Goal: Task Accomplishment & Management: Use online tool/utility

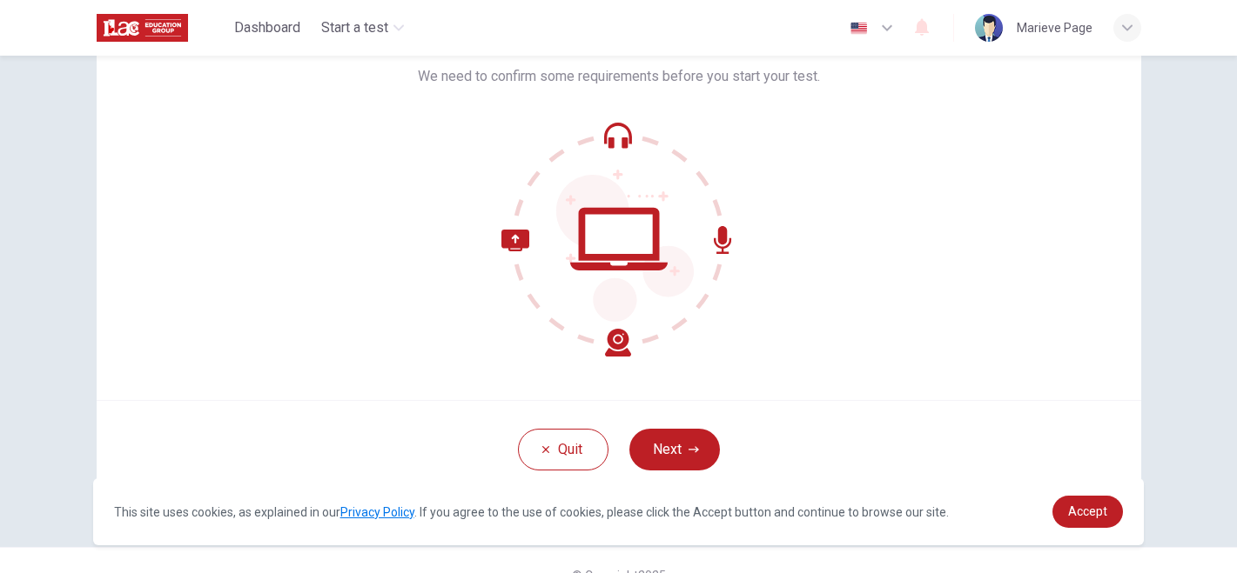
scroll to position [151, 0]
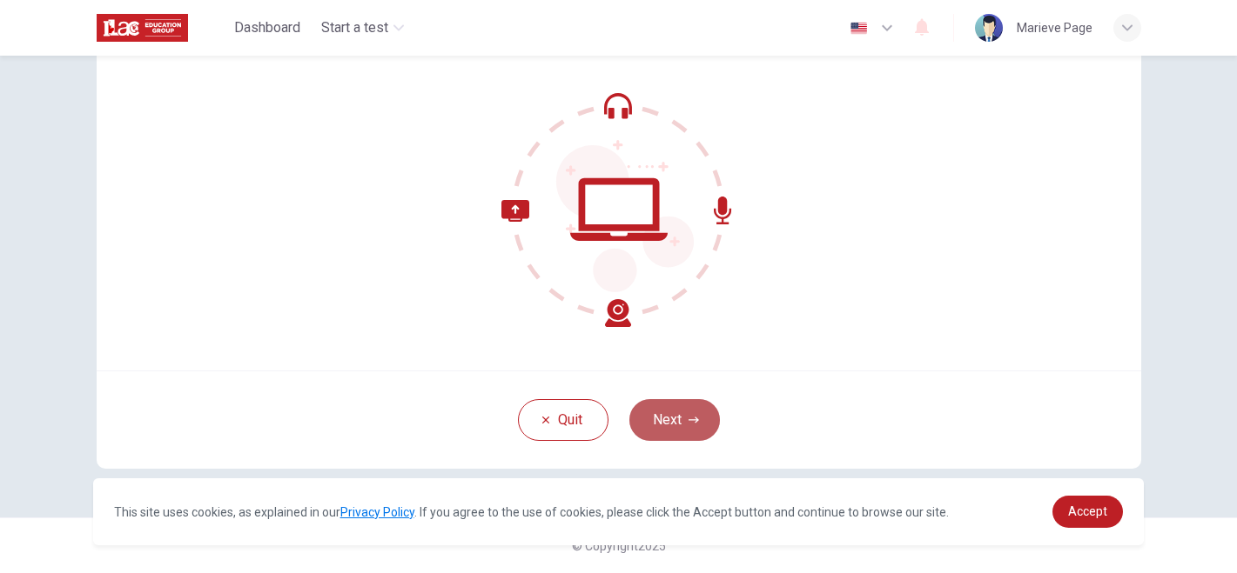
click at [676, 433] on button "Next" at bounding box center [674, 420] width 91 height 42
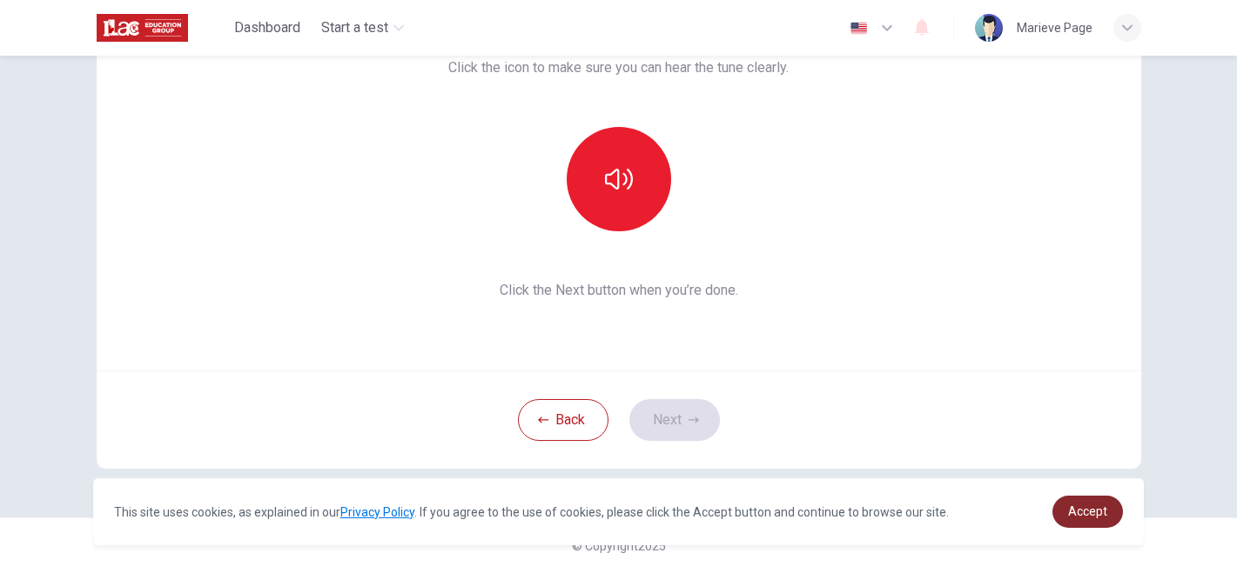
click at [1090, 520] on link "Accept" at bounding box center [1087, 512] width 70 height 32
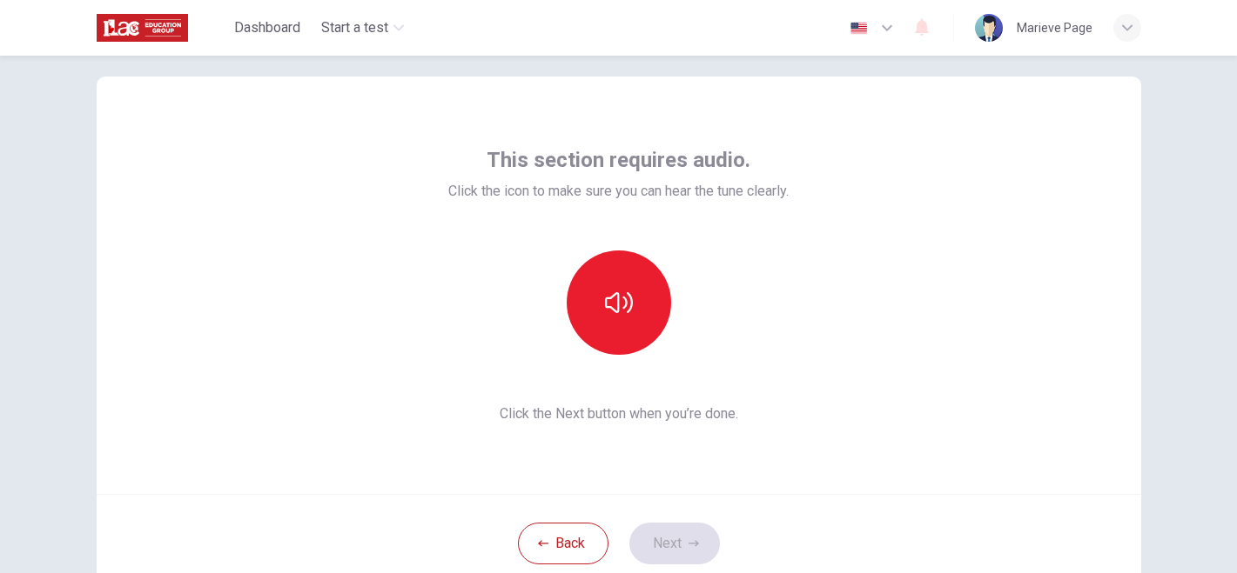
scroll to position [23, 0]
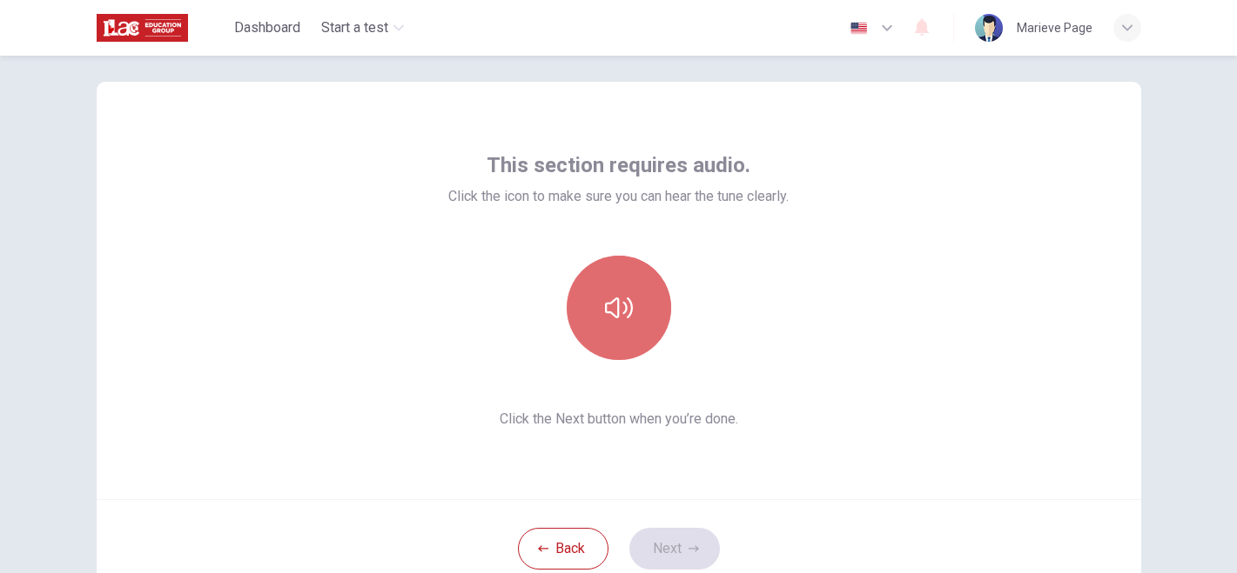
click at [610, 305] on icon "button" at bounding box center [619, 308] width 28 height 28
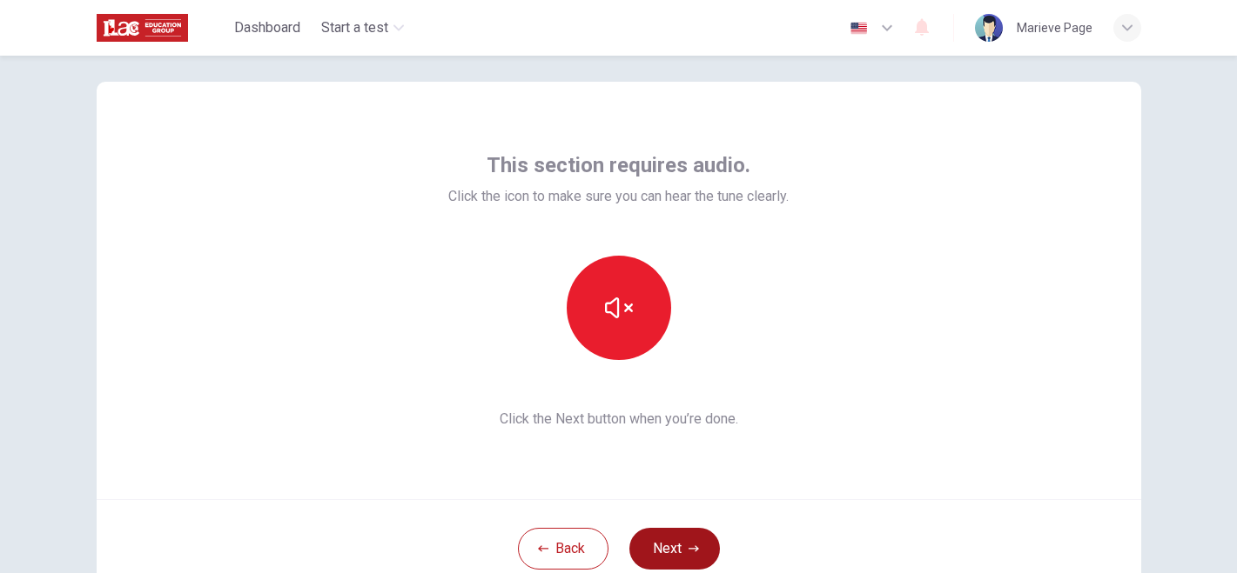
click at [672, 544] on button "Next" at bounding box center [674, 549] width 91 height 42
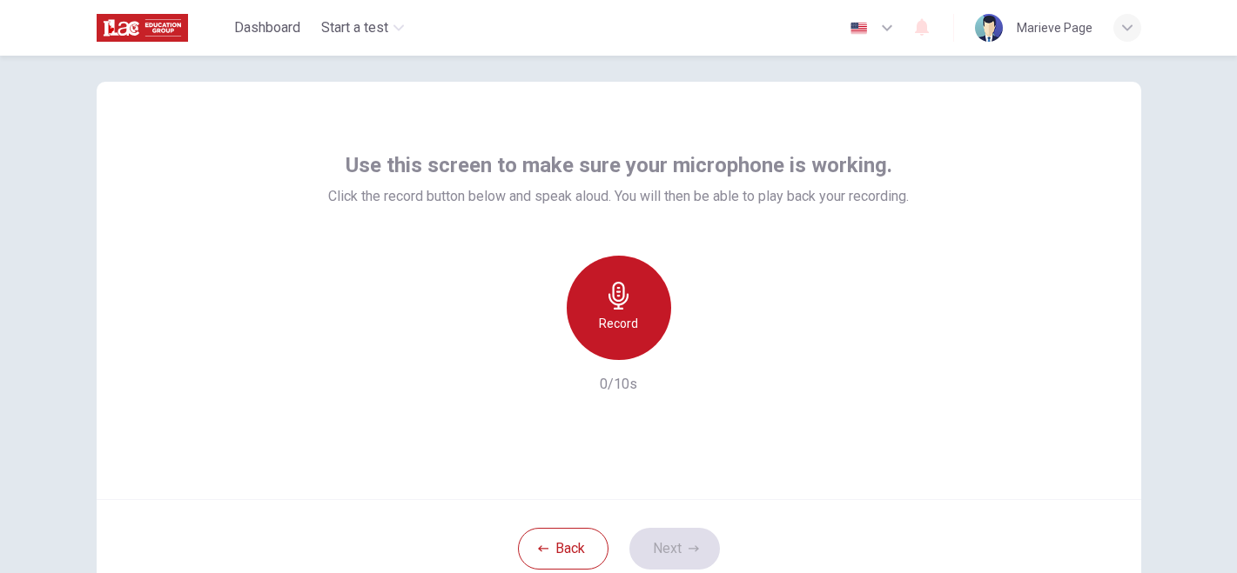
click at [630, 305] on icon "button" at bounding box center [619, 296] width 28 height 28
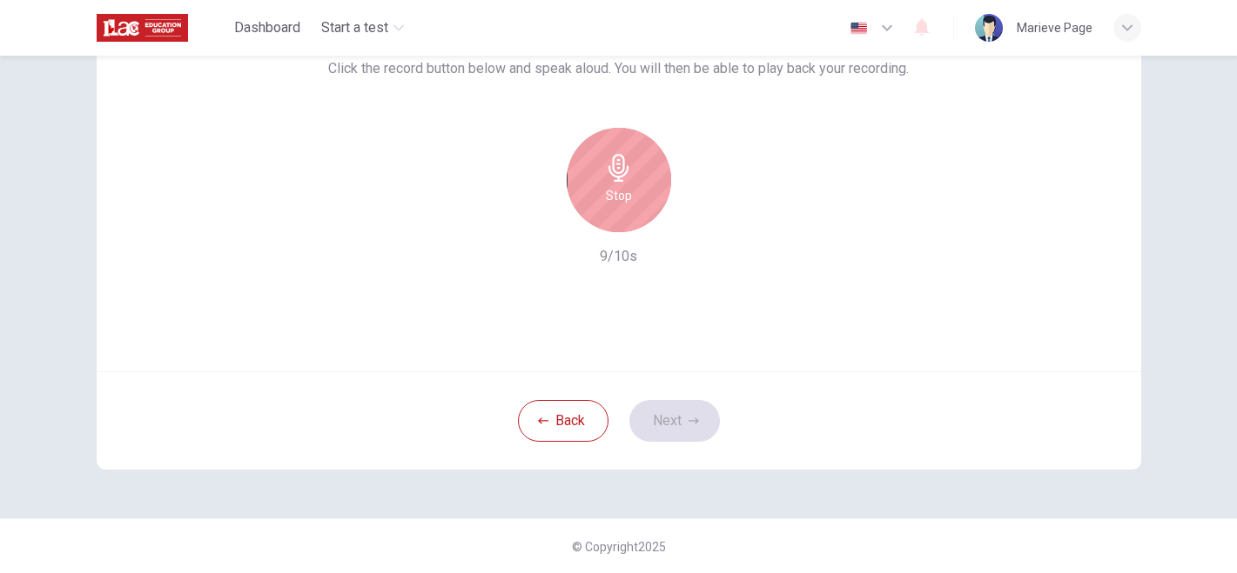
scroll to position [151, 0]
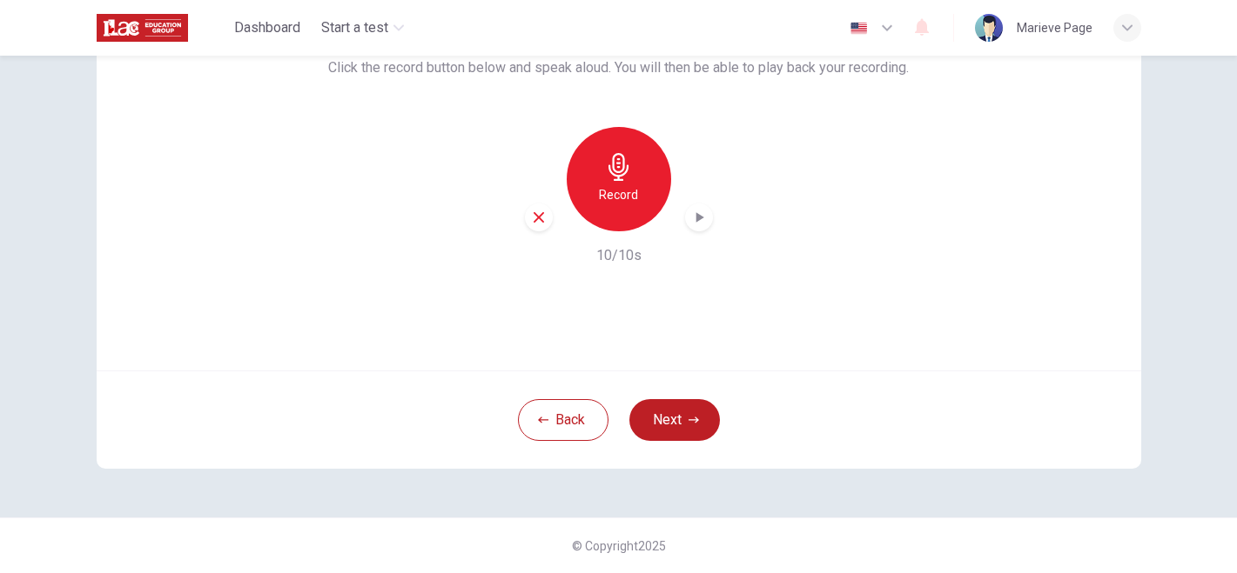
click at [695, 224] on icon "button" at bounding box center [698, 217] width 17 height 17
click at [649, 426] on button "Next" at bounding box center [674, 420] width 91 height 42
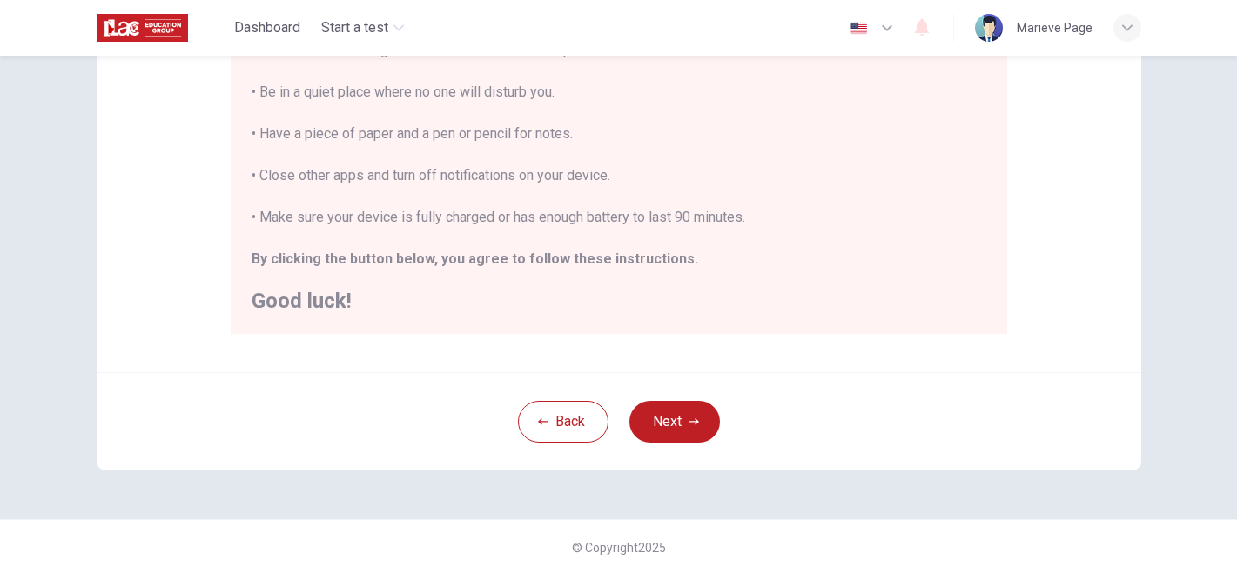
scroll to position [394, 0]
click at [678, 419] on button "Next" at bounding box center [674, 420] width 91 height 42
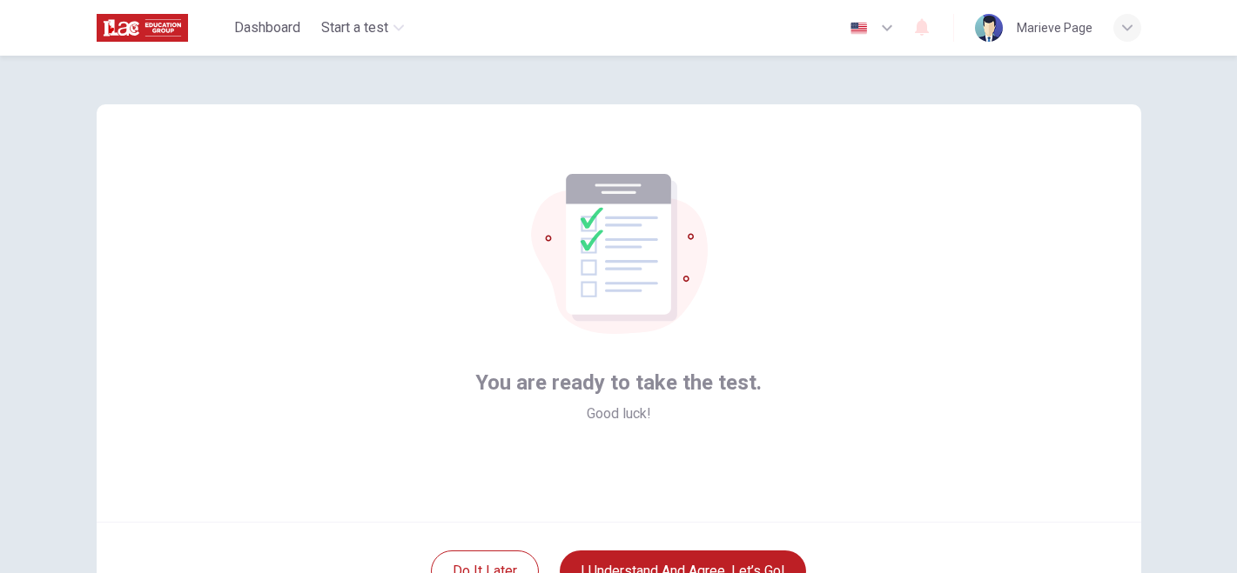
scroll to position [142, 0]
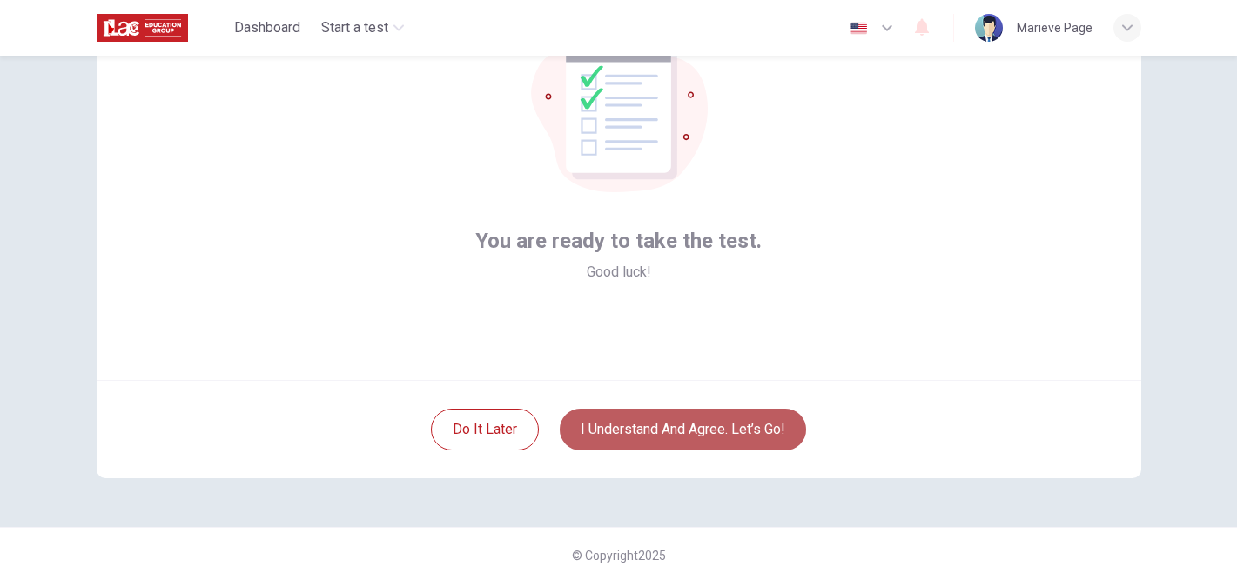
click at [702, 424] on button "I understand and agree. Let’s go!" at bounding box center [683, 430] width 246 height 42
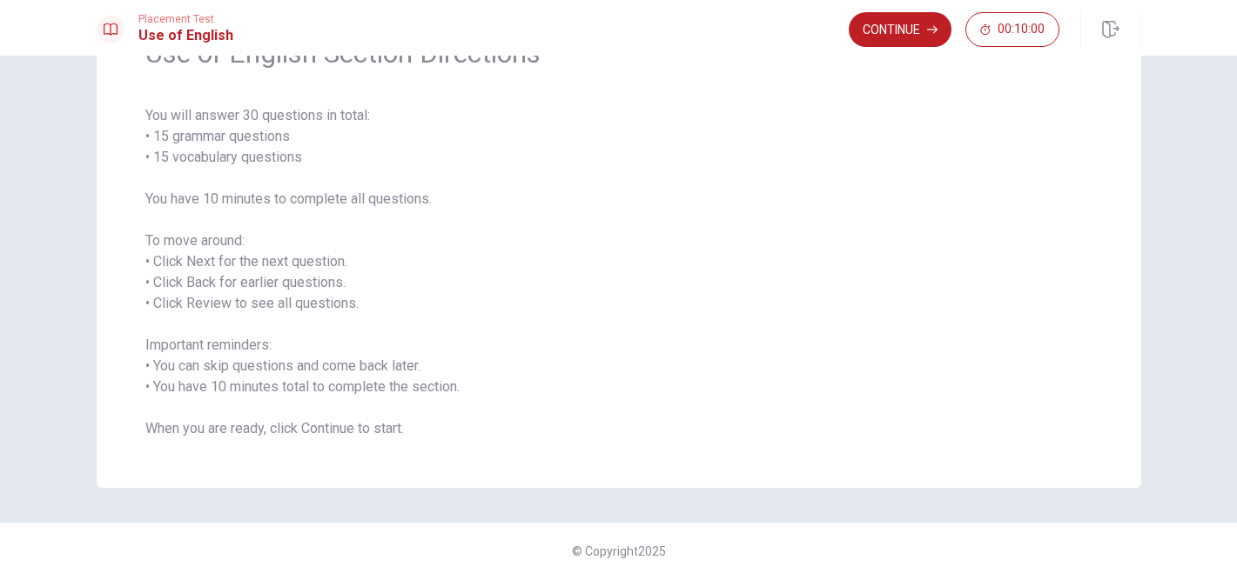
scroll to position [109, 0]
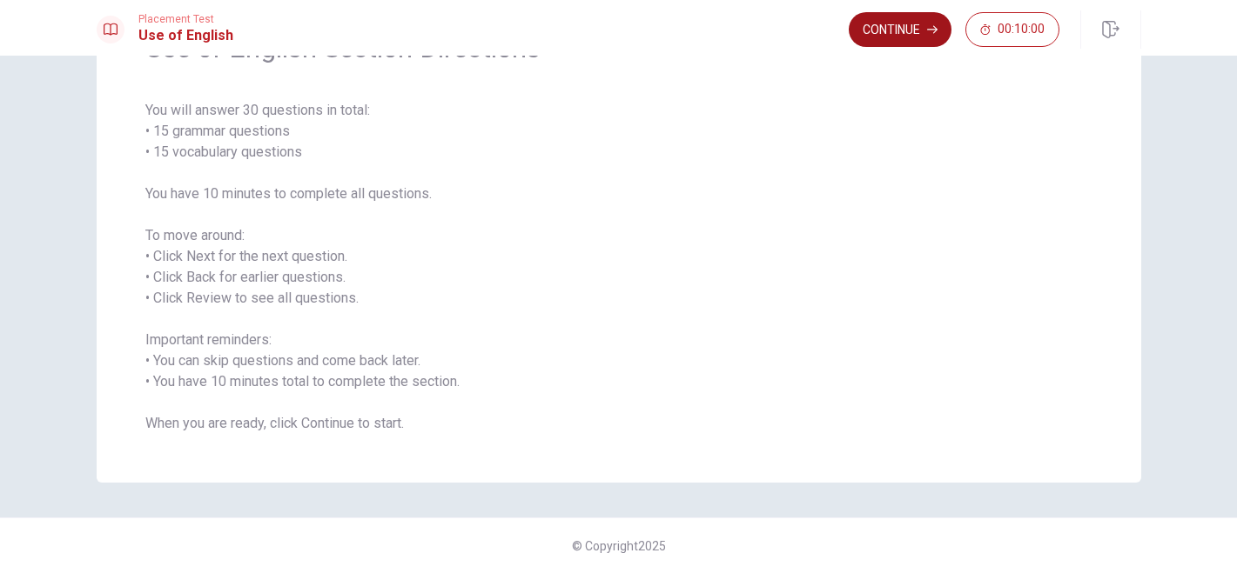
click at [897, 36] on button "Continue" at bounding box center [899, 29] width 103 height 35
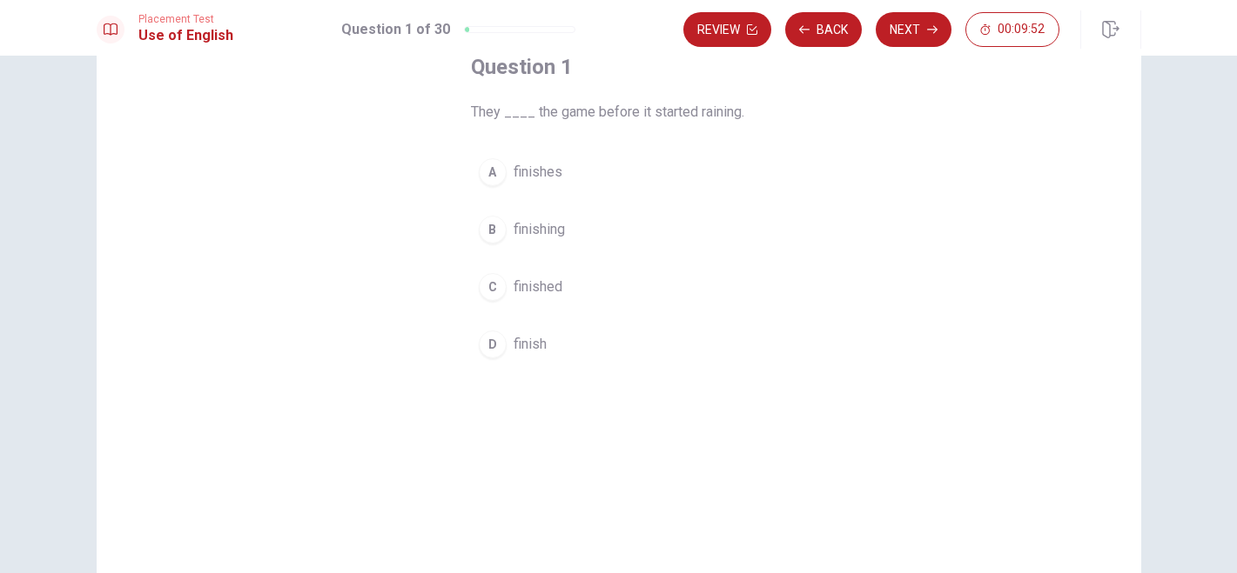
click at [542, 282] on span "finished" at bounding box center [537, 287] width 49 height 21
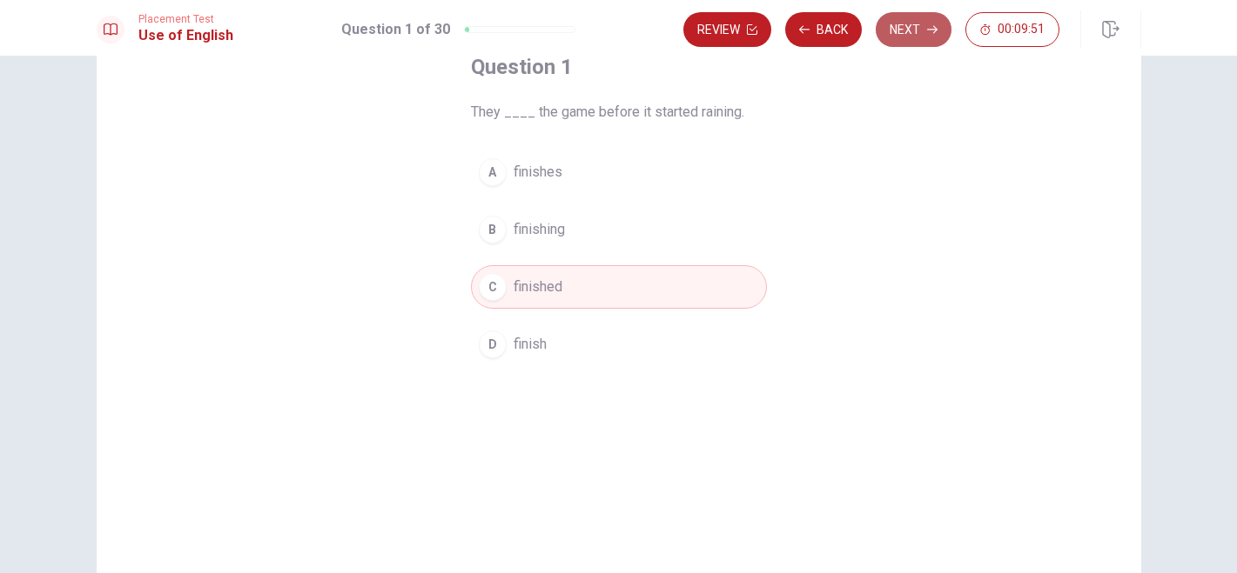
click at [908, 33] on button "Next" at bounding box center [913, 29] width 76 height 35
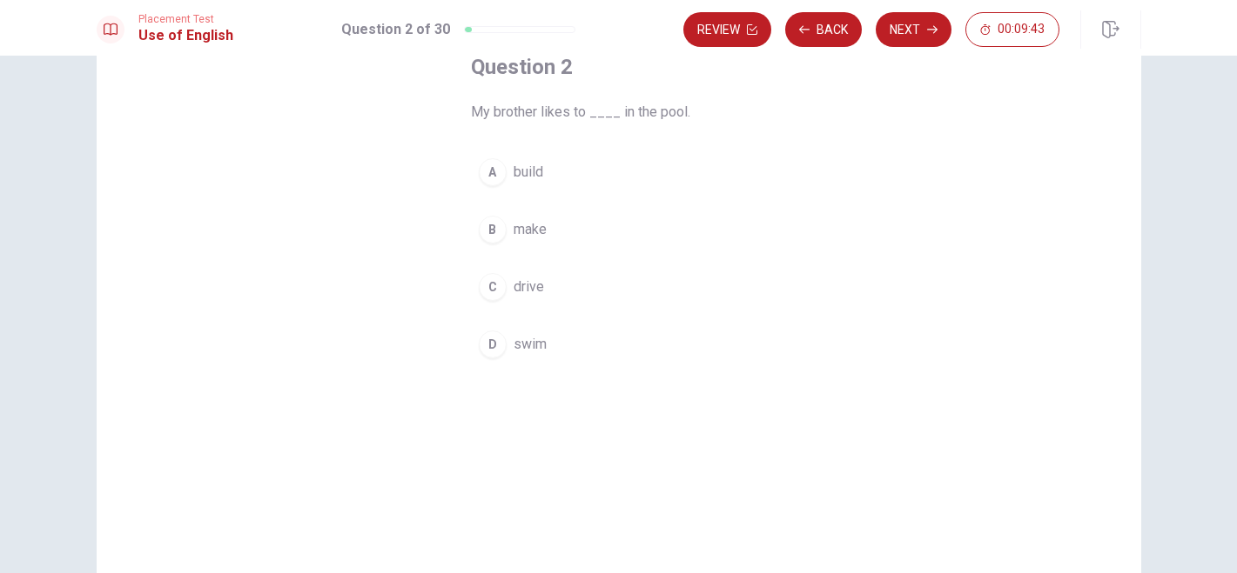
click at [514, 345] on span "swim" at bounding box center [529, 344] width 33 height 21
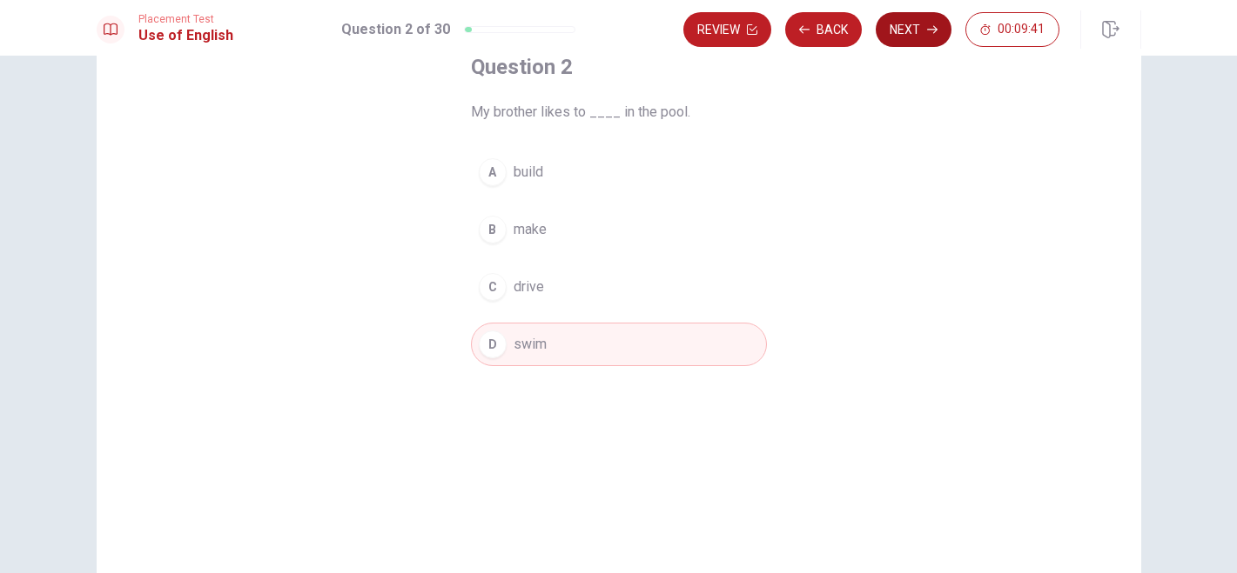
click at [899, 31] on button "Next" at bounding box center [913, 29] width 76 height 35
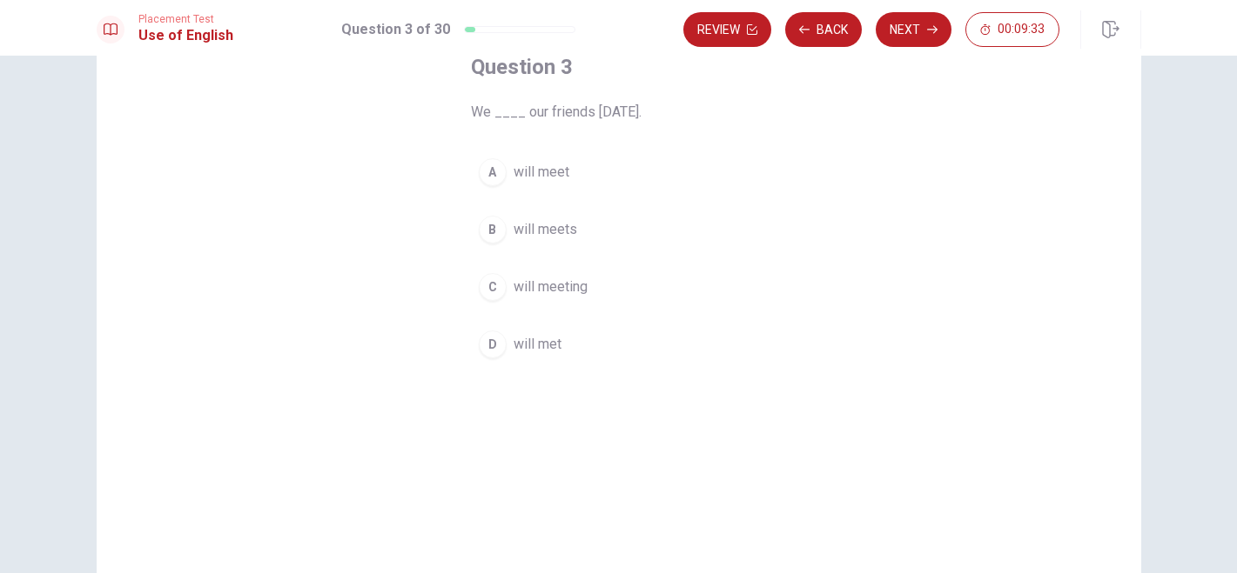
click at [535, 170] on span "will meet" at bounding box center [541, 172] width 56 height 21
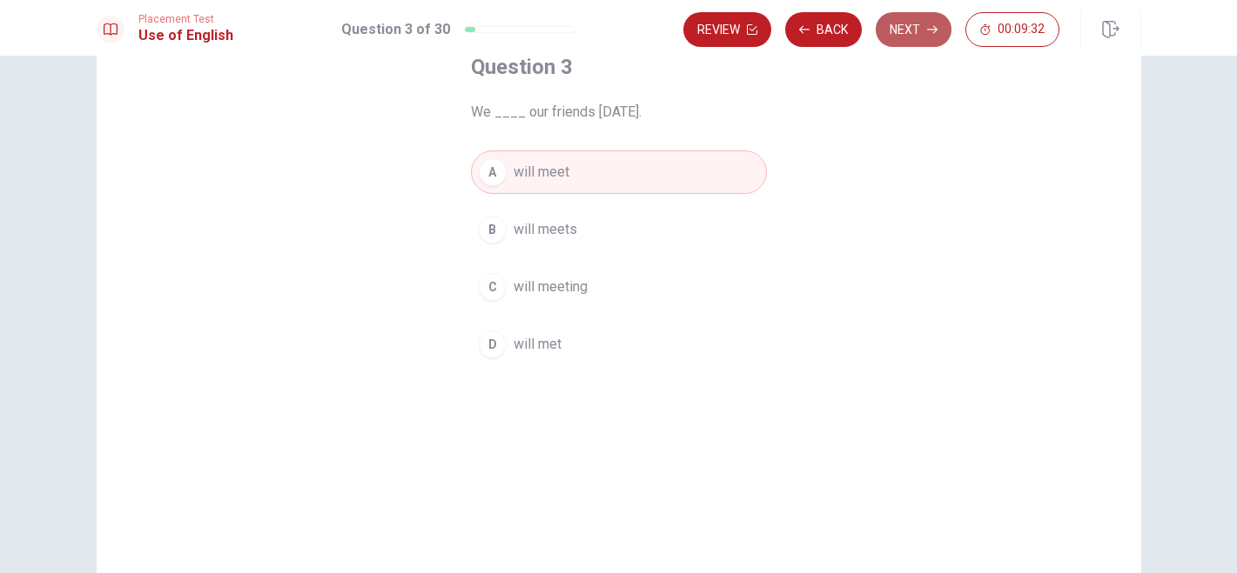
click at [910, 37] on button "Next" at bounding box center [913, 29] width 76 height 35
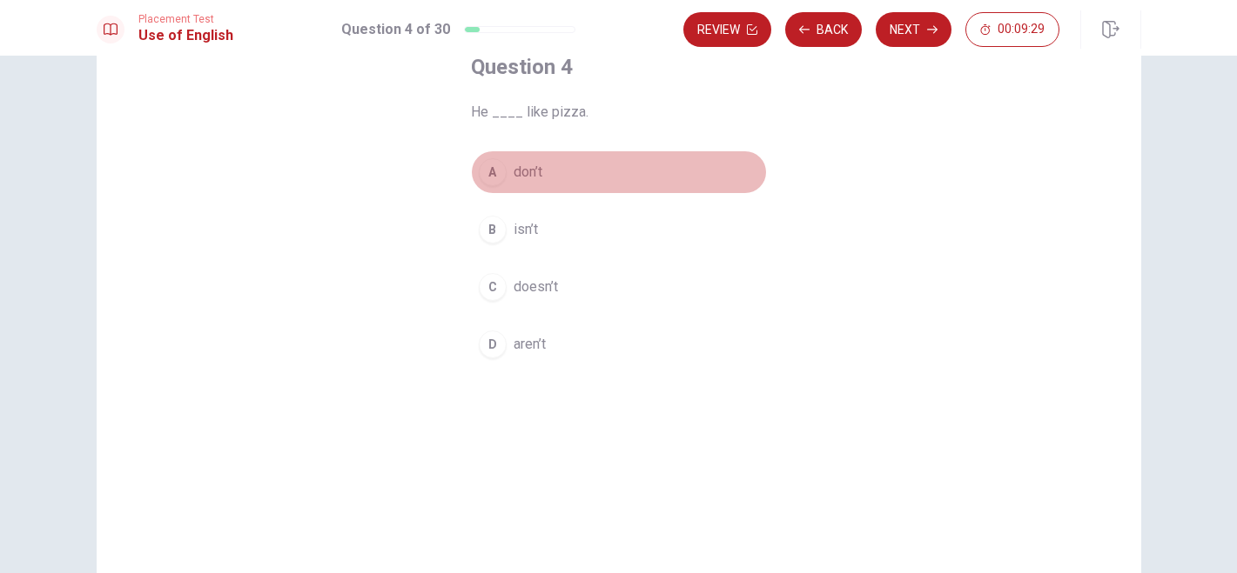
click at [522, 172] on span "don’t" at bounding box center [527, 172] width 29 height 21
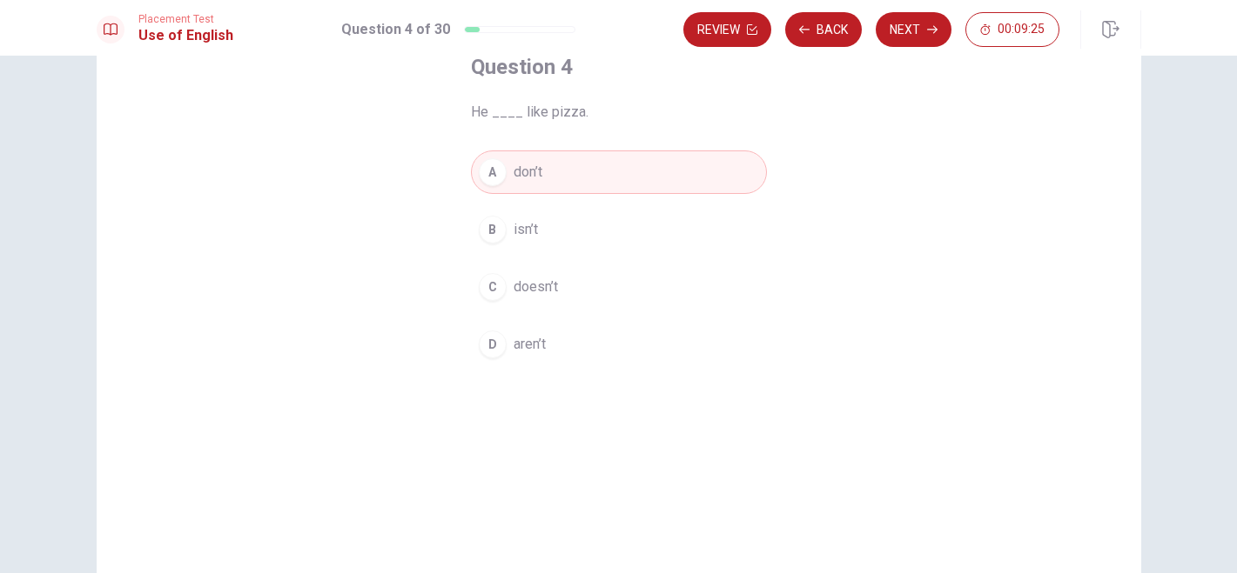
click at [536, 285] on span "doesn’t" at bounding box center [535, 287] width 44 height 21
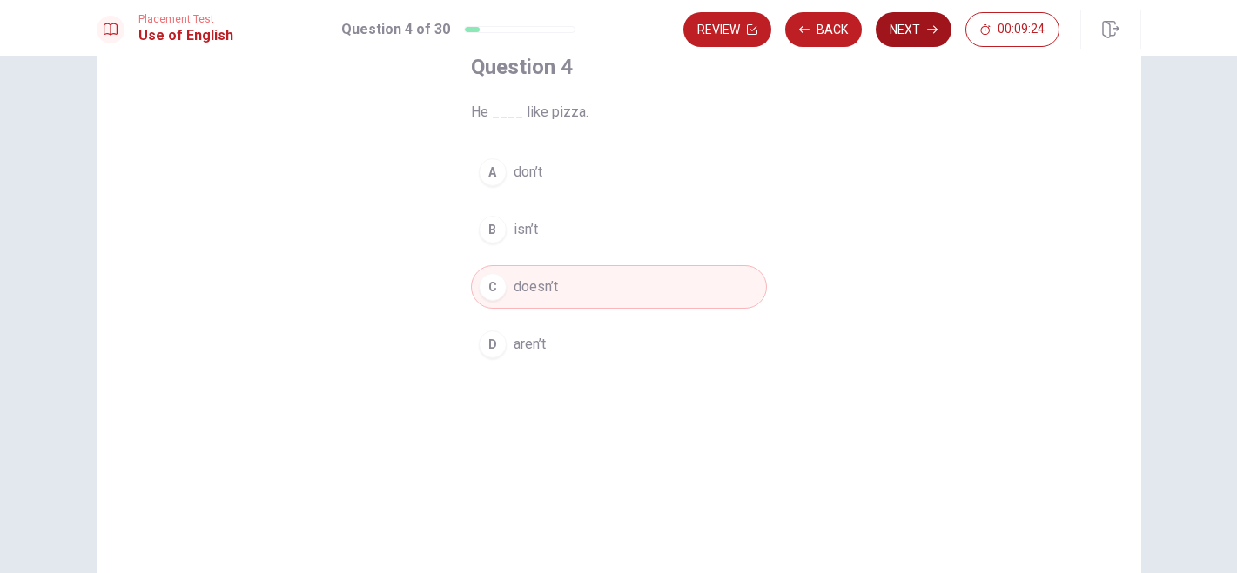
click at [900, 29] on button "Next" at bounding box center [913, 29] width 76 height 35
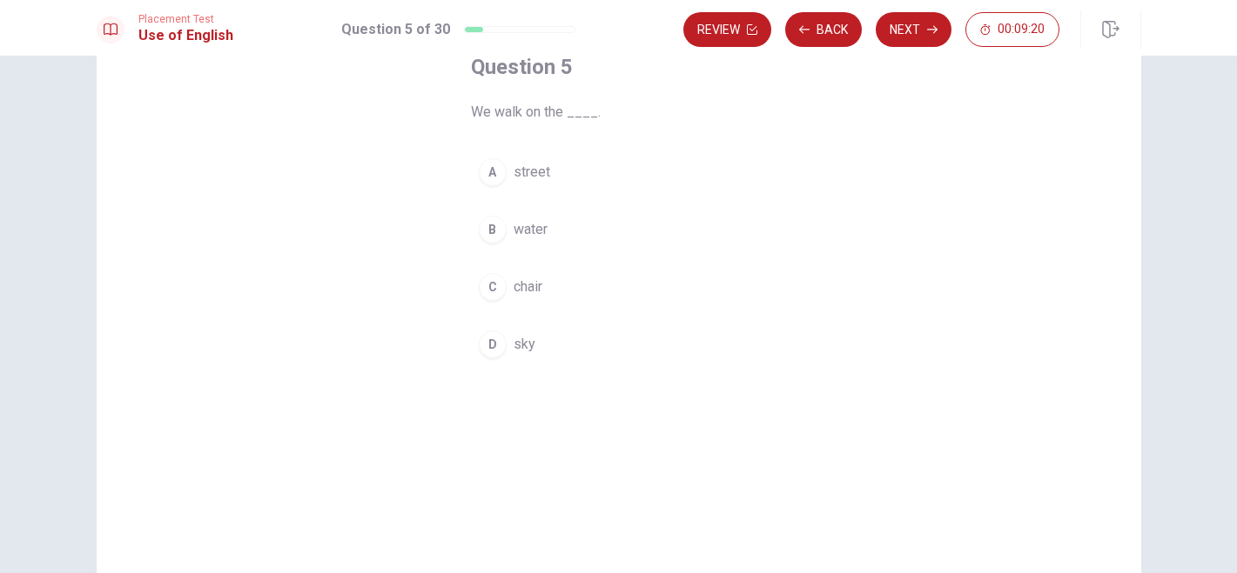
click at [521, 162] on span "street" at bounding box center [531, 172] width 37 height 21
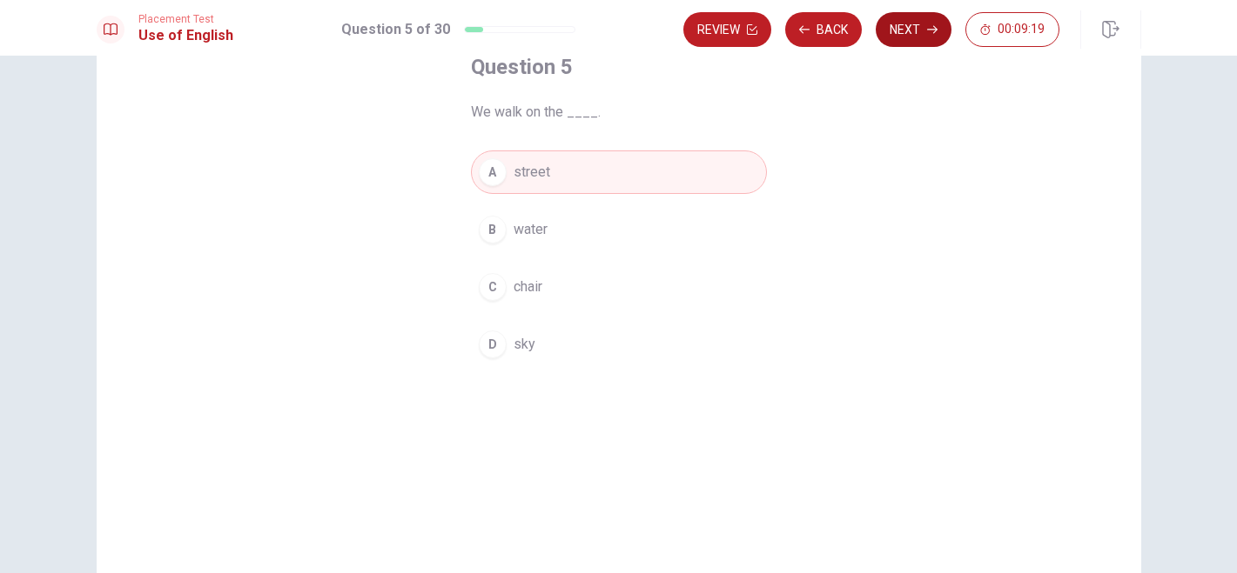
click at [895, 31] on button "Next" at bounding box center [913, 29] width 76 height 35
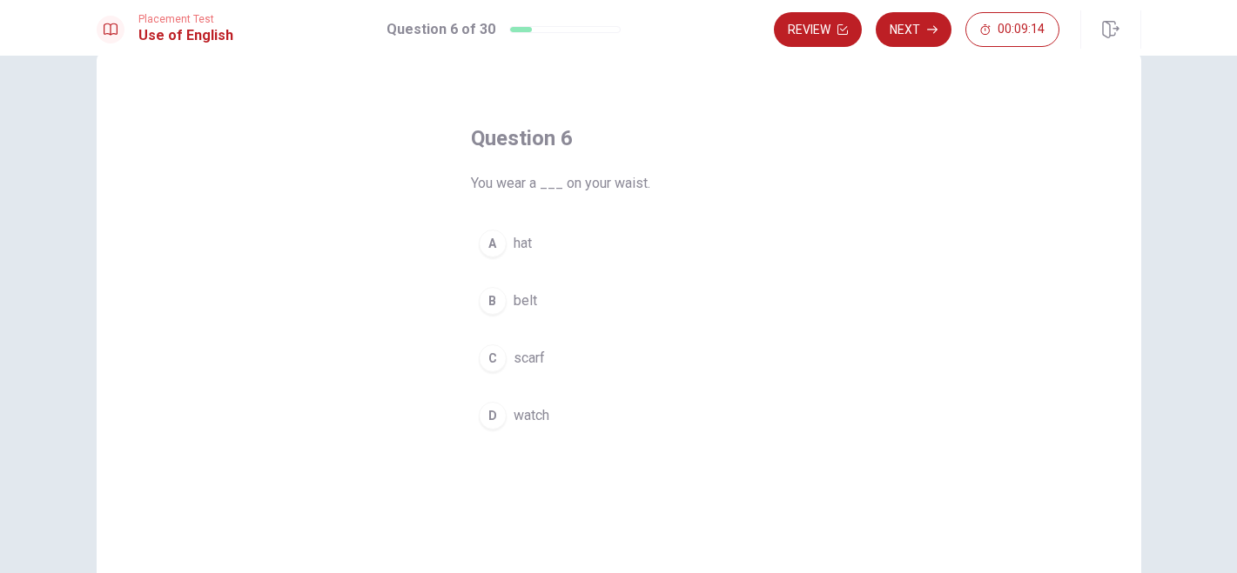
scroll to position [60, 0]
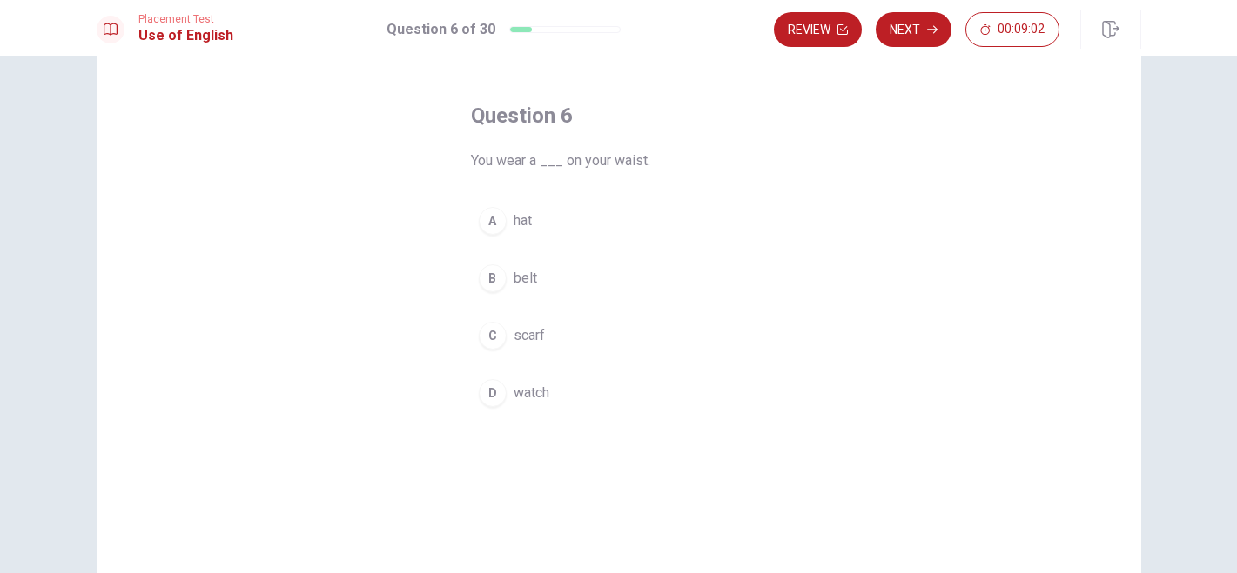
click at [536, 387] on span "watch" at bounding box center [531, 393] width 36 height 21
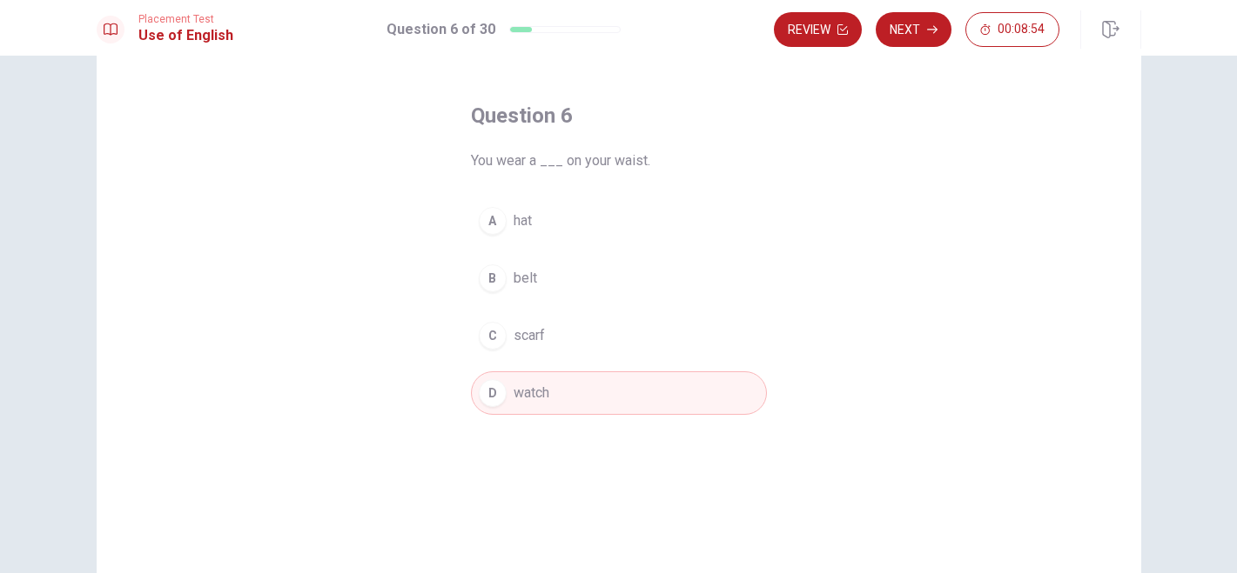
click at [519, 276] on span "belt" at bounding box center [524, 278] width 23 height 21
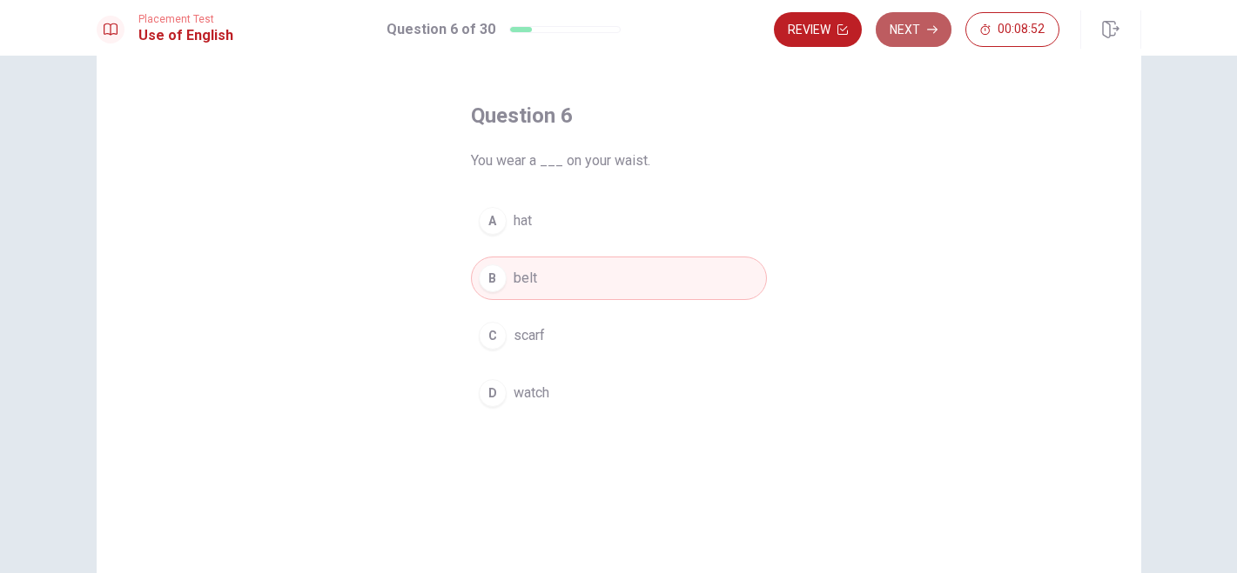
click at [910, 35] on button "Next" at bounding box center [913, 29] width 76 height 35
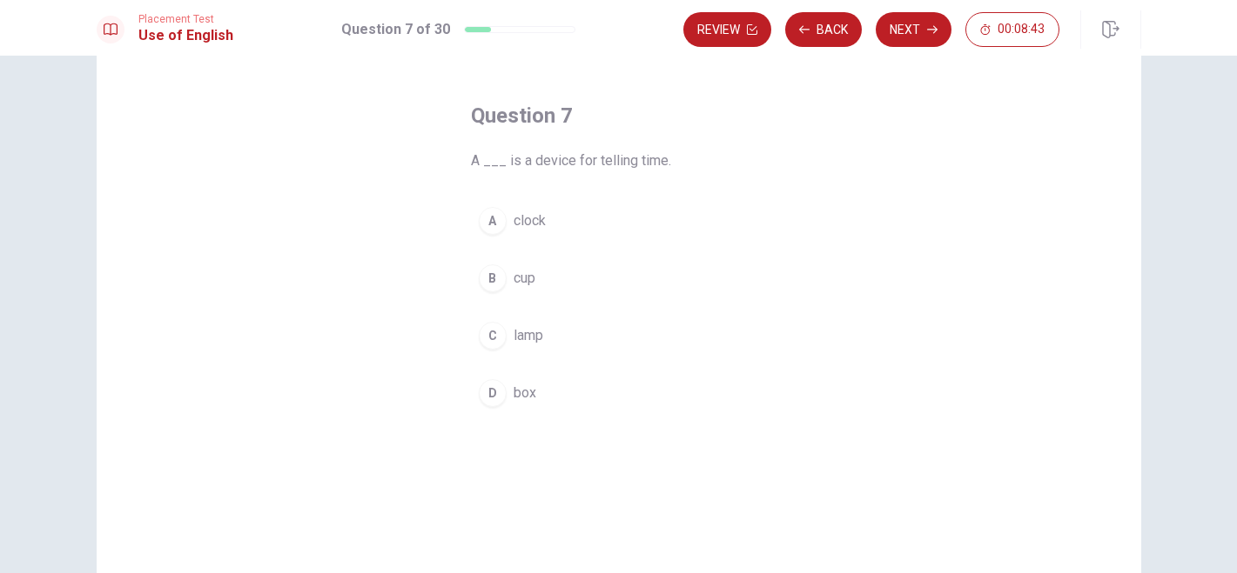
click at [524, 239] on button "A clock" at bounding box center [619, 221] width 296 height 44
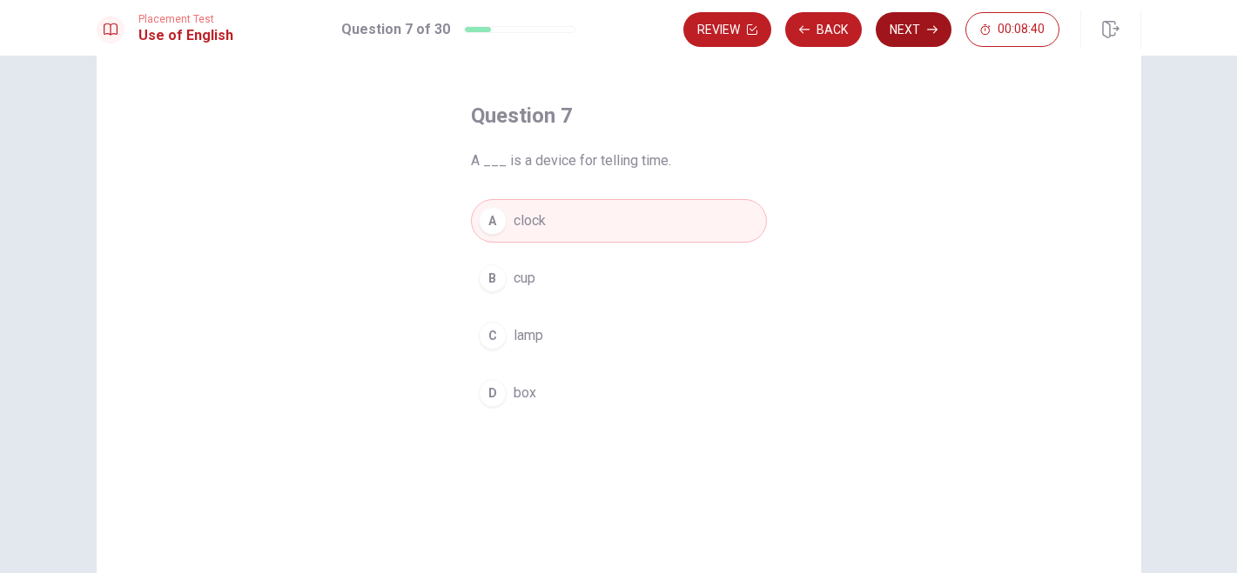
click at [890, 30] on button "Next" at bounding box center [913, 29] width 76 height 35
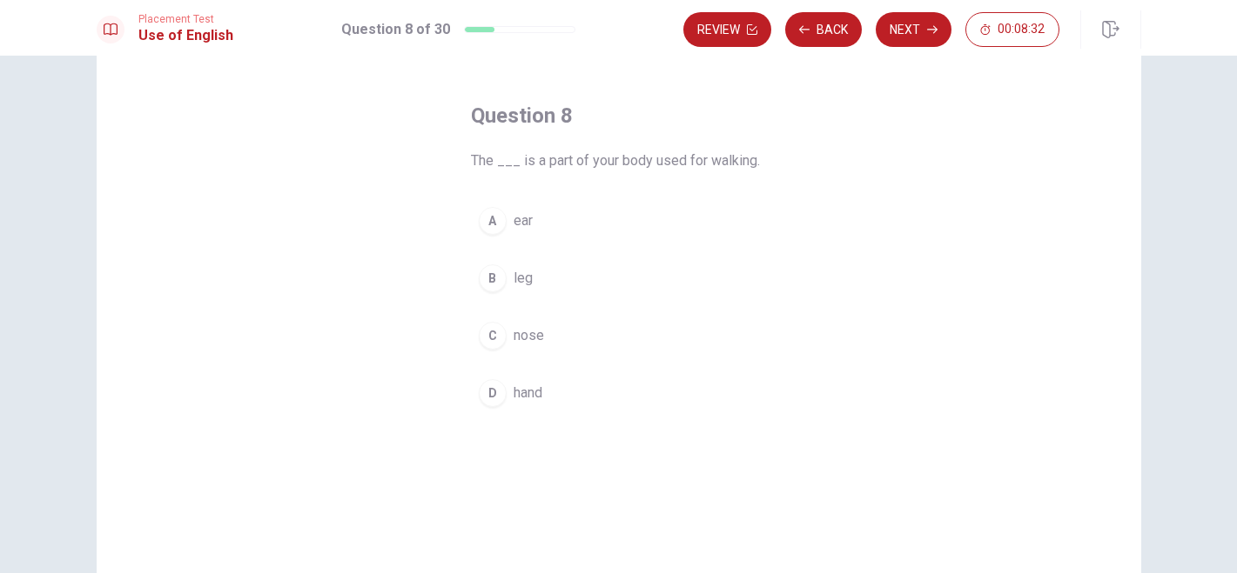
click at [524, 274] on span "leg" at bounding box center [522, 278] width 19 height 21
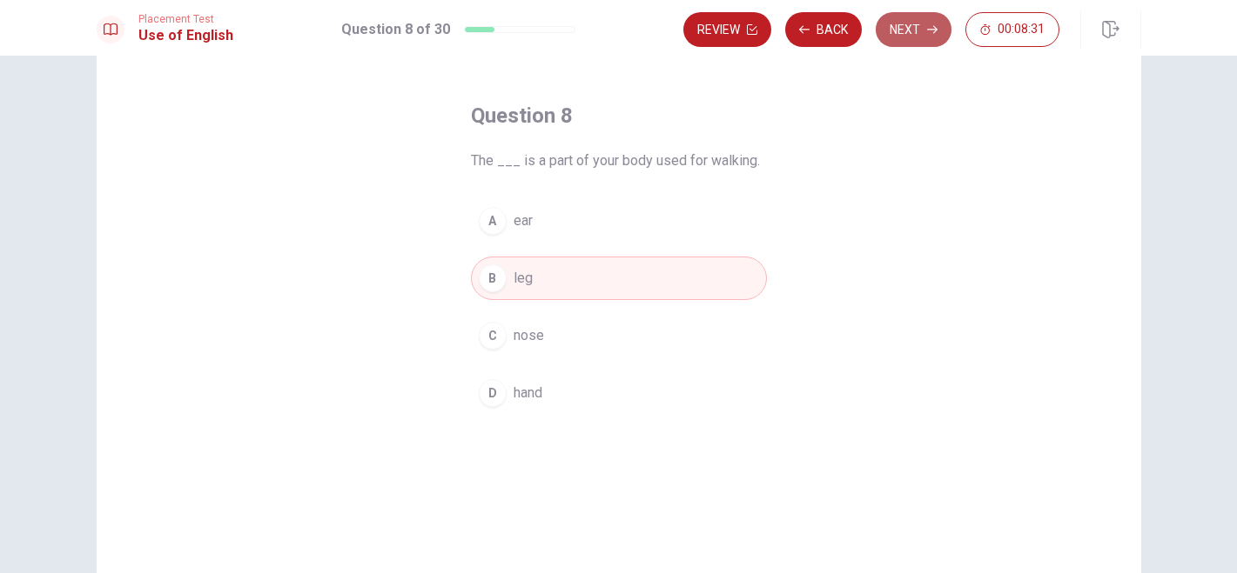
click at [912, 30] on button "Next" at bounding box center [913, 29] width 76 height 35
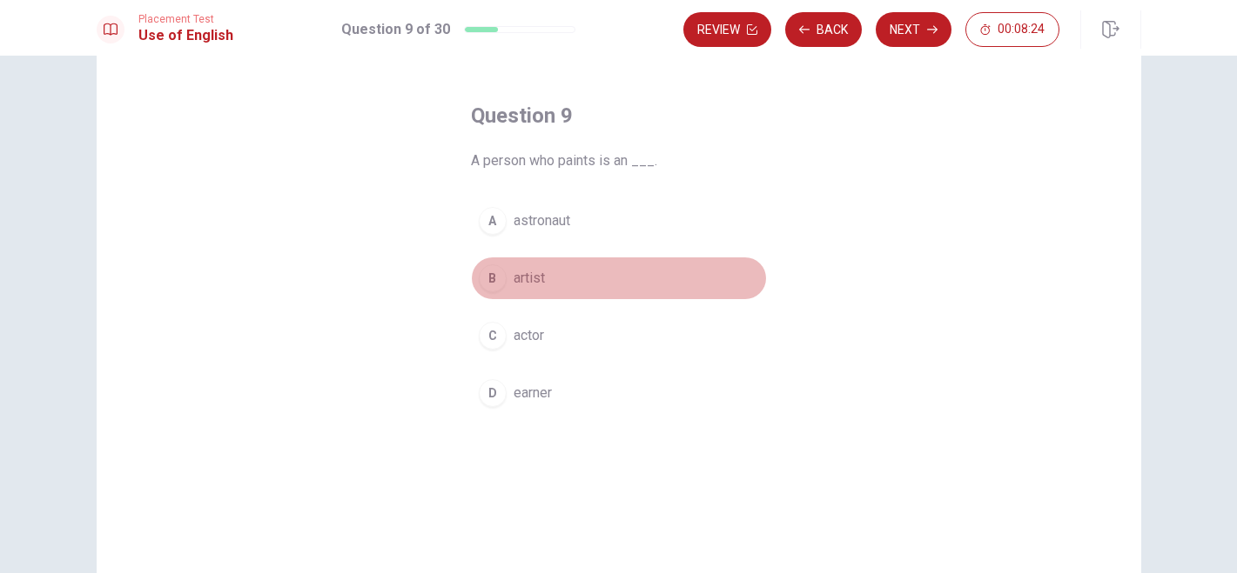
click at [515, 269] on span "artist" at bounding box center [528, 278] width 31 height 21
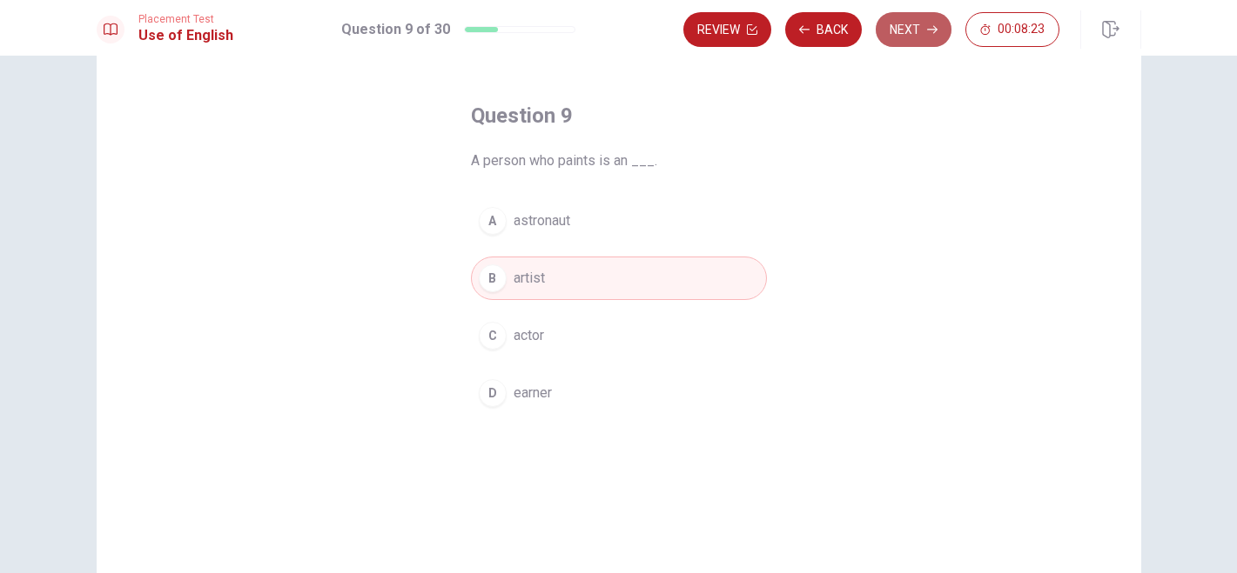
click at [922, 32] on button "Next" at bounding box center [913, 29] width 76 height 35
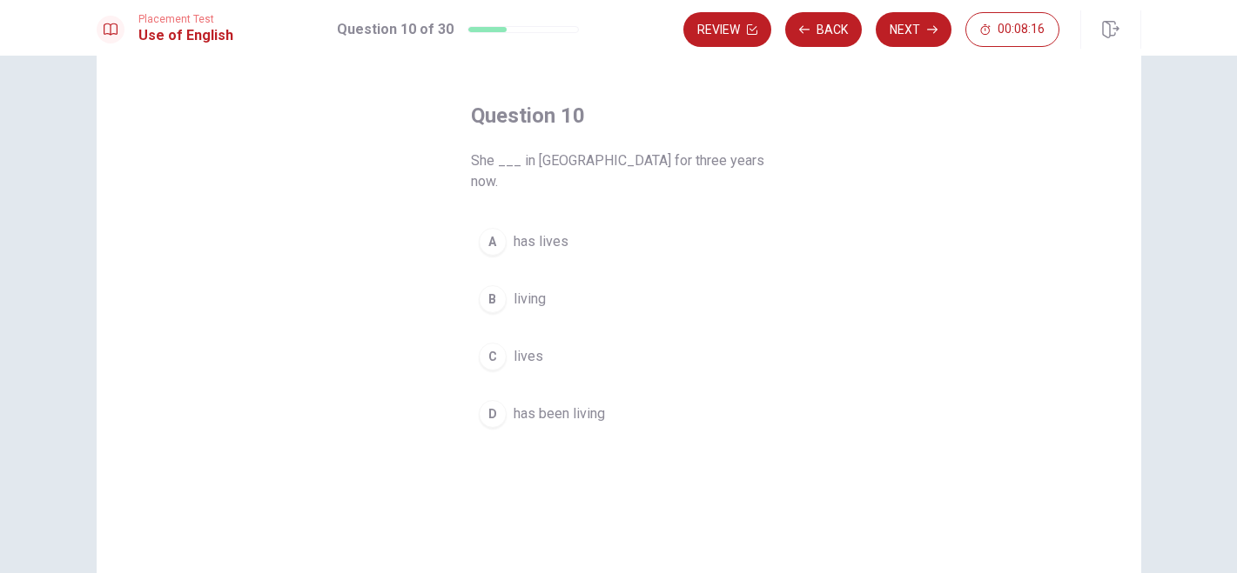
click at [519, 418] on div "Question 10 She ___ in [GEOGRAPHIC_DATA] for three years now. A has lives B liv…" at bounding box center [618, 269] width 365 height 390
click at [521, 406] on button "D has been living" at bounding box center [619, 414] width 296 height 44
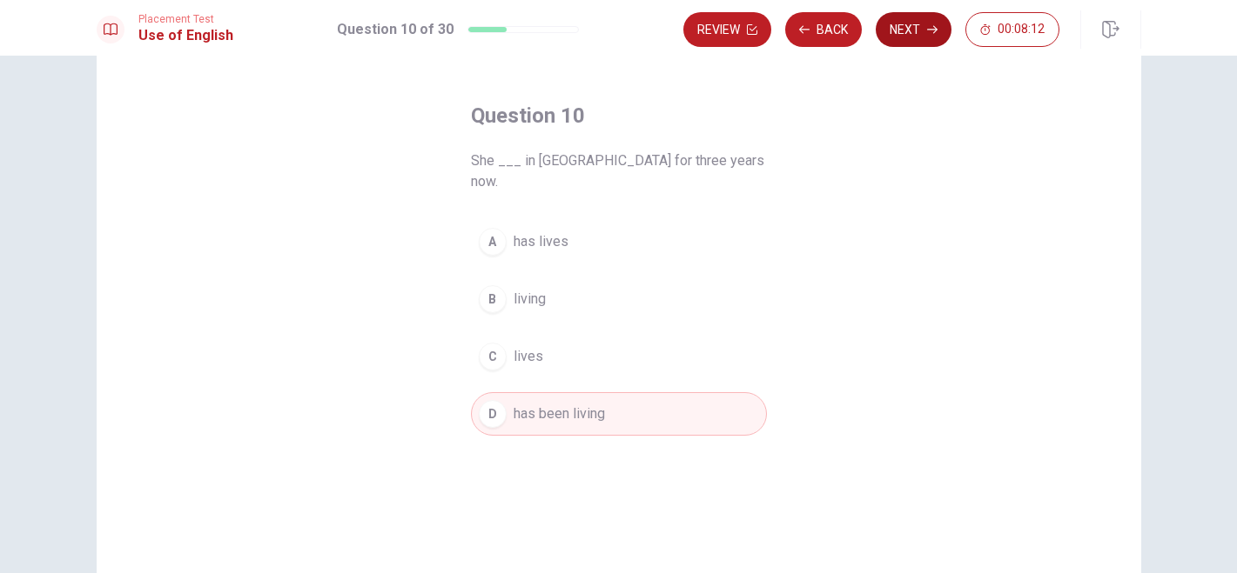
click at [907, 17] on button "Next" at bounding box center [913, 29] width 76 height 35
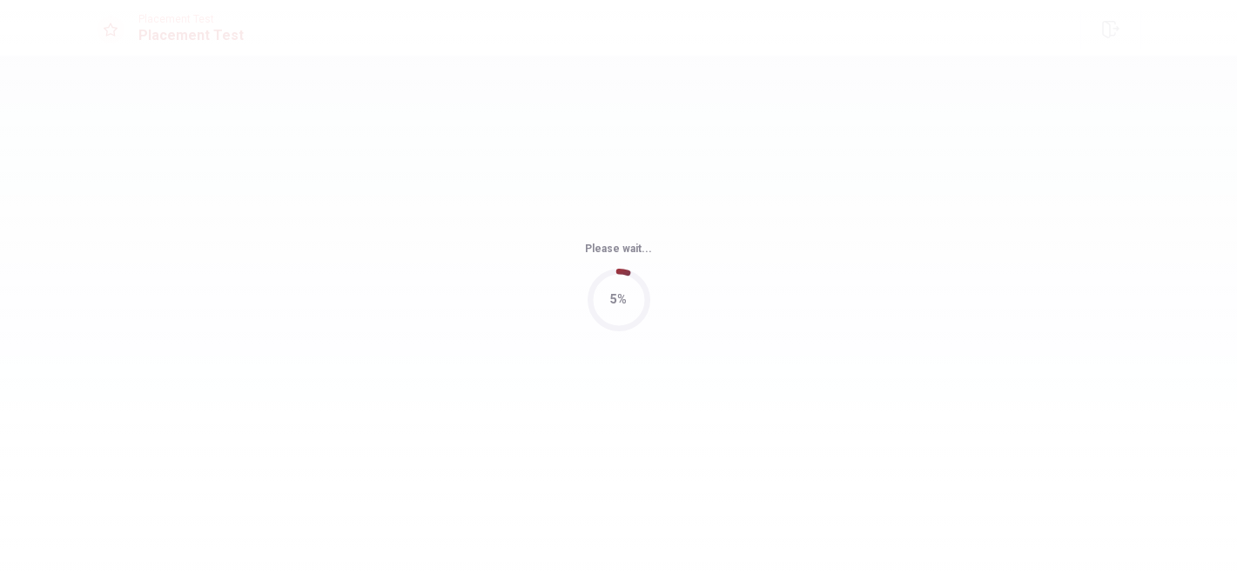
scroll to position [0, 0]
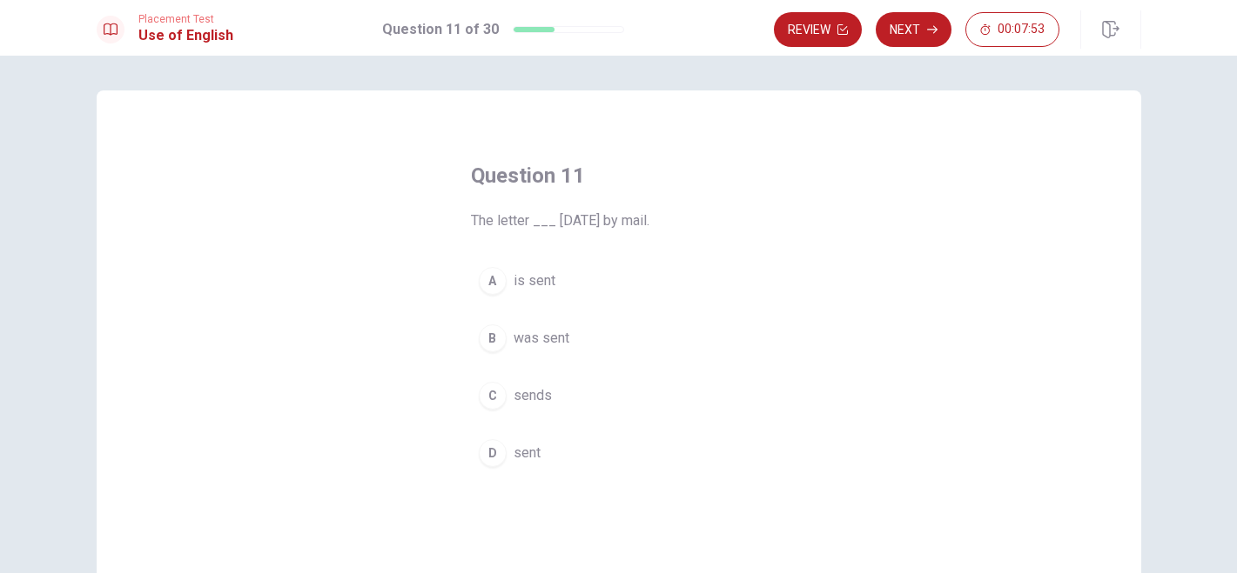
click at [541, 325] on button "B was sent" at bounding box center [619, 339] width 296 height 44
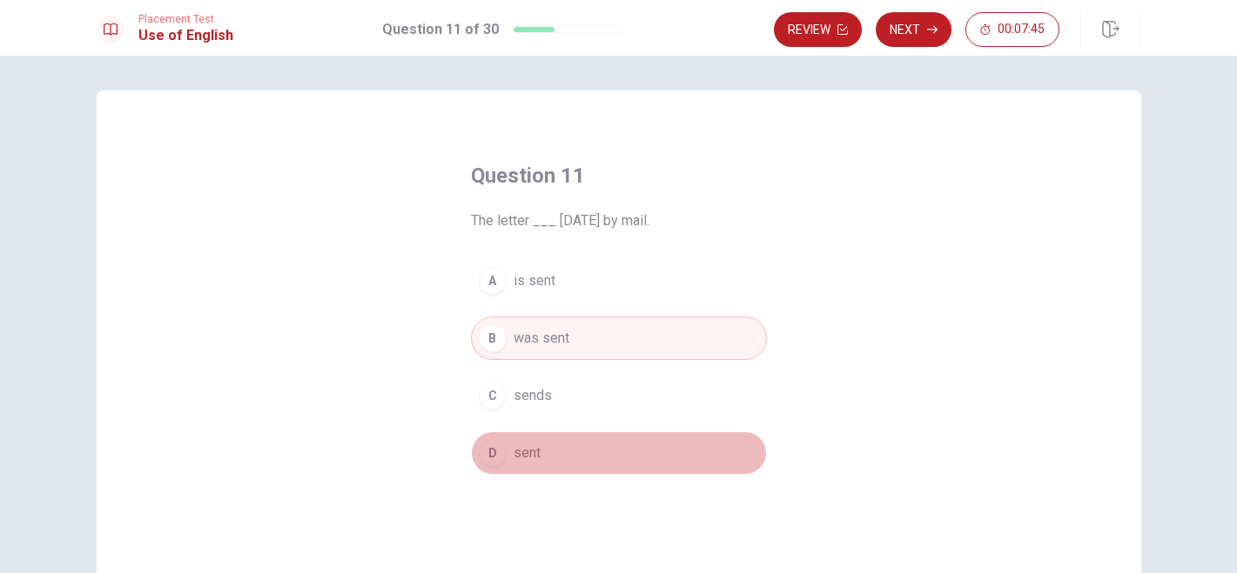
click at [533, 453] on span "sent" at bounding box center [526, 453] width 27 height 21
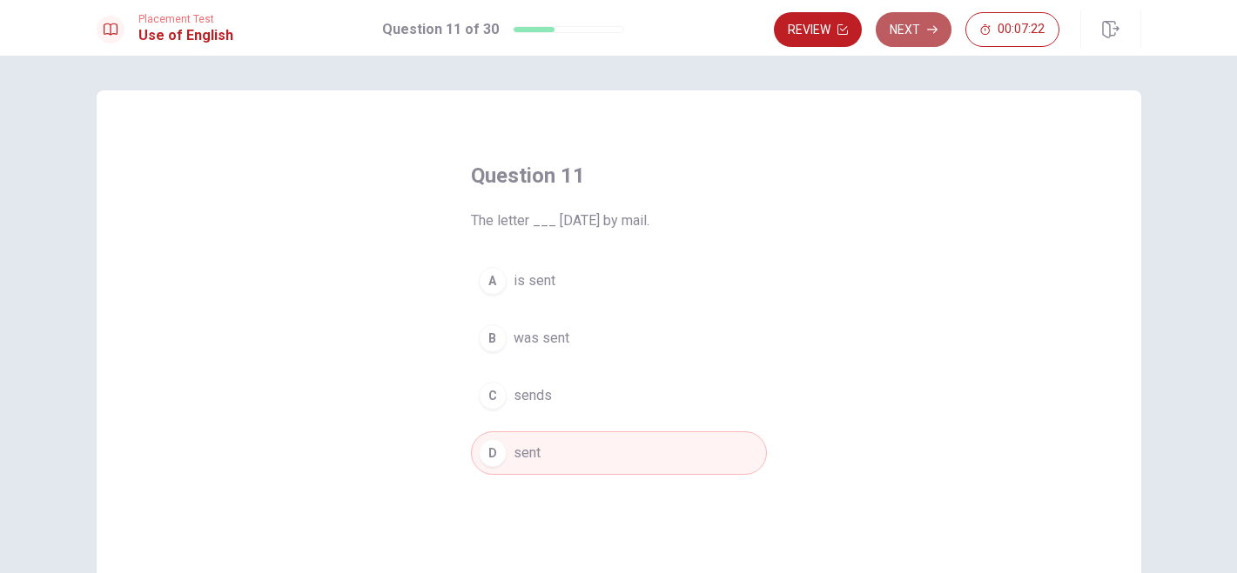
click at [920, 34] on button "Next" at bounding box center [913, 29] width 76 height 35
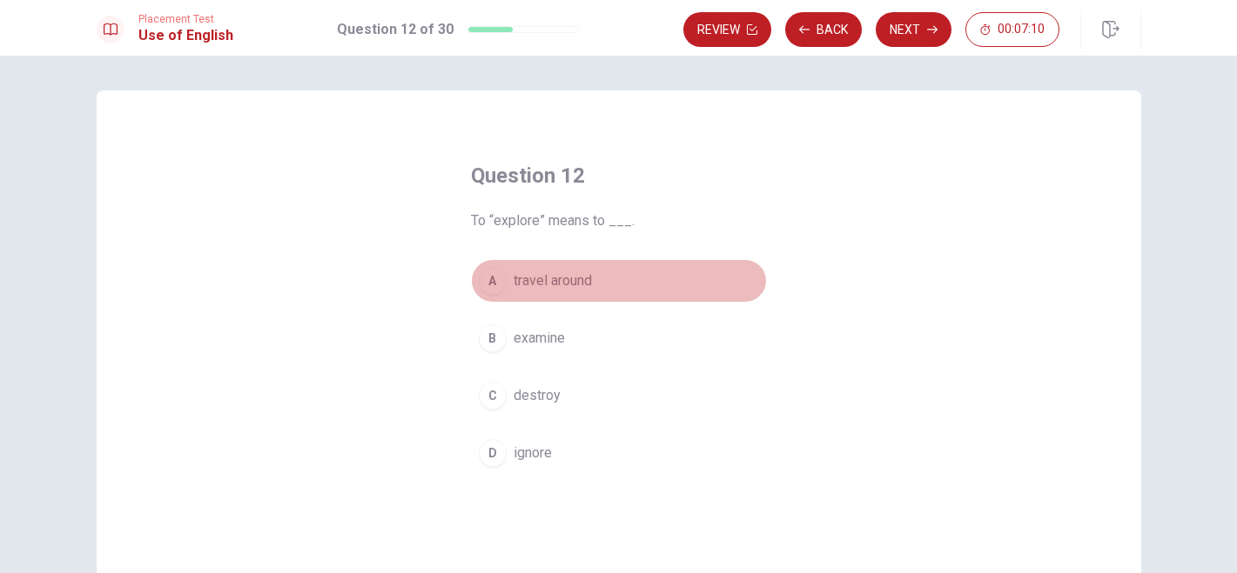
click at [560, 293] on button "A travel around" at bounding box center [619, 281] width 296 height 44
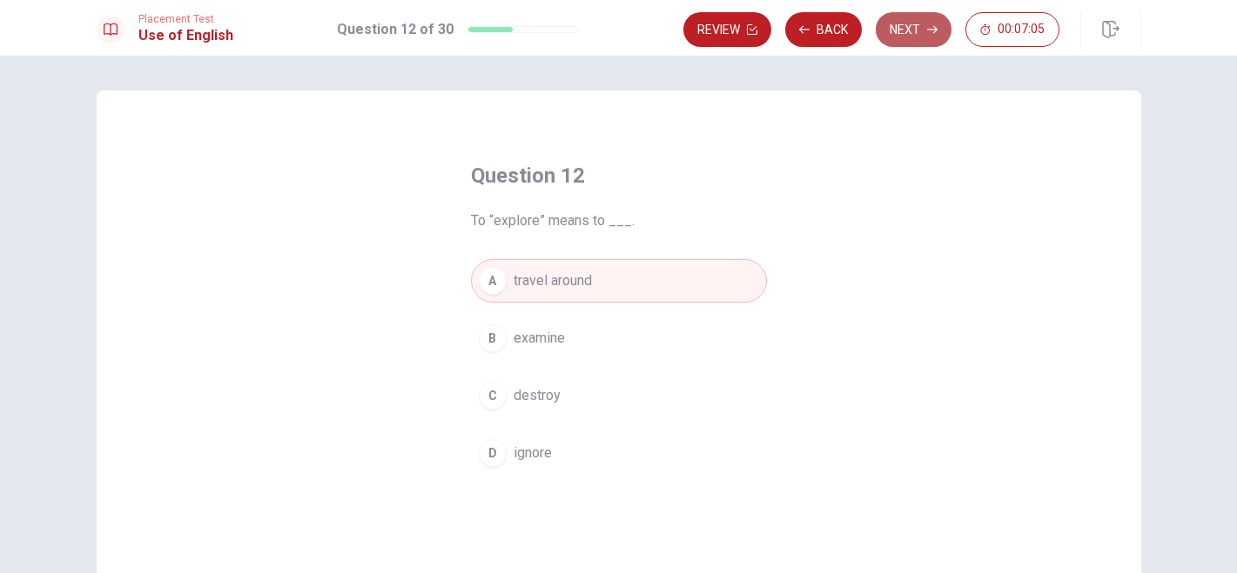
click at [910, 40] on button "Next" at bounding box center [913, 29] width 76 height 35
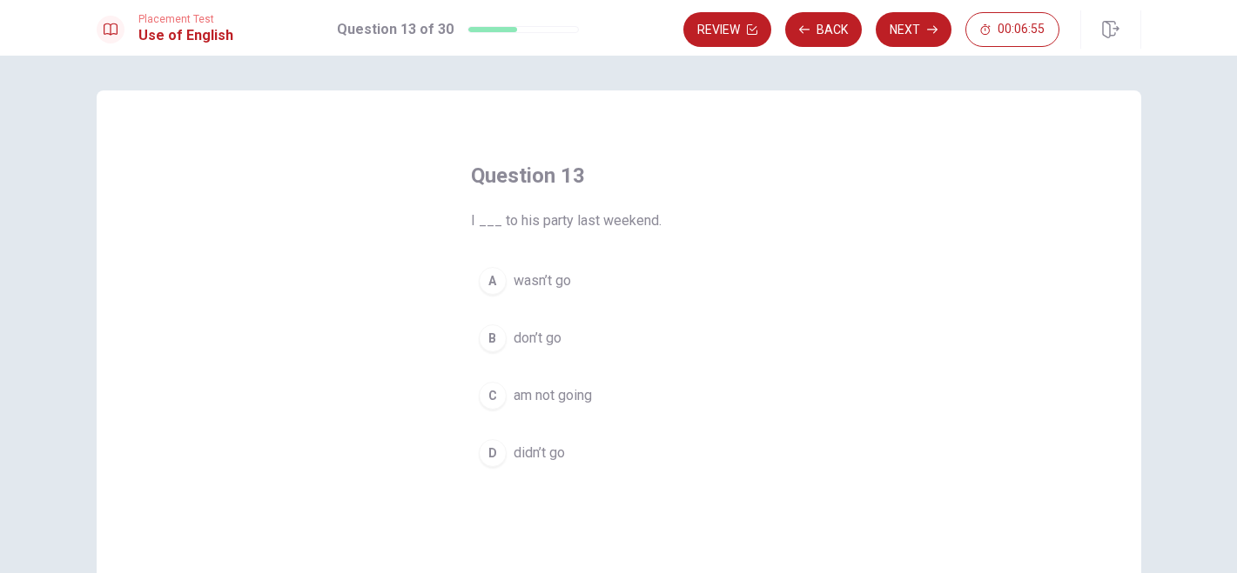
click at [546, 443] on span "didn’t go" at bounding box center [538, 453] width 51 height 21
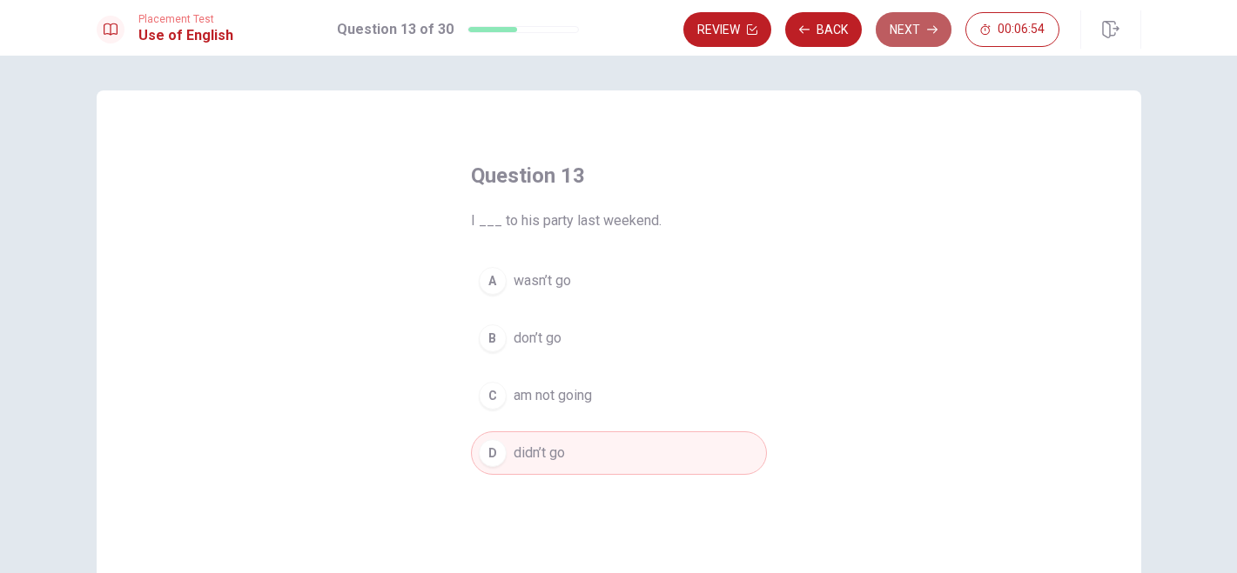
click at [901, 30] on button "Next" at bounding box center [913, 29] width 76 height 35
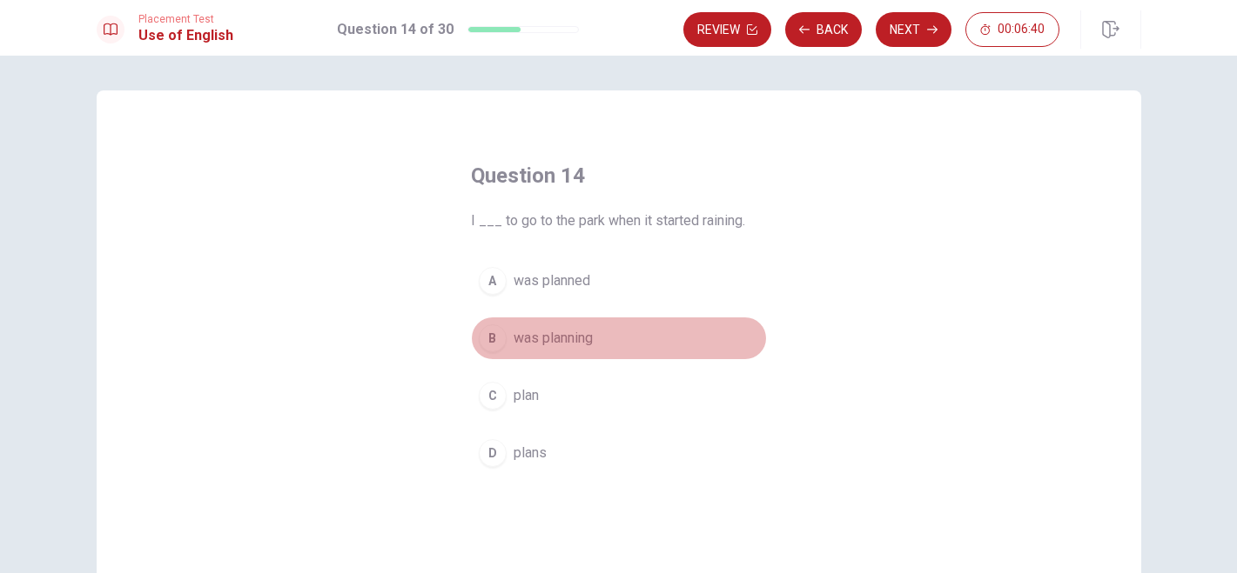
click at [552, 346] on span "was planning" at bounding box center [552, 338] width 79 height 21
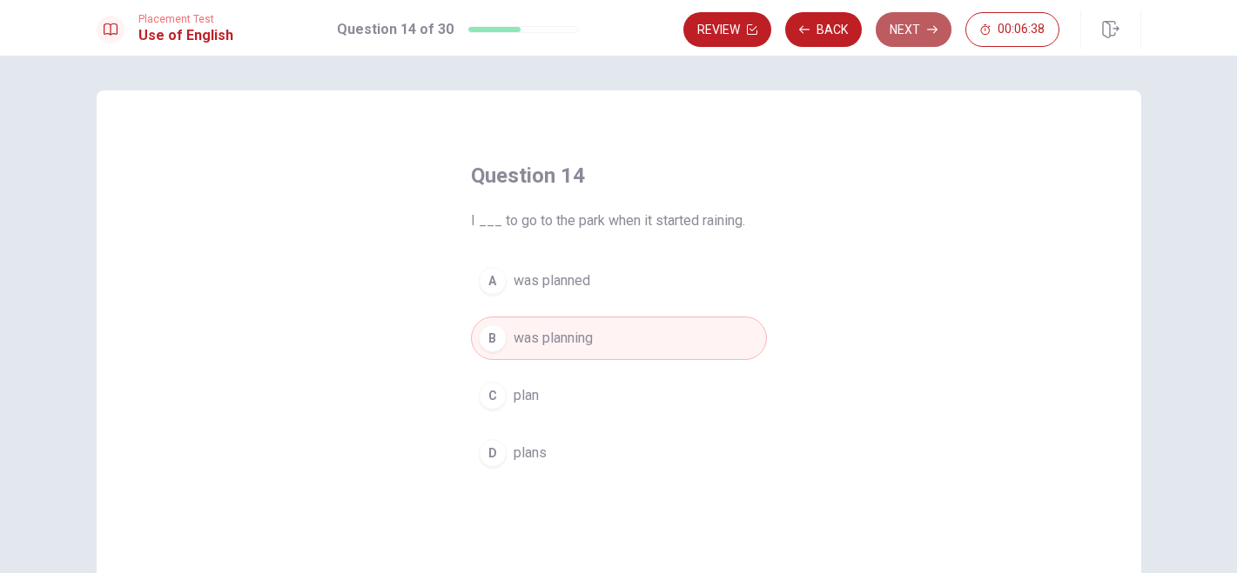
click at [907, 29] on button "Next" at bounding box center [913, 29] width 76 height 35
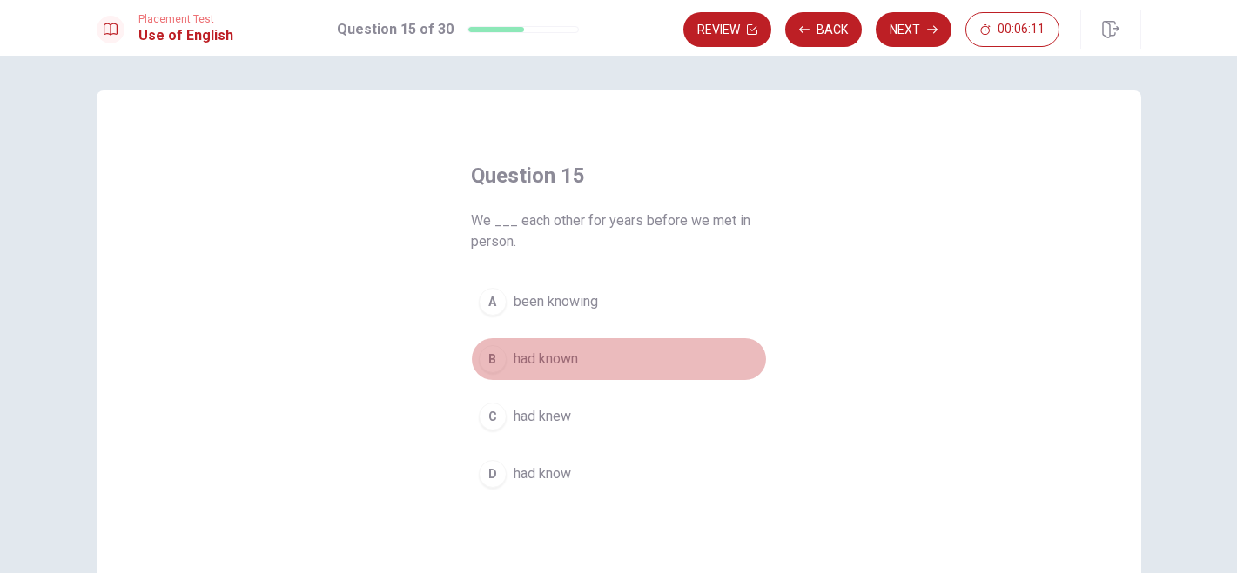
click at [539, 367] on span "had known" at bounding box center [545, 359] width 64 height 21
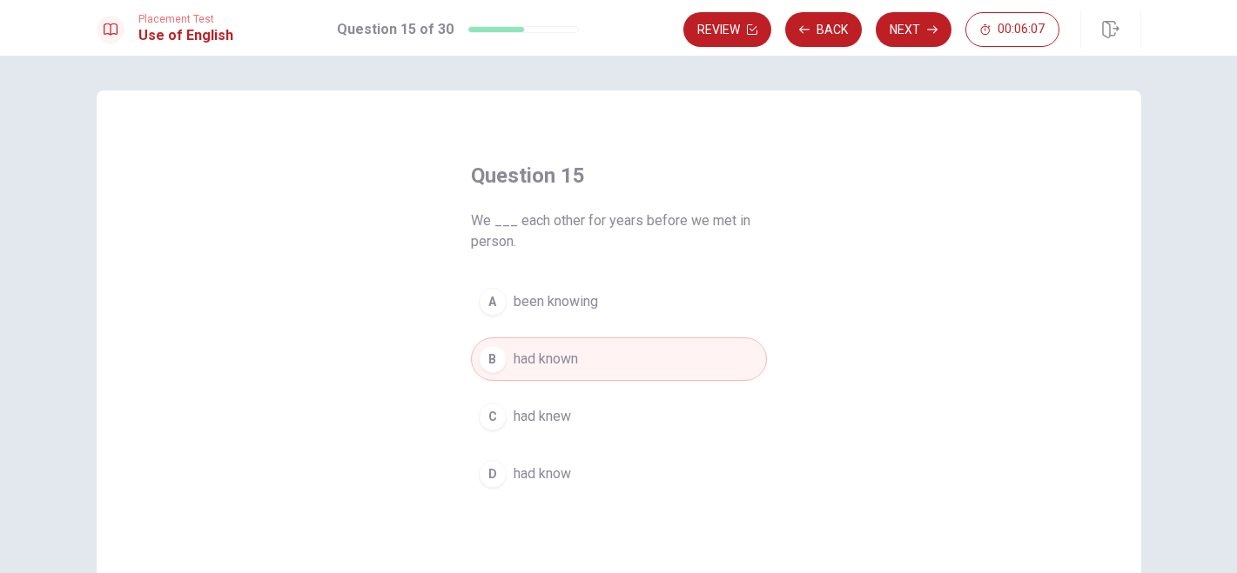
click at [546, 311] on span "been knowing" at bounding box center [555, 302] width 84 height 21
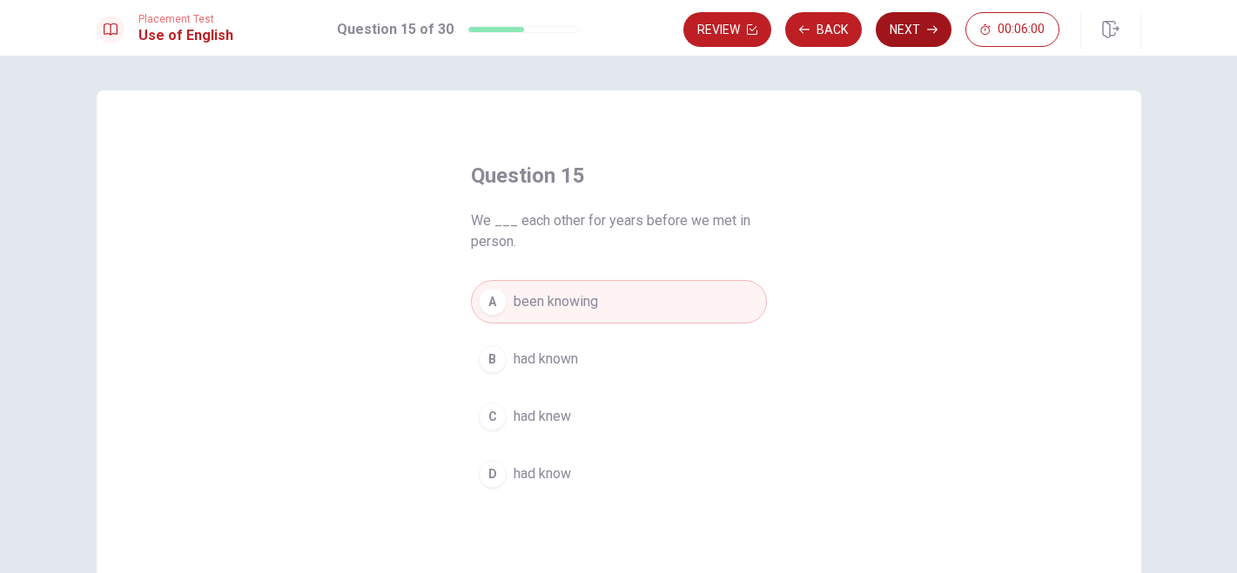
click at [909, 32] on button "Next" at bounding box center [913, 29] width 76 height 35
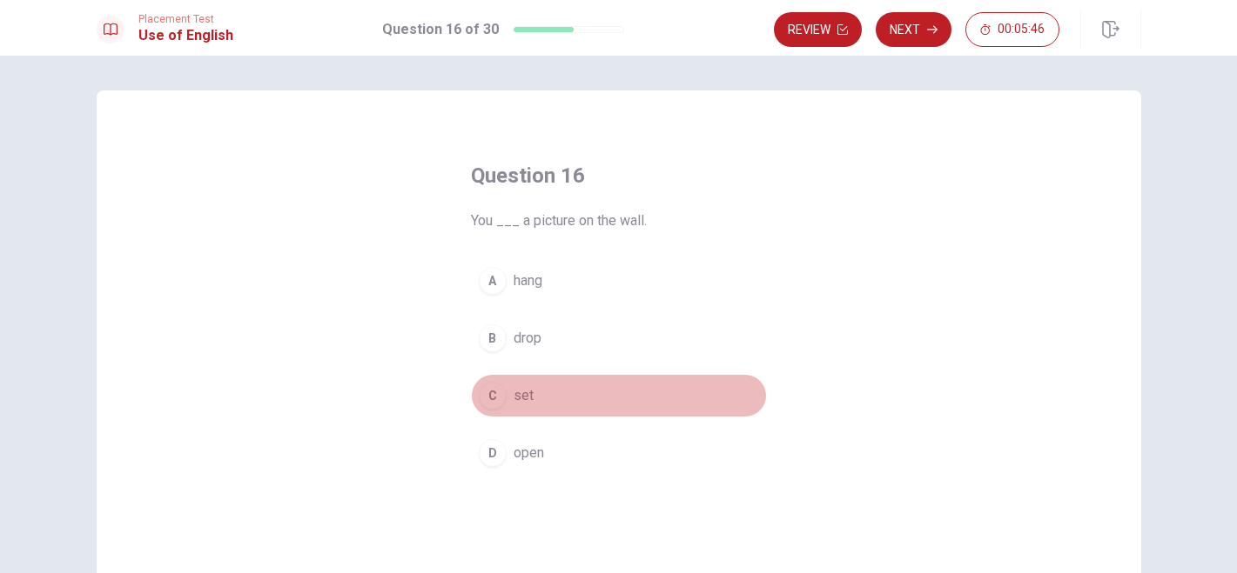
click at [515, 397] on span "set" at bounding box center [523, 395] width 20 height 21
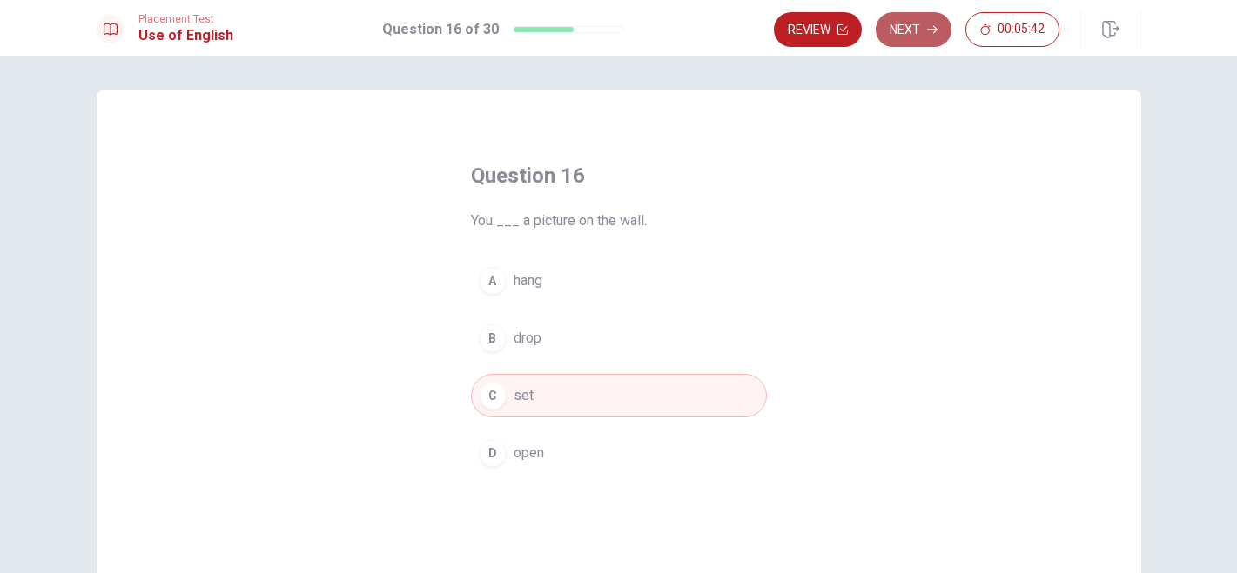
click at [902, 32] on button "Next" at bounding box center [913, 29] width 76 height 35
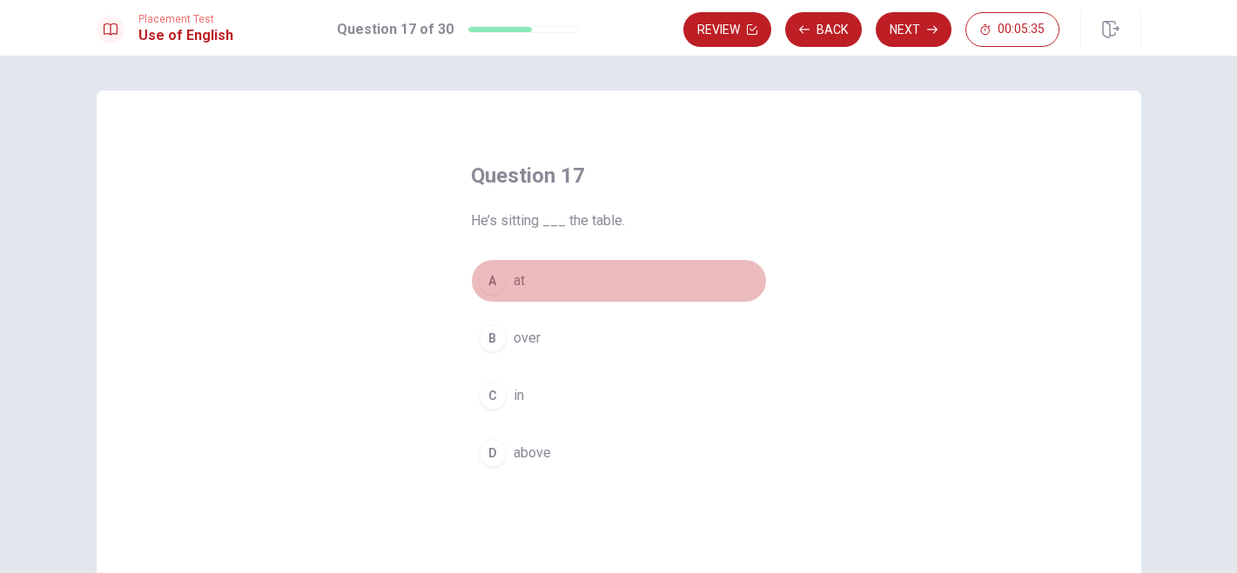
click at [516, 286] on span "at" at bounding box center [518, 281] width 11 height 21
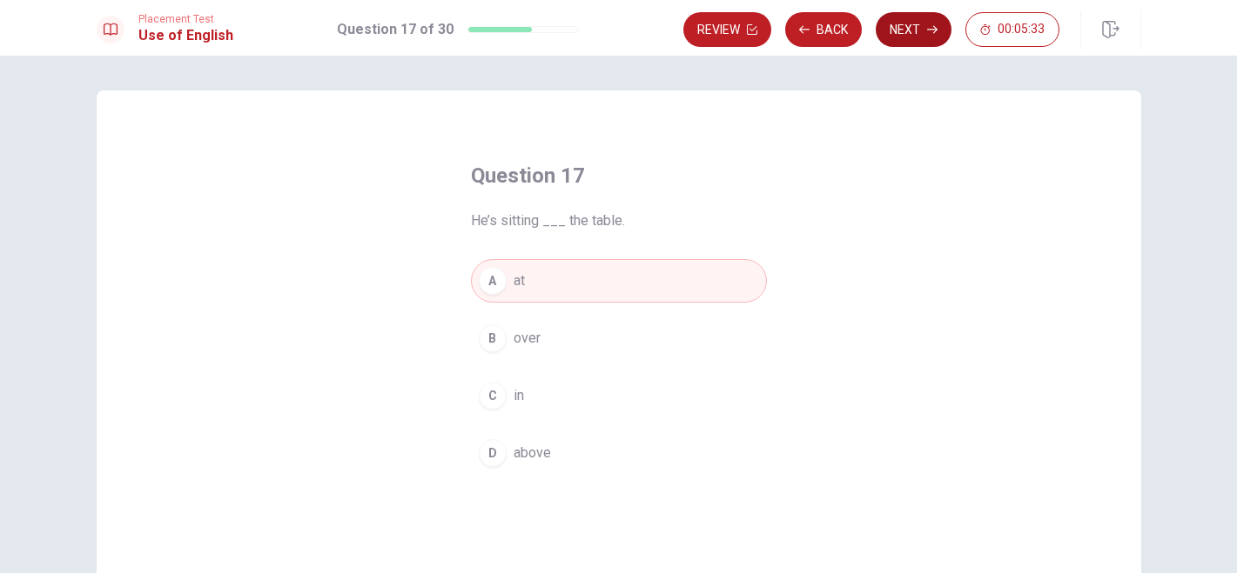
click at [903, 36] on button "Next" at bounding box center [913, 29] width 76 height 35
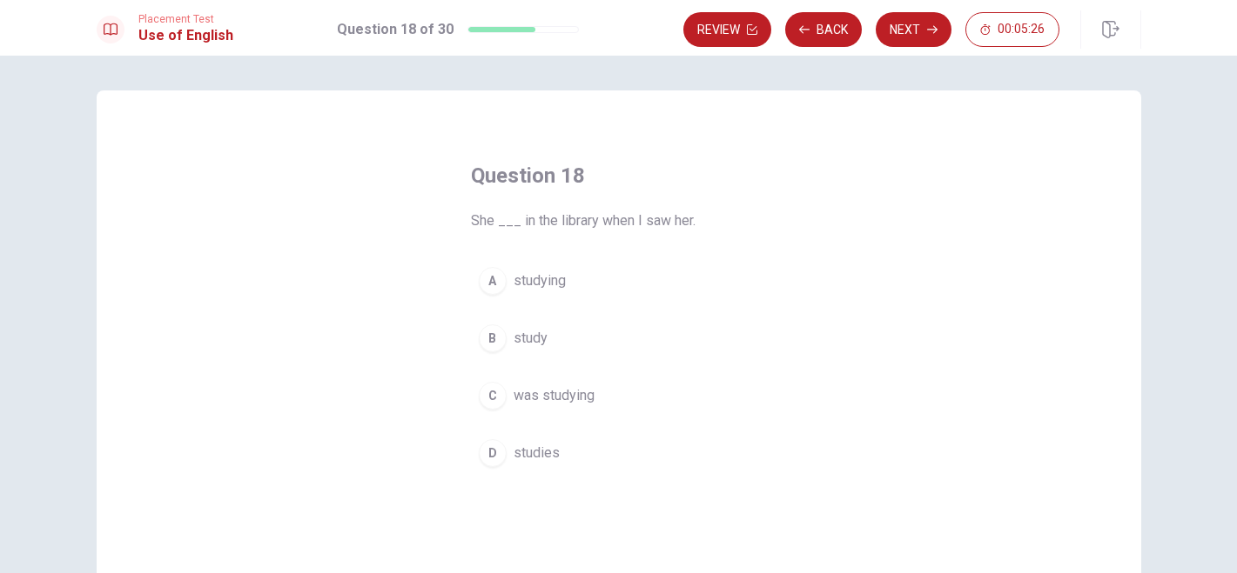
click at [533, 404] on span "was studying" at bounding box center [553, 395] width 81 height 21
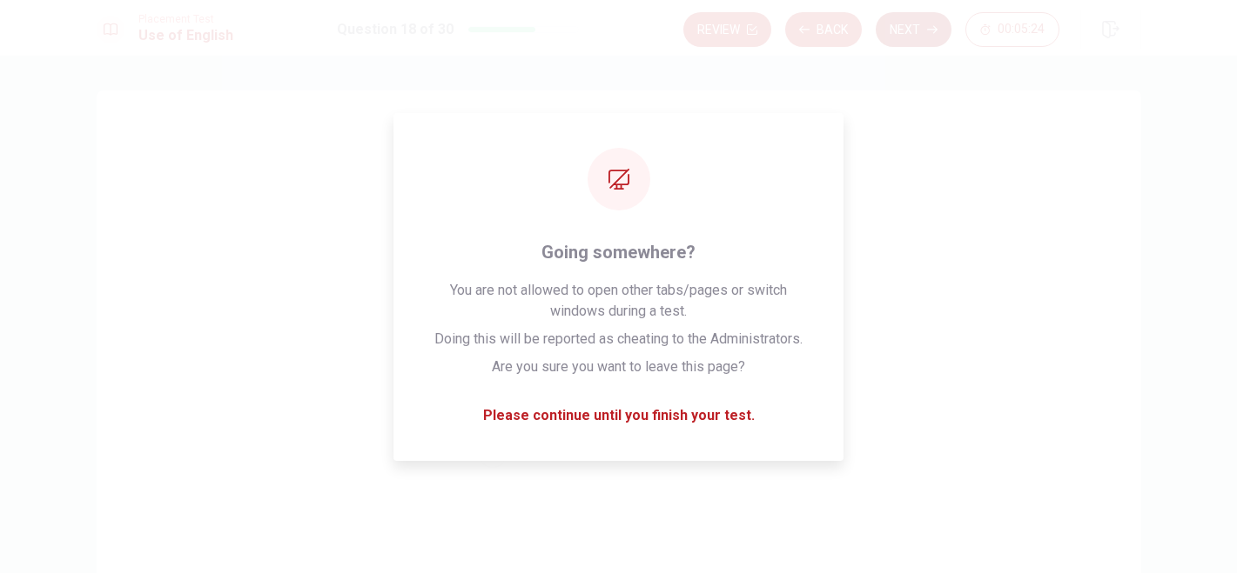
click at [900, 23] on button "Next" at bounding box center [913, 29] width 76 height 35
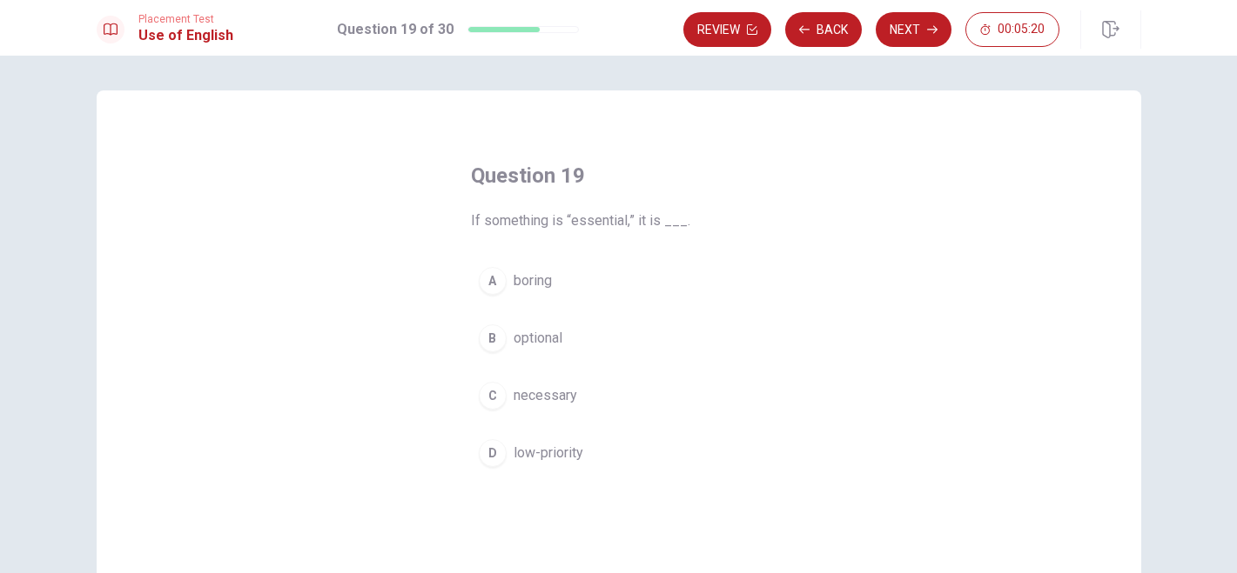
click at [564, 390] on span "necessary" at bounding box center [545, 395] width 64 height 21
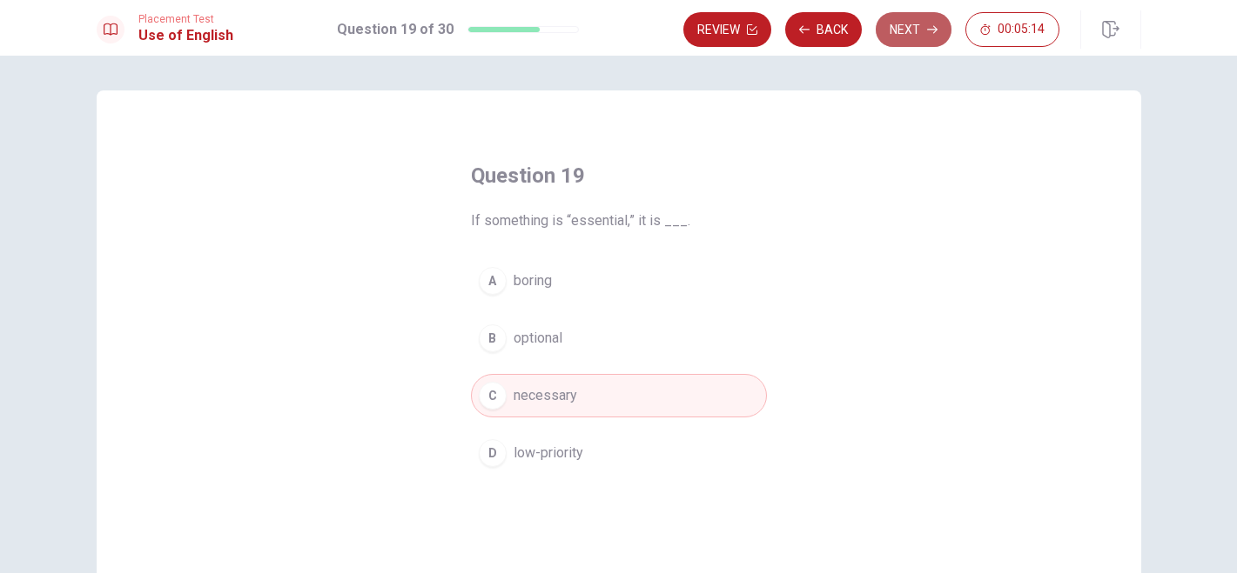
click at [917, 30] on button "Next" at bounding box center [913, 29] width 76 height 35
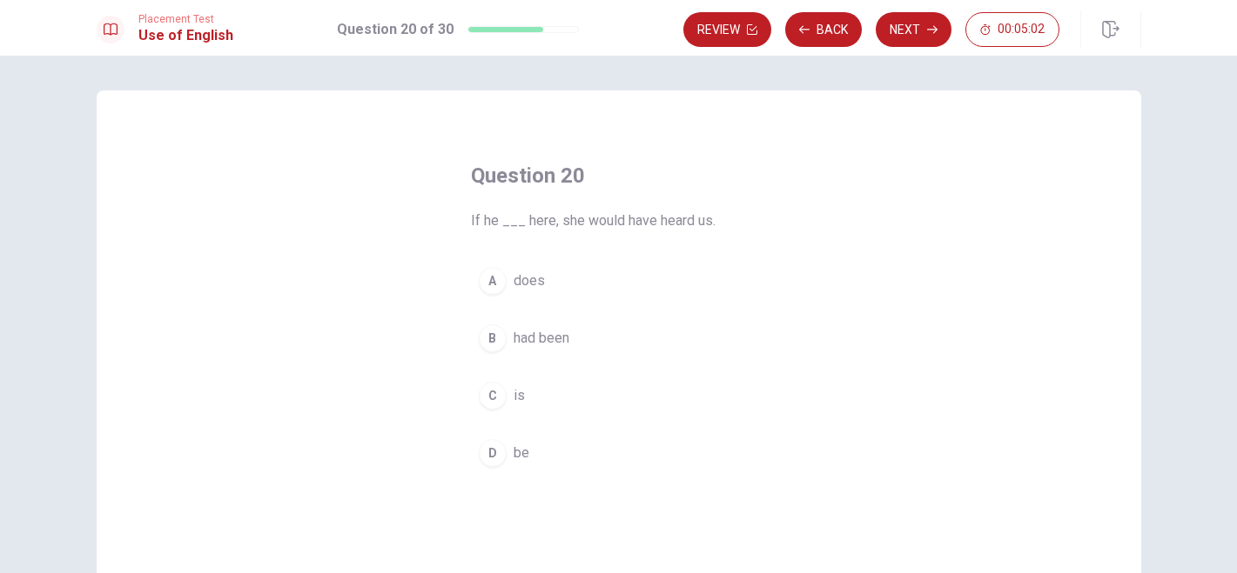
click at [532, 343] on span "had been" at bounding box center [541, 338] width 56 height 21
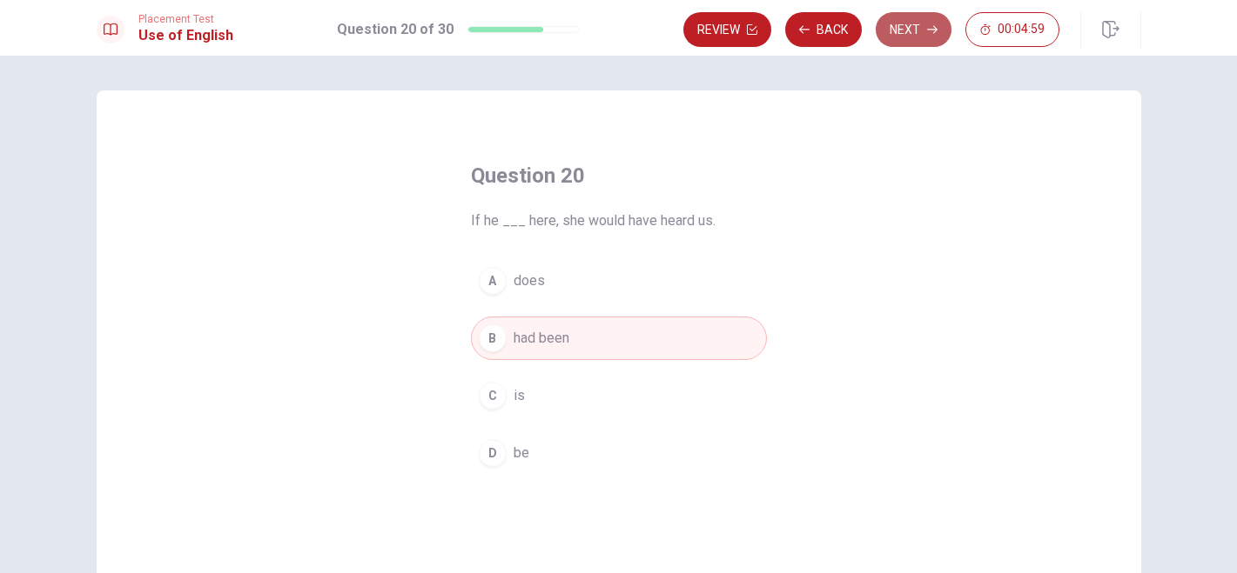
click at [915, 34] on button "Next" at bounding box center [913, 29] width 76 height 35
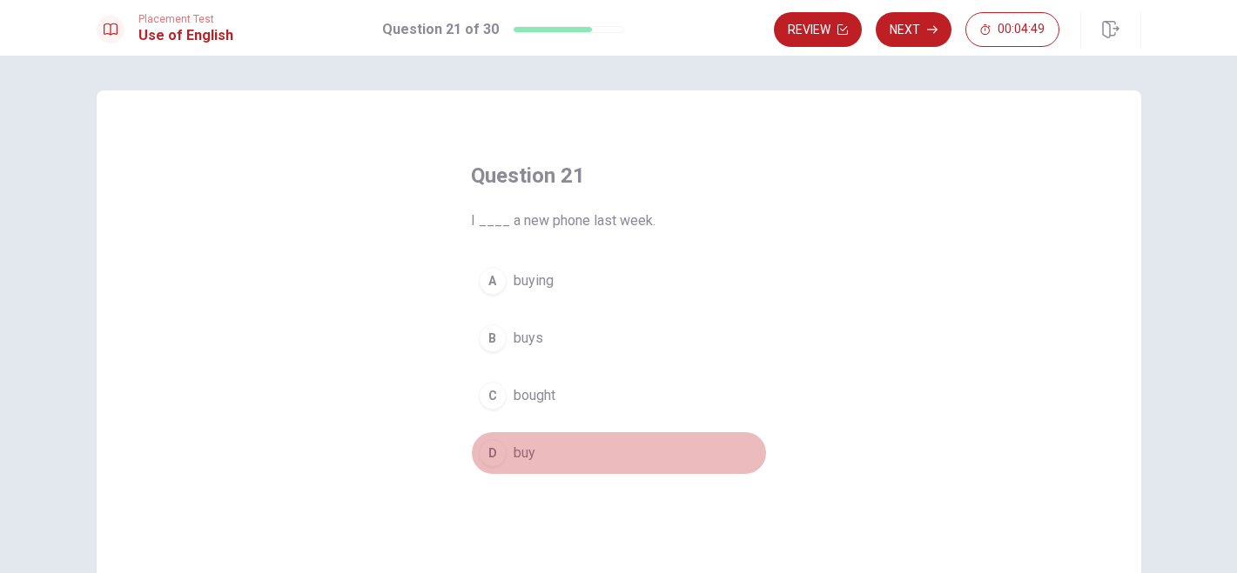
click at [513, 466] on button "D buy" at bounding box center [619, 454] width 296 height 44
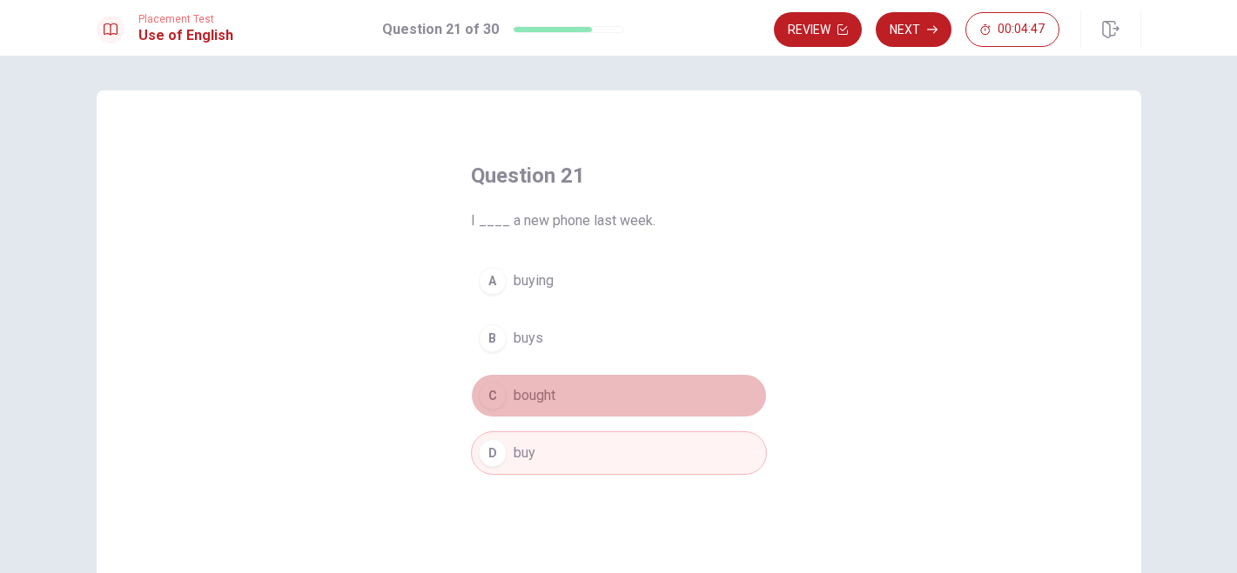
click at [538, 400] on span "bought" at bounding box center [534, 395] width 42 height 21
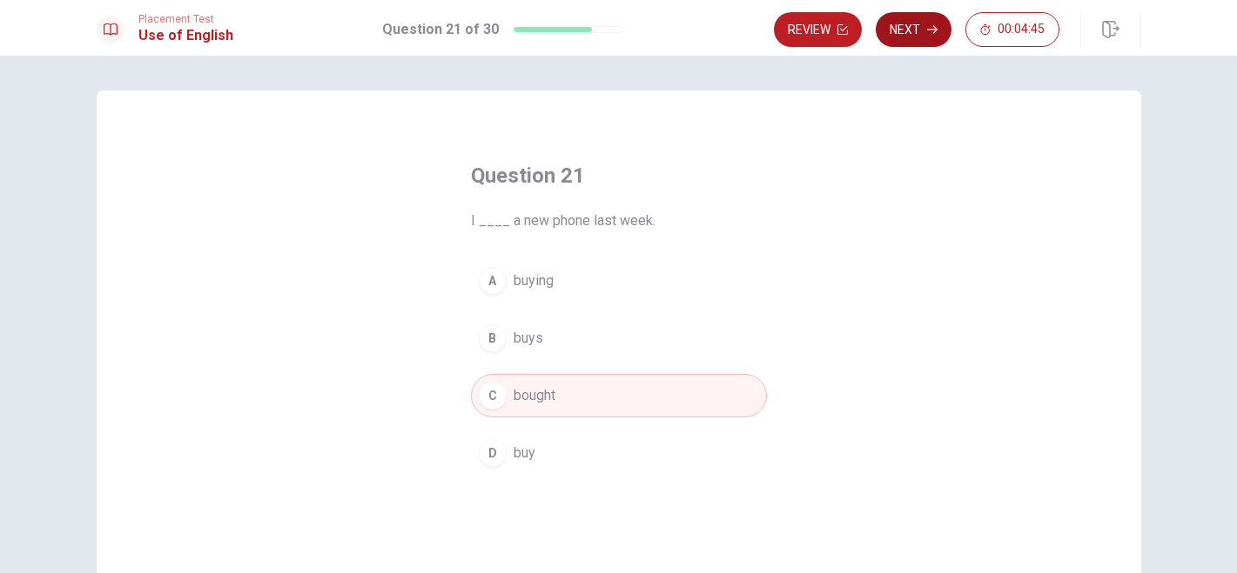
click at [917, 37] on button "Next" at bounding box center [913, 29] width 76 height 35
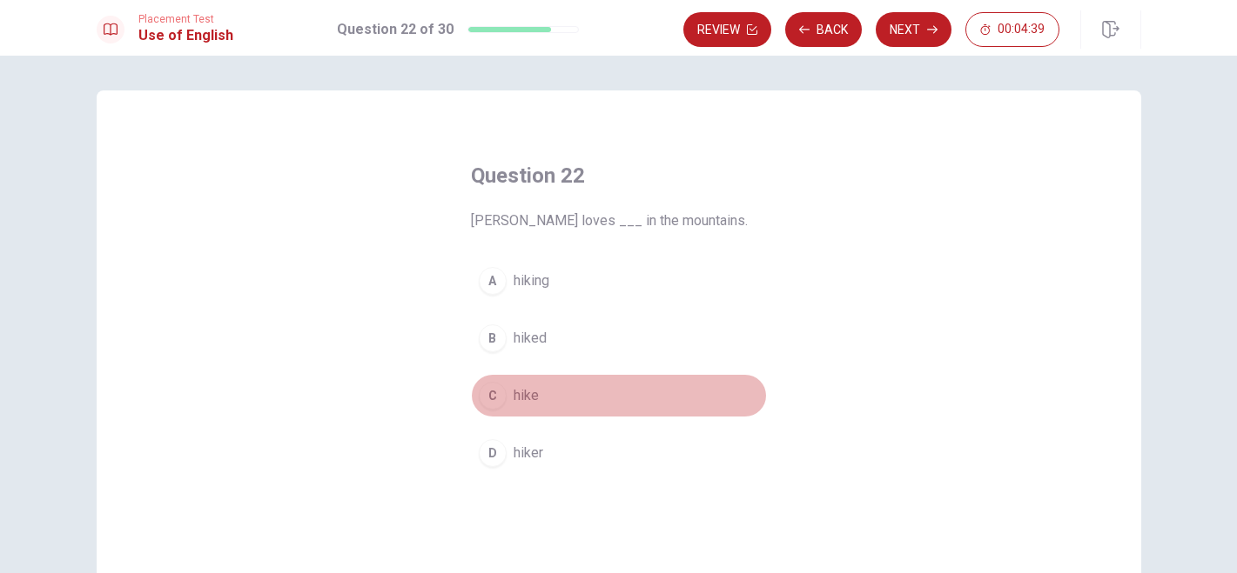
click at [527, 398] on span "hike" at bounding box center [525, 395] width 25 height 21
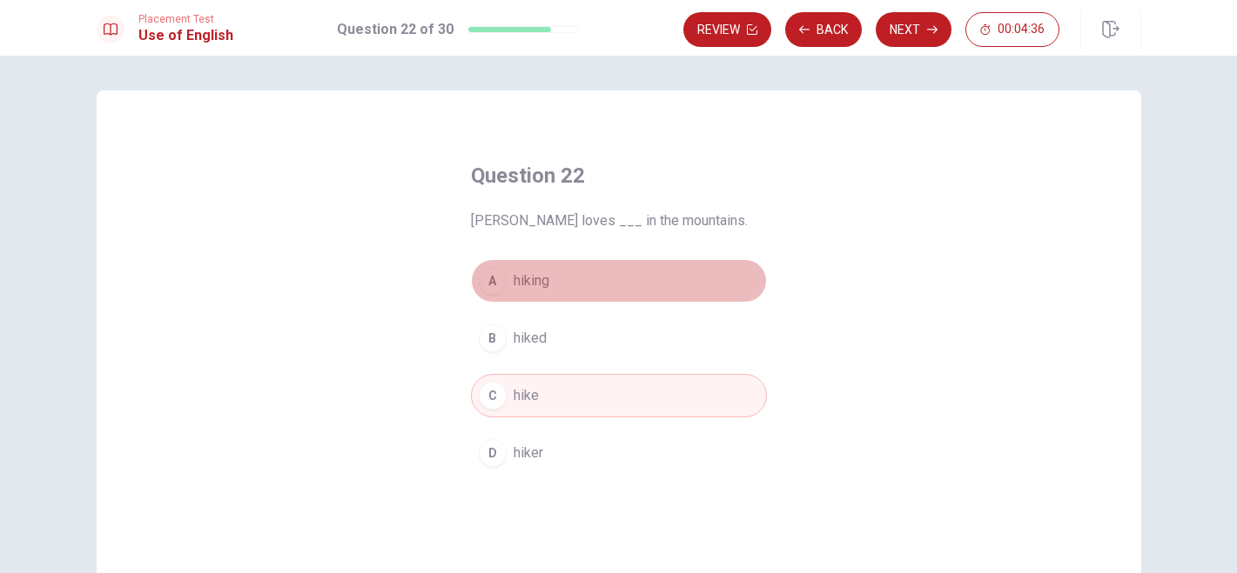
drag, startPoint x: 539, startPoint y: 281, endPoint x: 580, endPoint y: 281, distance: 41.8
click at [539, 281] on span "hiking" at bounding box center [531, 281] width 36 height 21
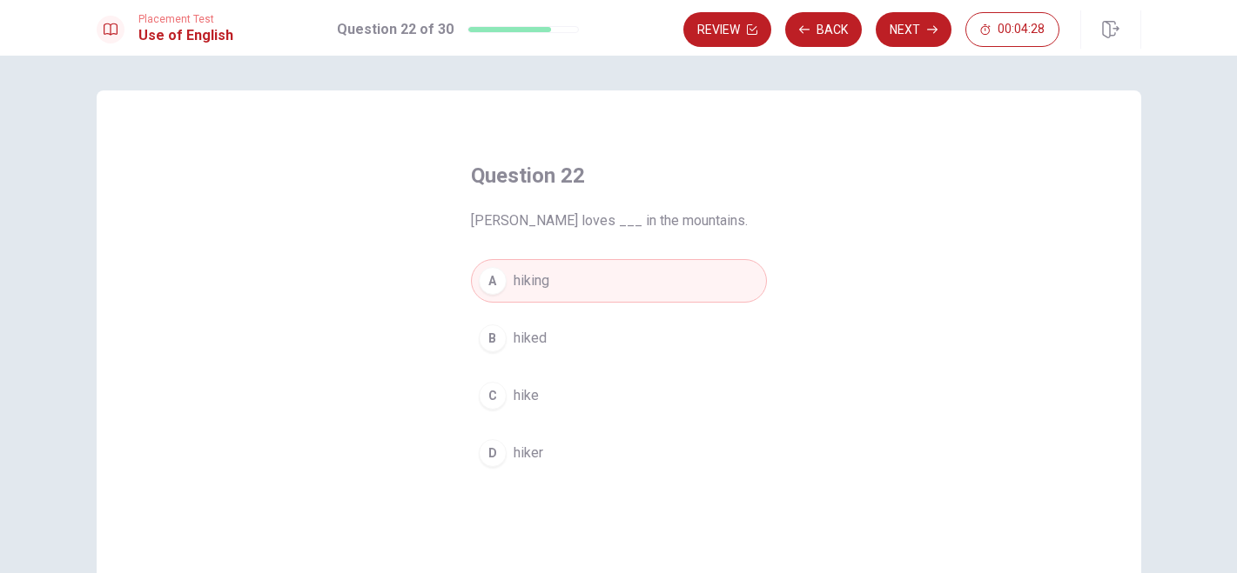
click at [495, 393] on div "C" at bounding box center [493, 396] width 28 height 28
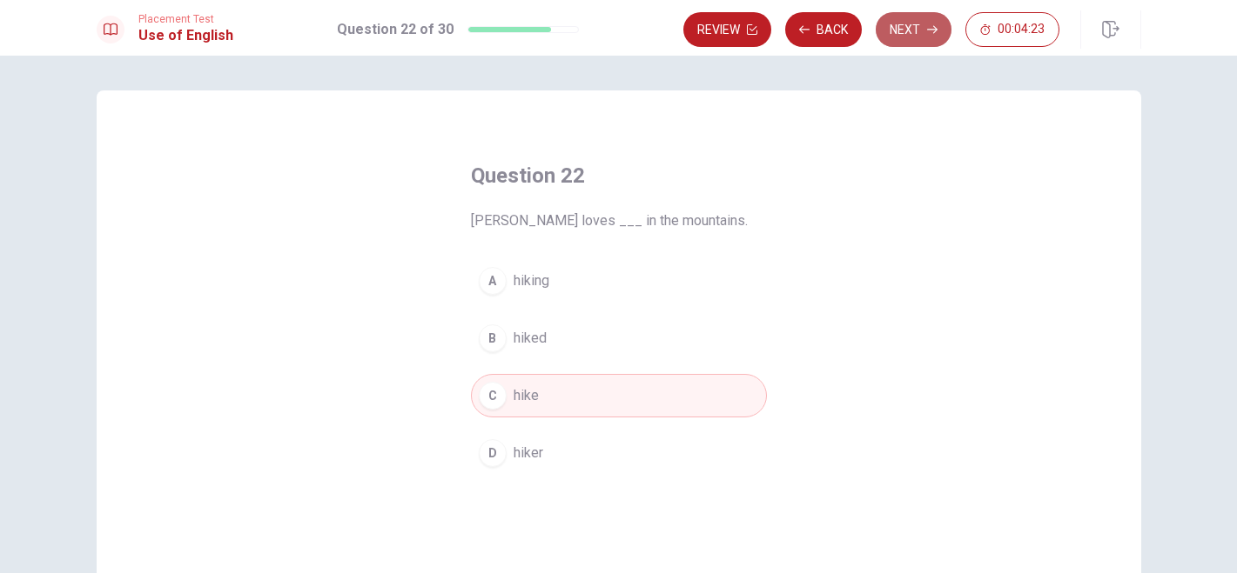
click at [895, 30] on button "Next" at bounding box center [913, 29] width 76 height 35
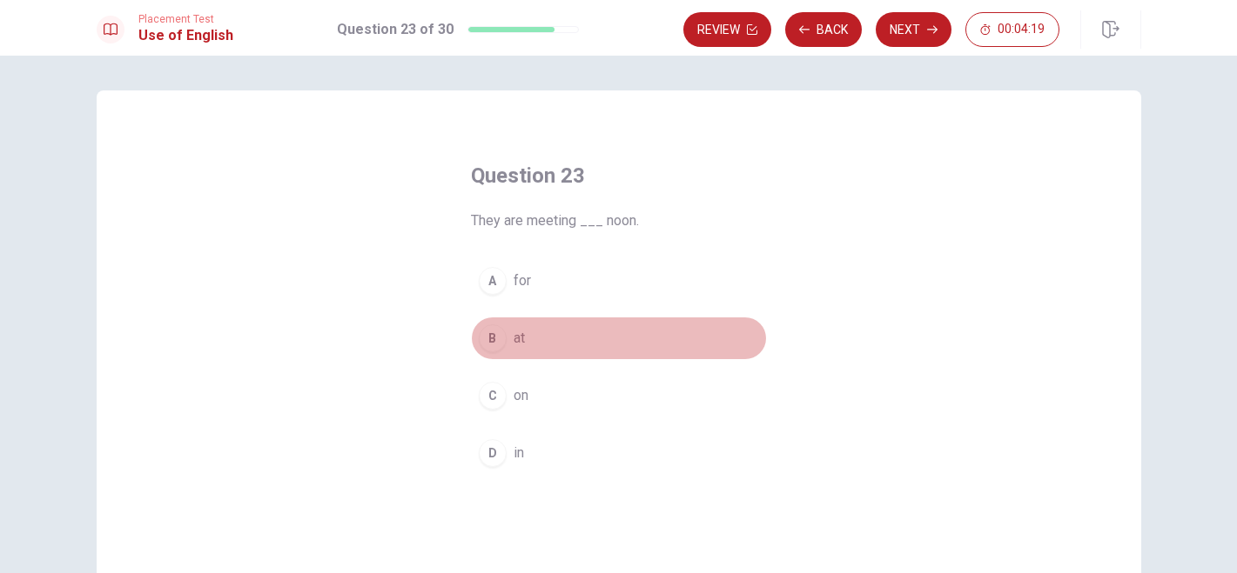
click at [513, 344] on span "at" at bounding box center [518, 338] width 11 height 21
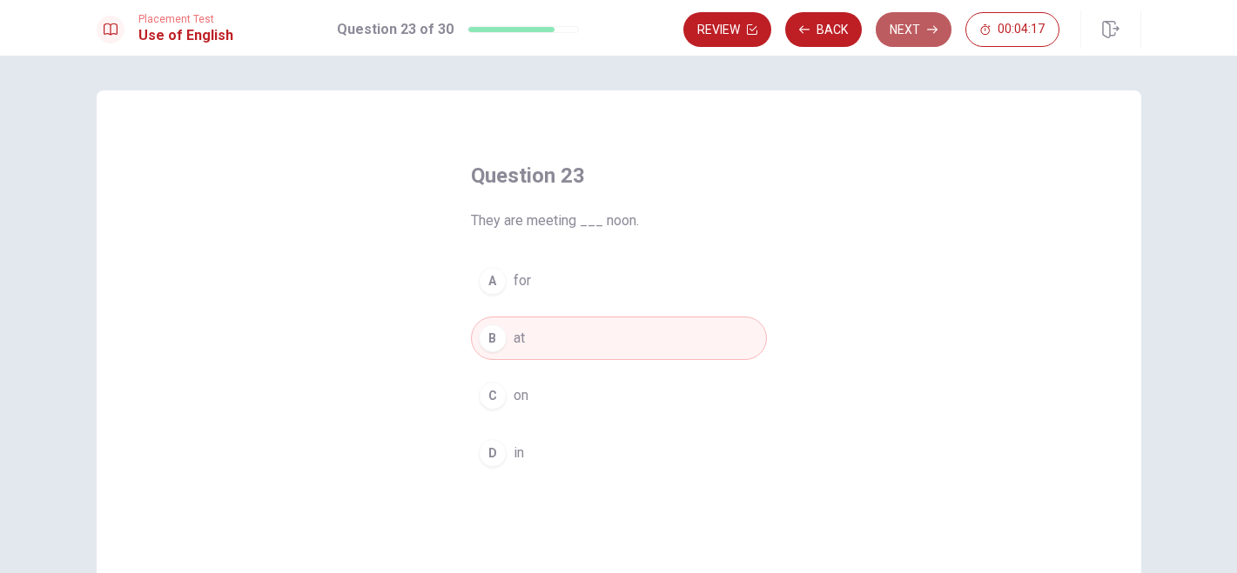
click at [915, 37] on button "Next" at bounding box center [913, 29] width 76 height 35
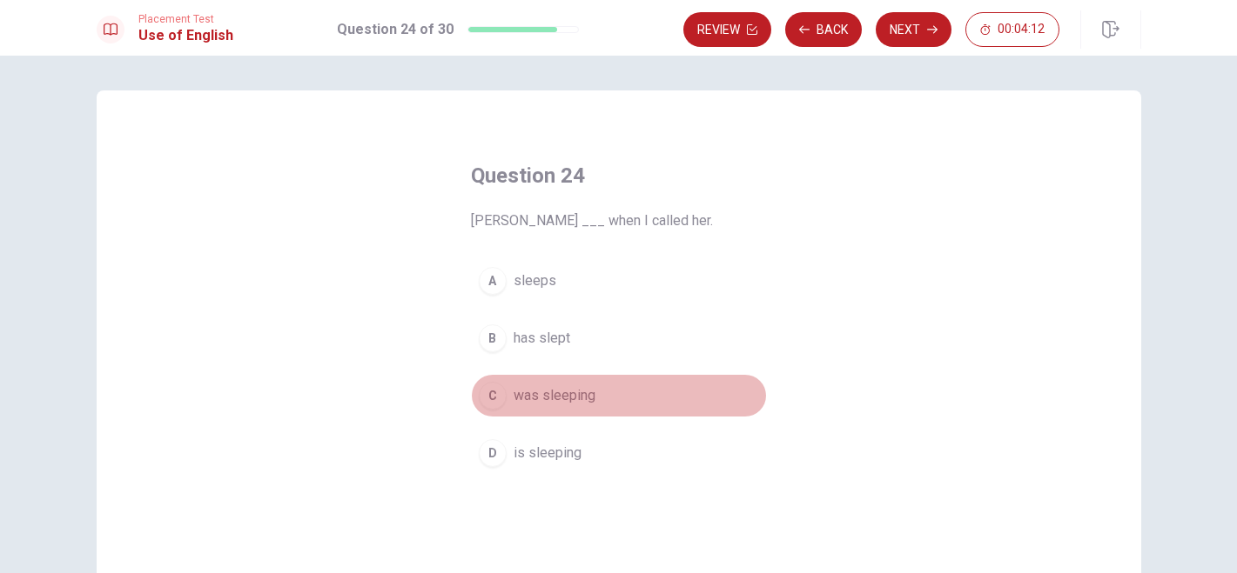
click at [558, 390] on span "was sleeping" at bounding box center [554, 395] width 82 height 21
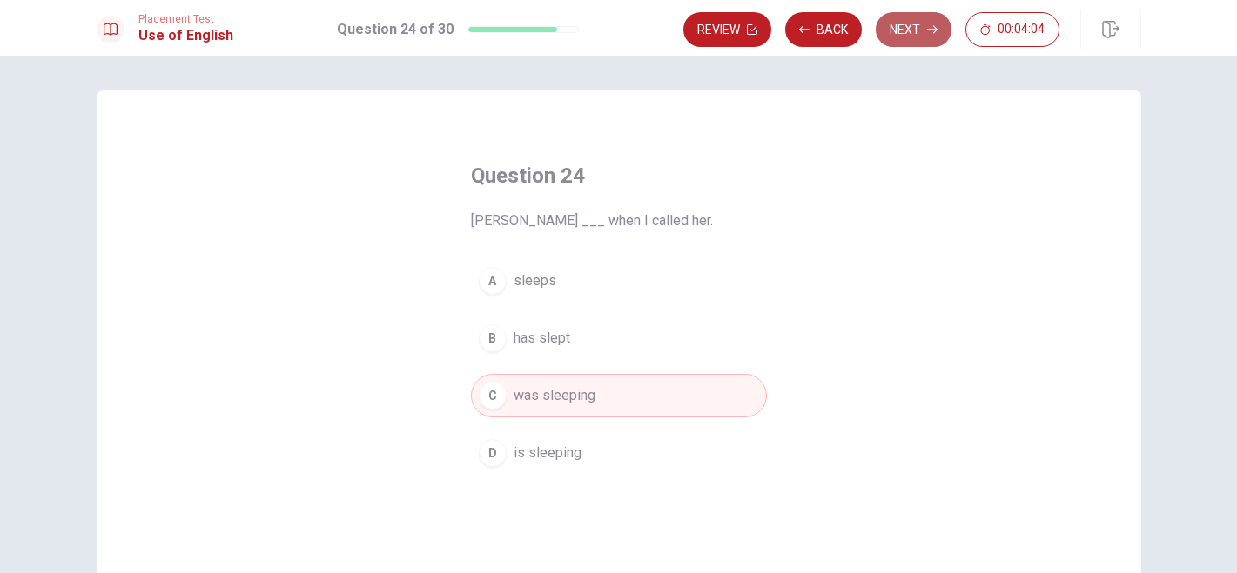
click at [927, 28] on icon "button" at bounding box center [932, 29] width 10 height 10
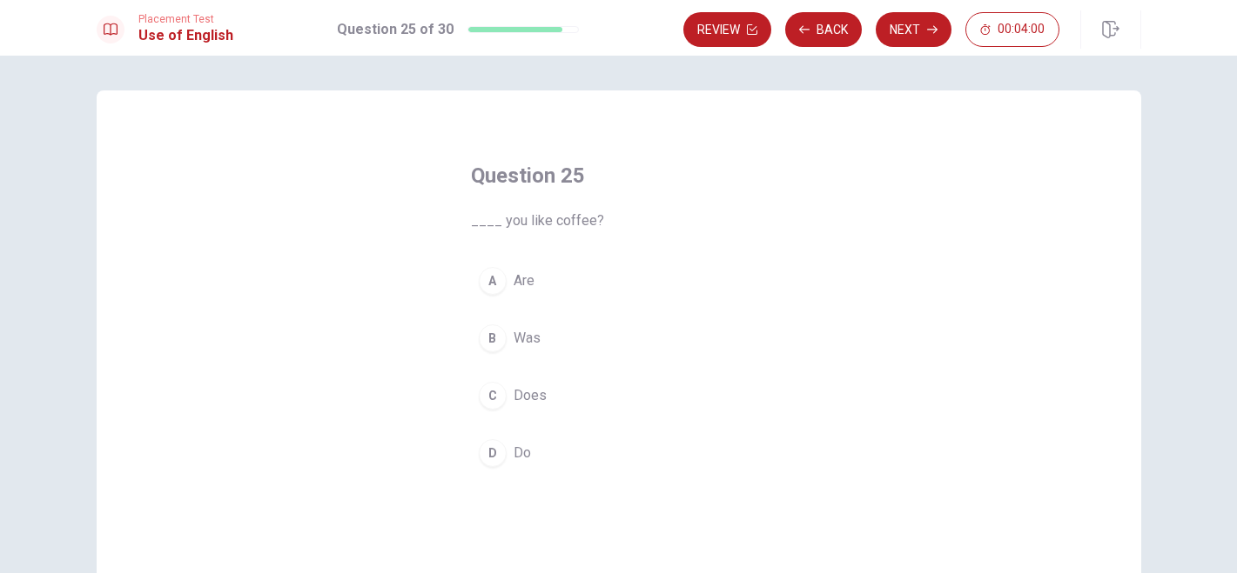
click at [513, 454] on span "Do" at bounding box center [521, 453] width 17 height 21
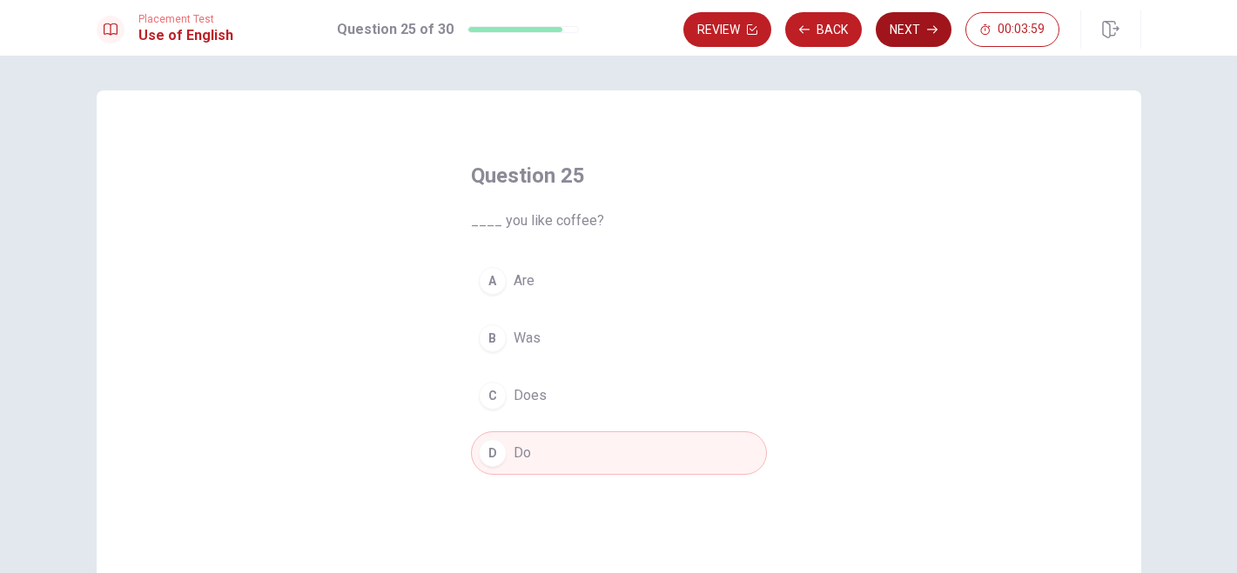
click at [886, 31] on button "Next" at bounding box center [913, 29] width 76 height 35
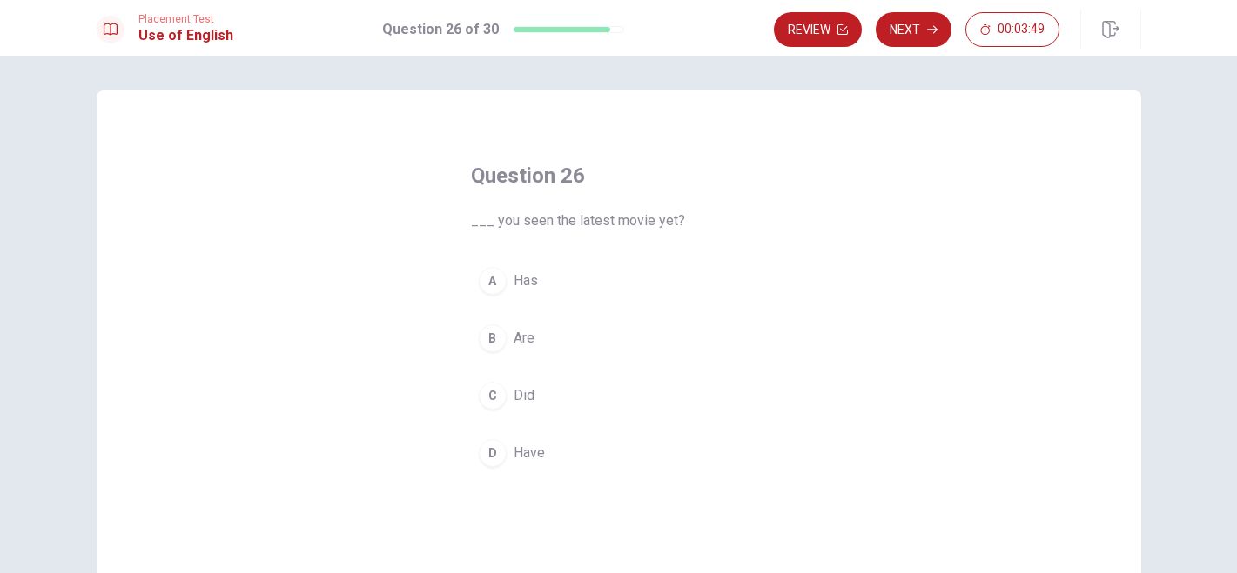
click at [513, 402] on span "Did" at bounding box center [523, 395] width 21 height 21
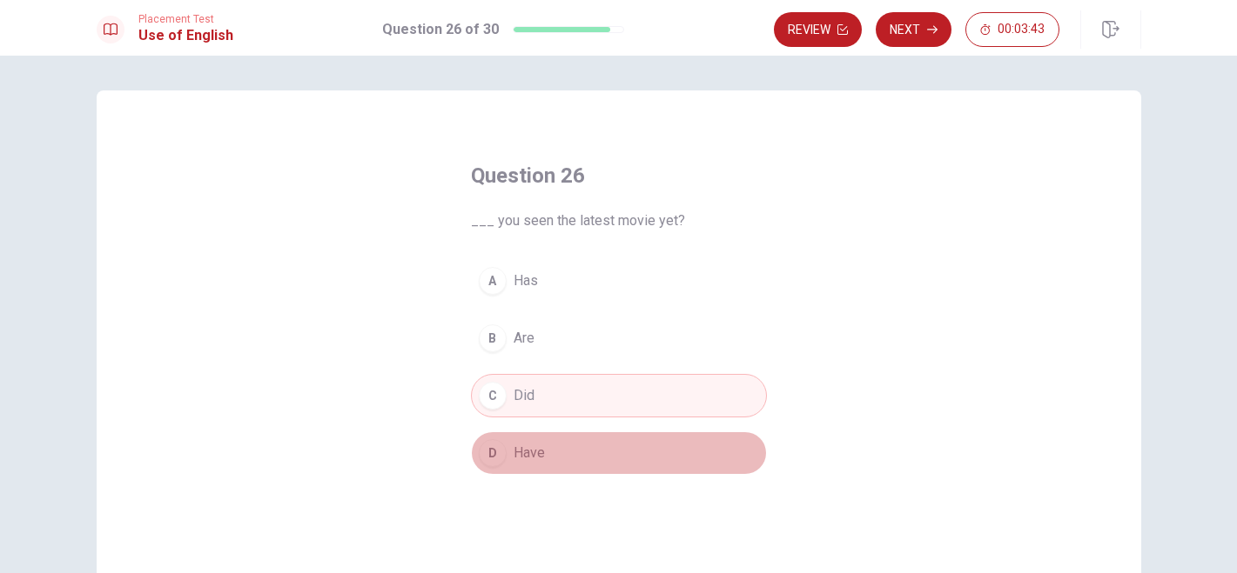
click at [520, 452] on span "Have" at bounding box center [528, 453] width 31 height 21
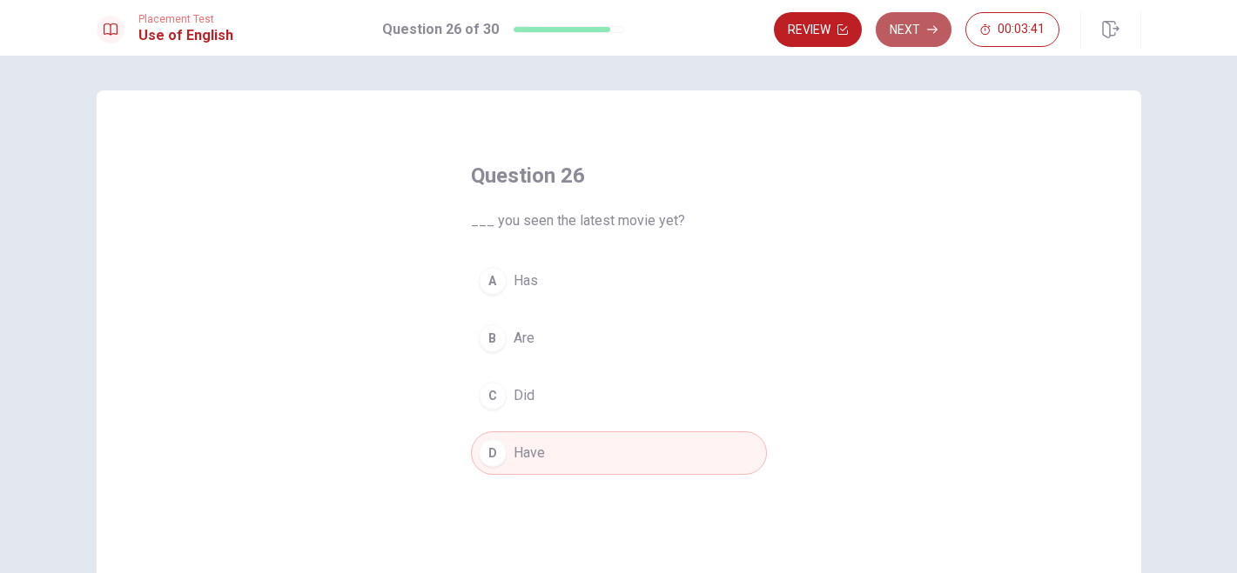
click at [901, 34] on button "Next" at bounding box center [913, 29] width 76 height 35
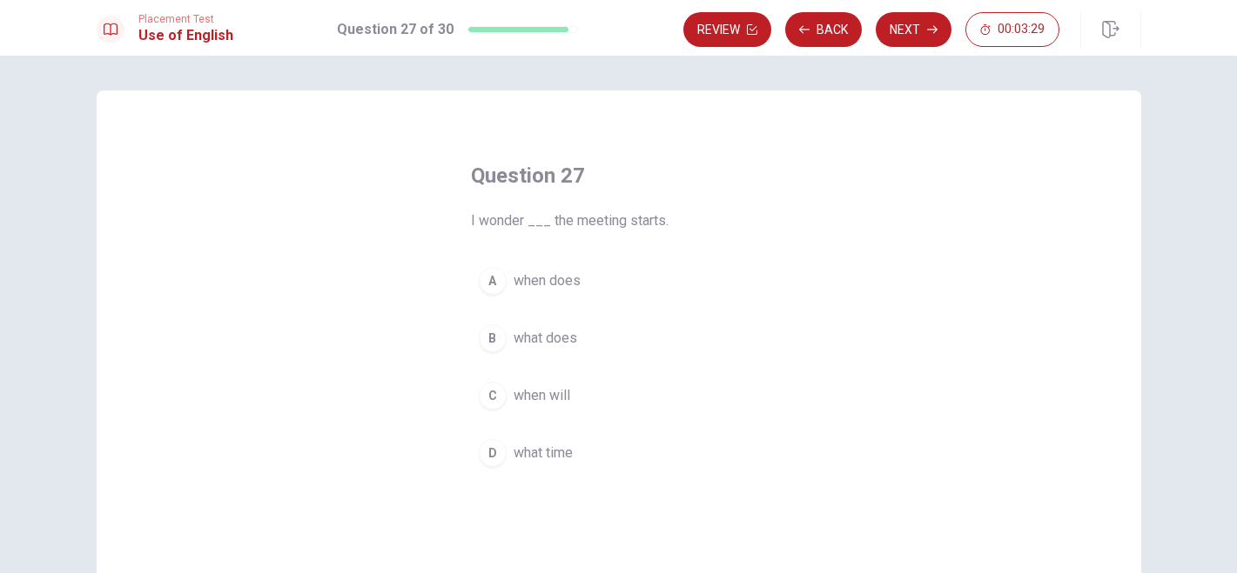
click at [557, 397] on span "when will" at bounding box center [541, 395] width 57 height 21
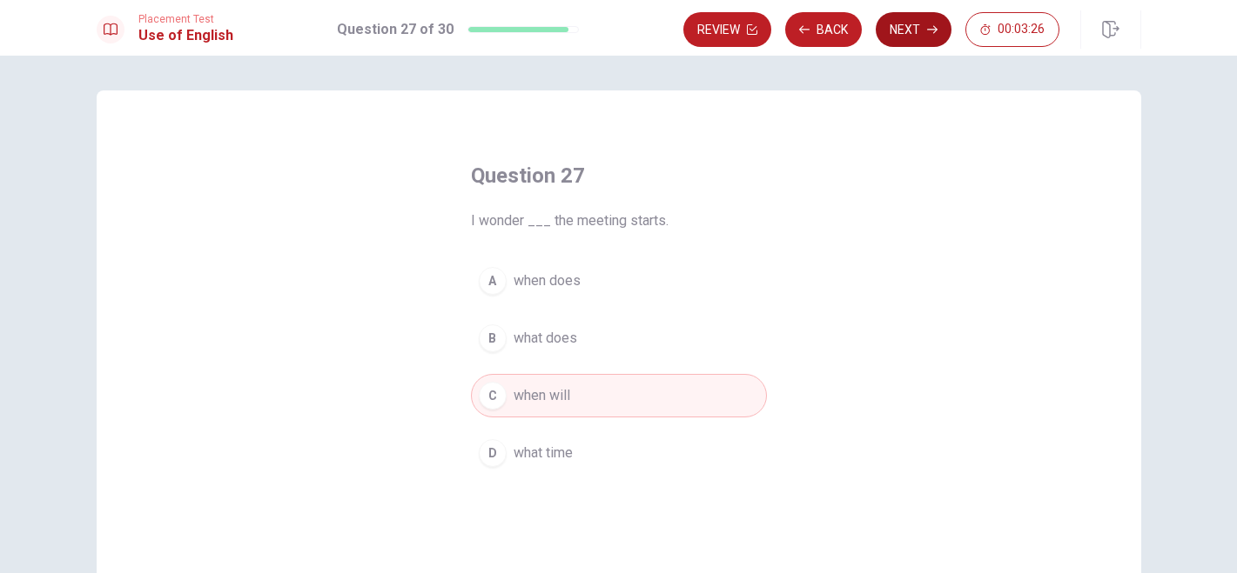
click at [899, 27] on button "Next" at bounding box center [913, 29] width 76 height 35
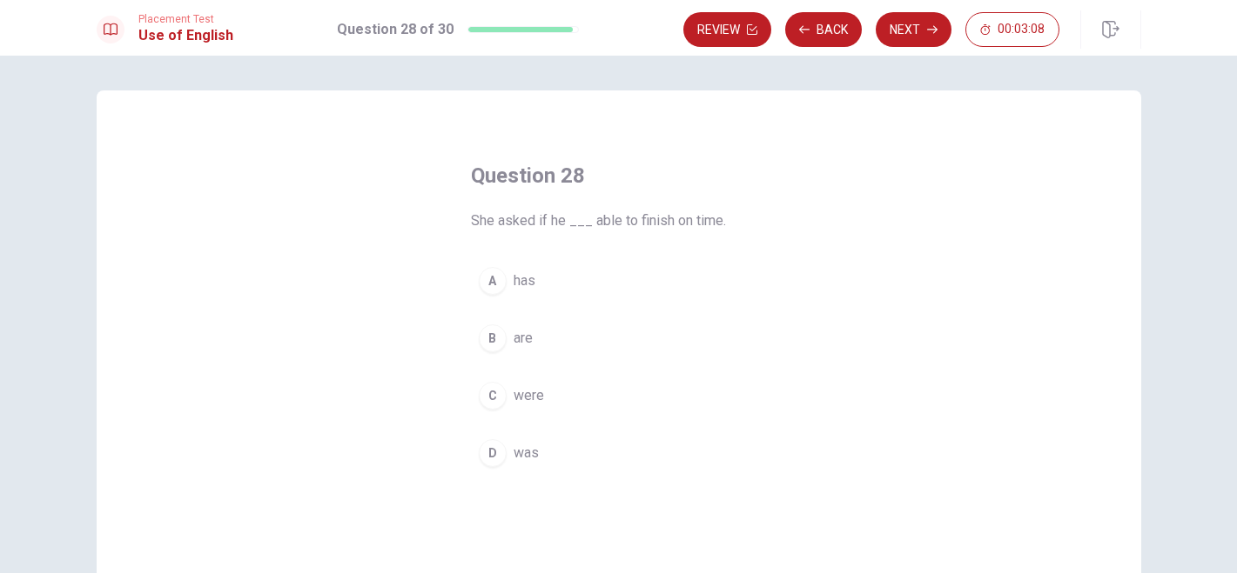
click at [529, 288] on span "has" at bounding box center [524, 281] width 22 height 21
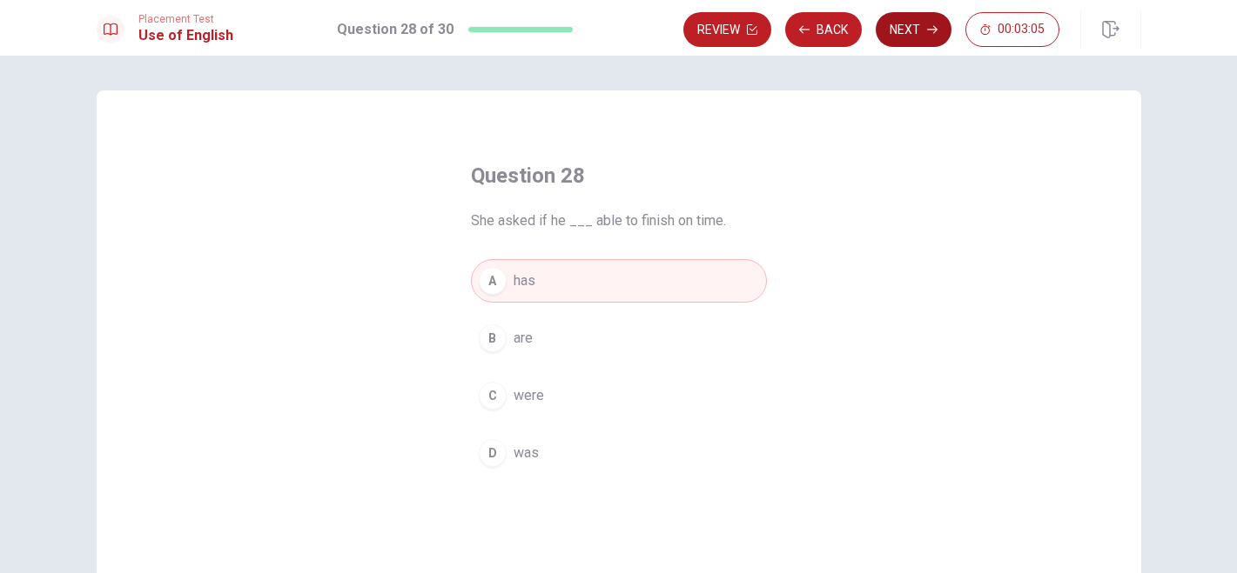
click at [891, 32] on button "Next" at bounding box center [913, 29] width 76 height 35
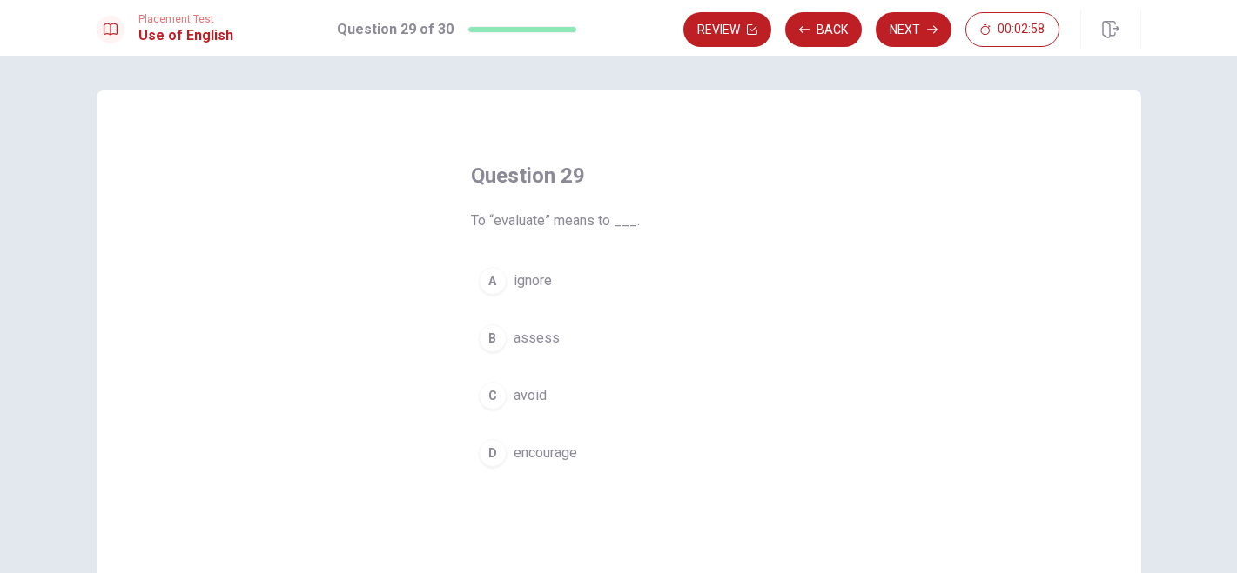
click at [484, 335] on div "B" at bounding box center [493, 339] width 28 height 28
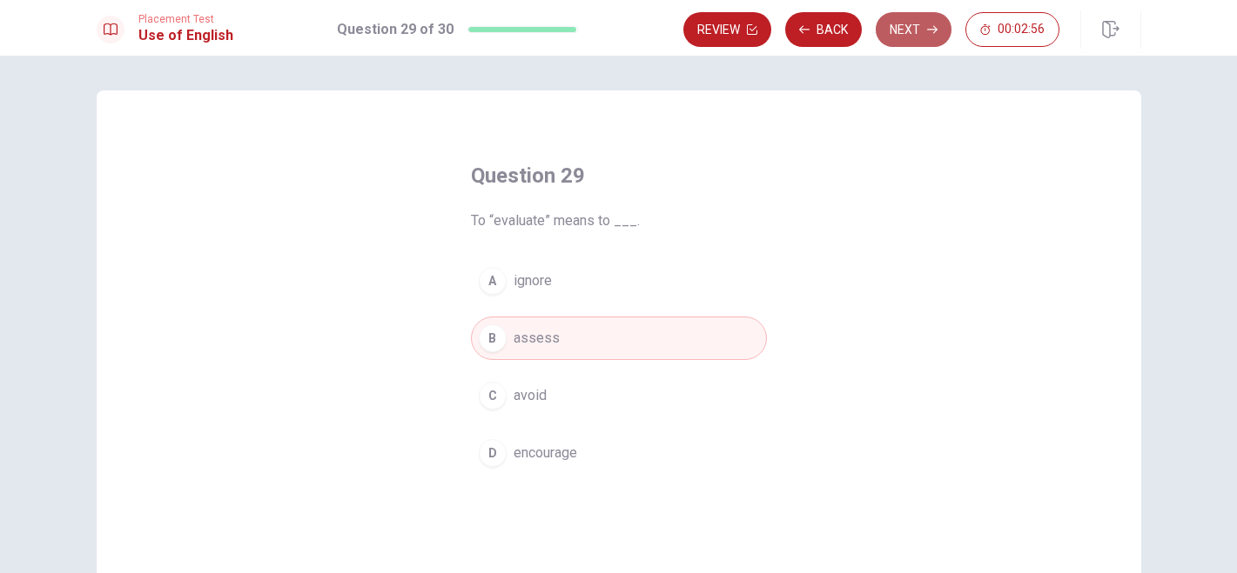
click at [911, 30] on button "Next" at bounding box center [913, 29] width 76 height 35
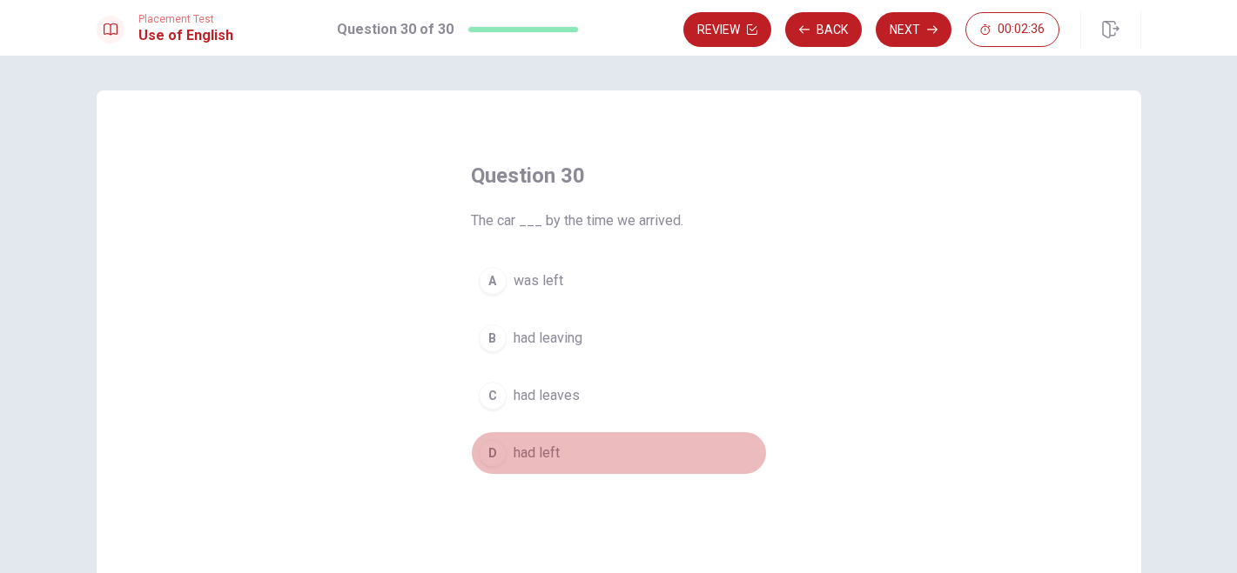
click at [552, 451] on span "had left" at bounding box center [536, 453] width 46 height 21
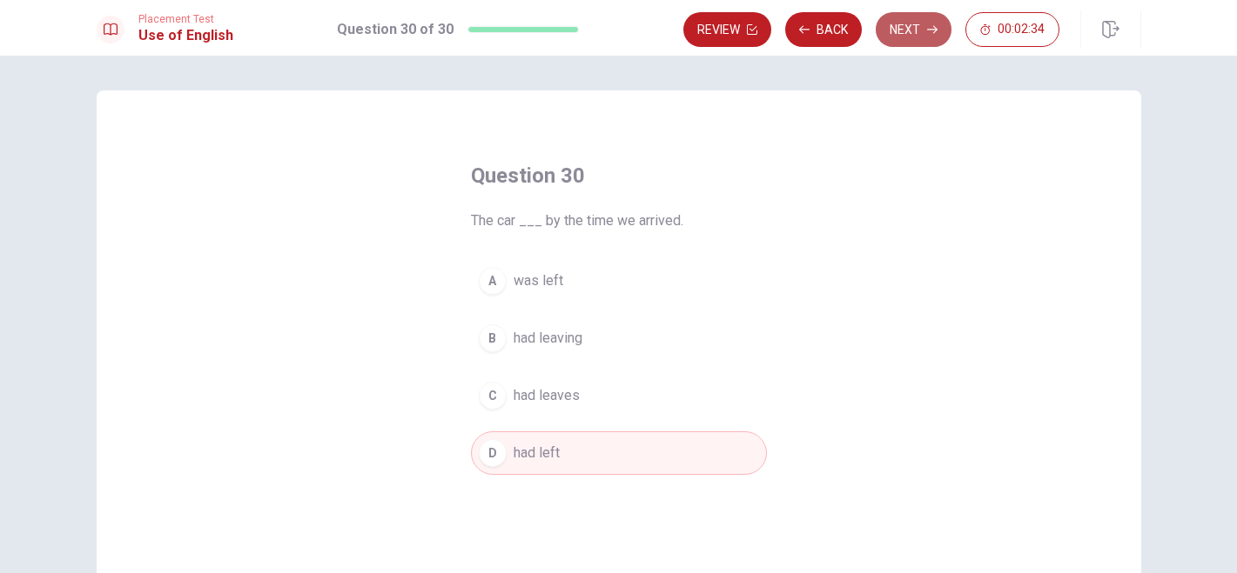
click at [927, 27] on icon "button" at bounding box center [932, 29] width 10 height 10
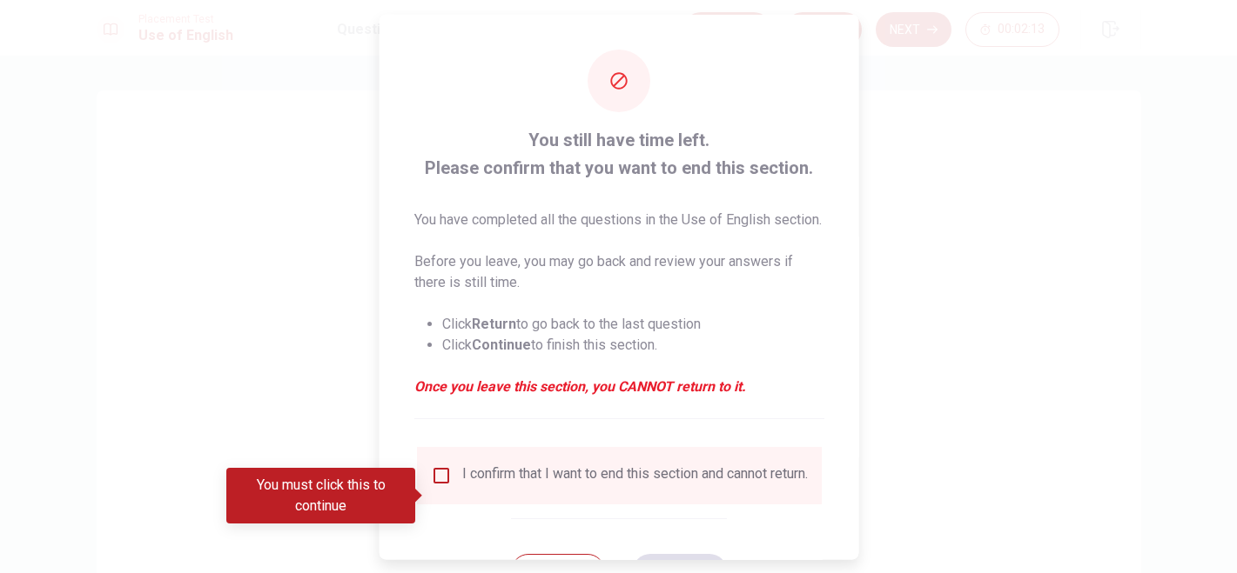
click at [502, 332] on strong "Return" at bounding box center [493, 323] width 44 height 17
click at [497, 332] on strong "Return" at bounding box center [493, 323] width 44 height 17
click at [436, 348] on ul "Click Return to go back to the last question Click Continue to finish this sect…" at bounding box center [618, 334] width 410 height 70
click at [514, 332] on strong "Return" at bounding box center [493, 323] width 44 height 17
click at [464, 334] on li "Click Return to go back to the last question" at bounding box center [632, 323] width 382 height 21
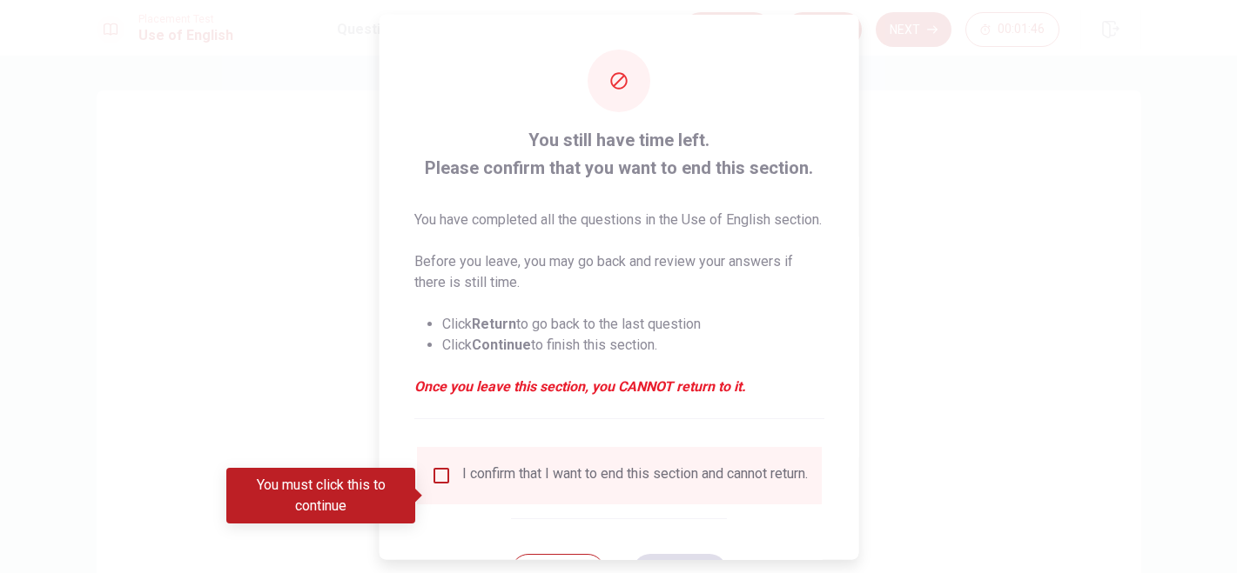
click at [491, 369] on ul "Click Return to go back to the last question Click Continue to finish this sect…" at bounding box center [618, 334] width 410 height 70
click at [497, 397] on em "Once you leave this section, you CANNOT return to it." at bounding box center [618, 386] width 410 height 21
click at [657, 397] on em "Once you leave this section, you CANNOT return to it." at bounding box center [618, 386] width 410 height 21
click at [499, 332] on strong "Return" at bounding box center [493, 323] width 44 height 17
click at [513, 352] on strong "Continue" at bounding box center [500, 344] width 59 height 17
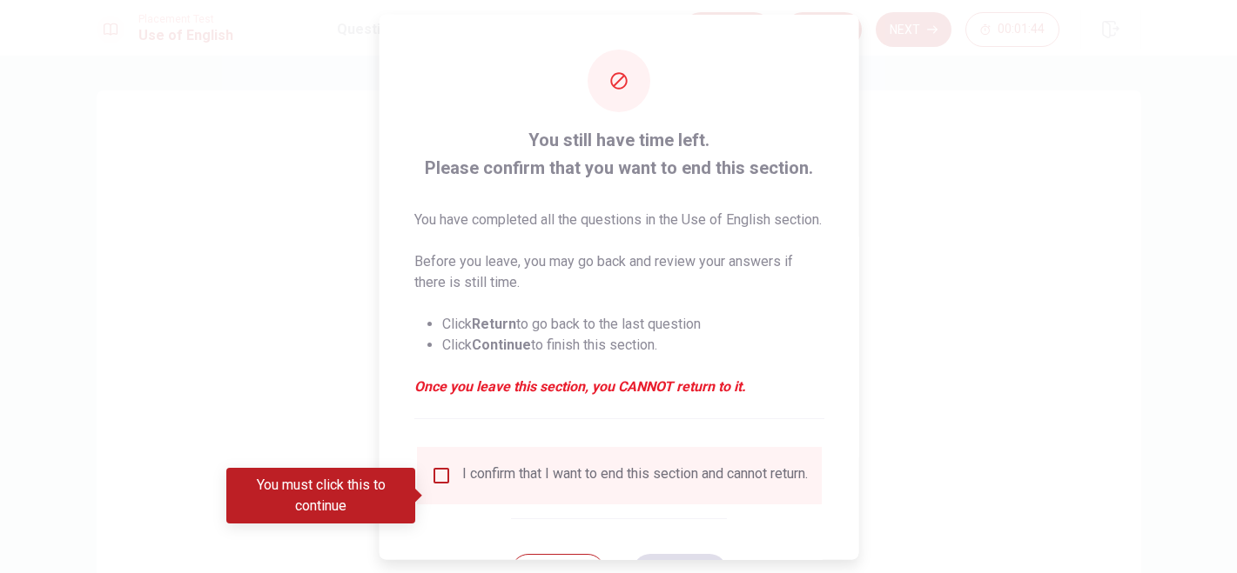
click at [510, 355] on li "Click Continue to finish this section." at bounding box center [632, 344] width 382 height 21
click at [511, 332] on strong "Return" at bounding box center [493, 323] width 44 height 17
click at [487, 332] on strong "Return" at bounding box center [493, 323] width 44 height 17
click at [537, 334] on li "Click Return to go back to the last question" at bounding box center [632, 323] width 382 height 21
click at [654, 397] on em "Once you leave this section, you CANNOT return to it." at bounding box center [618, 386] width 410 height 21
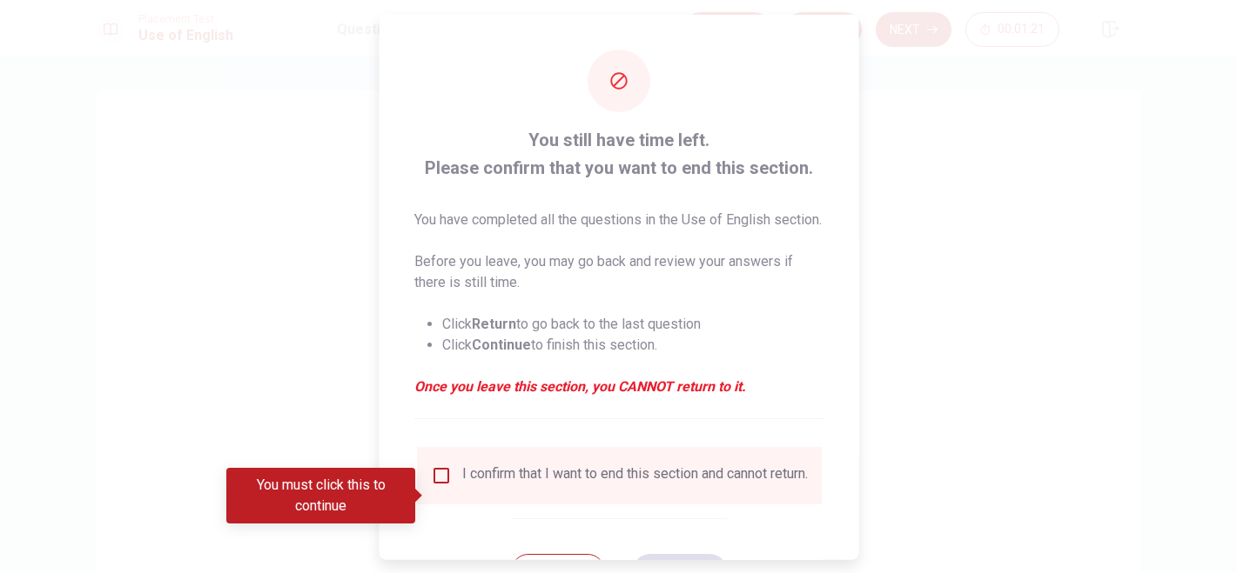
click at [705, 397] on em "Once you leave this section, you CANNOT return to it." at bounding box center [618, 386] width 410 height 21
click at [735, 397] on em "Once you leave this section, you CANNOT return to it." at bounding box center [618, 386] width 410 height 21
click at [695, 397] on em "Once you leave this section, you CANNOT return to it." at bounding box center [618, 386] width 410 height 21
click at [702, 397] on em "Once you leave this section, you CANNOT return to it." at bounding box center [618, 386] width 410 height 21
click at [579, 334] on li "Click Return to go back to the last question" at bounding box center [632, 323] width 382 height 21
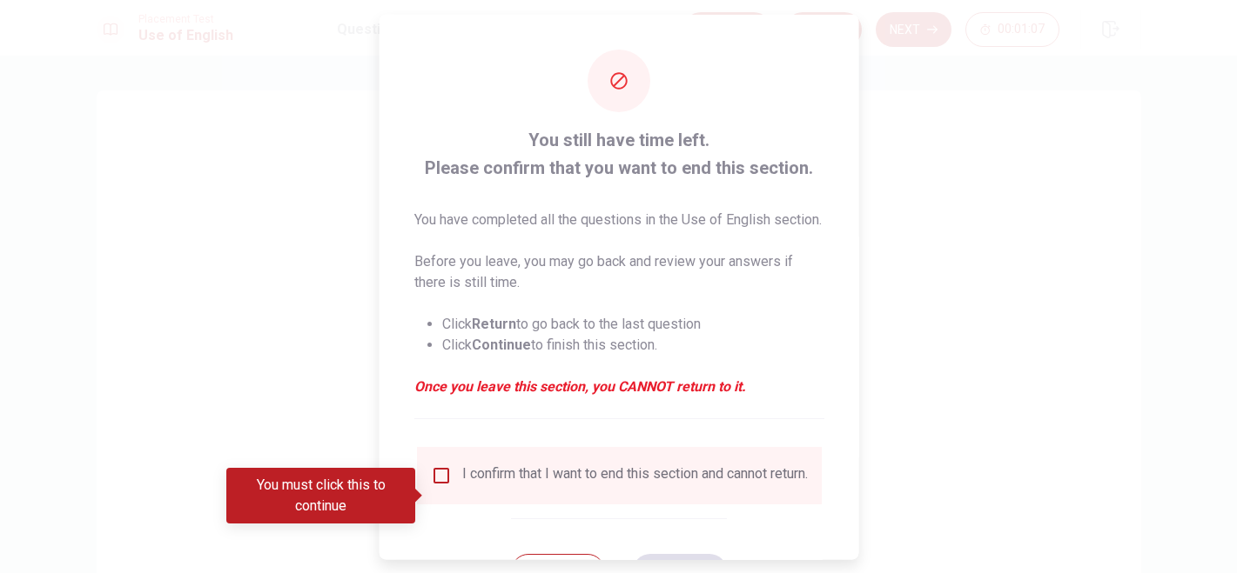
click at [501, 332] on strong "Return" at bounding box center [493, 323] width 44 height 17
click at [500, 332] on strong "Return" at bounding box center [493, 323] width 44 height 17
drag, startPoint x: 470, startPoint y: 410, endPoint x: 442, endPoint y: 412, distance: 27.9
click at [470, 397] on em "Once you leave this section, you CANNOT return to it." at bounding box center [618, 386] width 410 height 21
click at [415, 397] on em "Once you leave this section, you CANNOT return to it." at bounding box center [618, 386] width 410 height 21
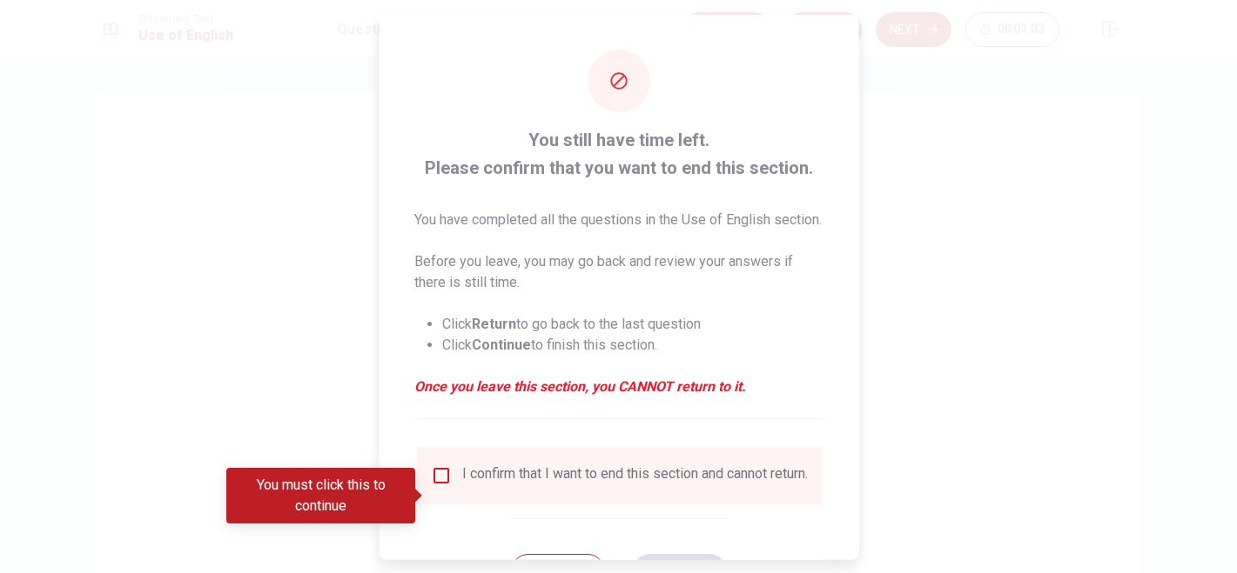
click at [535, 397] on em "Once you leave this section, you CANNOT return to it." at bounding box center [618, 386] width 410 height 21
click at [634, 397] on em "Once you leave this section, you CANNOT return to it." at bounding box center [618, 386] width 410 height 21
click at [439, 486] on input "You must click this to continue" at bounding box center [440, 475] width 21 height 21
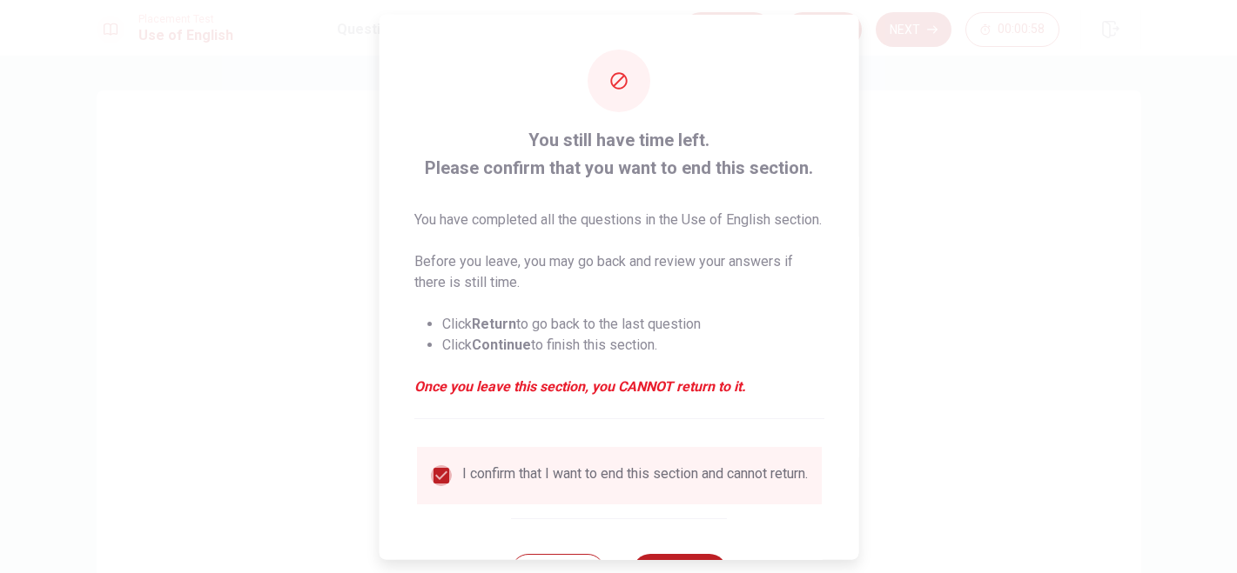
click at [436, 486] on input "checkbox" at bounding box center [440, 475] width 21 height 21
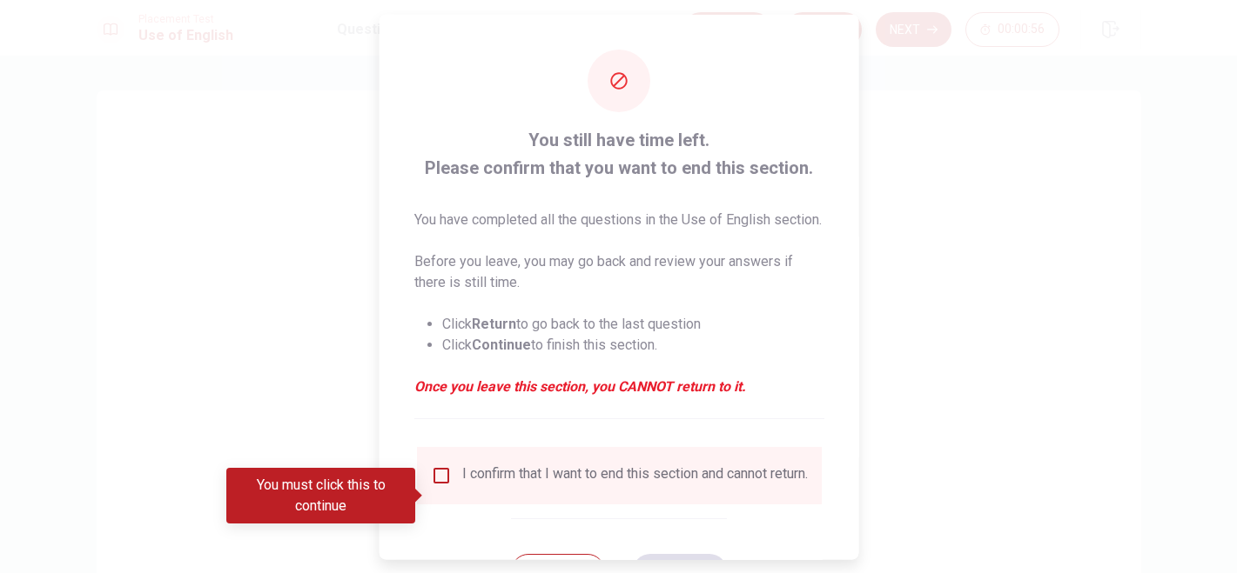
click at [295, 522] on div "You must click this to continue" at bounding box center [320, 496] width 189 height 56
click at [439, 486] on input "You must click this to continue" at bounding box center [440, 475] width 21 height 21
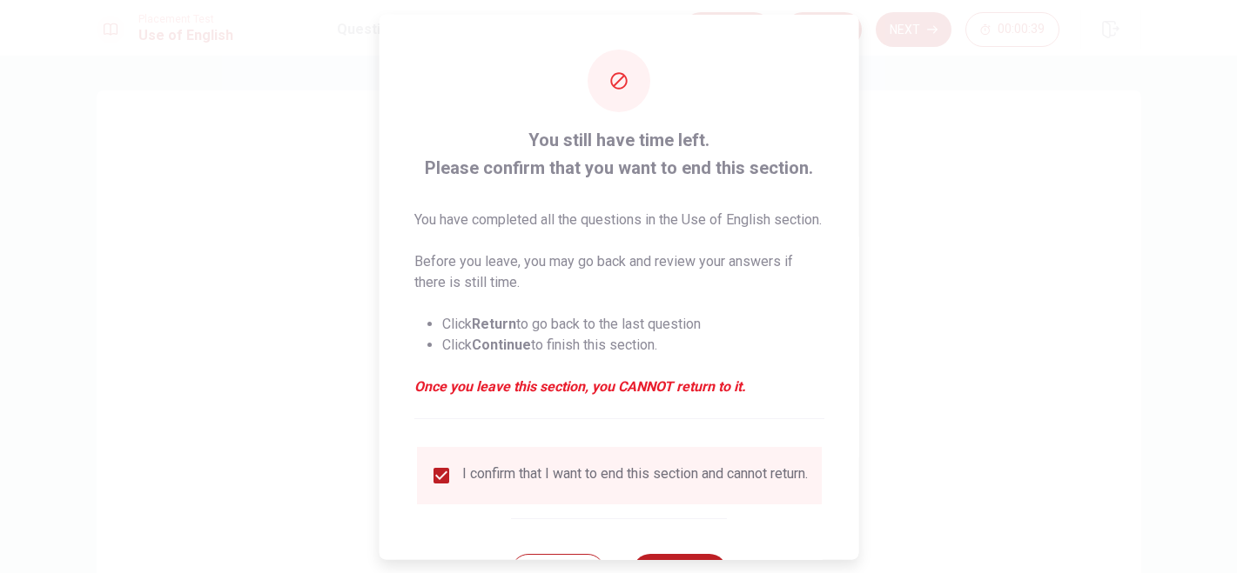
click at [611, 70] on icon at bounding box center [618, 80] width 21 height 21
click at [757, 230] on p "You have completed all the questions in the Use of English section." at bounding box center [618, 219] width 410 height 21
click at [607, 397] on em "Once you leave this section, you CANNOT return to it." at bounding box center [618, 386] width 410 height 21
click at [657, 397] on em "Once you leave this section, you CANNOT return to it." at bounding box center [618, 386] width 410 height 21
click at [725, 397] on em "Once you leave this section, you CANNOT return to it." at bounding box center [618, 386] width 410 height 21
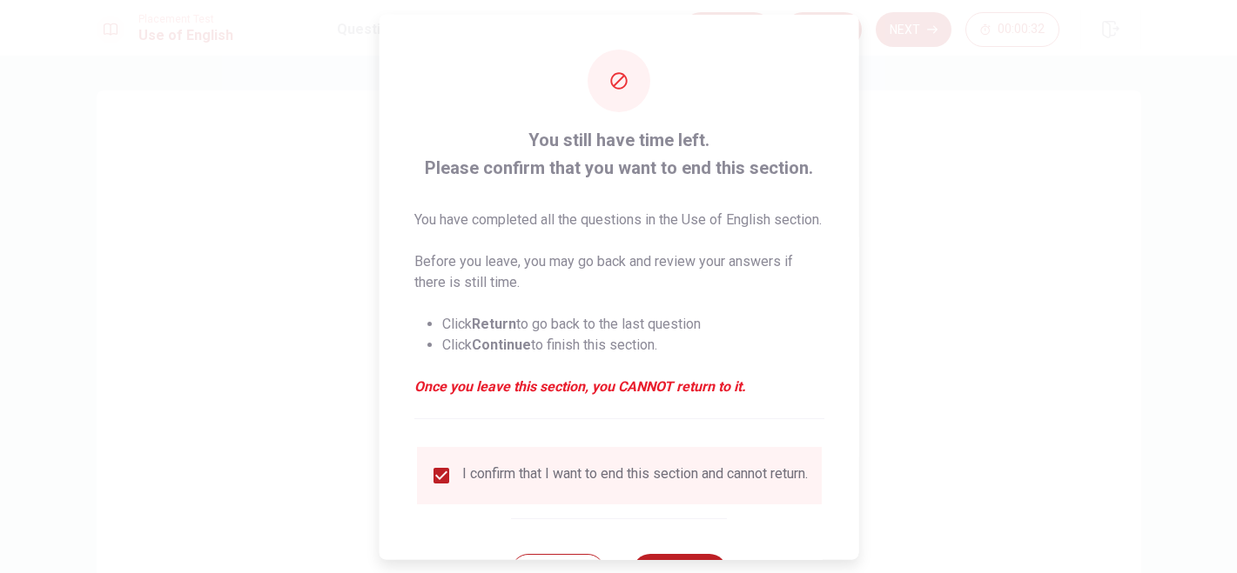
click at [463, 334] on li "Click Return to go back to the last question" at bounding box center [632, 323] width 382 height 21
click at [448, 292] on p "Before you leave, you may go back and review your answers if there is still tim…" at bounding box center [618, 272] width 410 height 42
click at [429, 209] on p "You have completed all the questions in the Use of English section." at bounding box center [618, 219] width 410 height 21
click at [484, 292] on p "Before you leave, you may go back and review your answers if there is still tim…" at bounding box center [618, 272] width 410 height 42
click at [647, 369] on ul "Click Return to go back to the last question Click Continue to finish this sect…" at bounding box center [618, 334] width 410 height 70
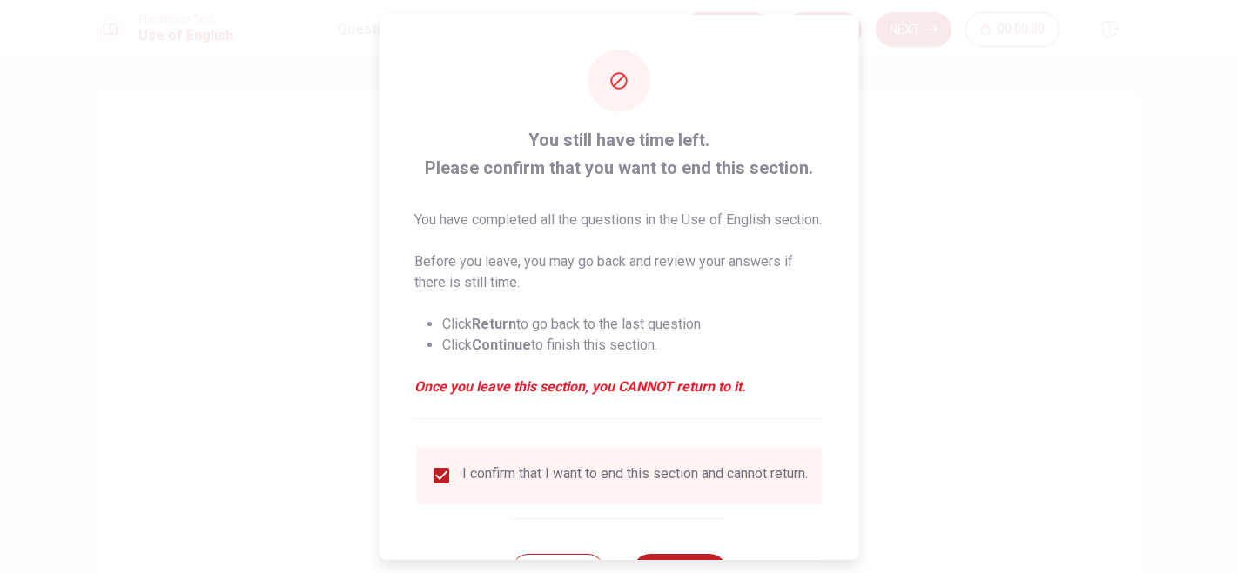
click at [646, 397] on em "Once you leave this section, you CANNOT return to it." at bounding box center [618, 386] width 410 height 21
click at [691, 316] on span "You have completed all the questions in the Use of English section. Before you …" at bounding box center [618, 303] width 410 height 188
click at [583, 486] on div "I confirm that I want to end this section and cannot return." at bounding box center [633, 475] width 345 height 21
click at [645, 397] on em "Once you leave this section, you CANNOT return to it." at bounding box center [618, 386] width 410 height 21
click at [517, 397] on em "Once you leave this section, you CANNOT return to it." at bounding box center [618, 386] width 410 height 21
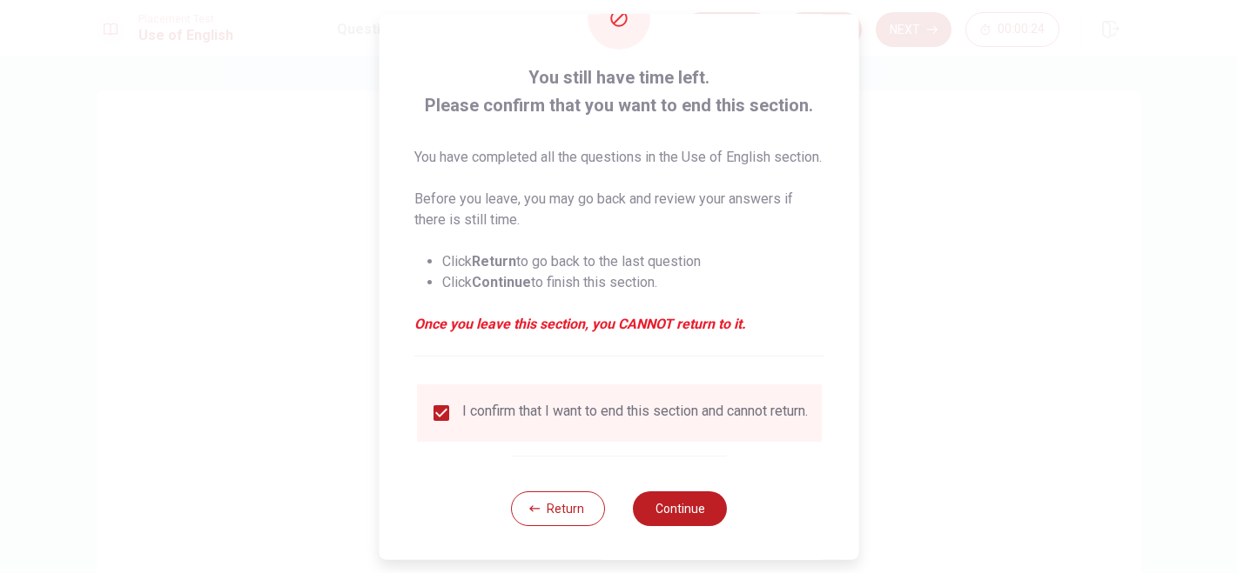
scroll to position [97, 0]
click at [441, 402] on input "checkbox" at bounding box center [440, 411] width 21 height 21
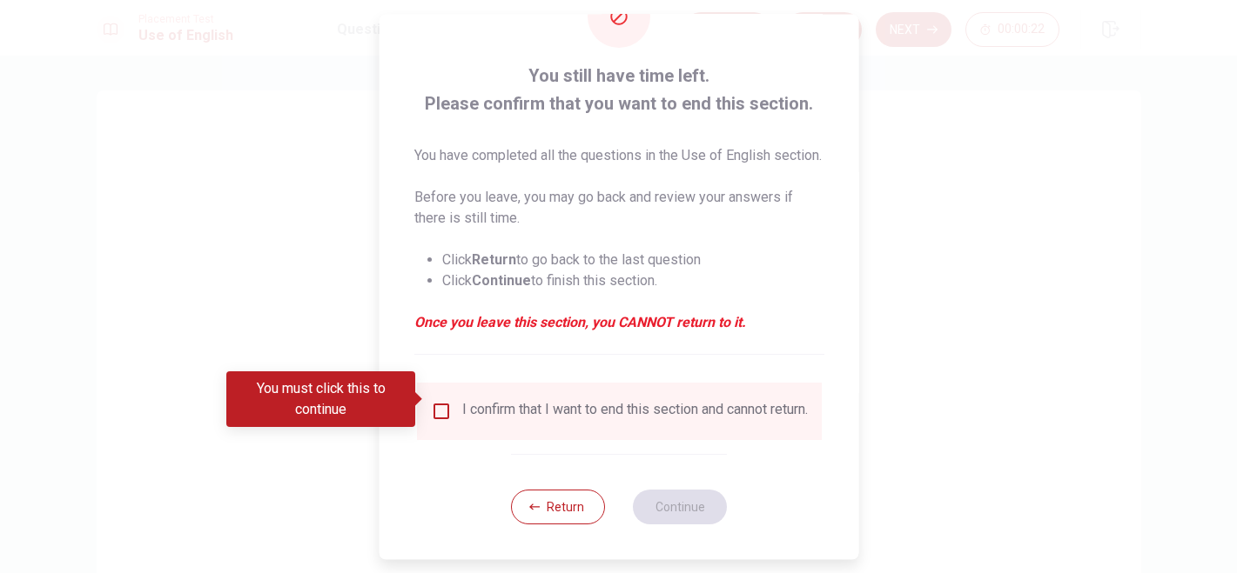
click at [546, 506] on button "Return" at bounding box center [558, 507] width 94 height 35
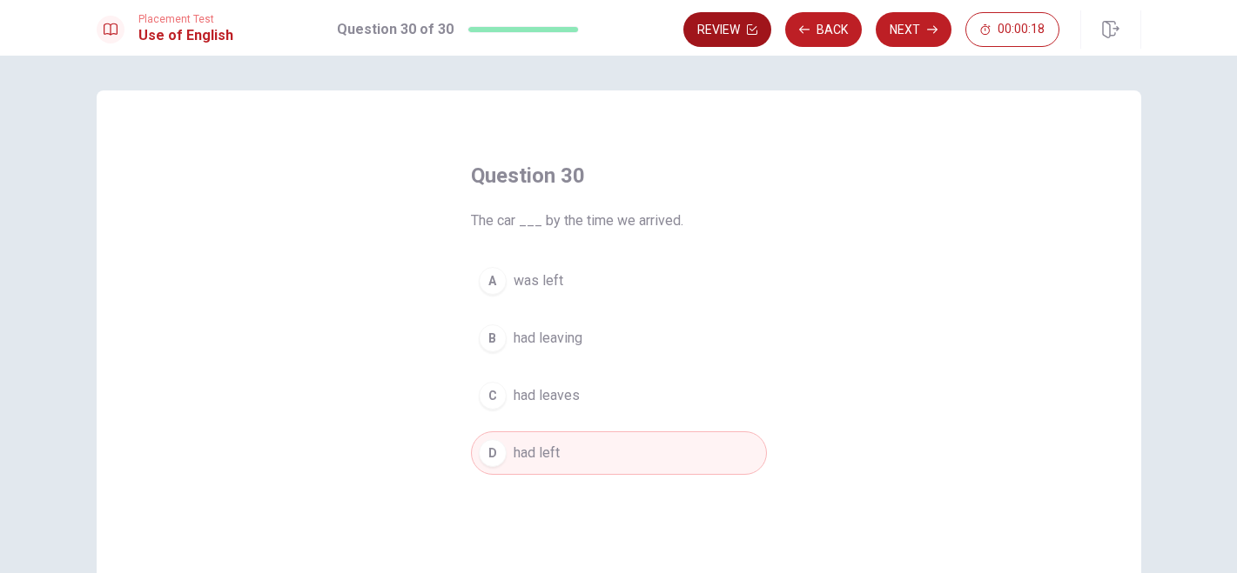
click at [721, 34] on button "Review" at bounding box center [727, 29] width 88 height 35
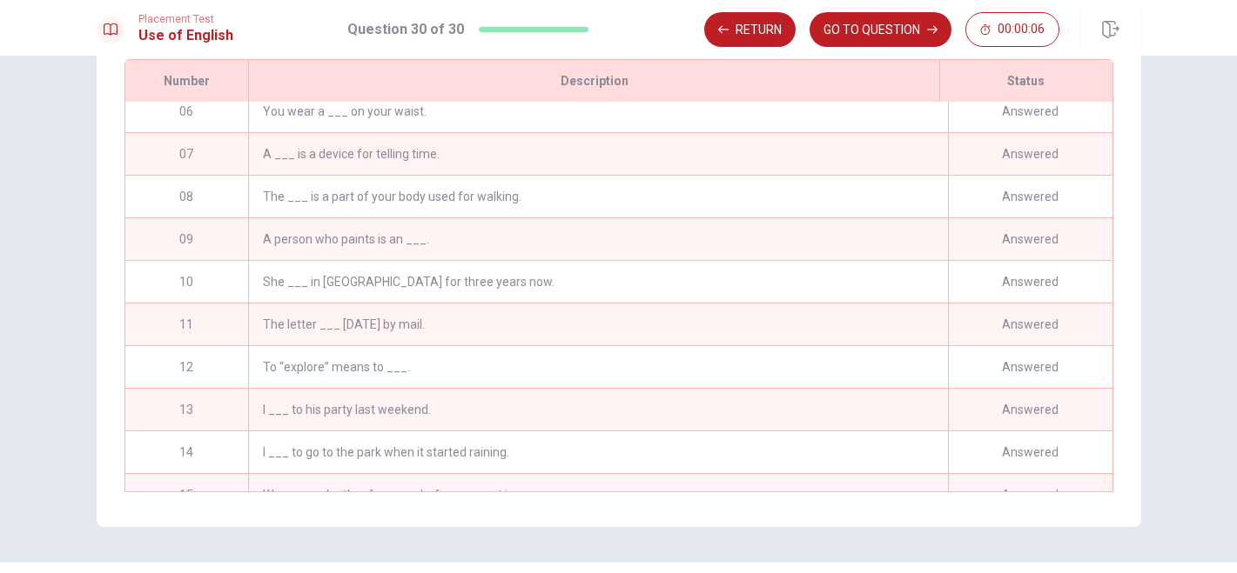
scroll to position [228, 0]
click at [864, 23] on button "GO TO QUESTION" at bounding box center [880, 29] width 142 height 35
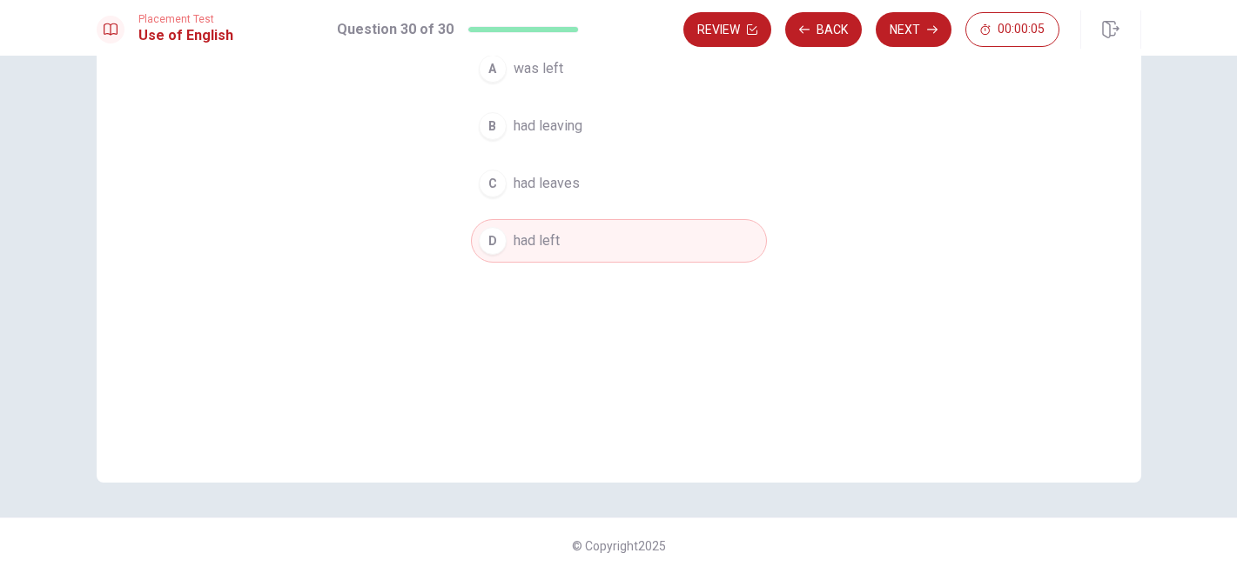
scroll to position [0, 0]
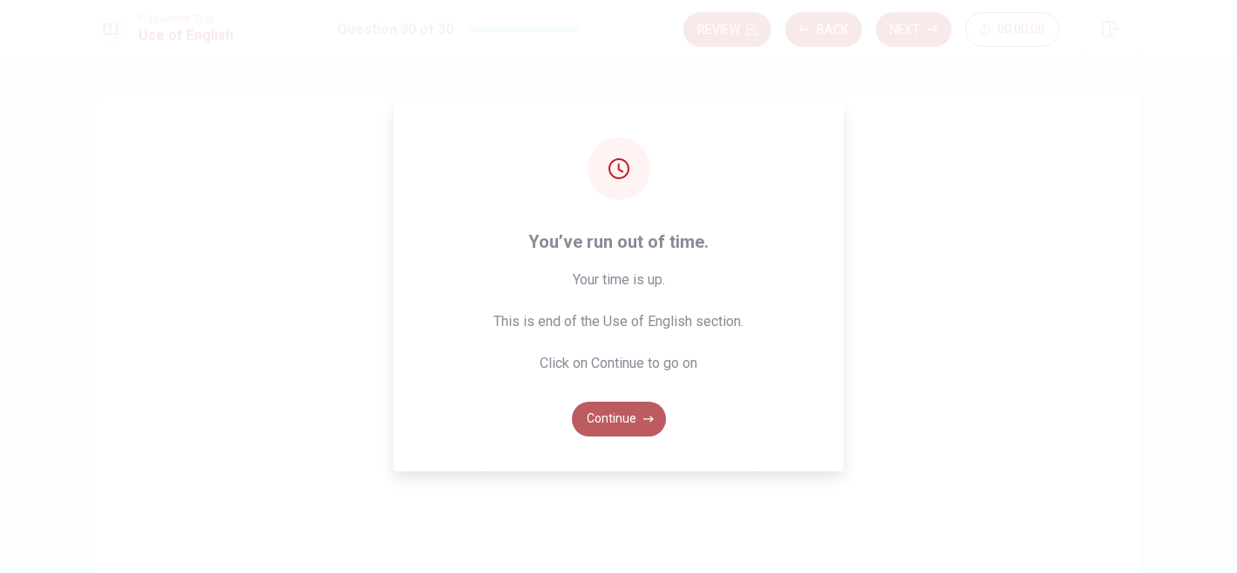
click at [627, 426] on button "Continue" at bounding box center [619, 419] width 94 height 35
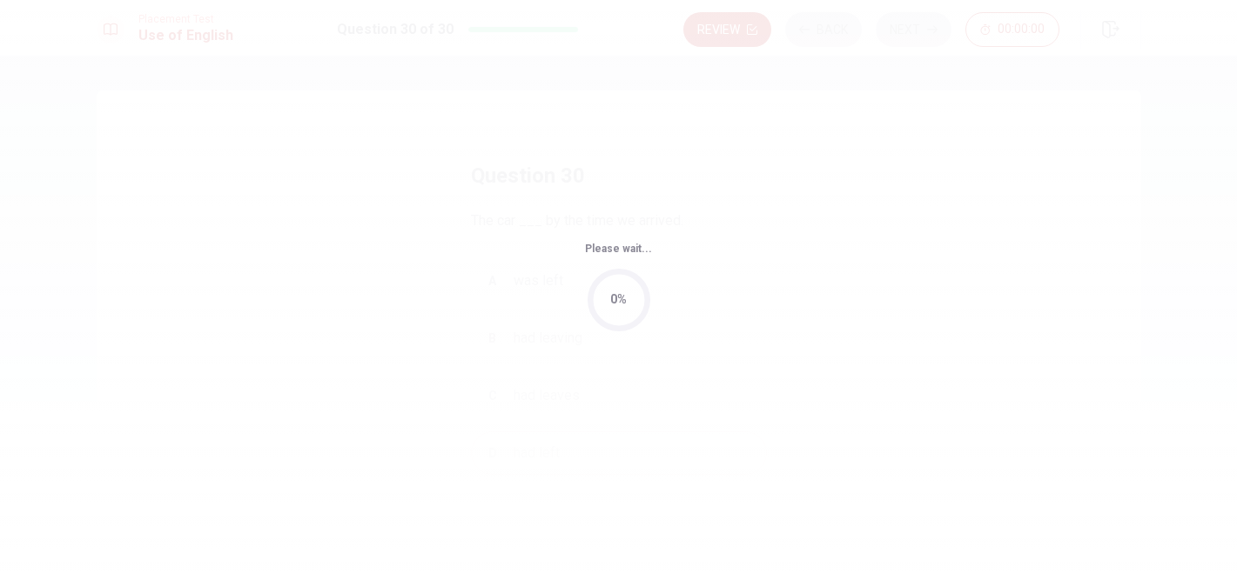
click at [627, 426] on div "Please wait... 0%" at bounding box center [618, 286] width 1237 height 573
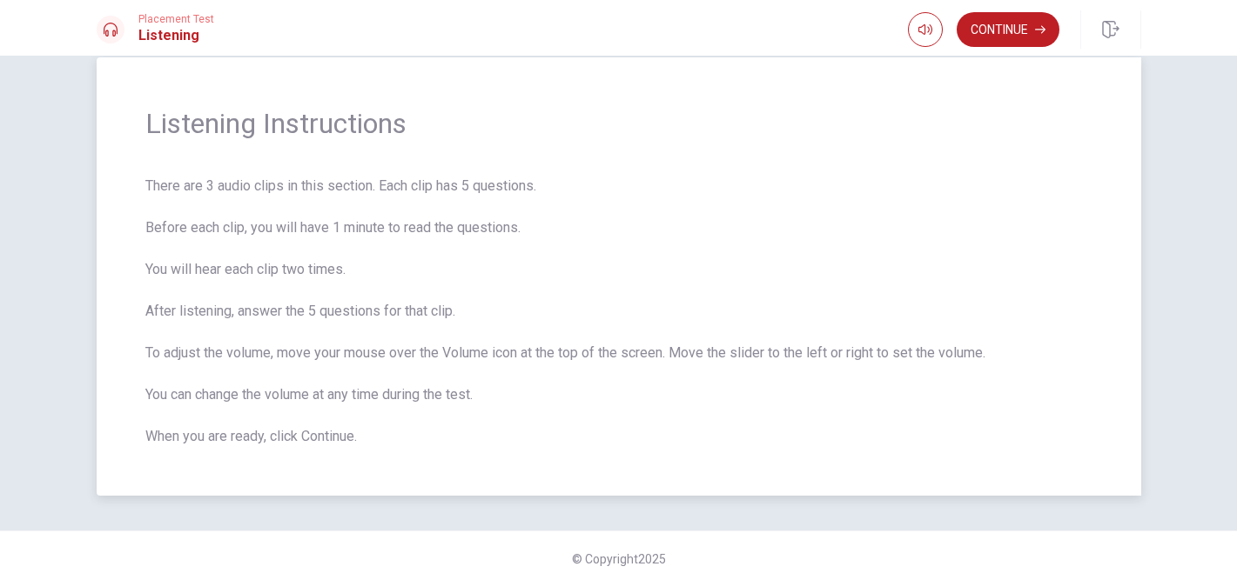
scroll to position [37, 0]
click at [991, 29] on button "Continue" at bounding box center [1007, 29] width 103 height 35
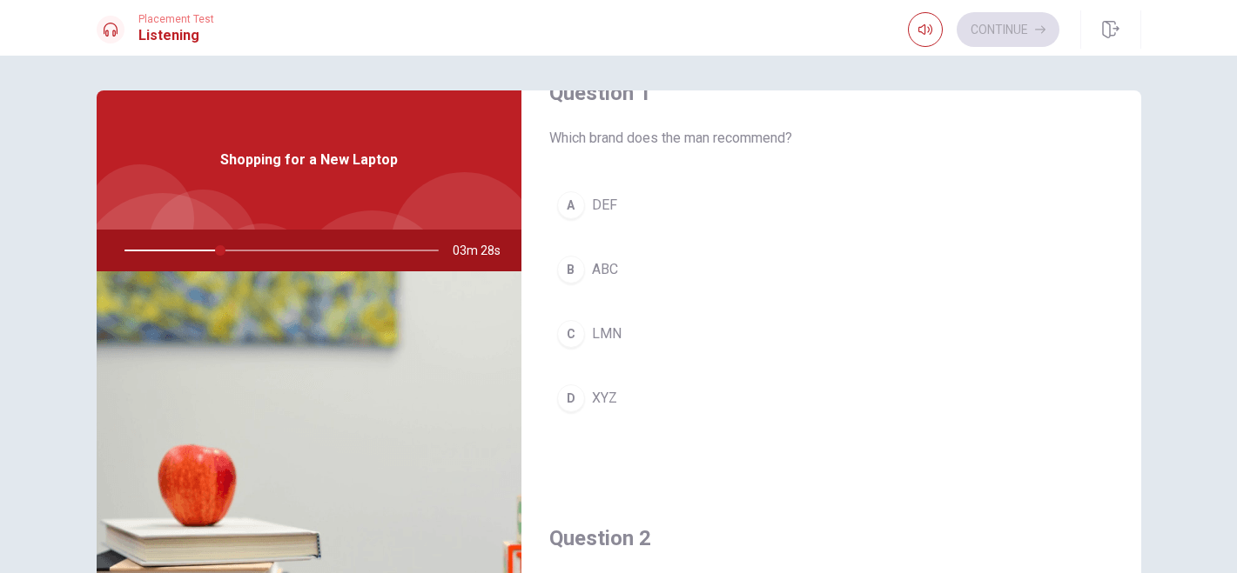
scroll to position [47, 0]
click at [572, 405] on div "D" at bounding box center [571, 398] width 28 height 28
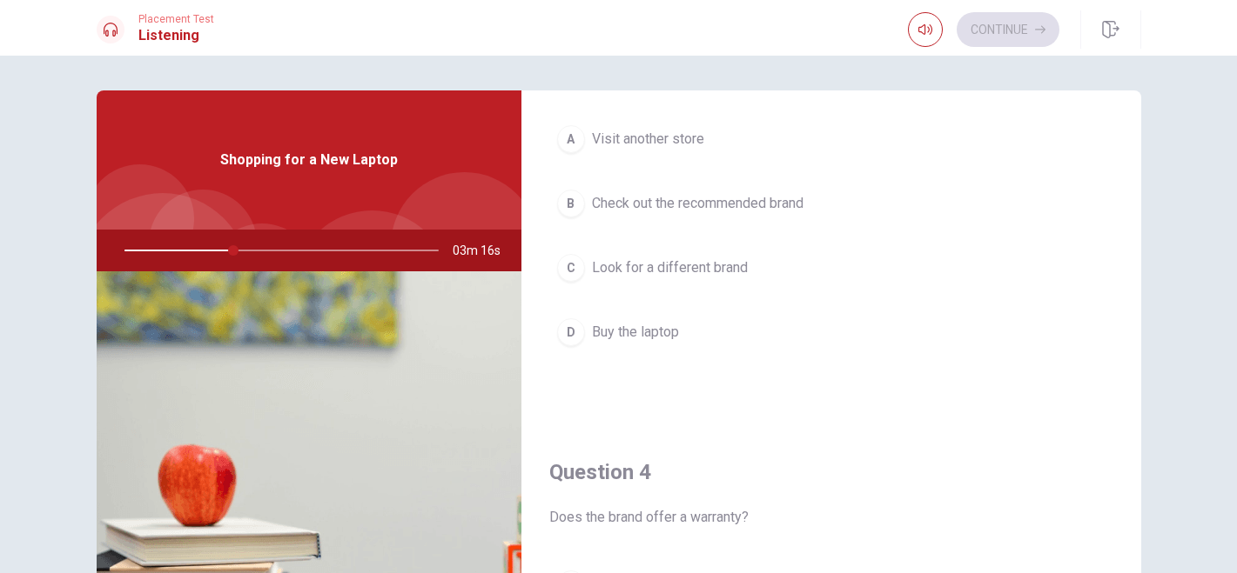
scroll to position [1016, 0]
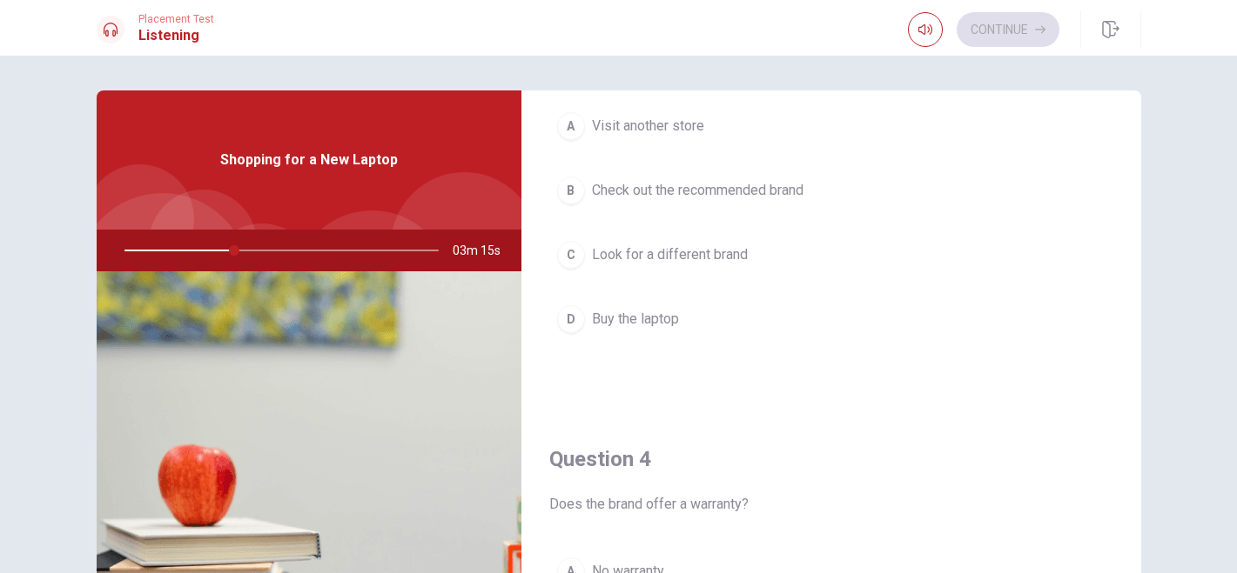
click at [572, 323] on div "D" at bounding box center [571, 319] width 28 height 28
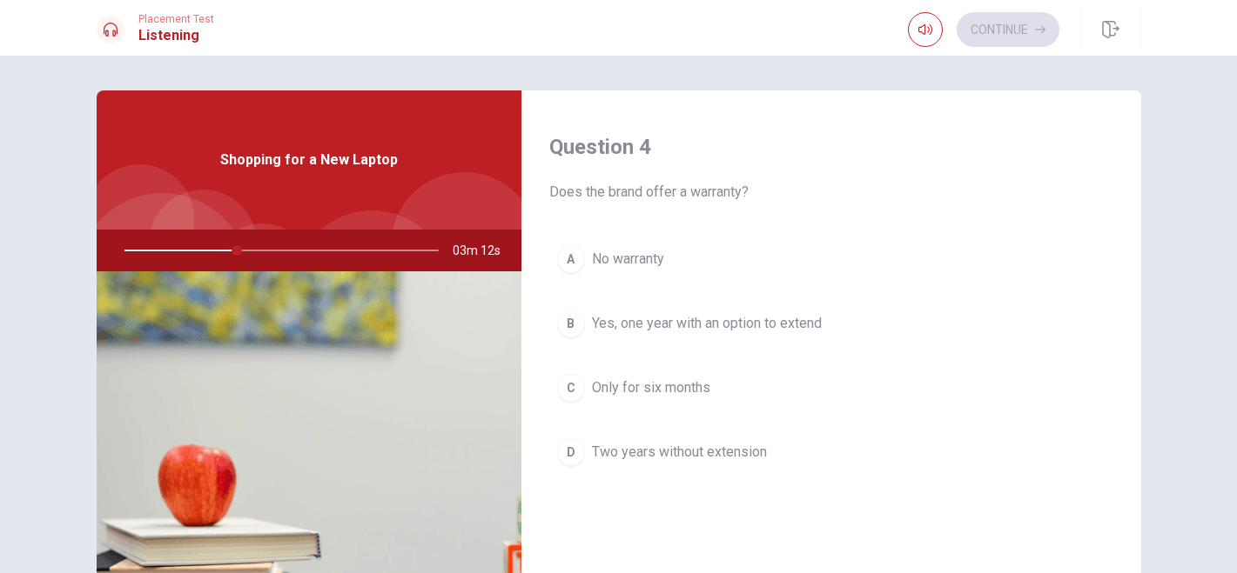
scroll to position [1343, 0]
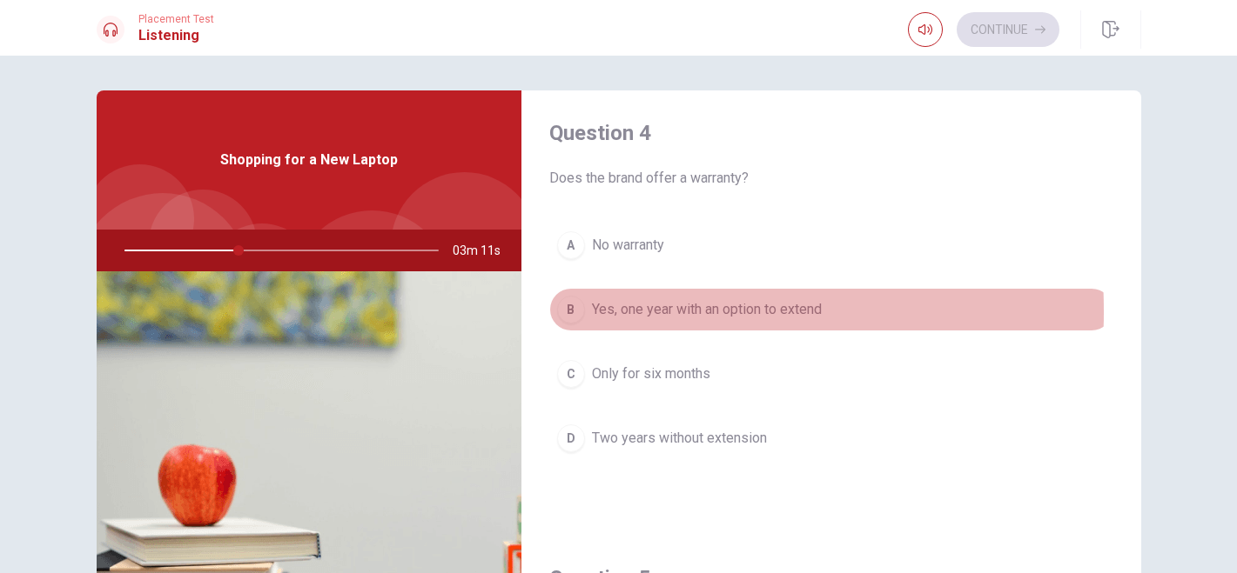
click at [561, 311] on div "B" at bounding box center [571, 310] width 28 height 28
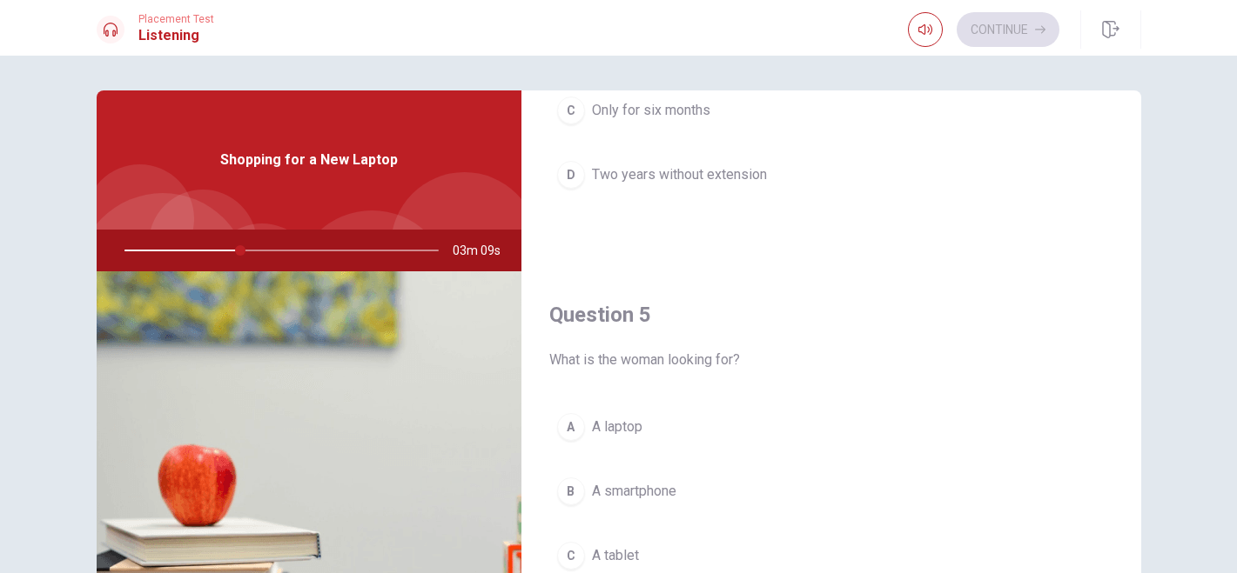
scroll to position [1623, 0]
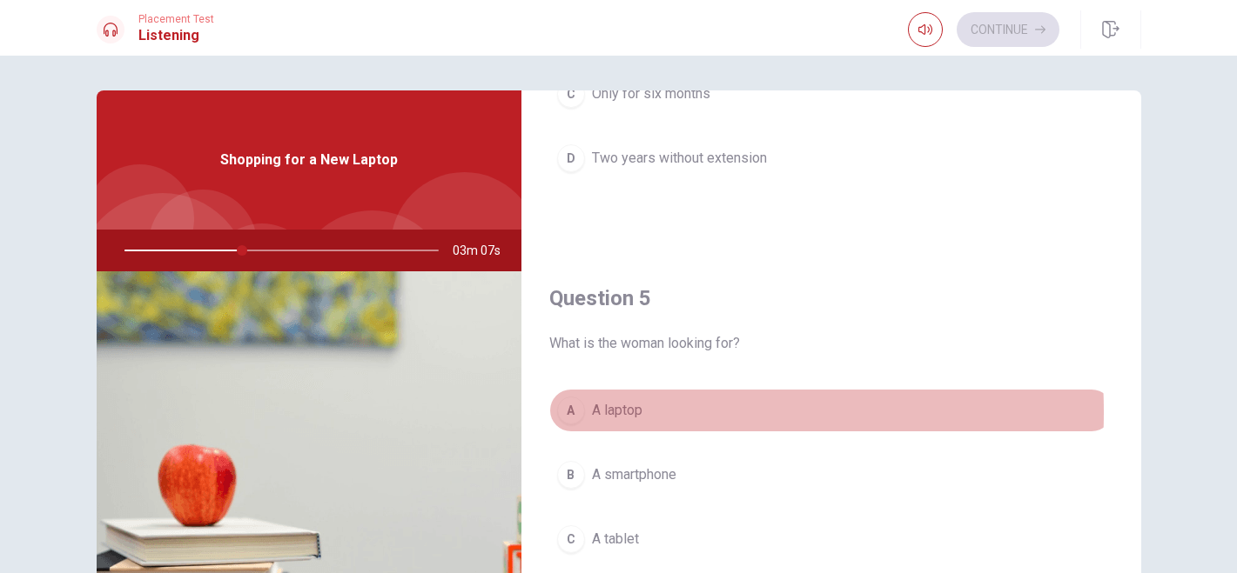
click at [575, 412] on div "A" at bounding box center [571, 411] width 28 height 28
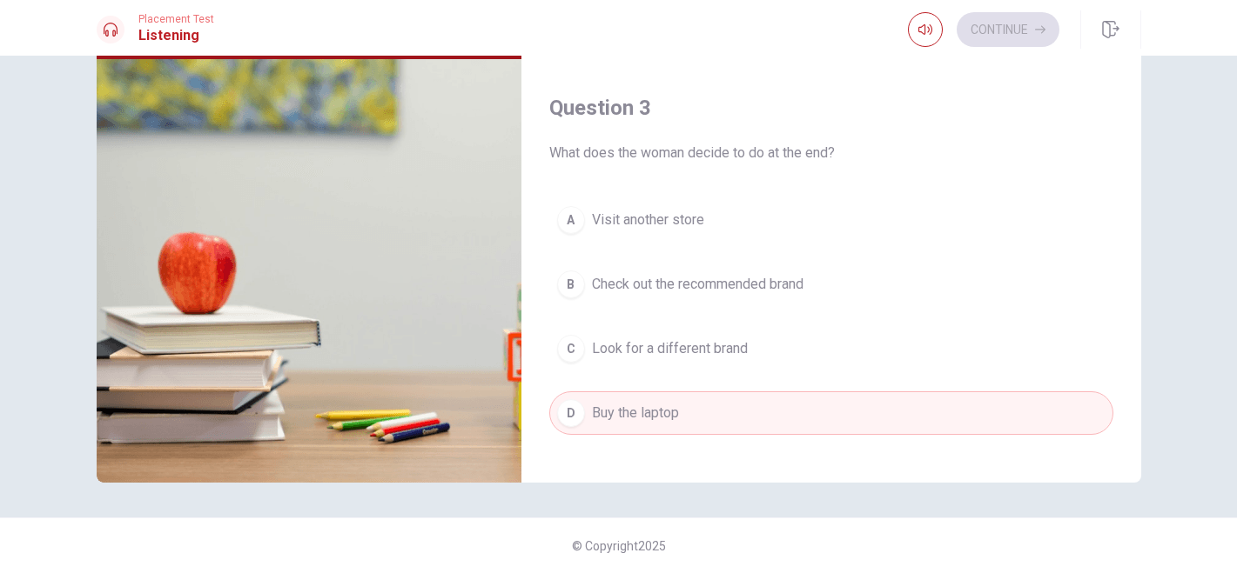
scroll to position [821, 0]
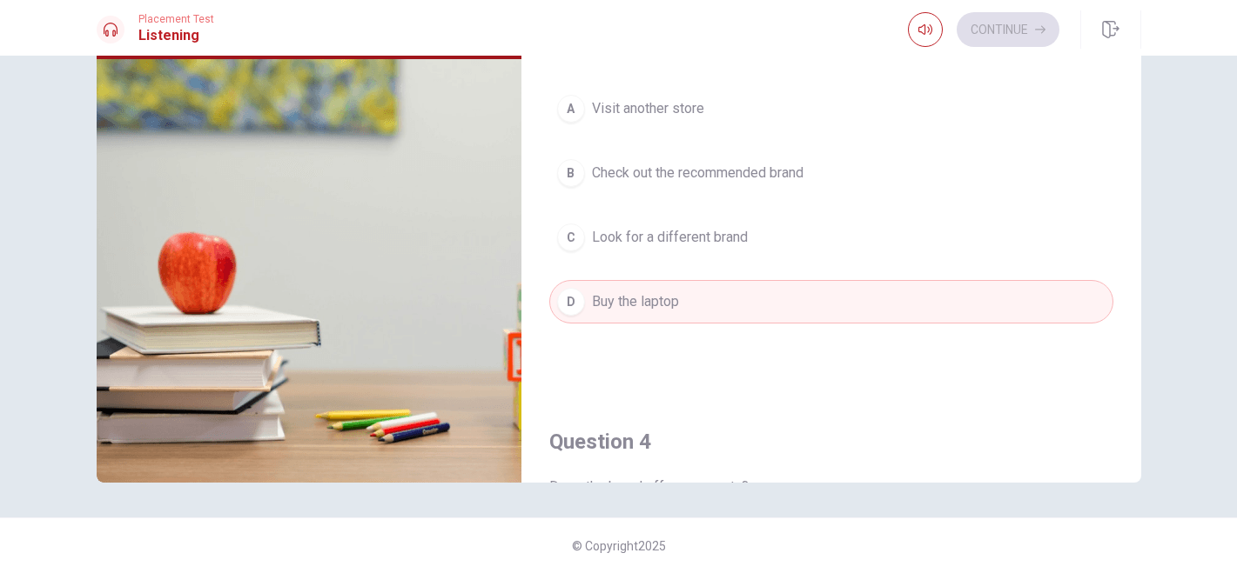
click at [557, 167] on div "B" at bounding box center [571, 173] width 28 height 28
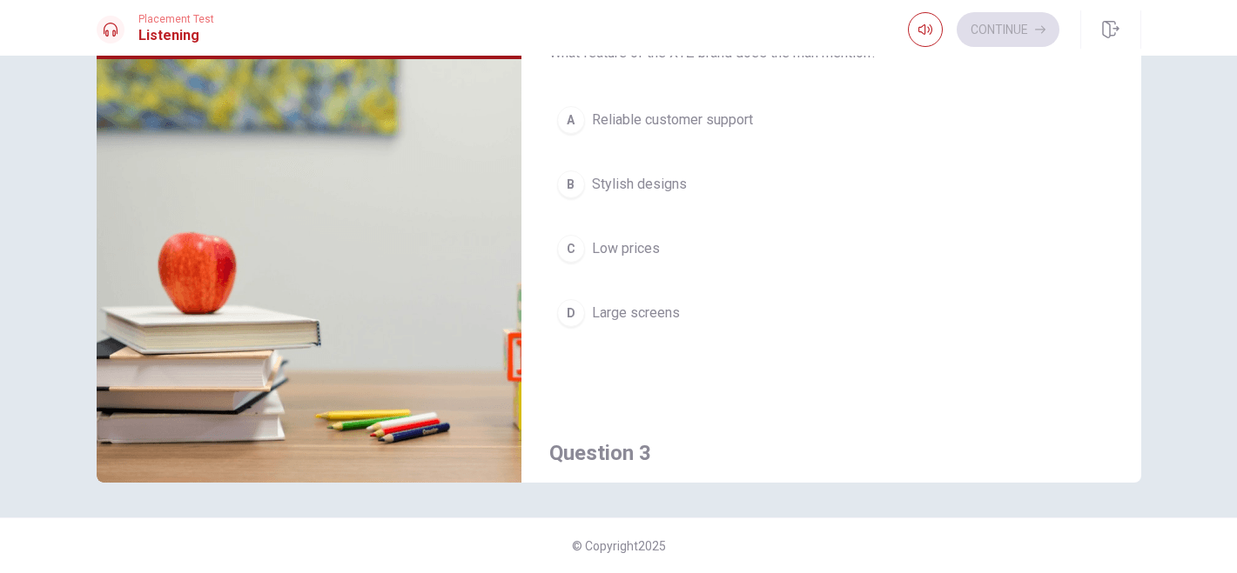
scroll to position [355, 0]
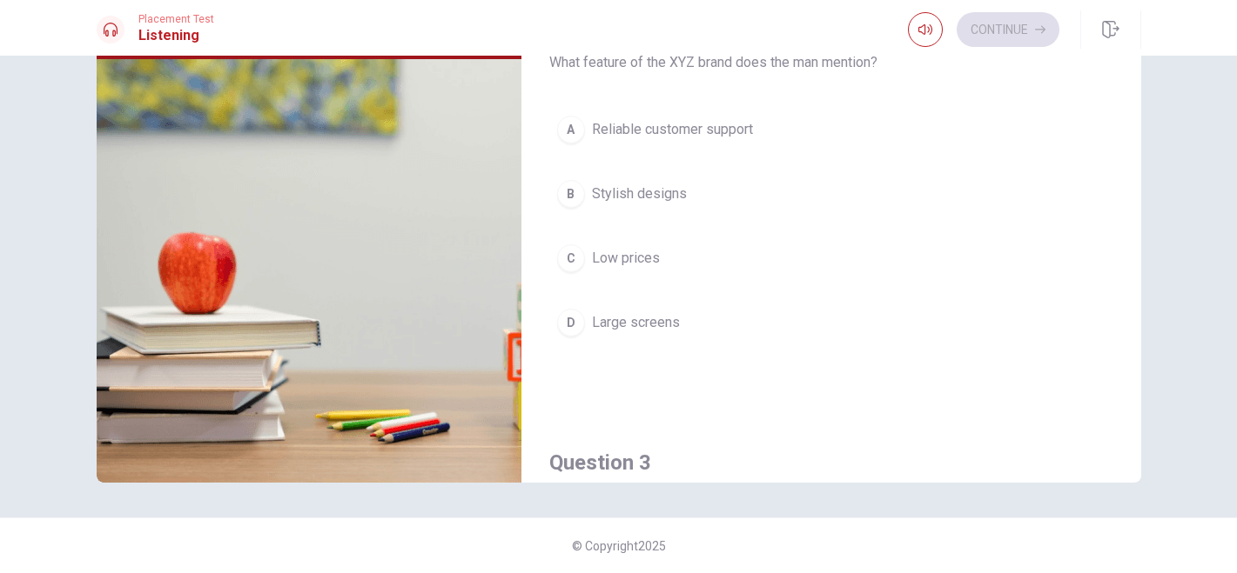
click at [580, 263] on button "C Low prices" at bounding box center [831, 259] width 564 height 44
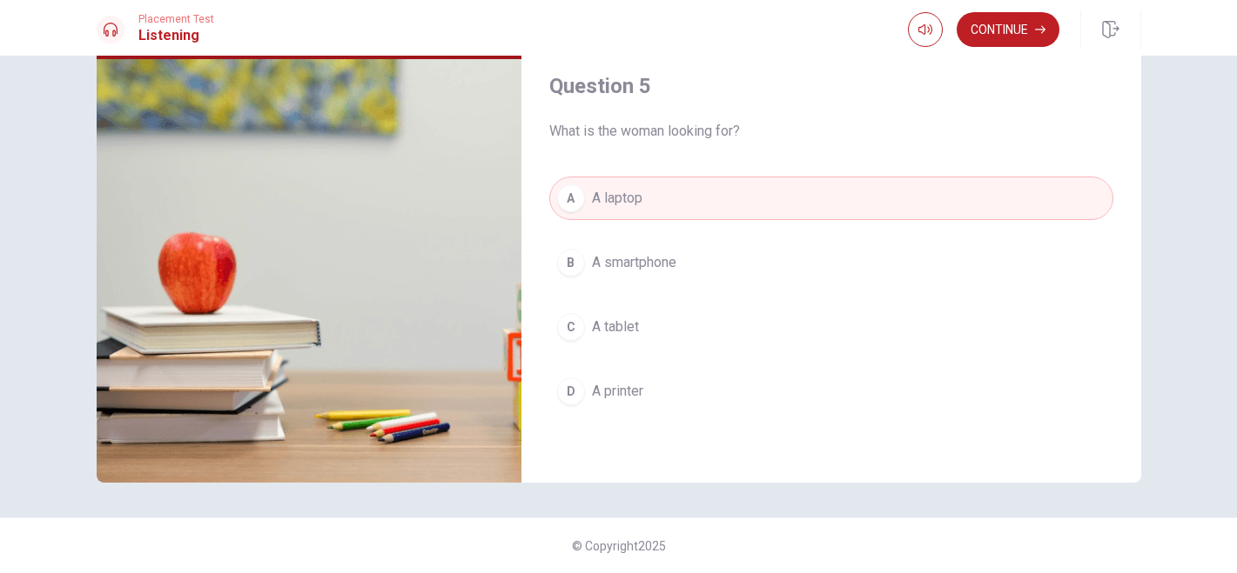
scroll to position [0, 0]
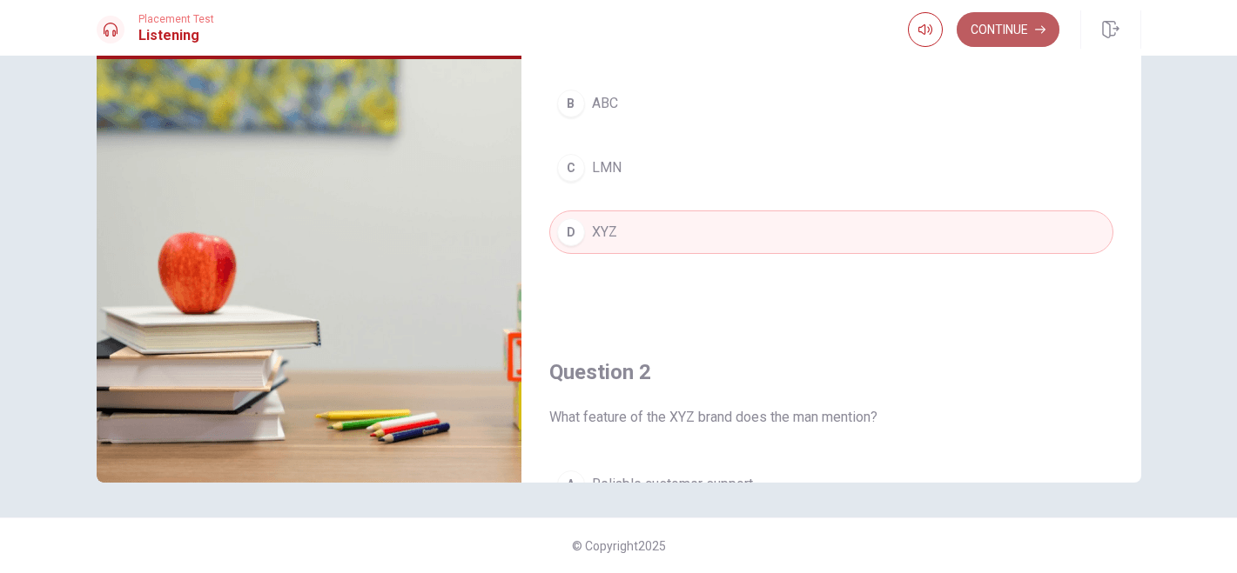
click at [1008, 25] on button "Continue" at bounding box center [1007, 29] width 103 height 35
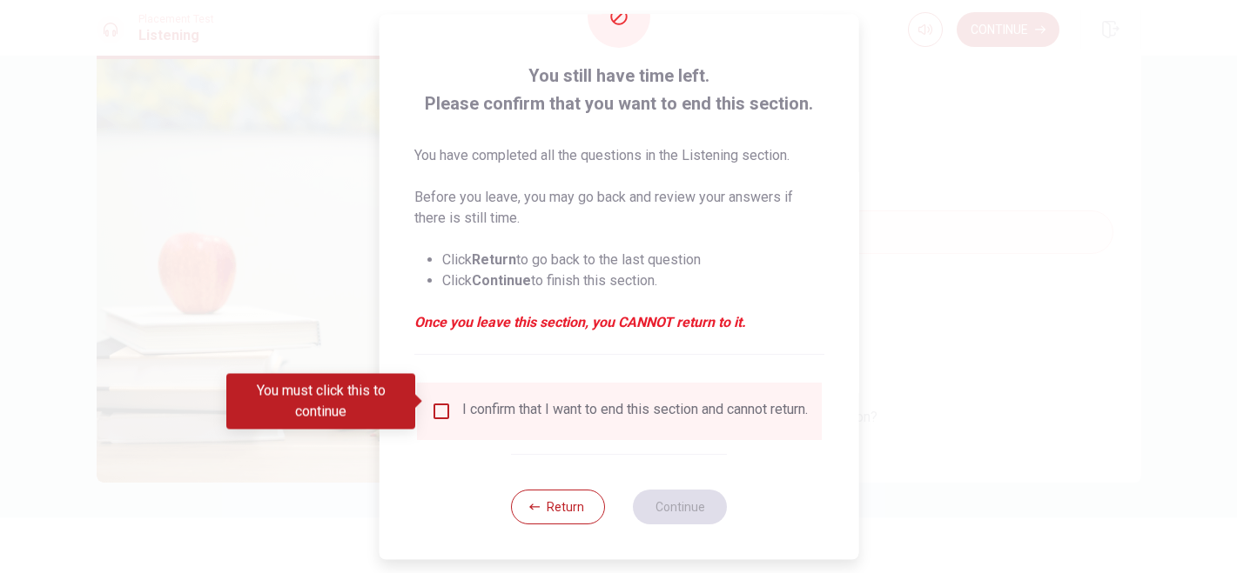
scroll to position [76, 0]
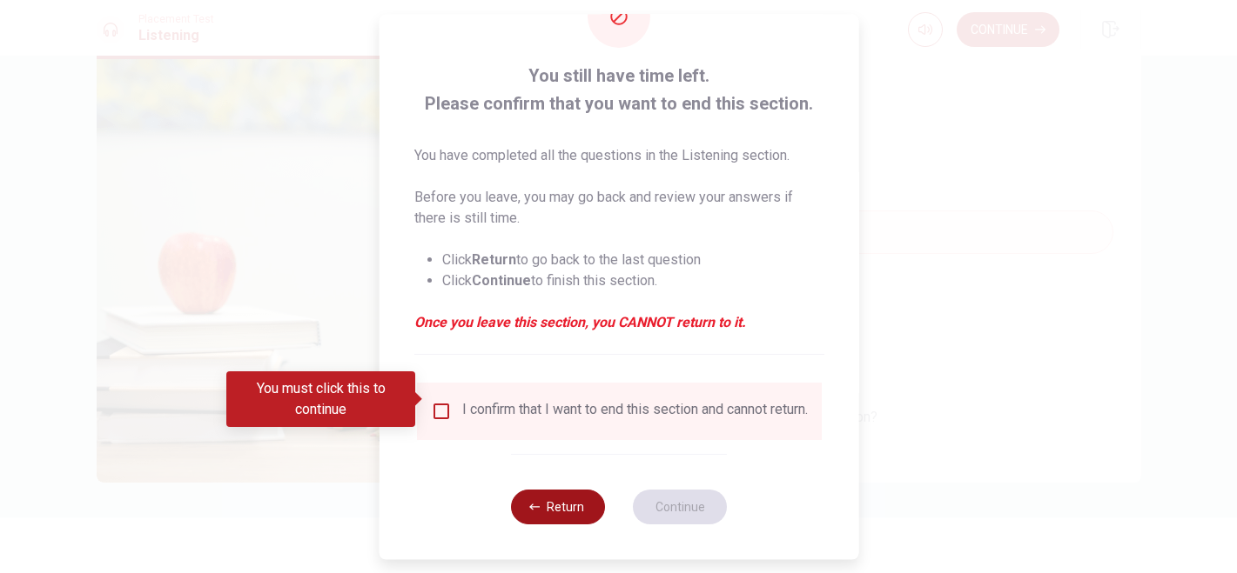
click at [552, 506] on button "Return" at bounding box center [558, 507] width 94 height 35
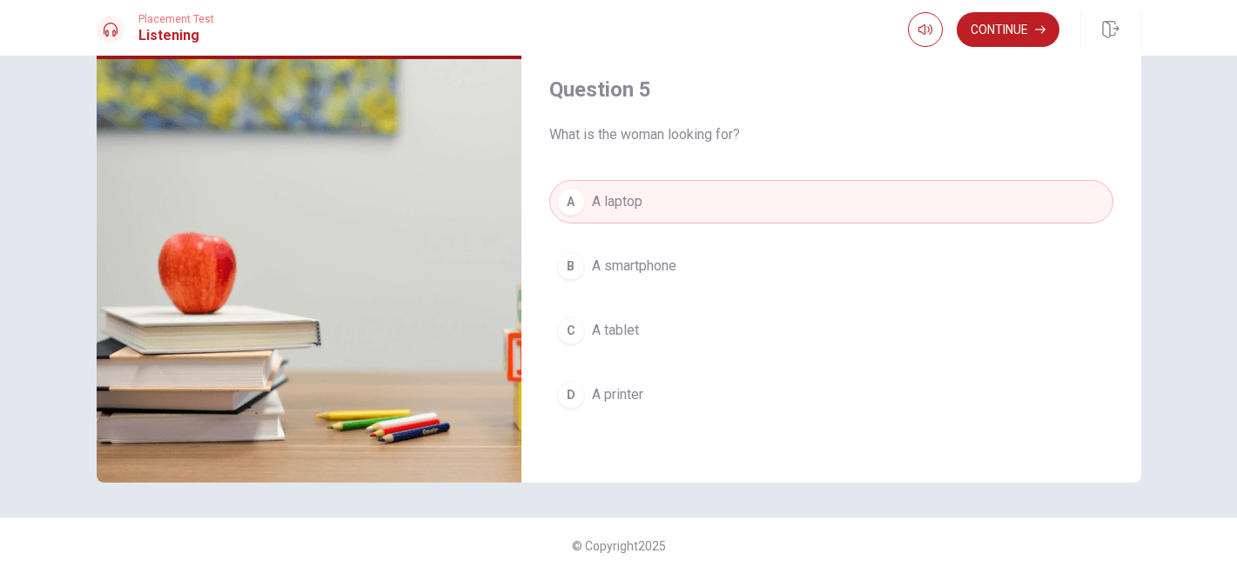
scroll to position [1623, 0]
click at [998, 26] on button "Continue" at bounding box center [1007, 29] width 103 height 35
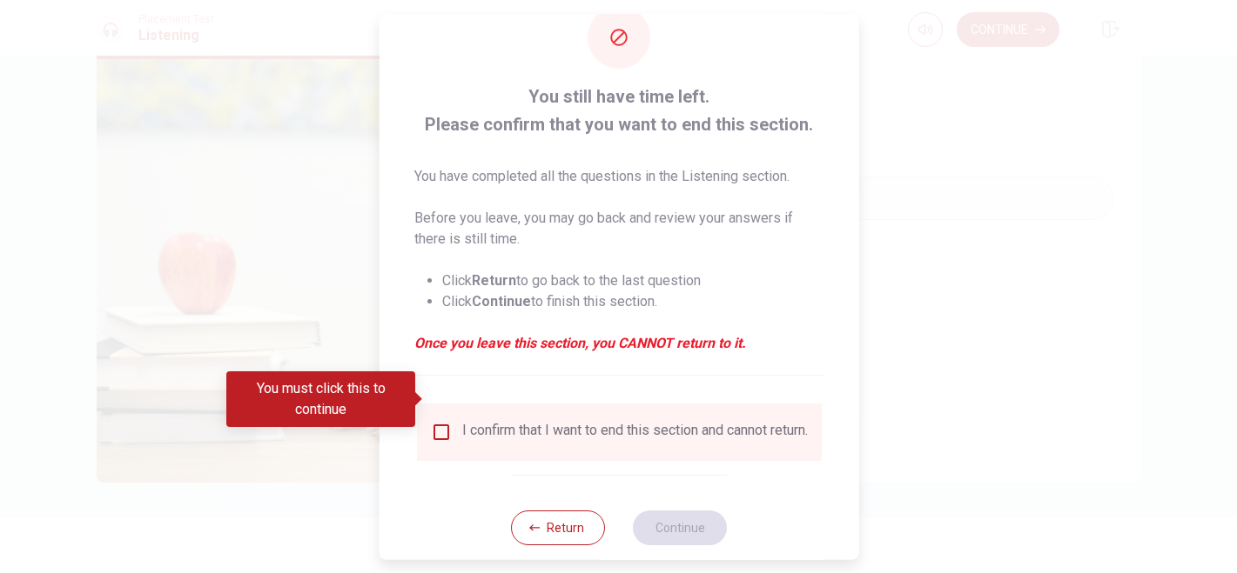
scroll to position [76, 0]
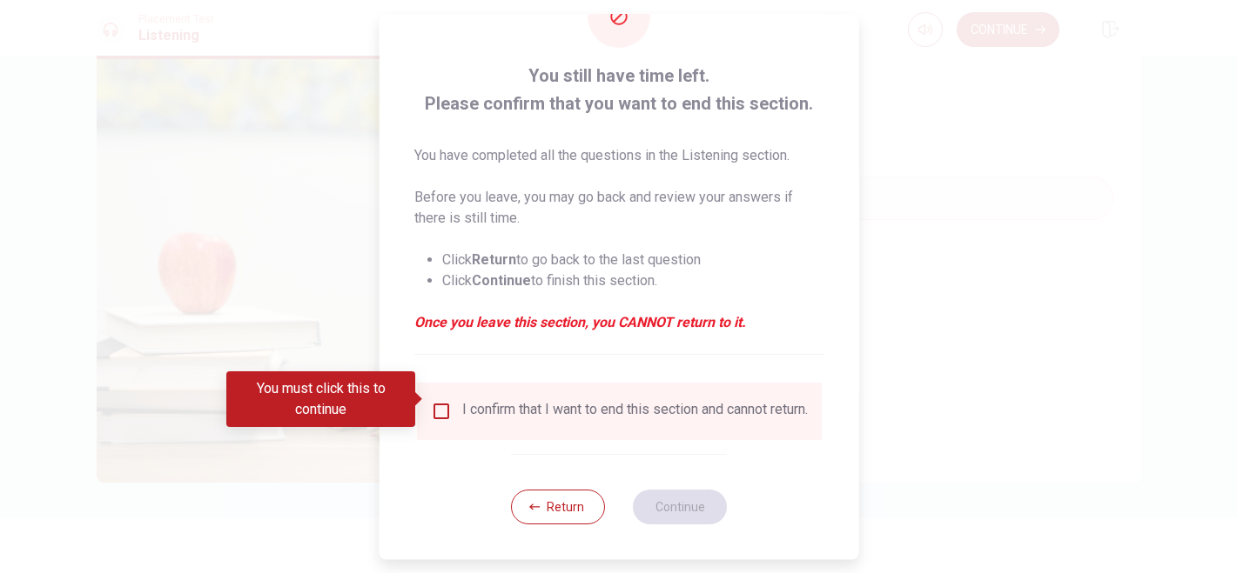
click at [430, 407] on input "You must click this to continue" at bounding box center [440, 411] width 21 height 21
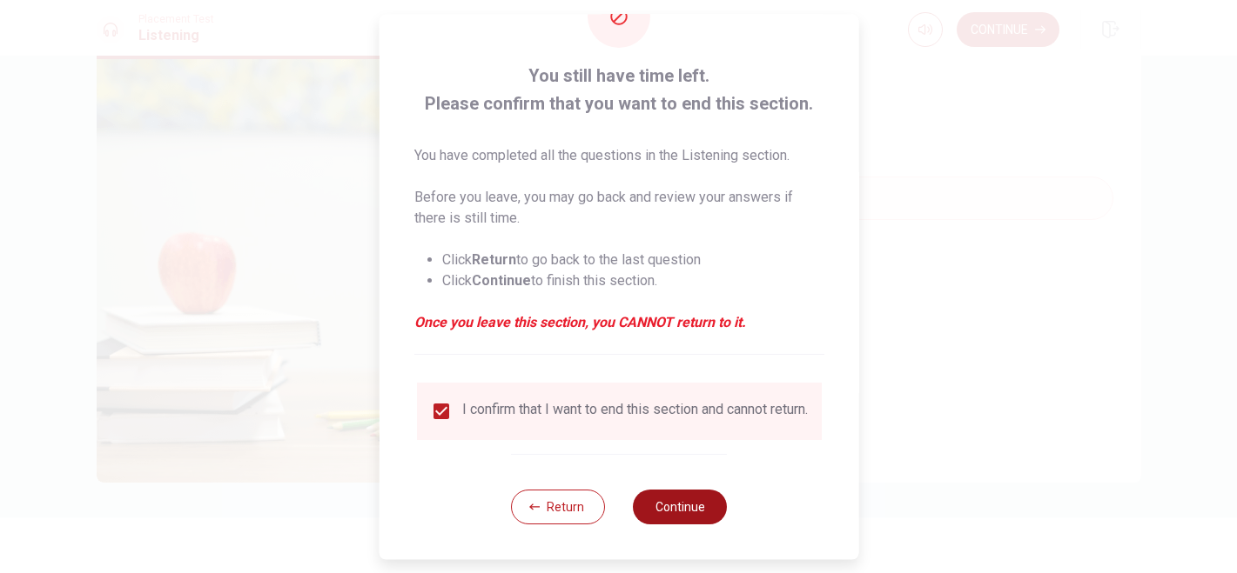
click at [673, 513] on button "Continue" at bounding box center [680, 507] width 94 height 35
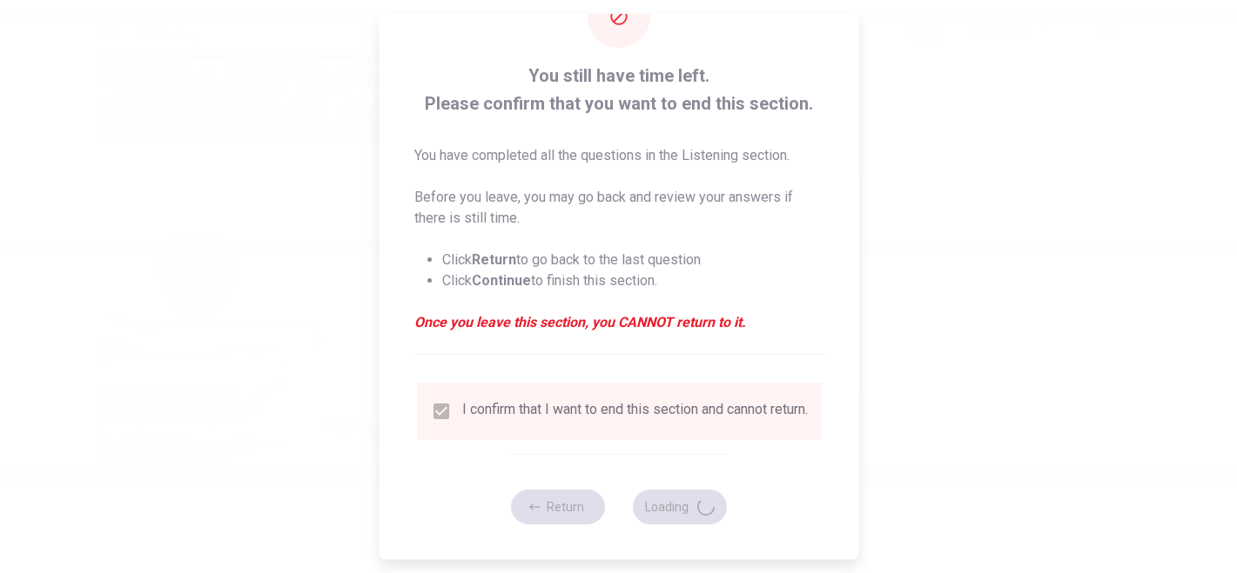
type input "76"
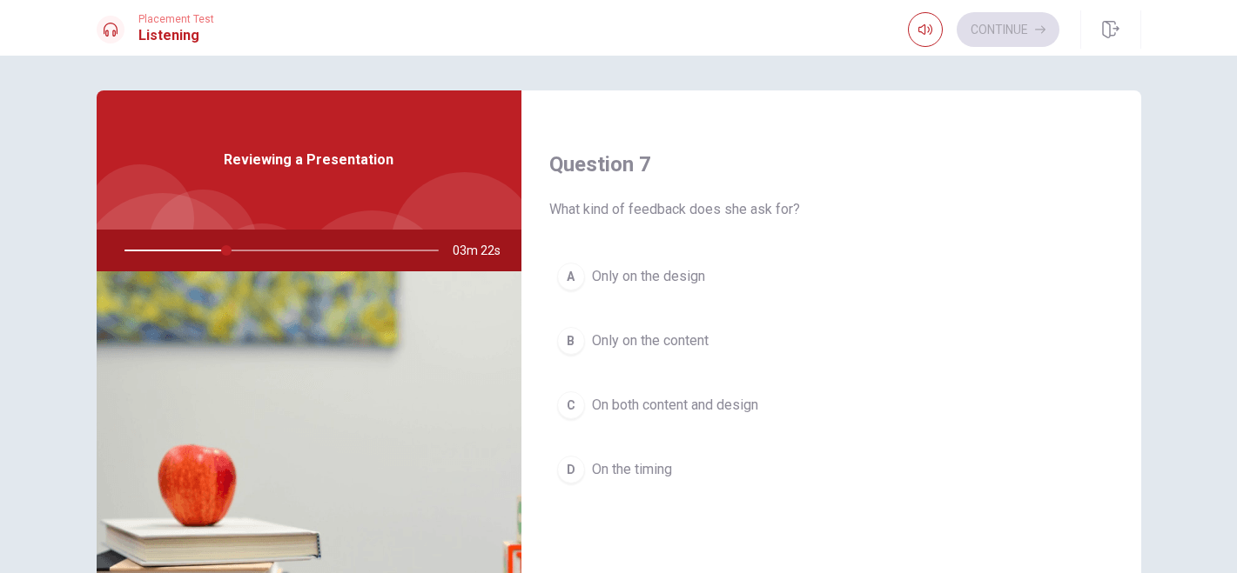
scroll to position [470, 0]
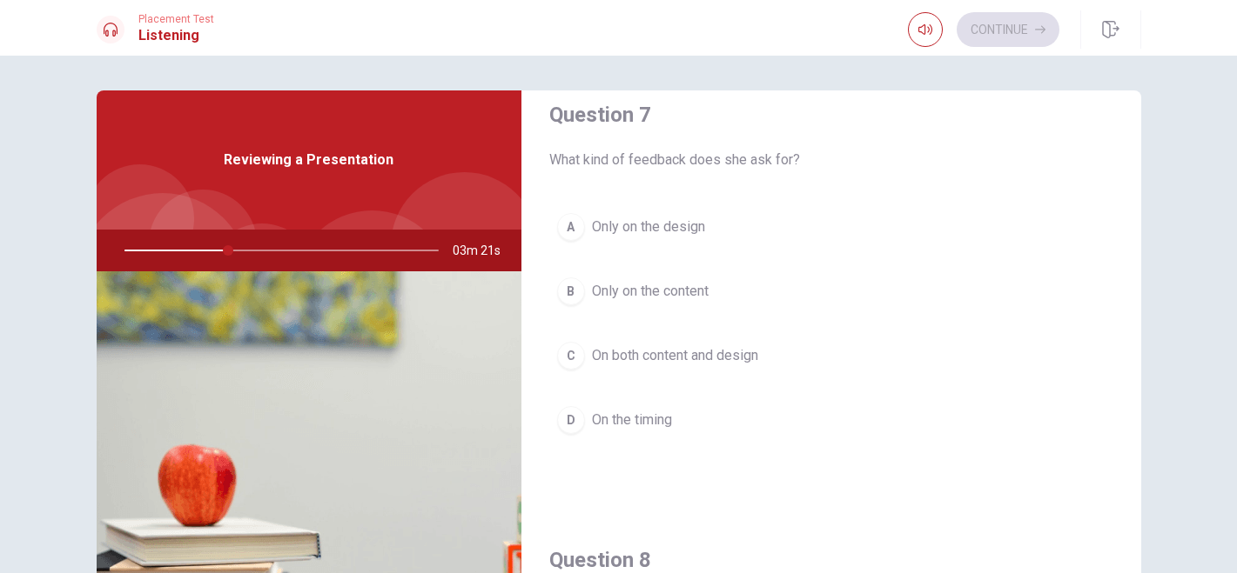
click at [578, 363] on button "C On both content and design" at bounding box center [831, 356] width 564 height 44
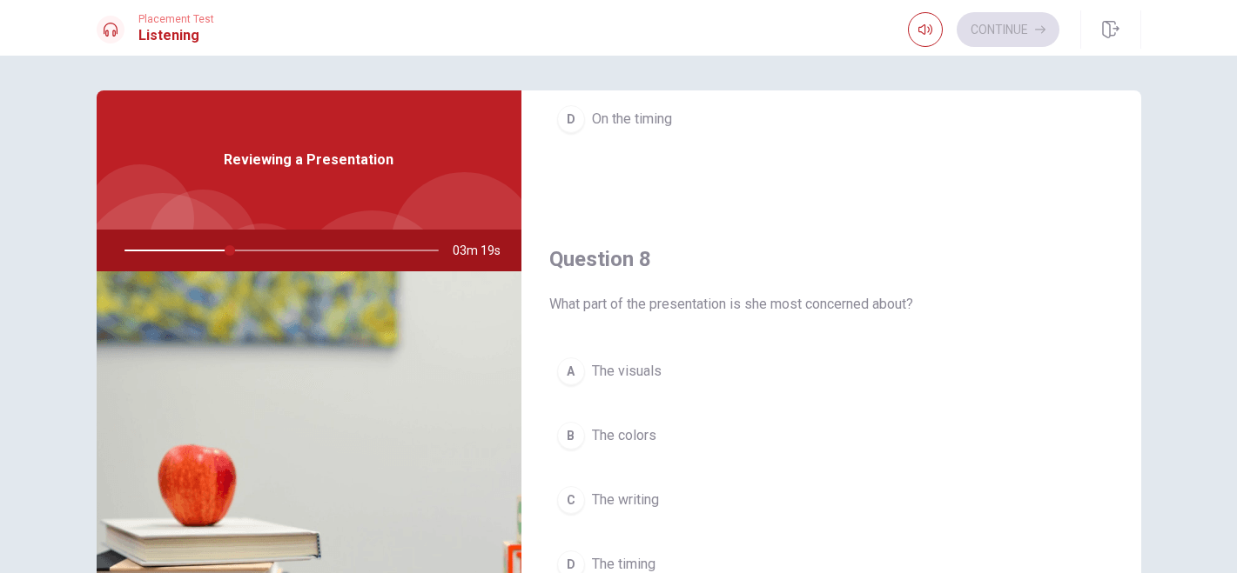
scroll to position [870, 0]
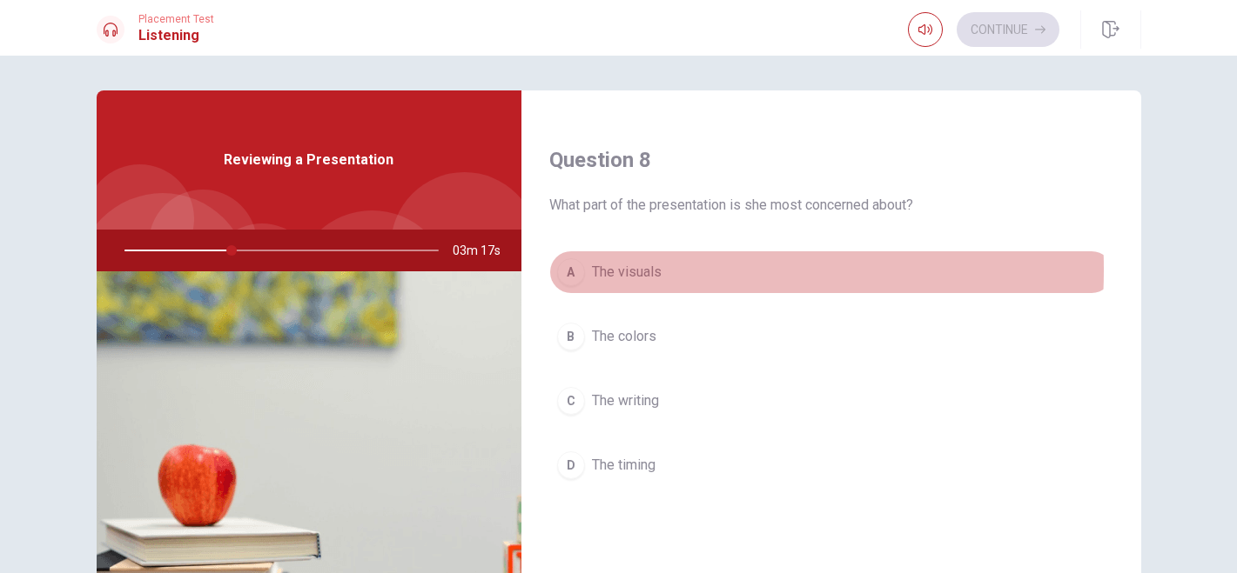
click at [580, 270] on button "A The visuals" at bounding box center [831, 273] width 564 height 44
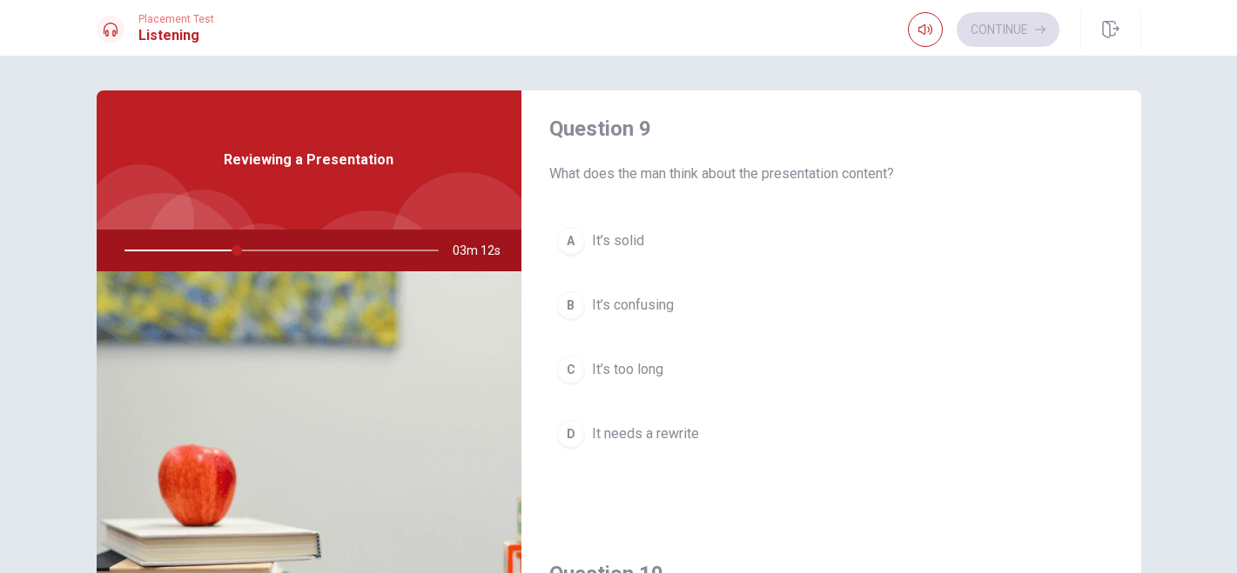
scroll to position [1363, 0]
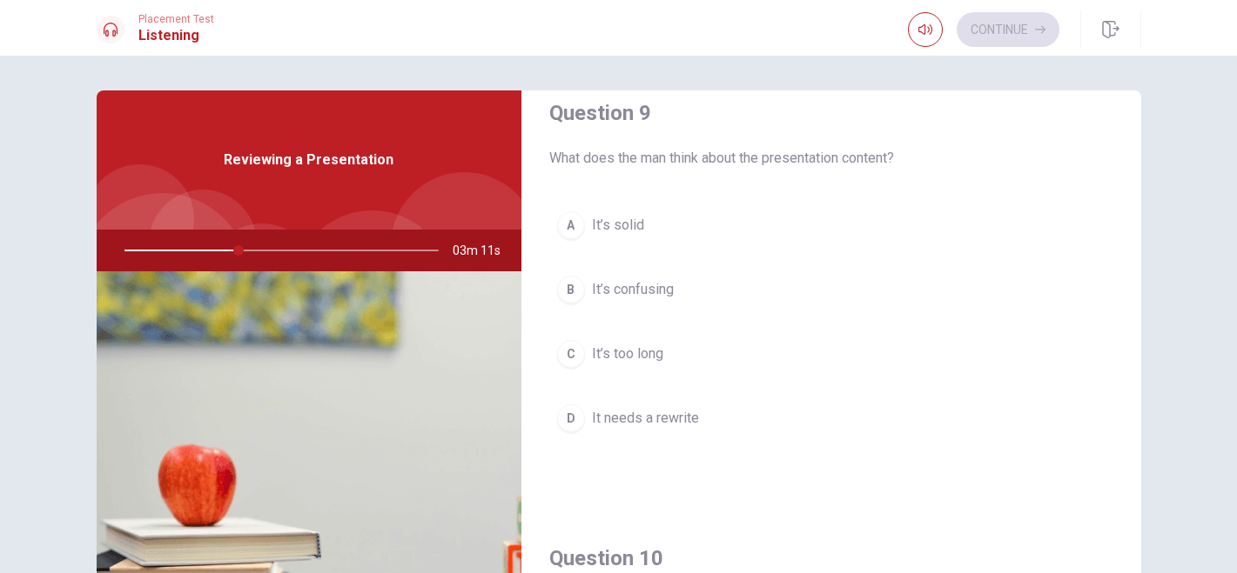
click at [575, 231] on div "A" at bounding box center [571, 225] width 28 height 28
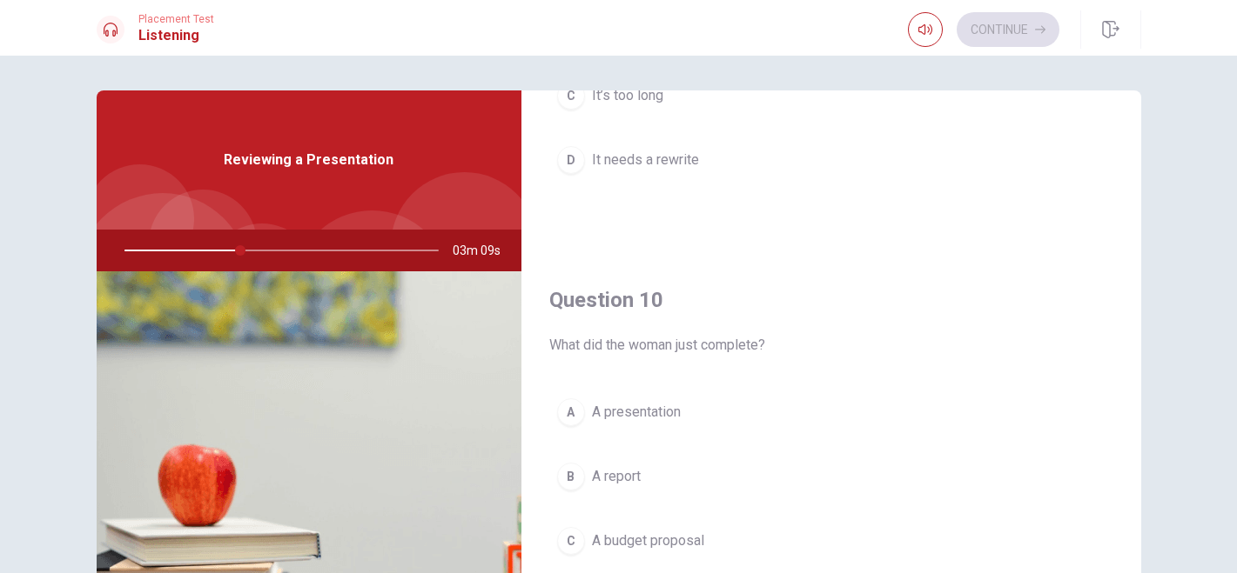
scroll to position [1623, 0]
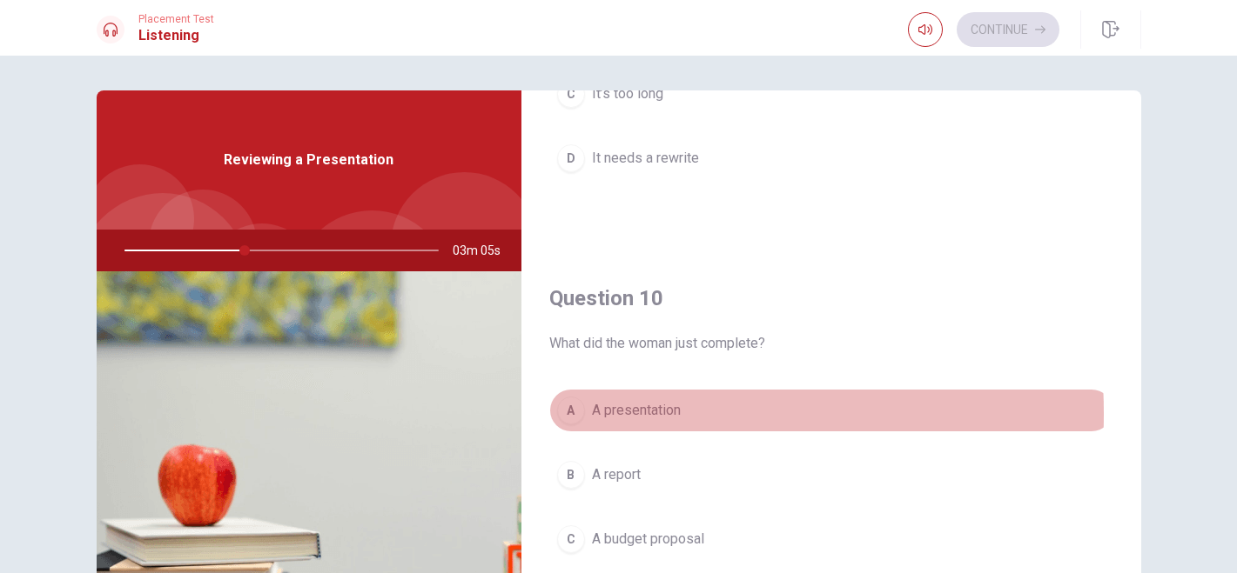
click at [575, 414] on div "A" at bounding box center [571, 411] width 28 height 28
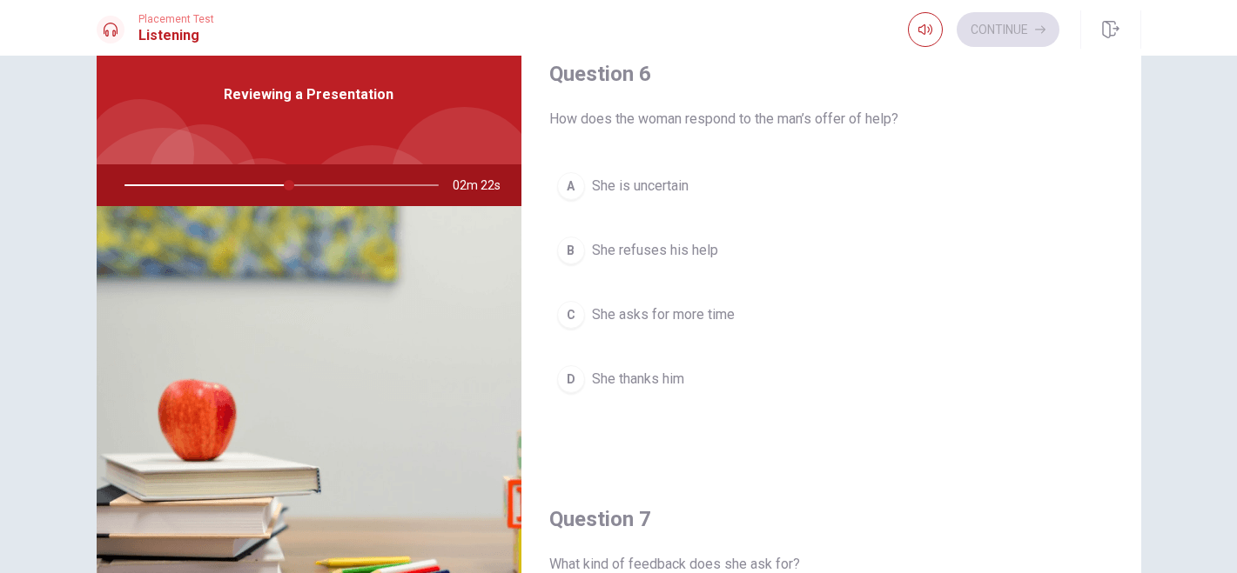
scroll to position [35, 0]
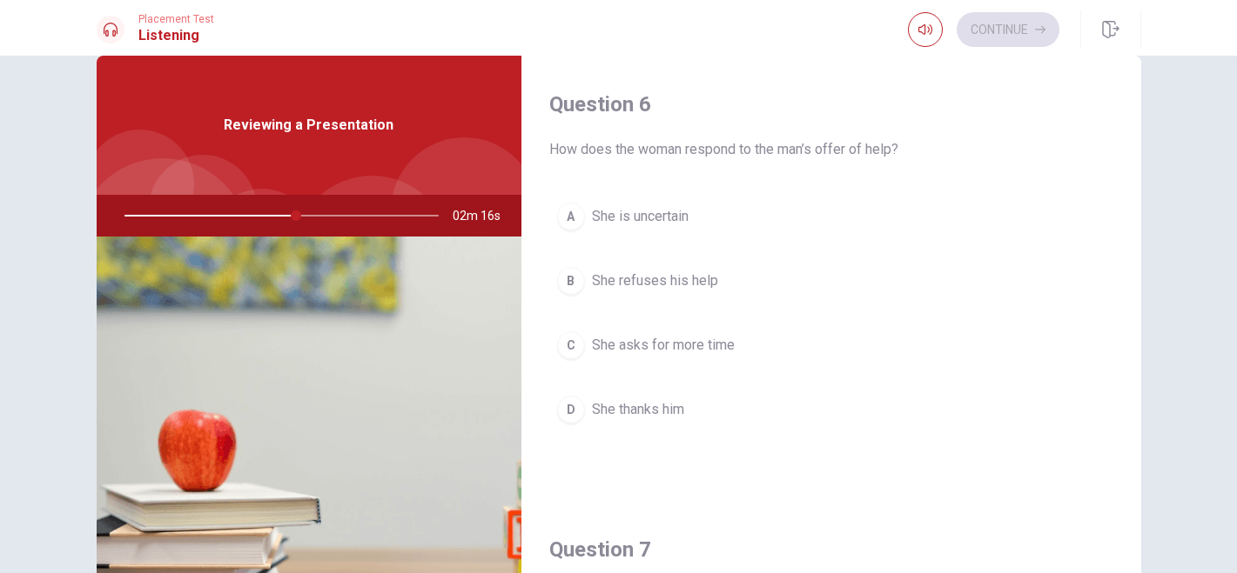
click at [570, 418] on div "D" at bounding box center [571, 410] width 28 height 28
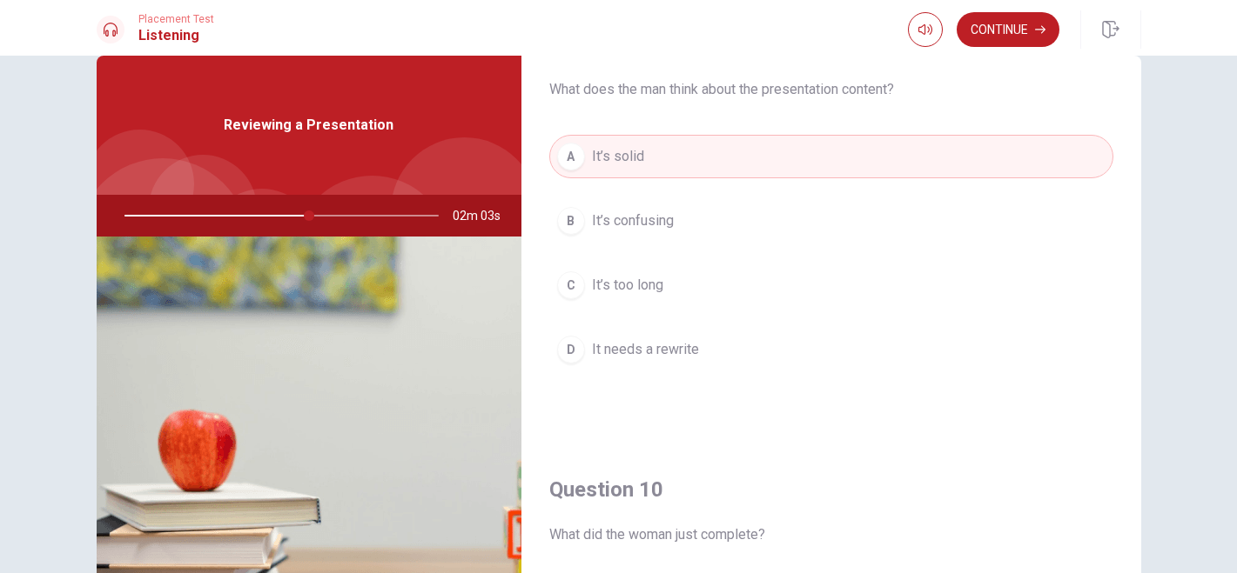
scroll to position [1623, 0]
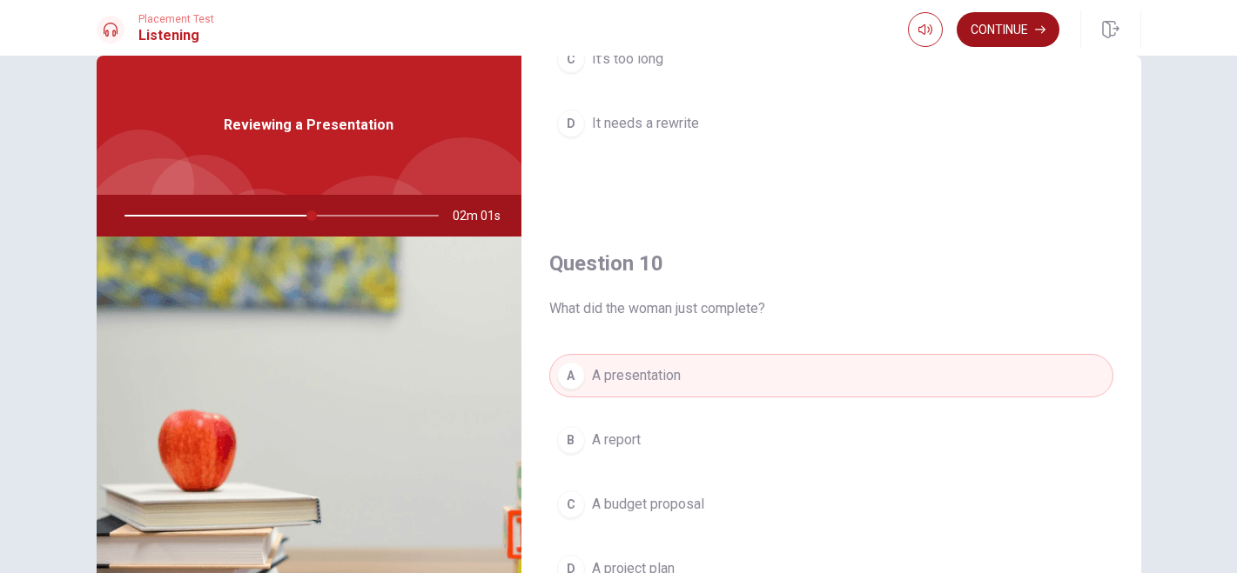
click at [987, 37] on button "Continue" at bounding box center [1007, 29] width 103 height 35
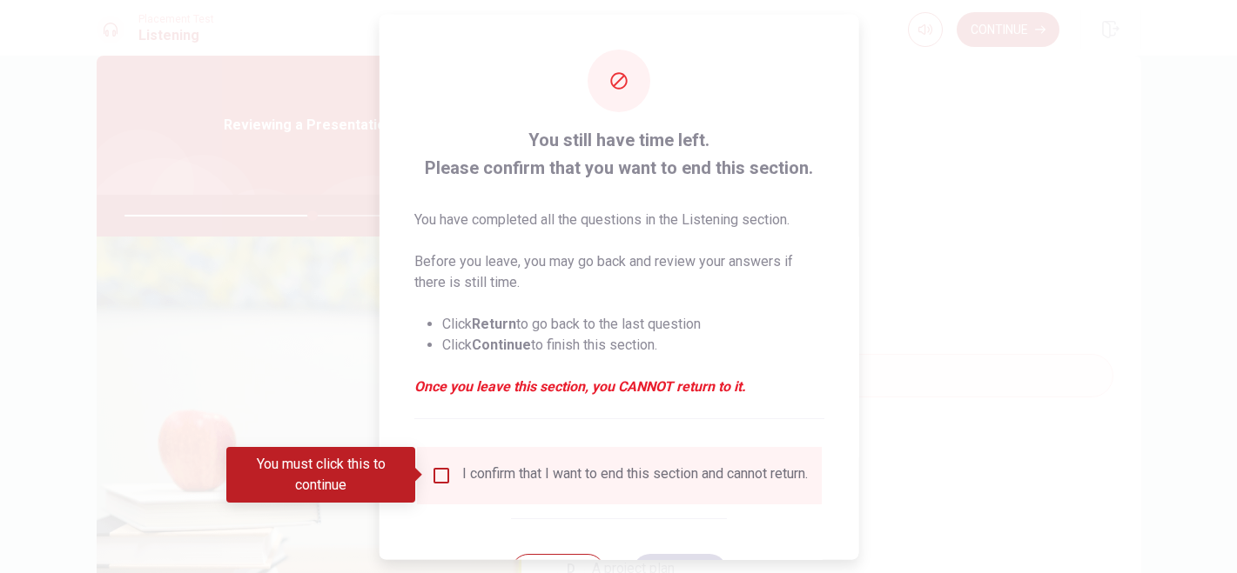
click at [436, 483] on input "You must click this to continue" at bounding box center [440, 475] width 21 height 21
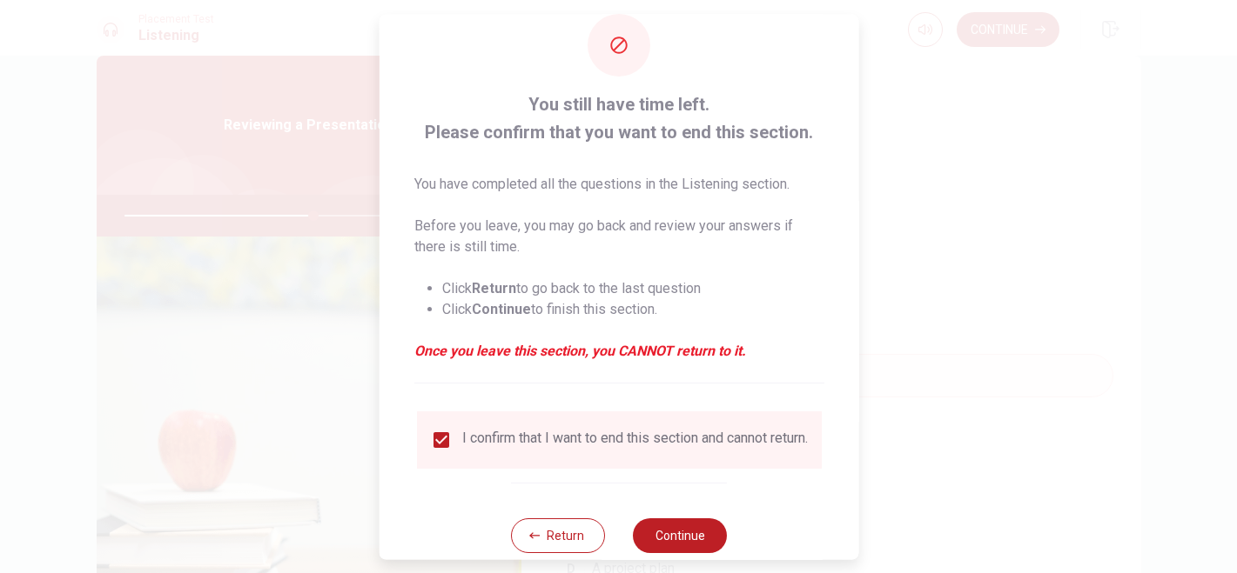
scroll to position [76, 0]
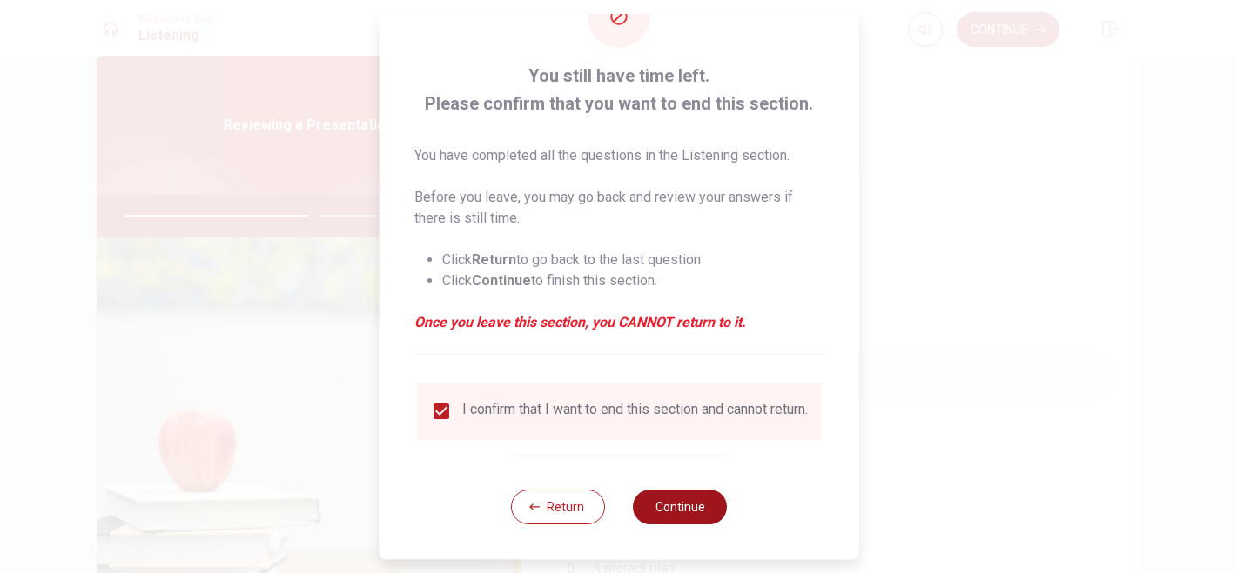
click at [701, 494] on button "Continue" at bounding box center [680, 507] width 94 height 35
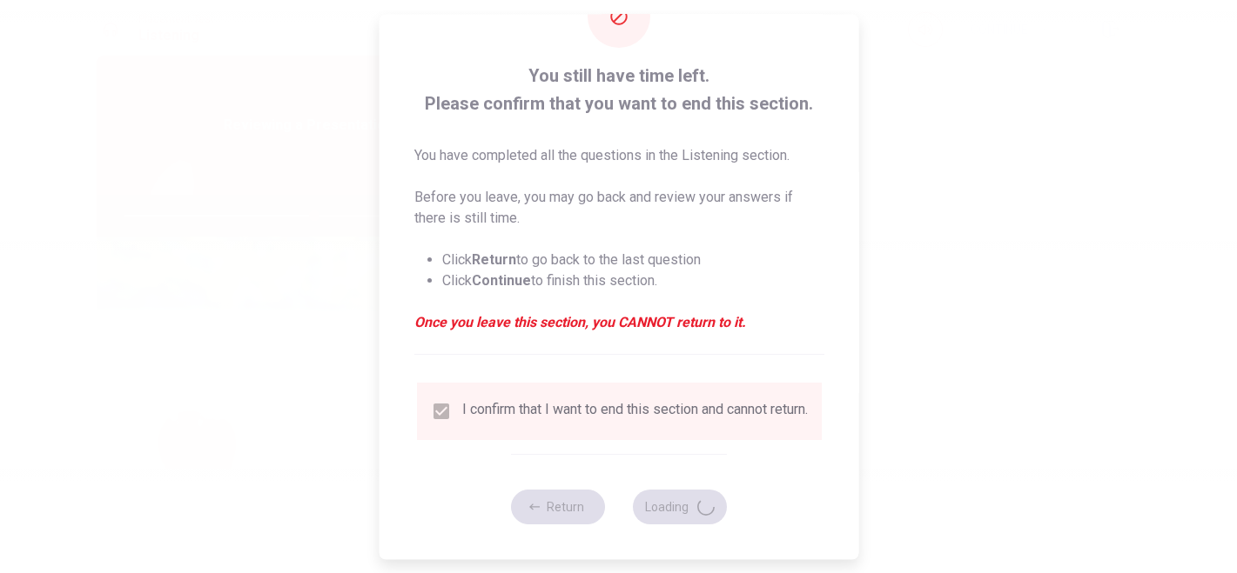
type input "61"
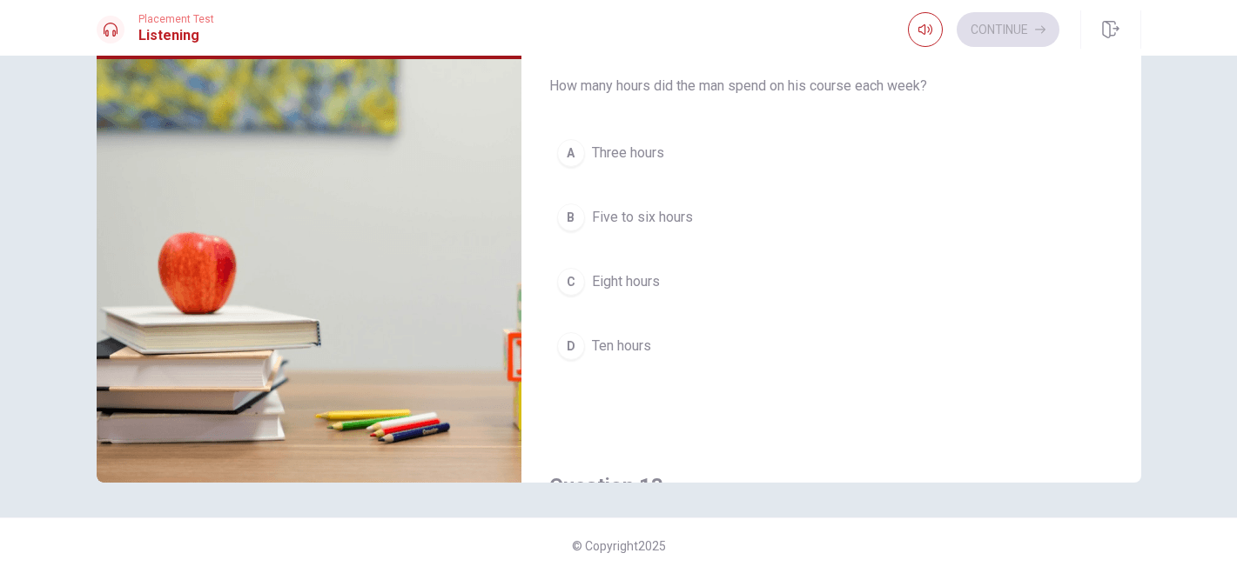
scroll to position [331, 0]
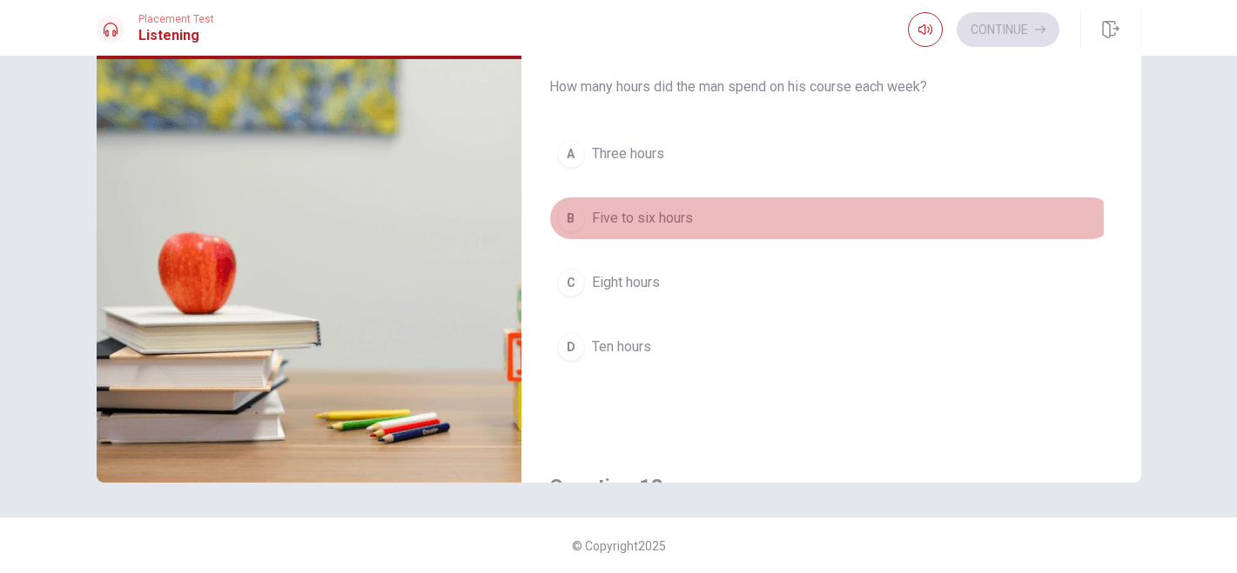
click at [573, 220] on div "B" at bounding box center [571, 218] width 28 height 28
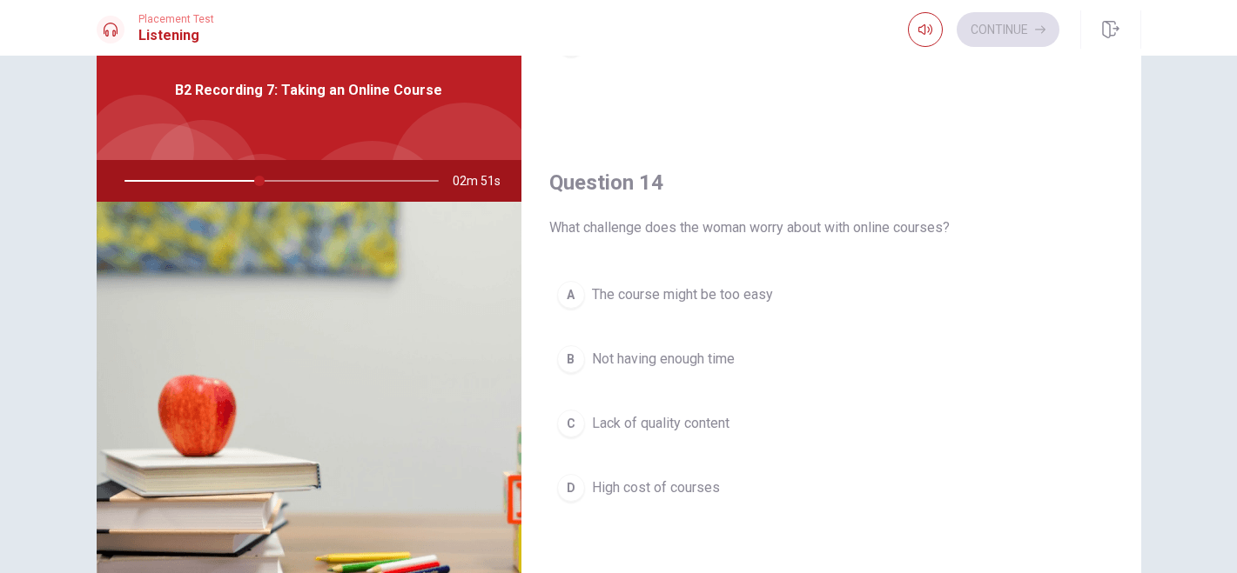
scroll to position [1224, 0]
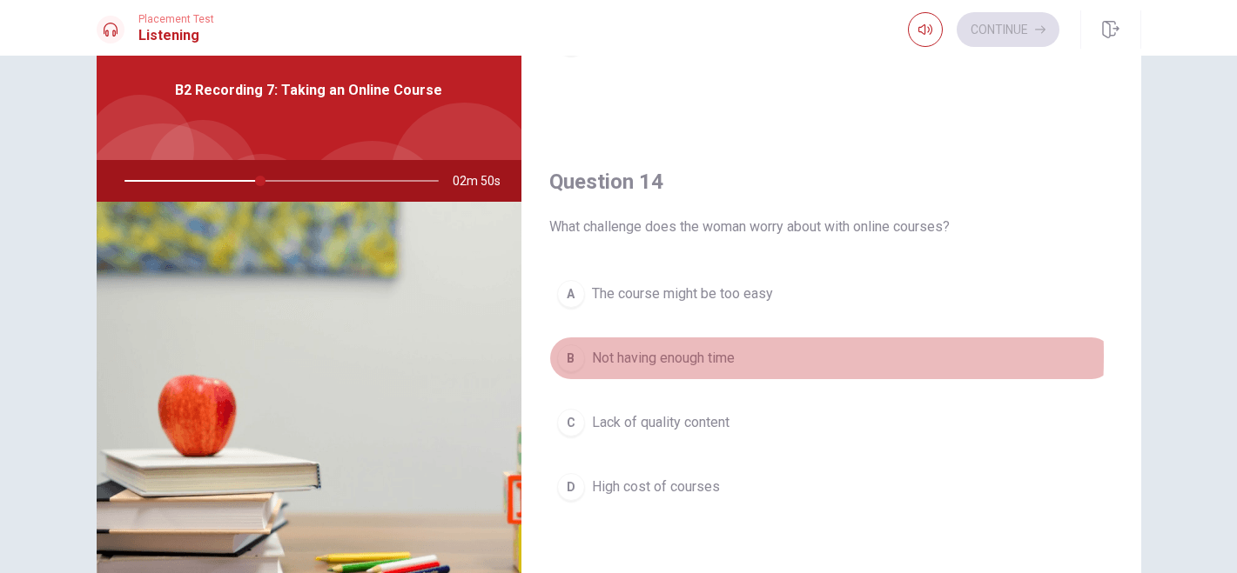
click at [573, 355] on div "B" at bounding box center [571, 359] width 28 height 28
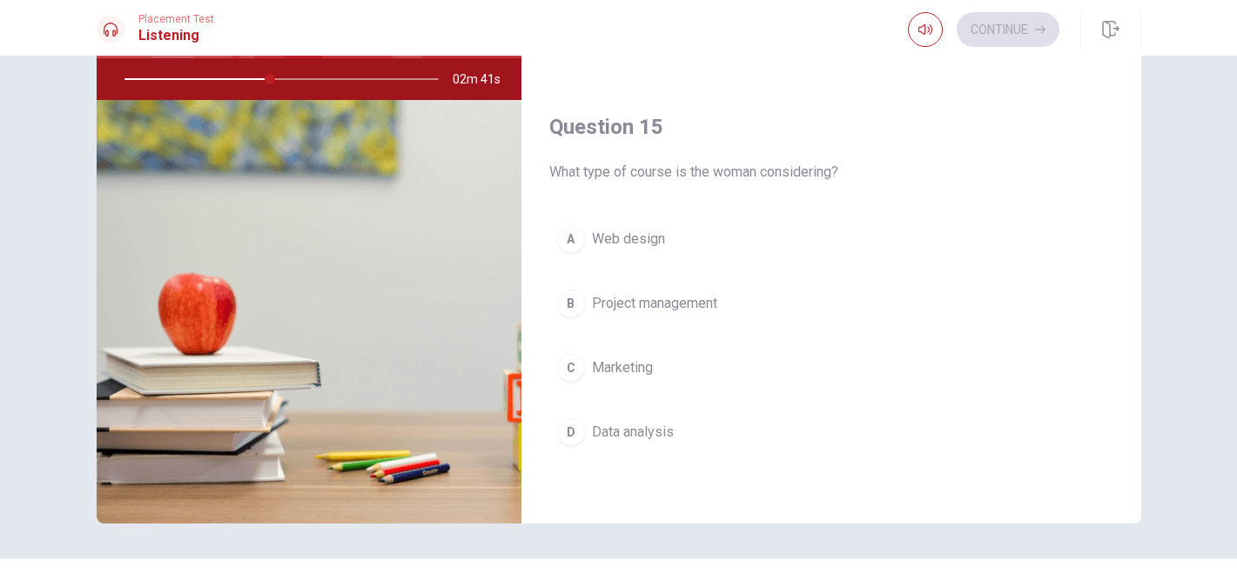
scroll to position [175, 0]
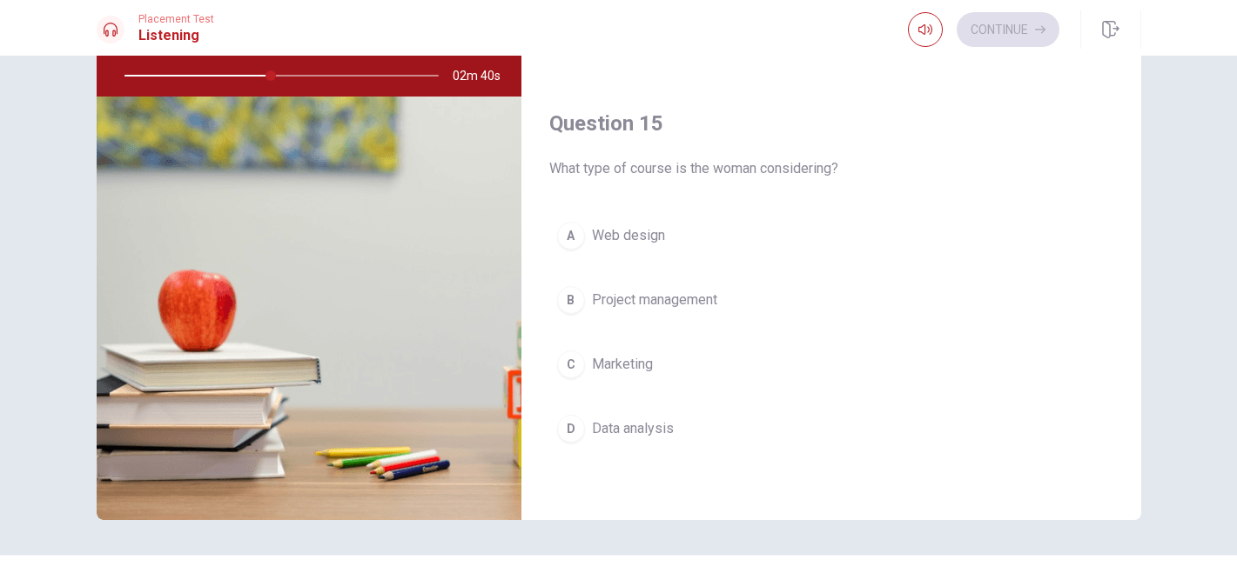
click at [572, 426] on div "D" at bounding box center [571, 429] width 28 height 28
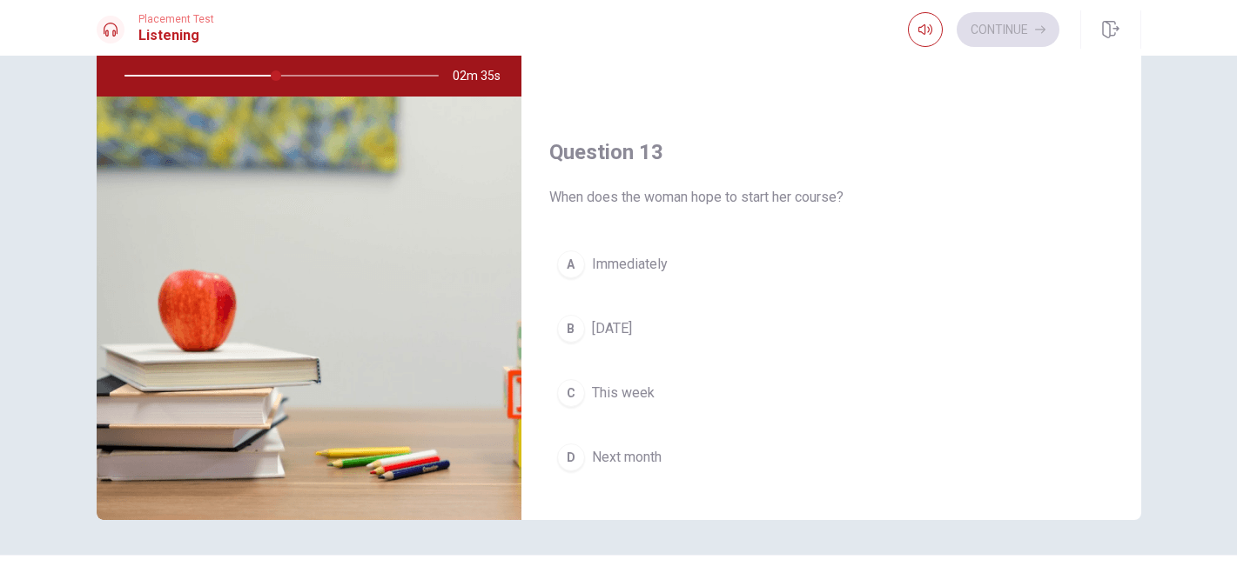
scroll to position [700, 0]
click at [567, 460] on div "D" at bounding box center [571, 461] width 28 height 28
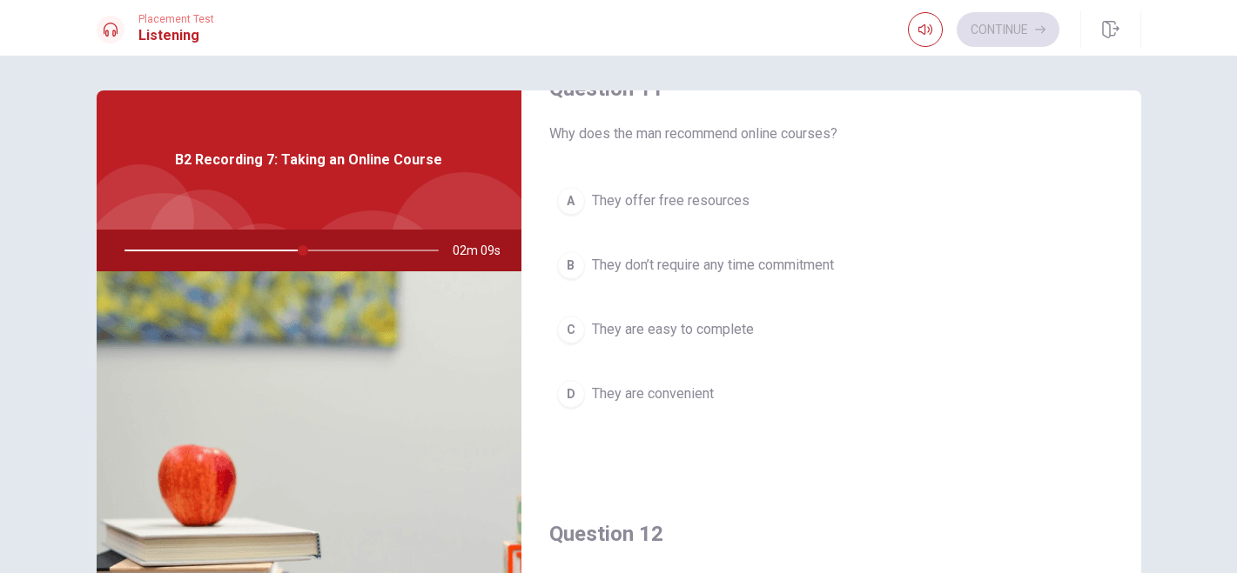
scroll to position [53, 0]
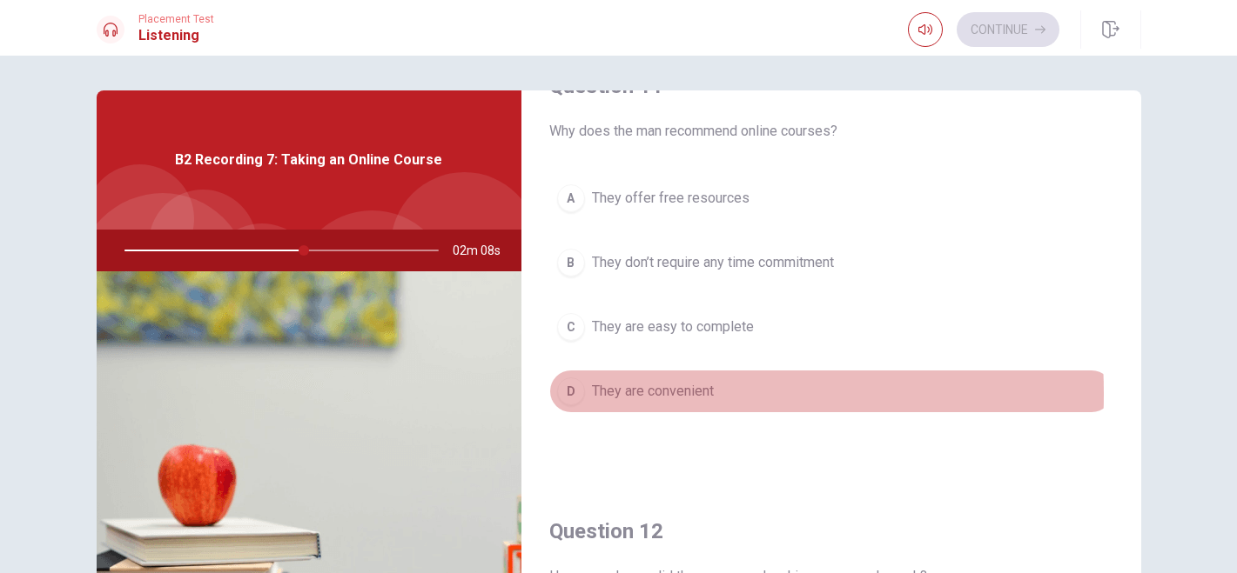
click at [560, 393] on div "D" at bounding box center [571, 392] width 28 height 28
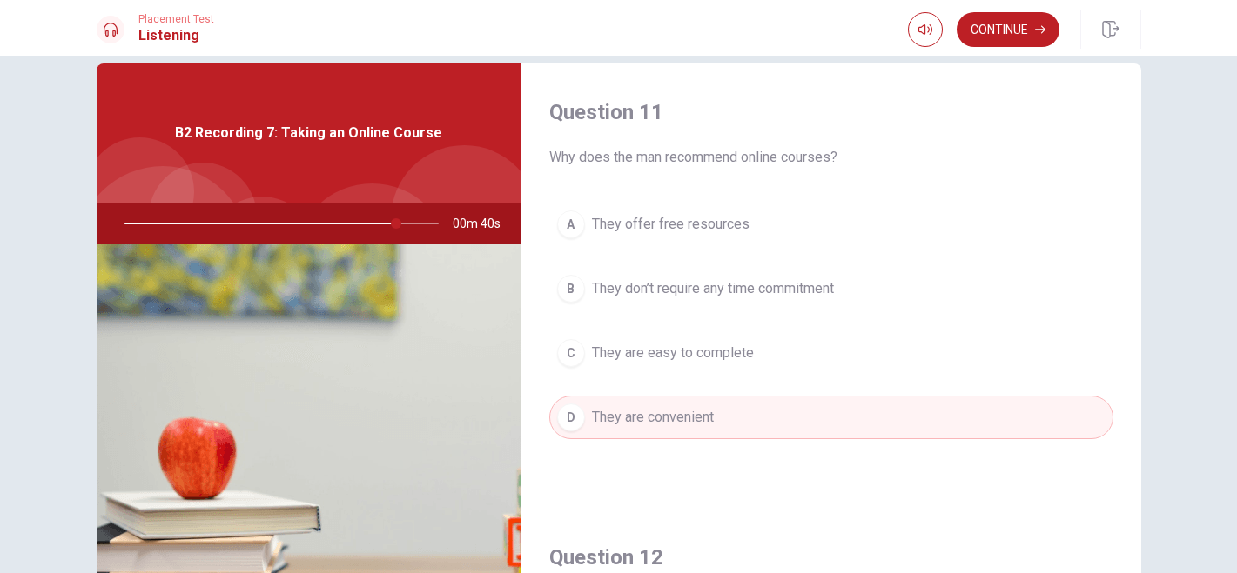
scroll to position [23, 0]
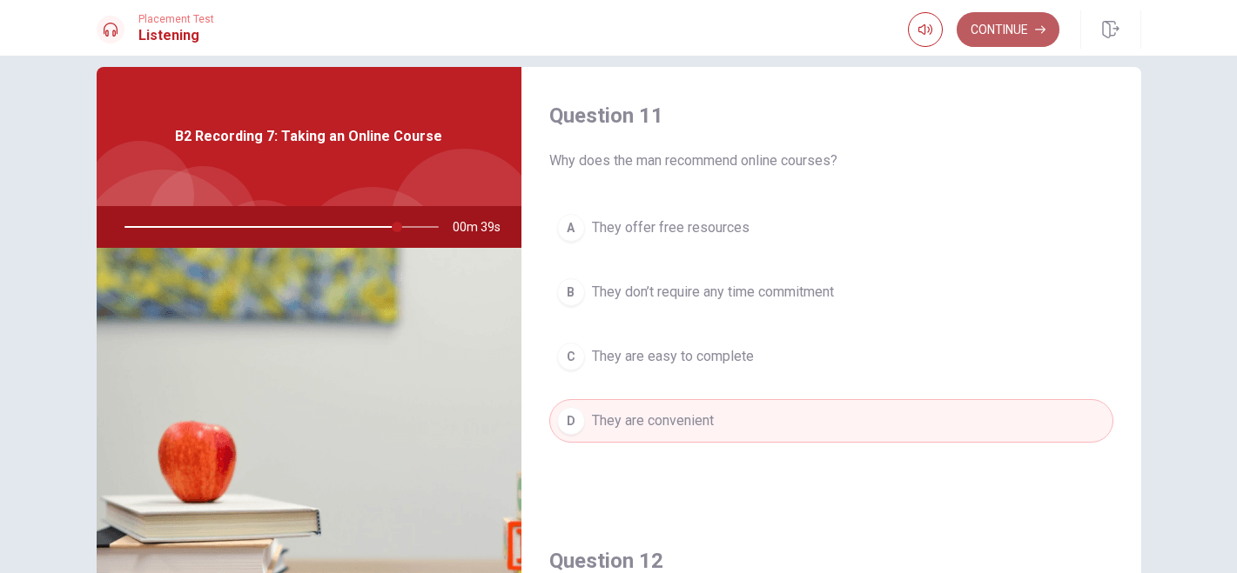
click at [993, 20] on button "Continue" at bounding box center [1007, 29] width 103 height 35
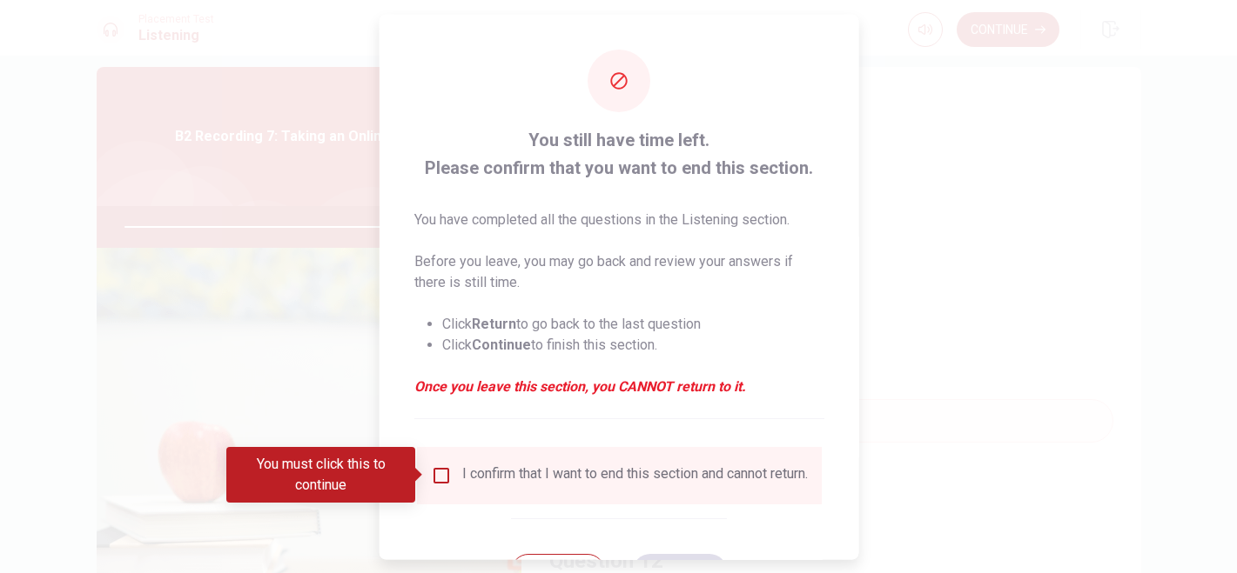
click at [441, 477] on input "You must click this to continue" at bounding box center [440, 475] width 21 height 21
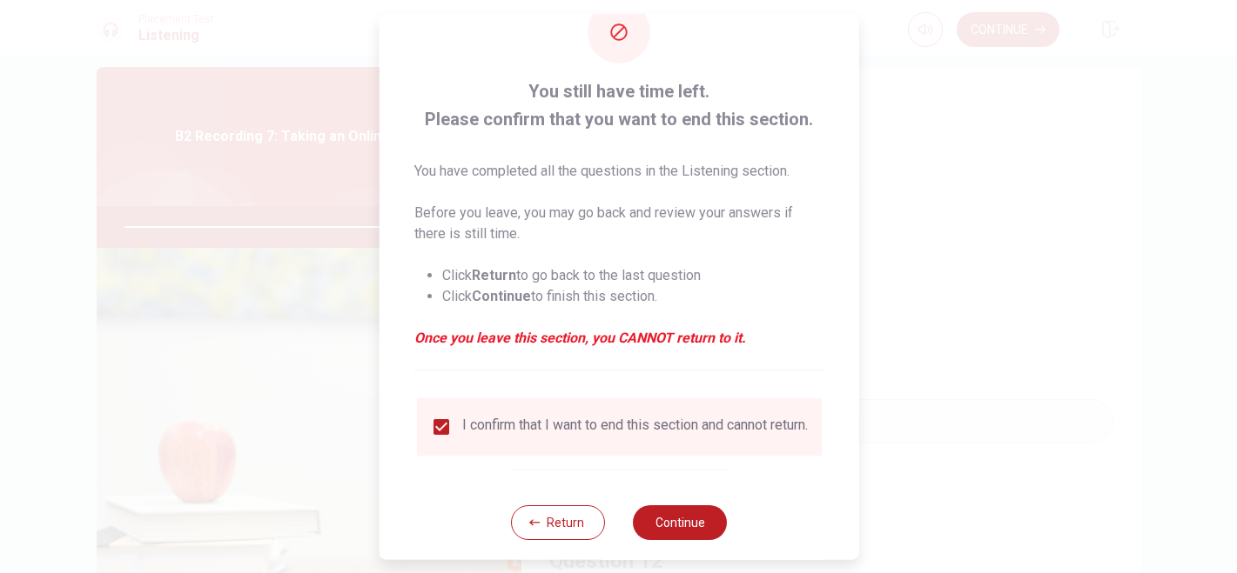
scroll to position [76, 0]
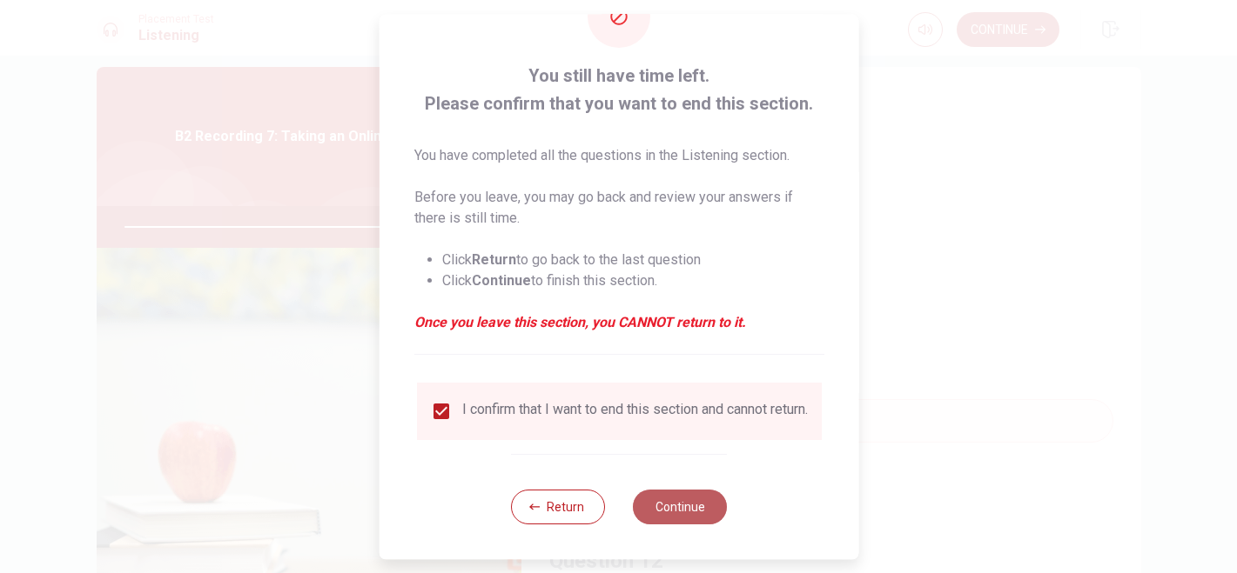
click at [660, 508] on button "Continue" at bounding box center [680, 507] width 94 height 35
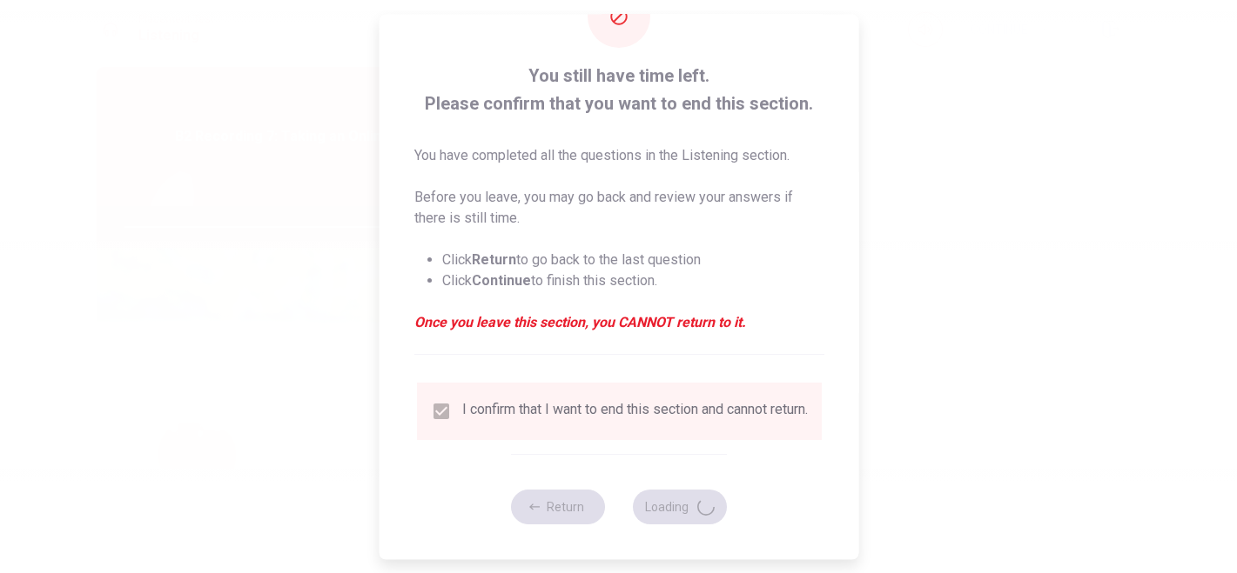
type input "89"
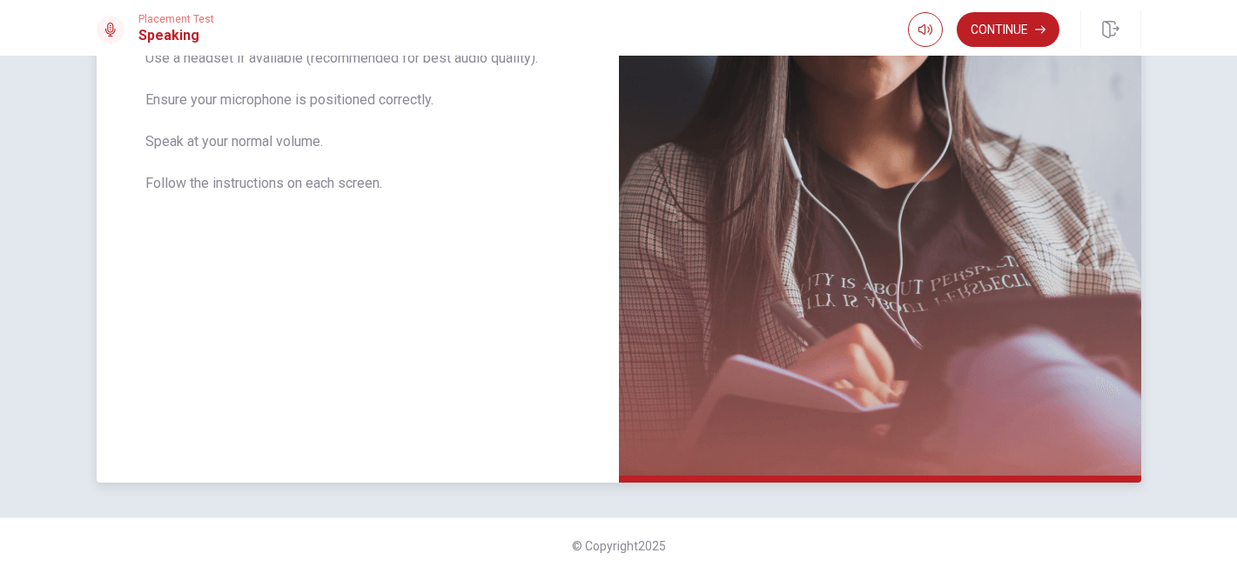
scroll to position [3, 0]
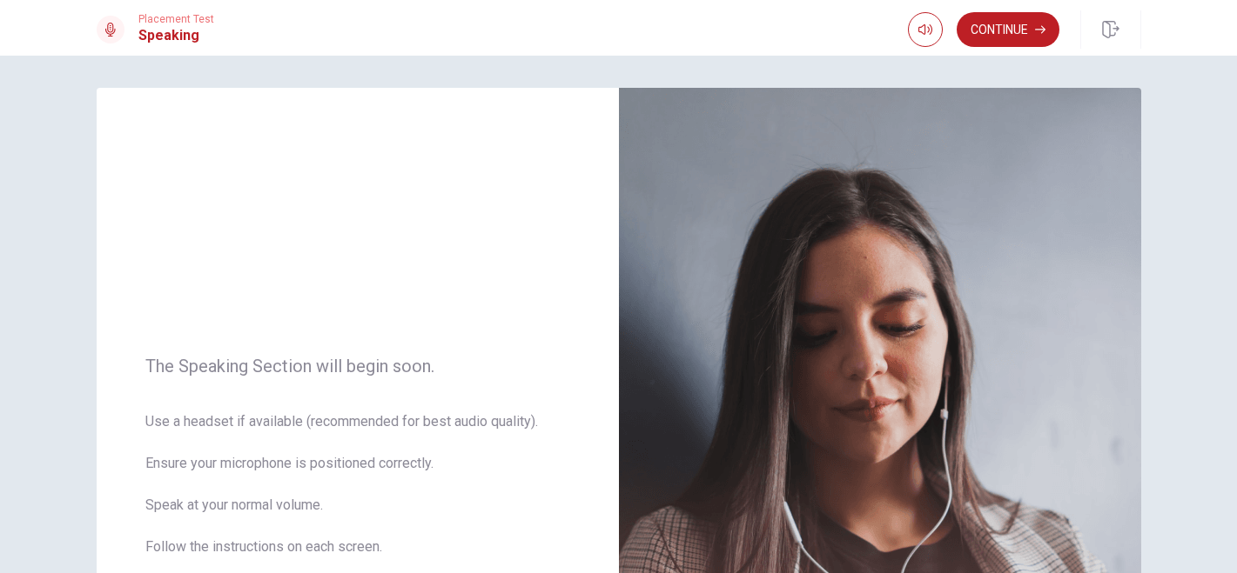
drag, startPoint x: 979, startPoint y: 35, endPoint x: 966, endPoint y: 72, distance: 39.6
click at [979, 35] on button "Continue" at bounding box center [1007, 29] width 103 height 35
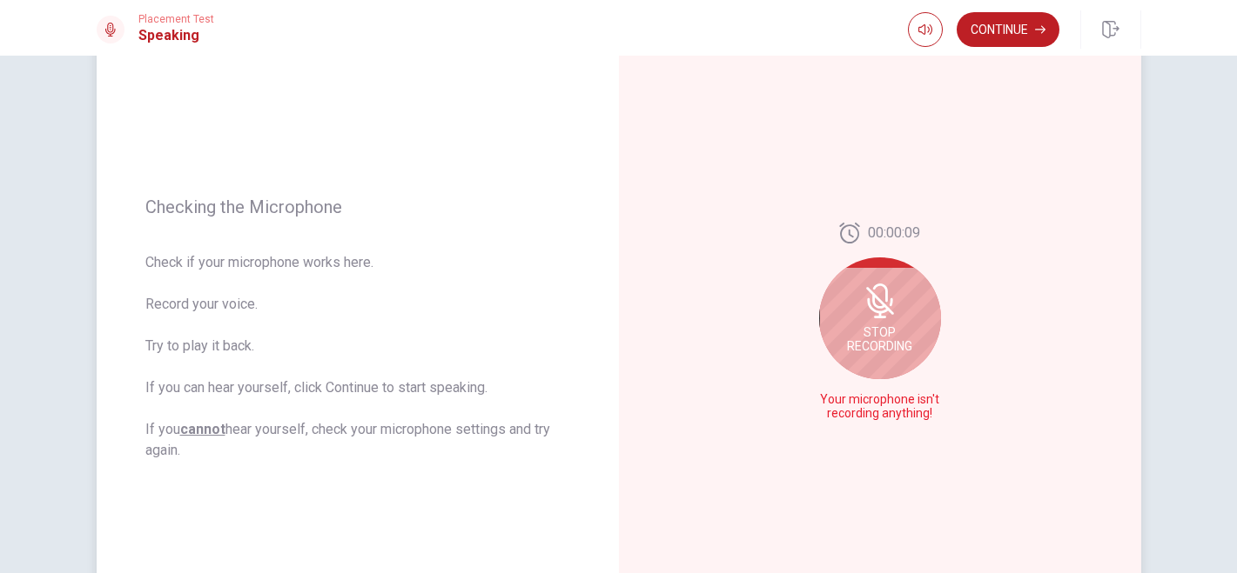
scroll to position [143, 0]
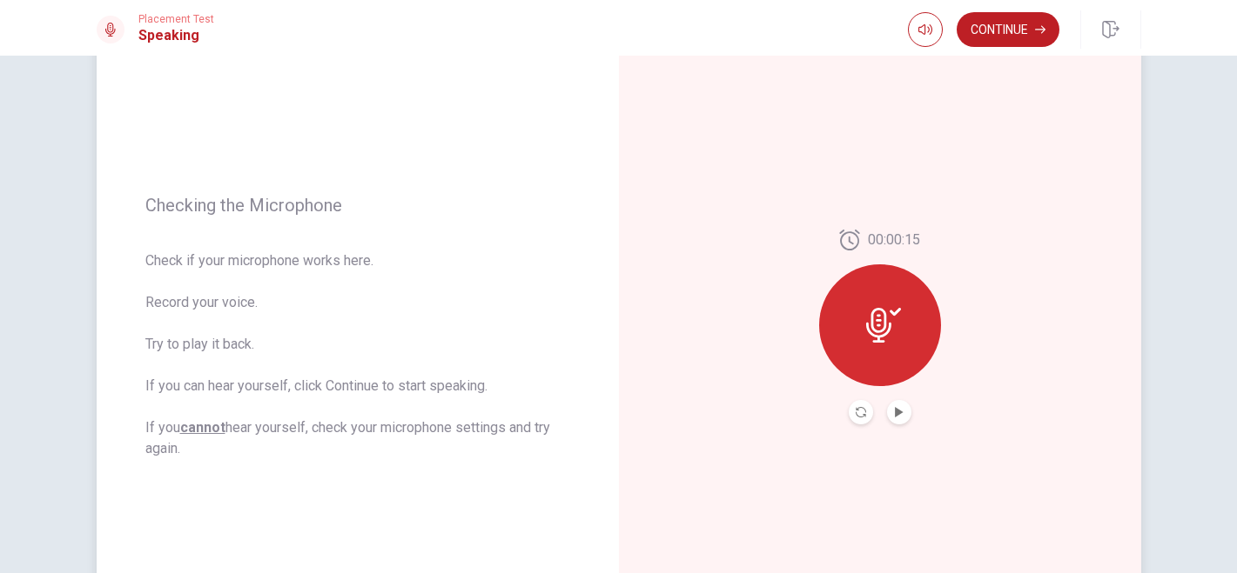
click at [893, 417] on button "Play Audio" at bounding box center [899, 412] width 24 height 24
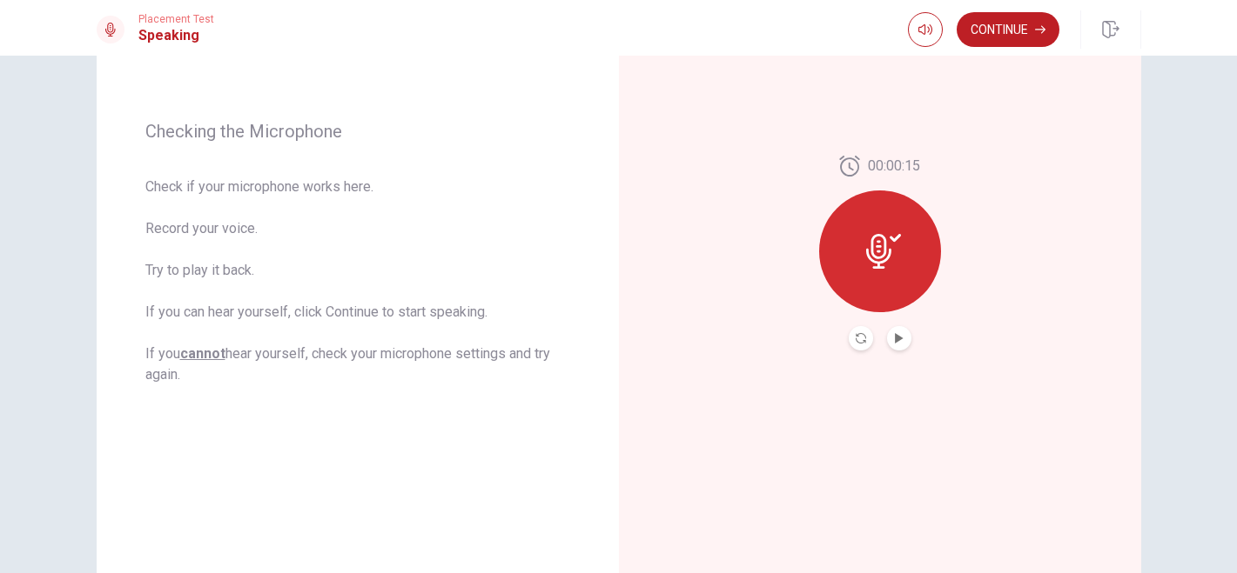
scroll to position [203, 0]
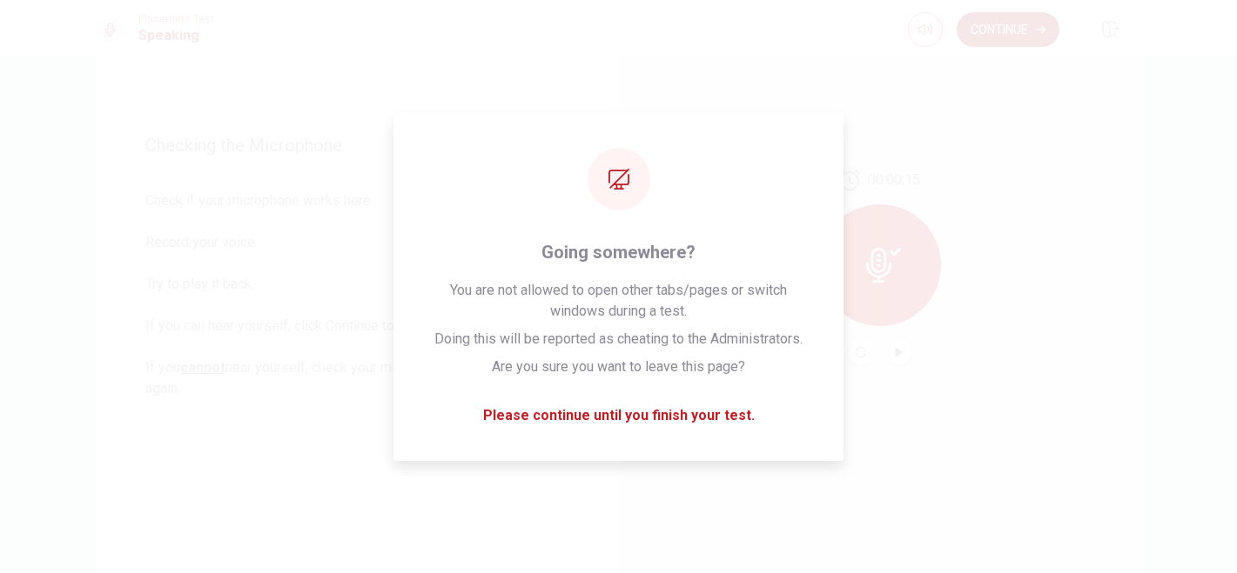
click at [990, 29] on button "Continue" at bounding box center [1007, 29] width 103 height 35
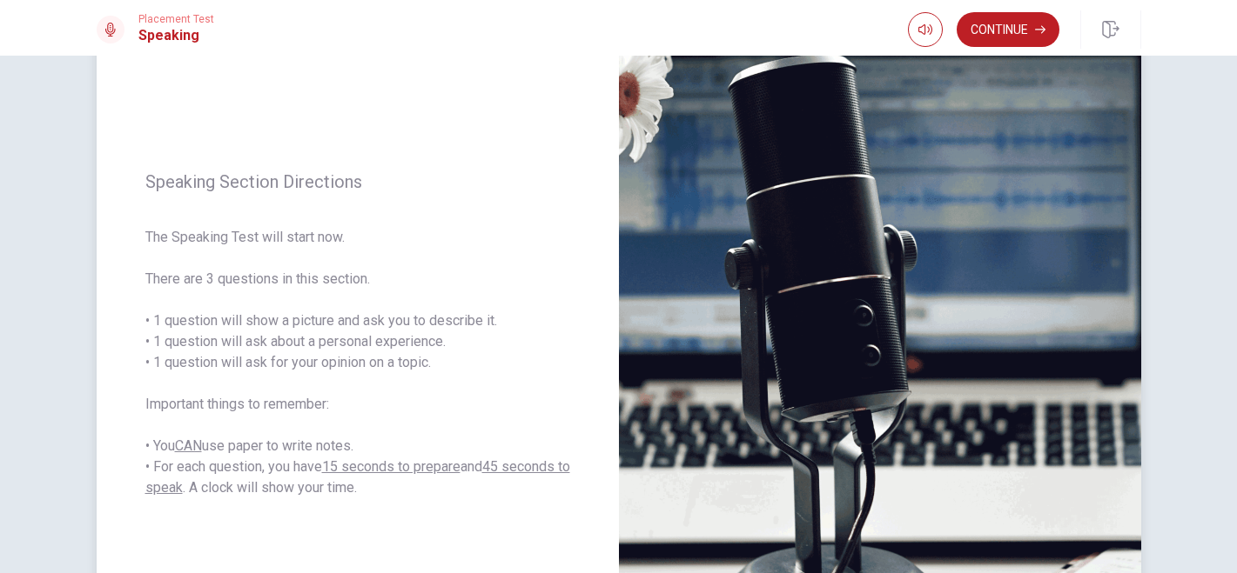
scroll to position [0, 0]
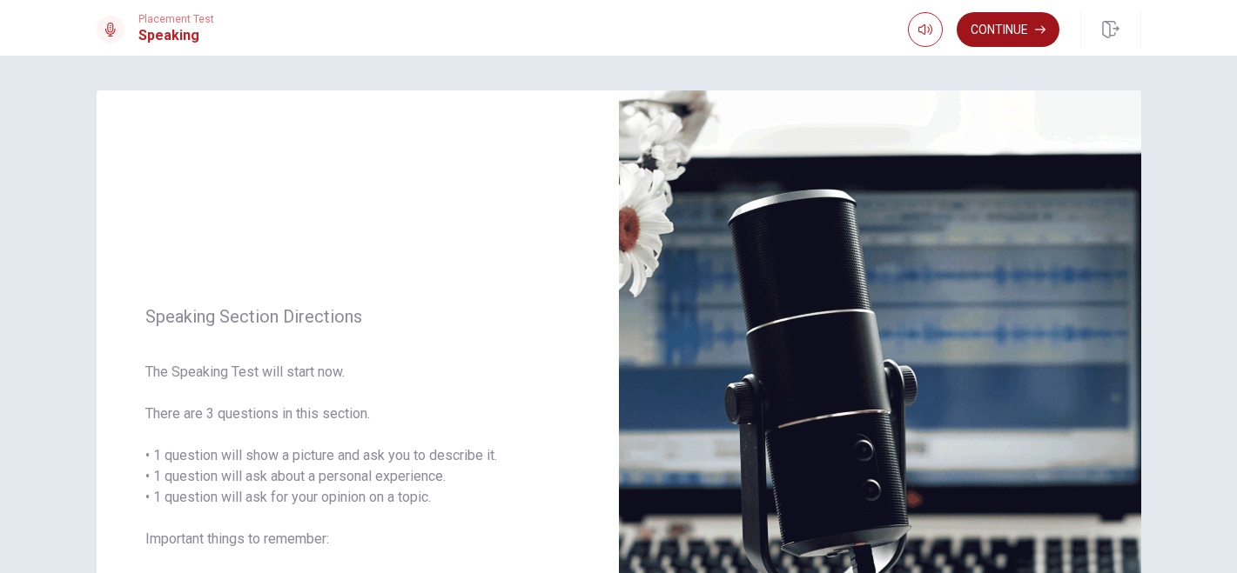
click at [1000, 44] on button "Continue" at bounding box center [1007, 29] width 103 height 35
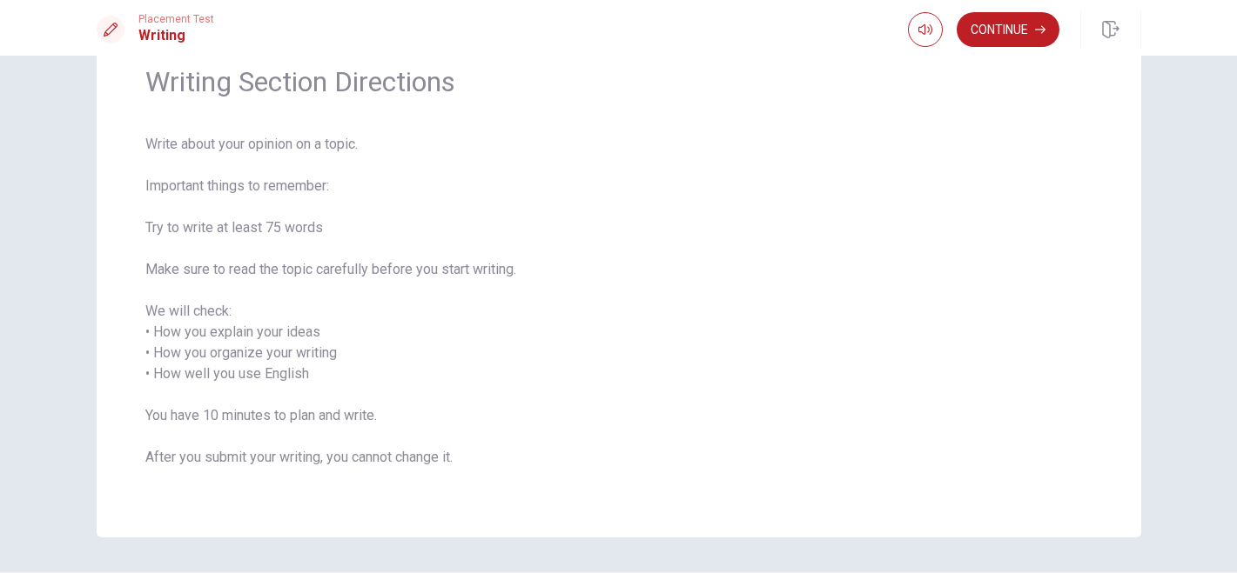
scroll to position [70, 0]
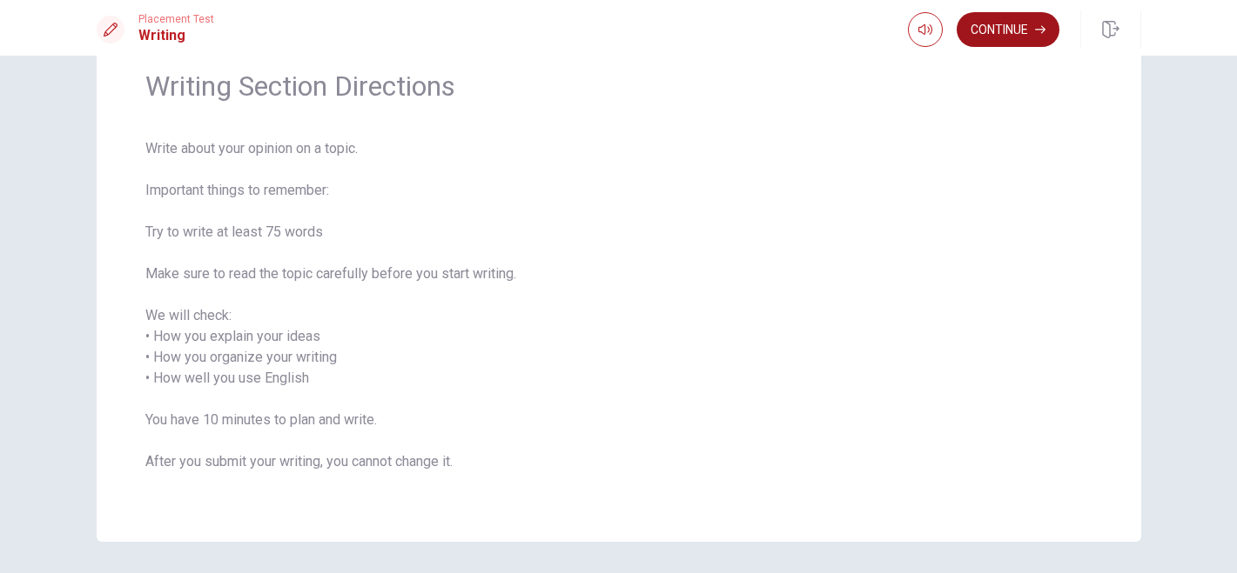
click at [1002, 28] on button "Continue" at bounding box center [1007, 29] width 103 height 35
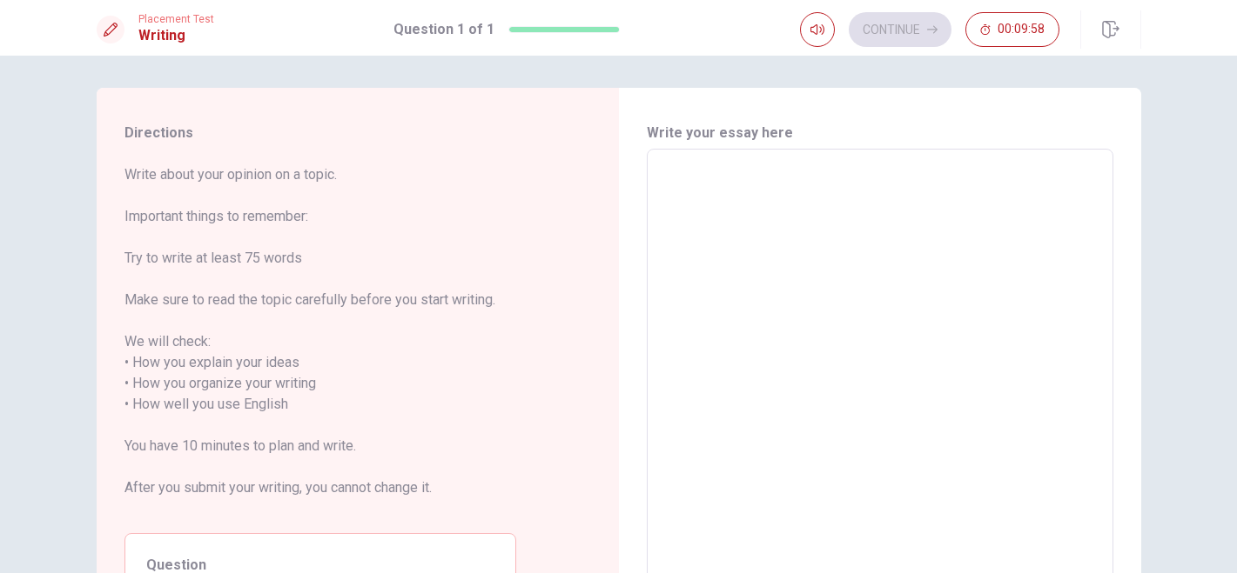
scroll to position [0, 0]
click at [659, 225] on textarea at bounding box center [880, 397] width 442 height 462
type textarea "B"
type textarea "x"
type textarea "Be"
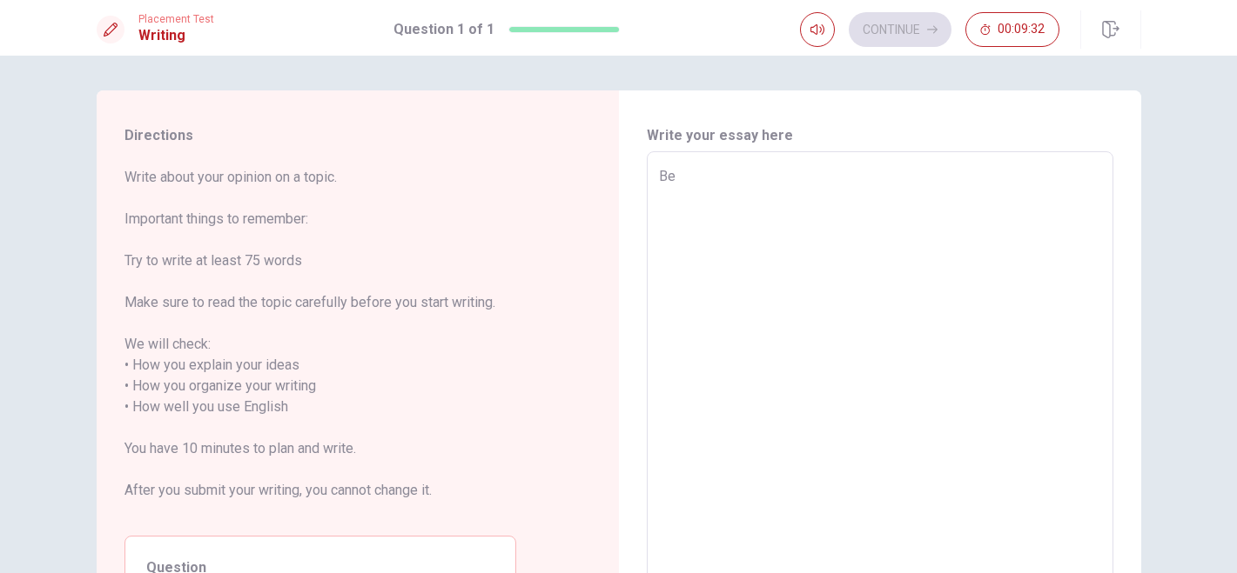
type textarea "x"
type textarea "Bef"
type textarea "x"
type textarea "Befo"
type textarea "x"
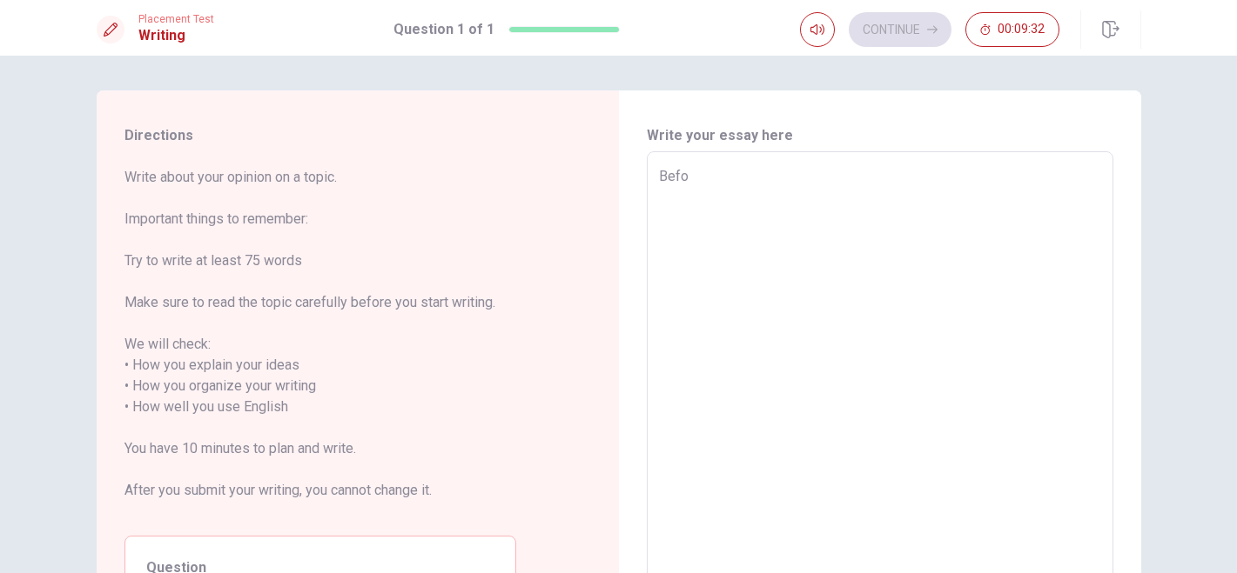
type textarea "Befor"
type textarea "x"
type textarea "Before"
type textarea "x"
type textarea "Before"
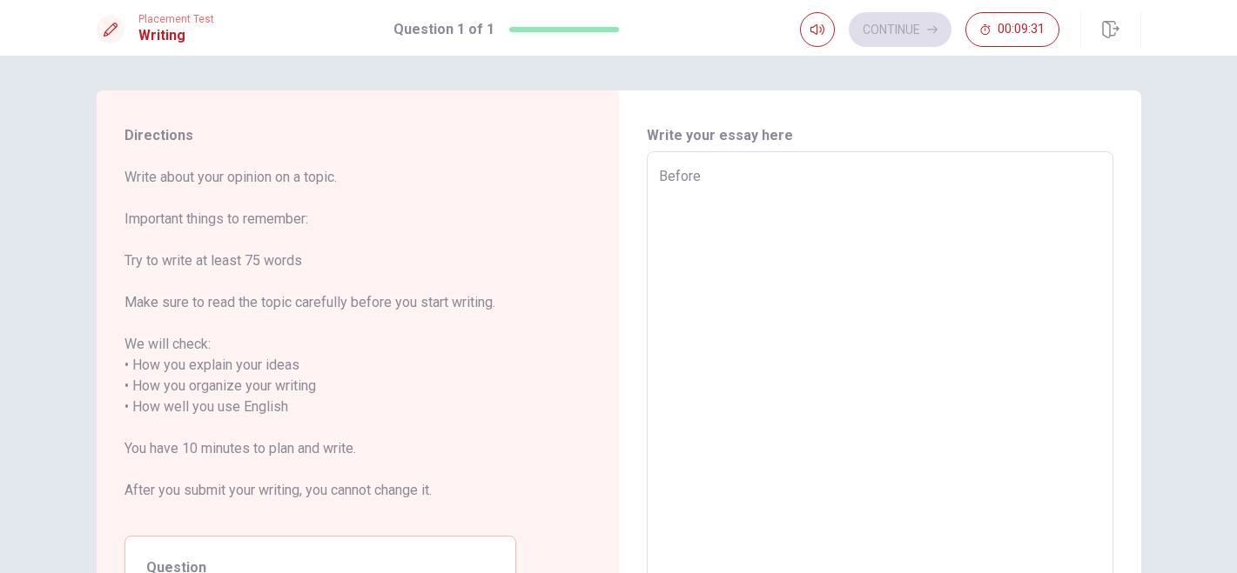
type textarea "x"
type textarea "Before I"
type textarea "x"
type textarea "Before I"
type textarea "x"
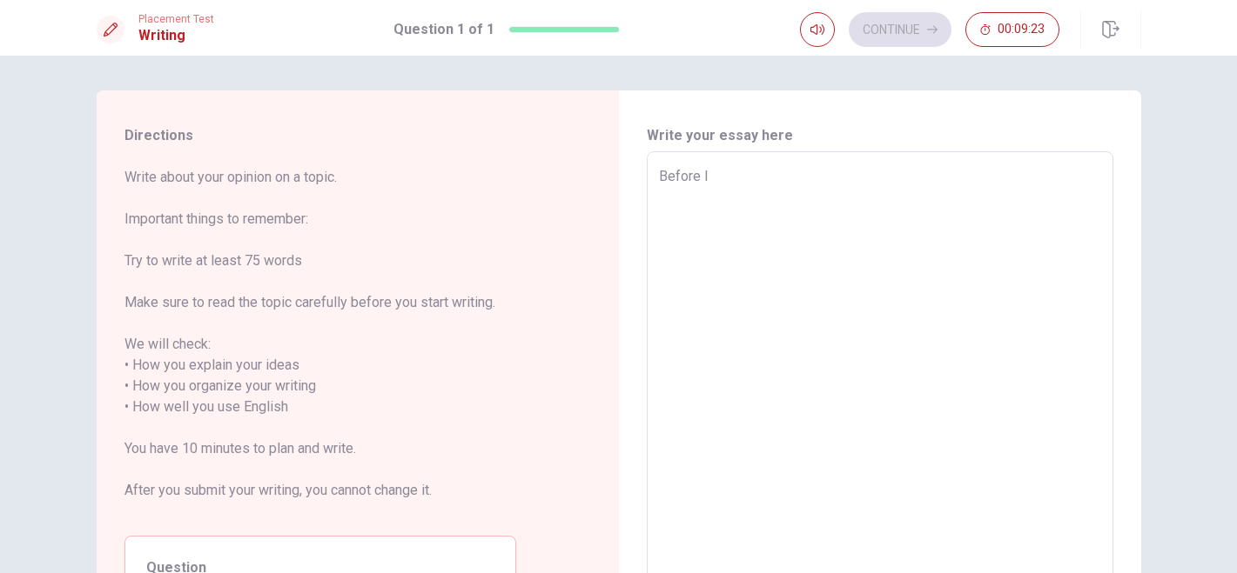
type textarea "Before I m"
type textarea "x"
type textarea "Before I mo"
type textarea "x"
type textarea "Before I mov"
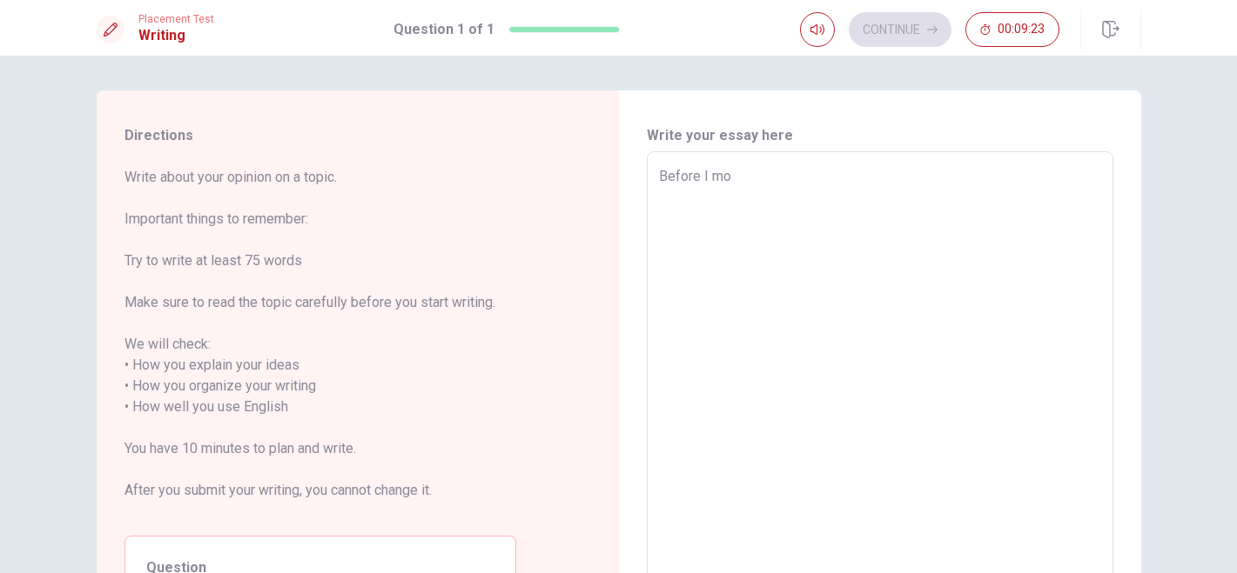
type textarea "x"
type textarea "Before I move"
type textarea "x"
type textarea "Before I moves"
type textarea "x"
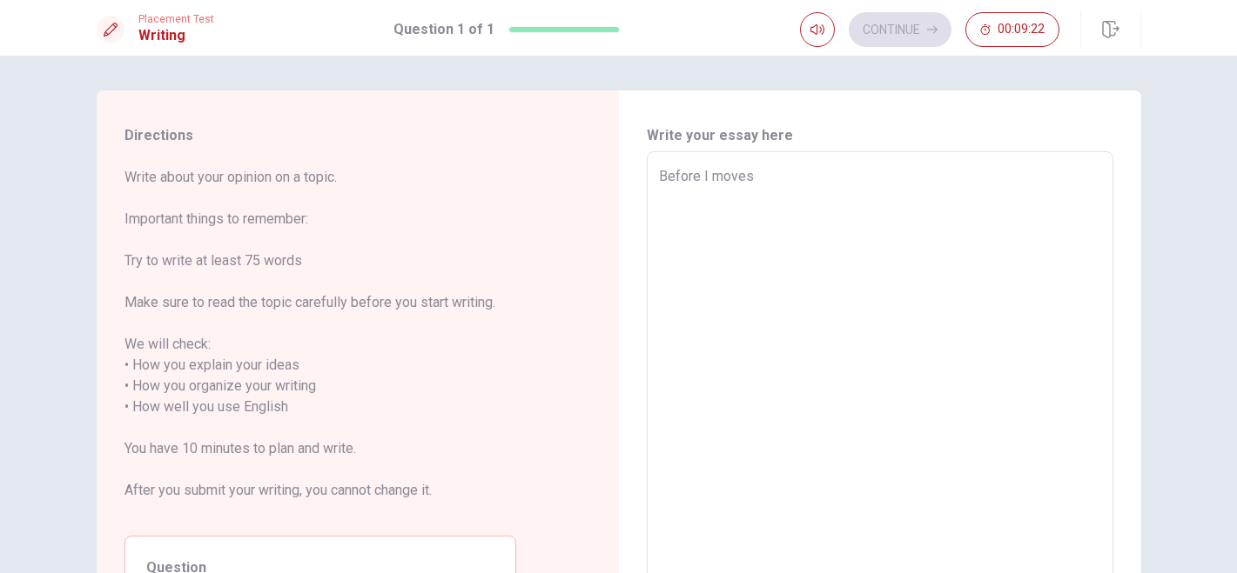
type textarea "Before I move"
type textarea "x"
type textarea "Before I moved"
type textarea "x"
type textarea "Before I moved"
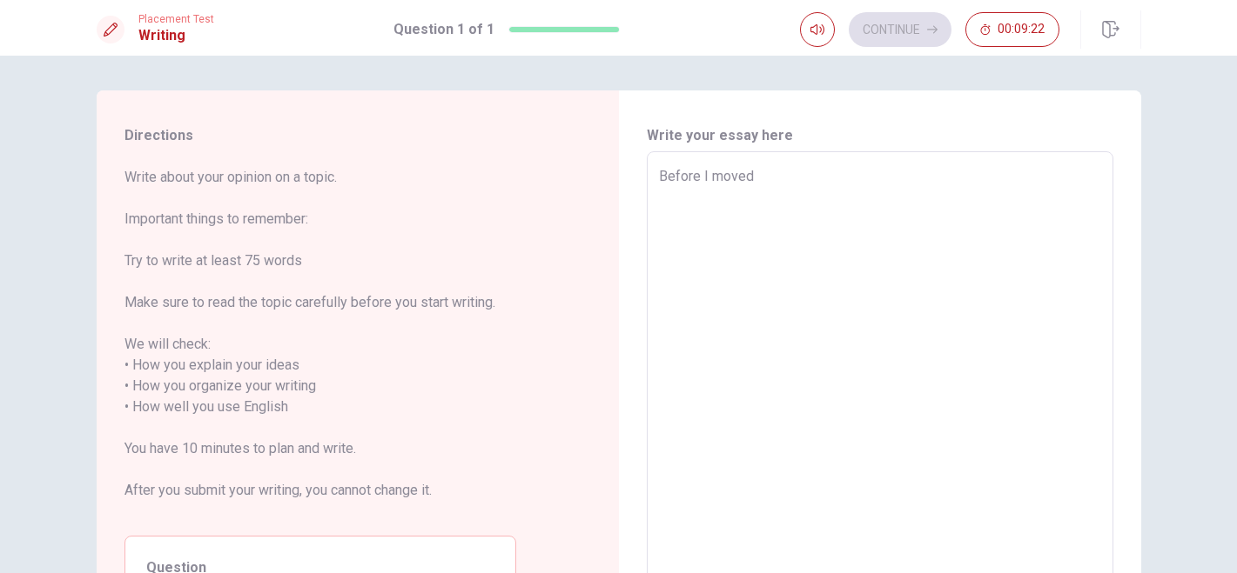
type textarea "x"
type textarea "Before I moved t"
type textarea "x"
type textarea "Before I moved to"
type textarea "x"
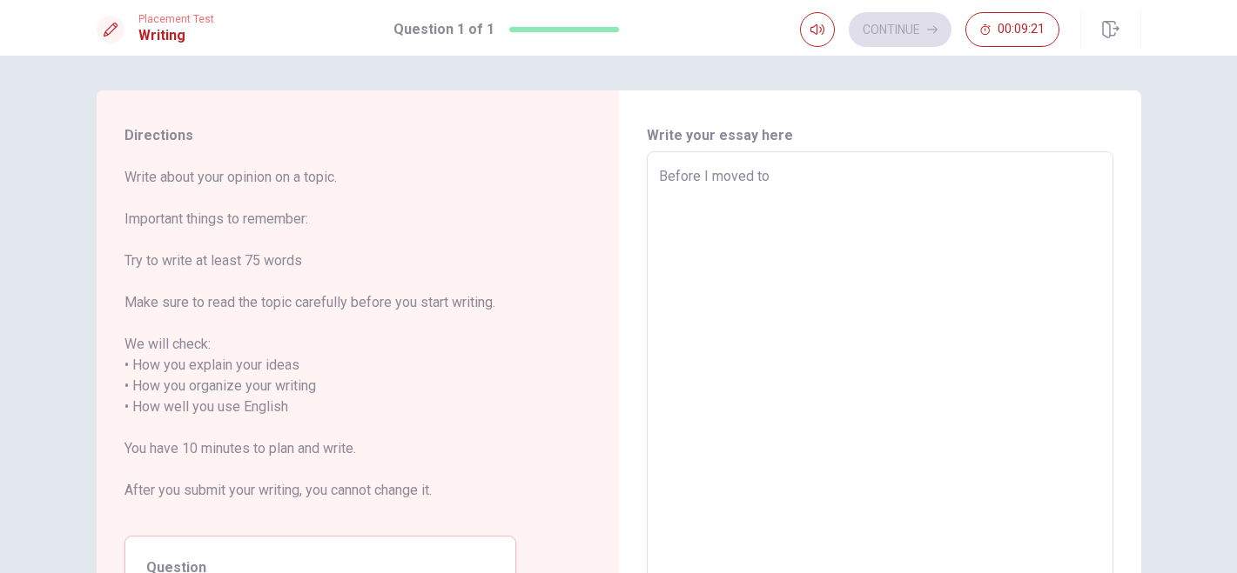
type textarea "Before I moved to"
type textarea "x"
type textarea "Before I moved to V"
type textarea "x"
type textarea "Before I moved to [GEOGRAPHIC_DATA]"
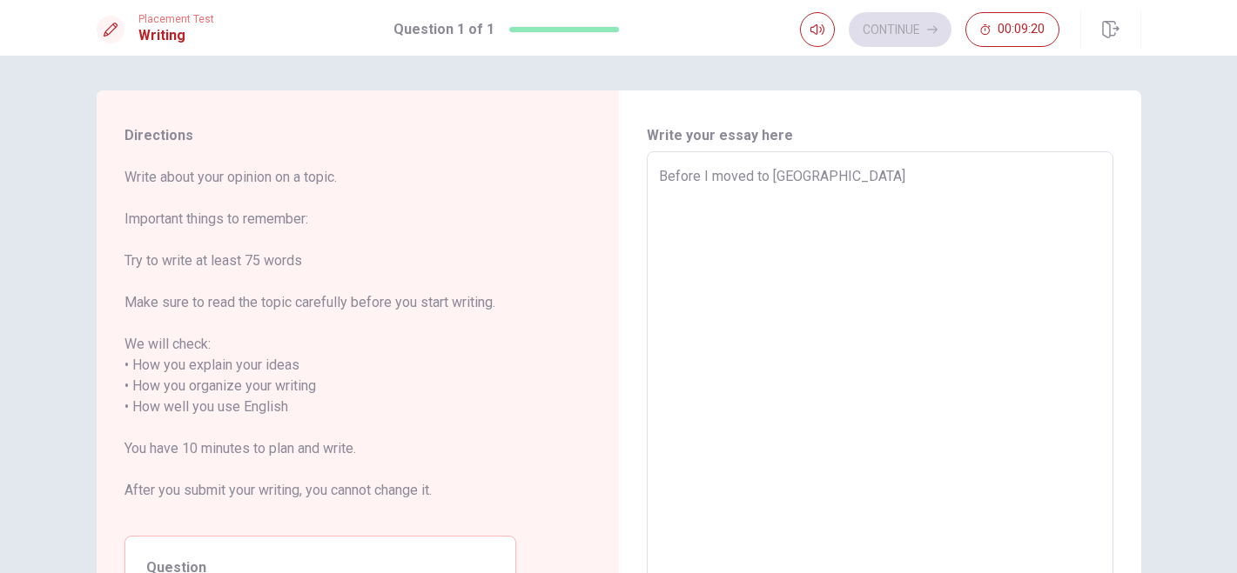
type textarea "x"
type textarea "Before I moved to Van"
type textarea "x"
type textarea "Before I moved to Vanc"
type textarea "x"
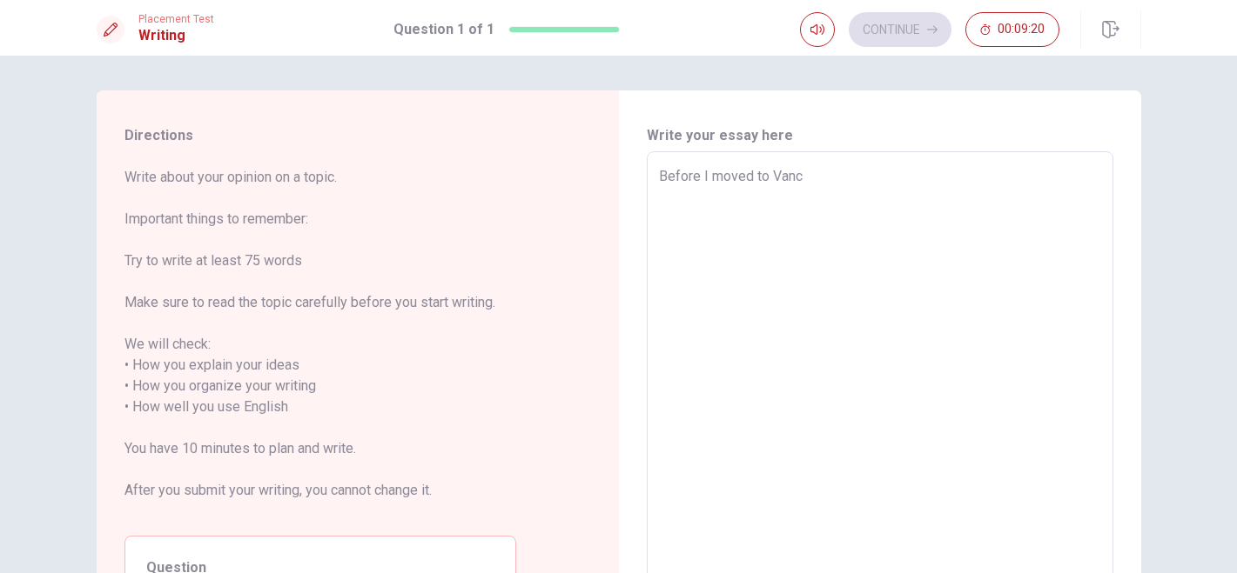
type textarea "Before I moved to Vanco"
type textarea "x"
type textarea "Before I moved to Vancou"
type textarea "x"
type textarea "Before I moved to Vancouv"
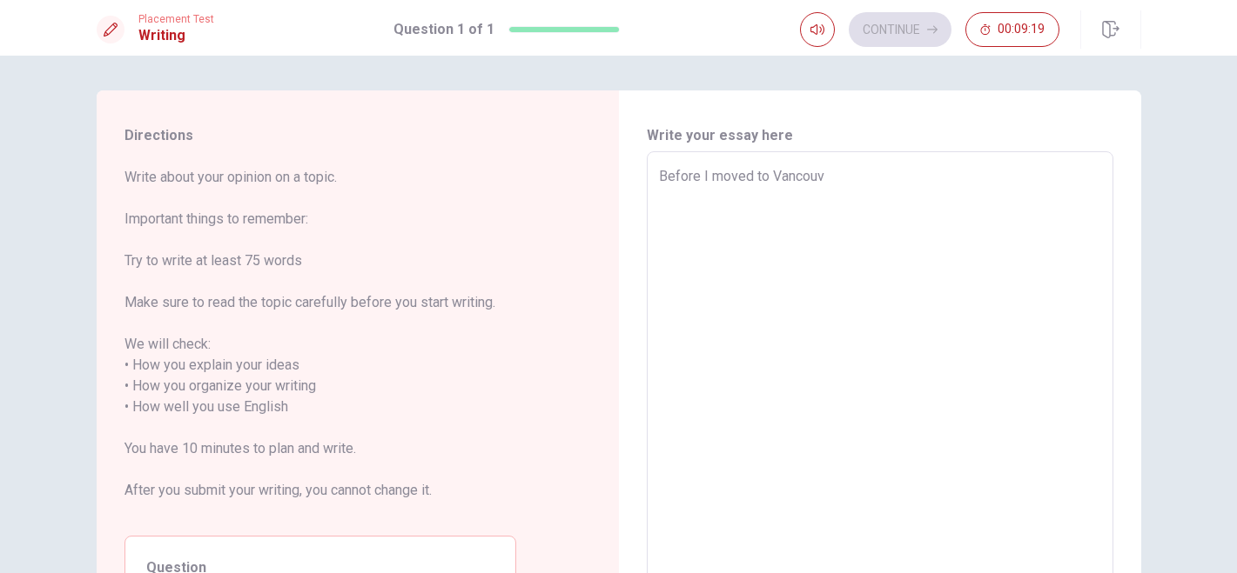
type textarea "x"
type textarea "Before I moved to [GEOGRAPHIC_DATA]"
type textarea "x"
type textarea "Before I moved to [GEOGRAPHIC_DATA]"
type textarea "x"
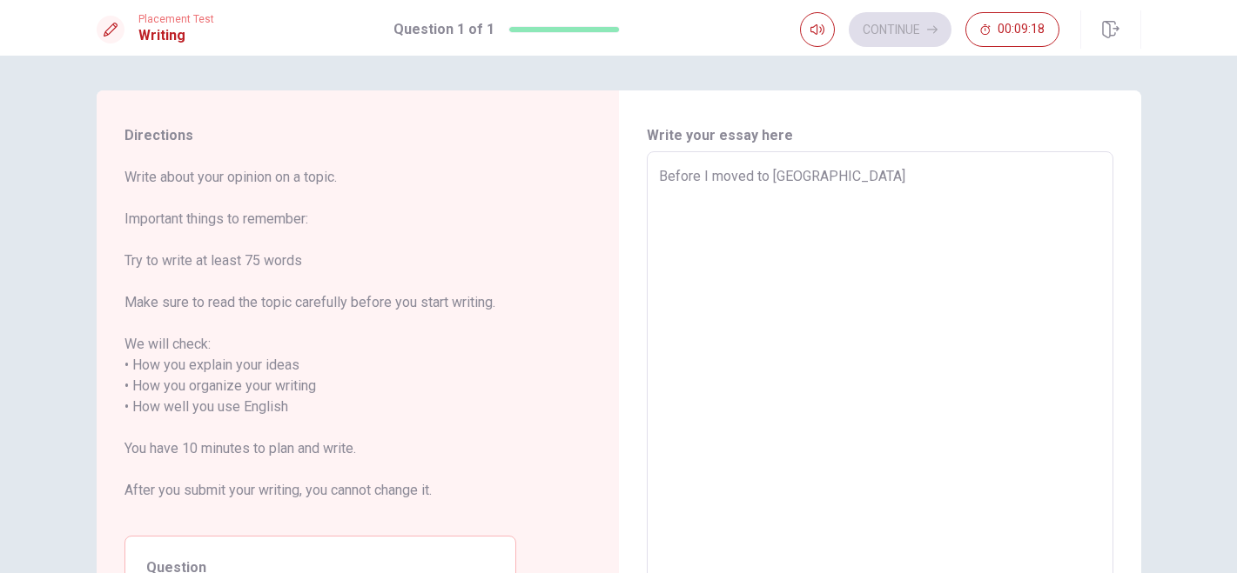
type textarea "Before I moved to [GEOGRAPHIC_DATA]"
type textarea "x"
type textarea "Before I moved to [GEOGRAPHIC_DATA]"
type textarea "x"
type textarea "Before I moved to [GEOGRAPHIC_DATA],"
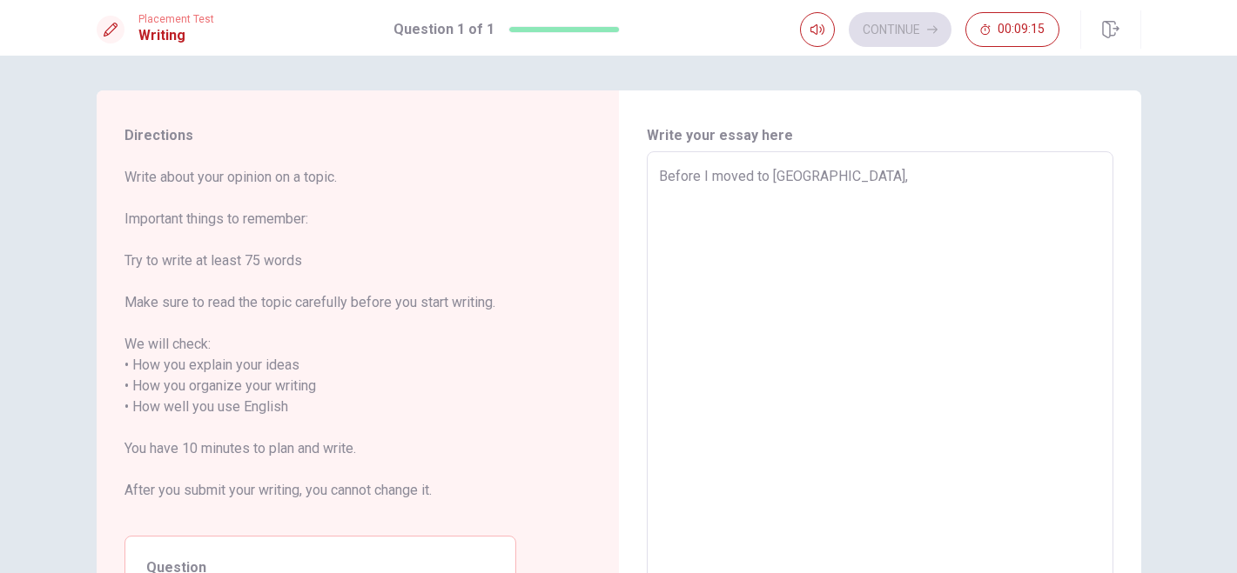
type textarea "x"
type textarea "Before I moved to [GEOGRAPHIC_DATA],"
type textarea "x"
type textarea "Before I moved to [GEOGRAPHIC_DATA], i"
type textarea "x"
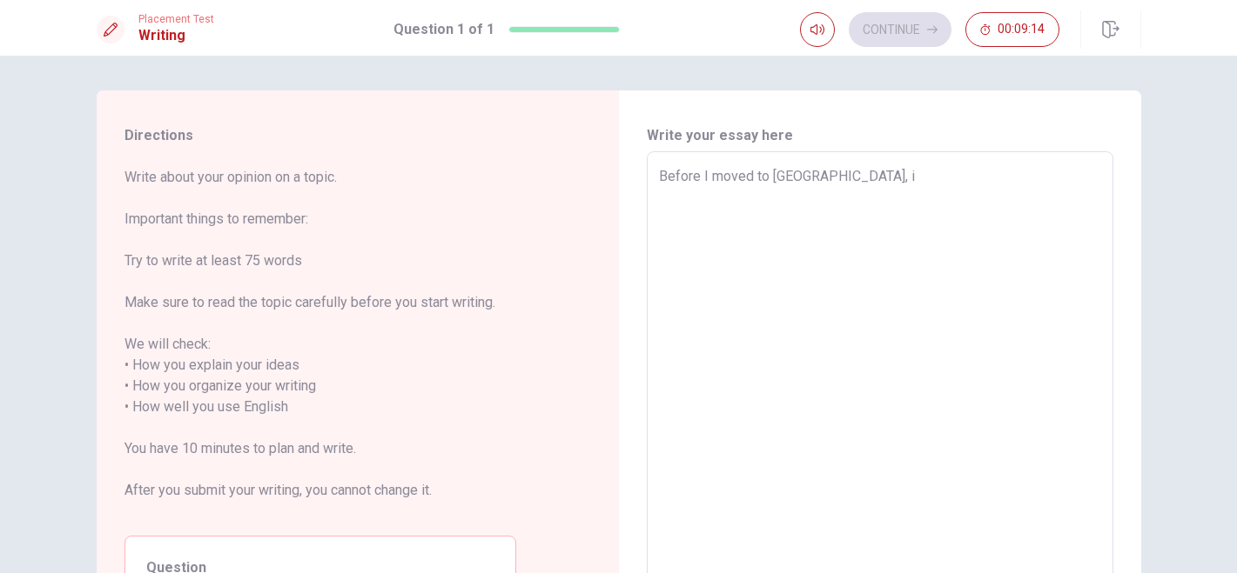
type textarea "Before I moved to [GEOGRAPHIC_DATA], i"
type textarea "x"
type textarea "Before I moved to [GEOGRAPHIC_DATA], i w"
type textarea "x"
type textarea "Before I moved to [GEOGRAPHIC_DATA], i [GEOGRAPHIC_DATA]"
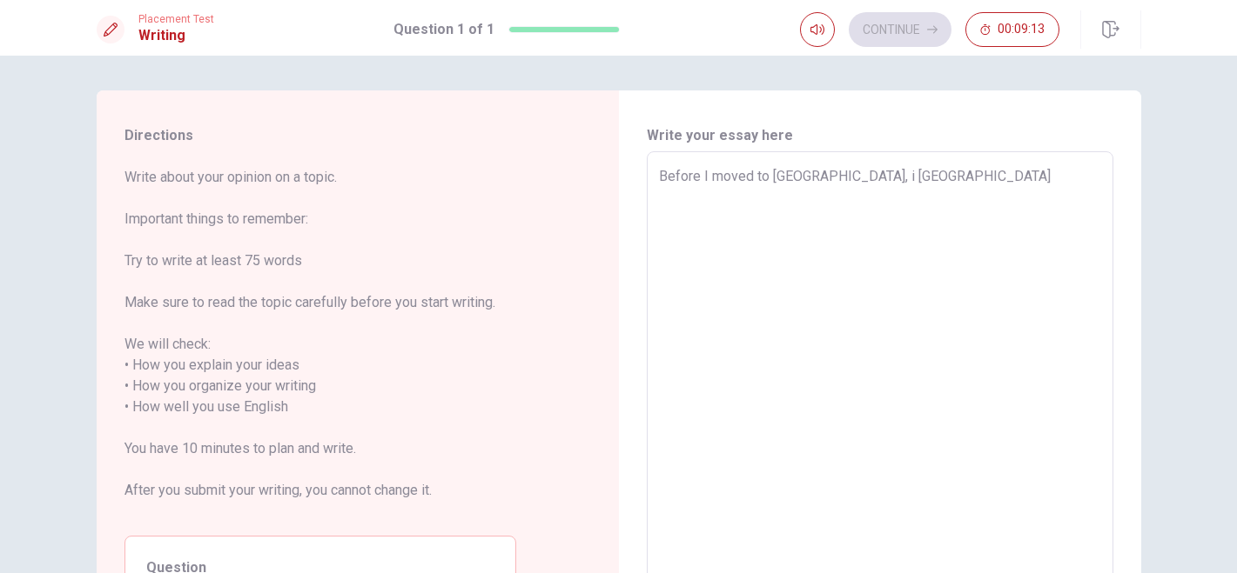
type textarea "x"
type textarea "Before I moved to [GEOGRAPHIC_DATA], i was"
type textarea "x"
type textarea "Before I moved to [GEOGRAPHIC_DATA], i [GEOGRAPHIC_DATA]"
type textarea "x"
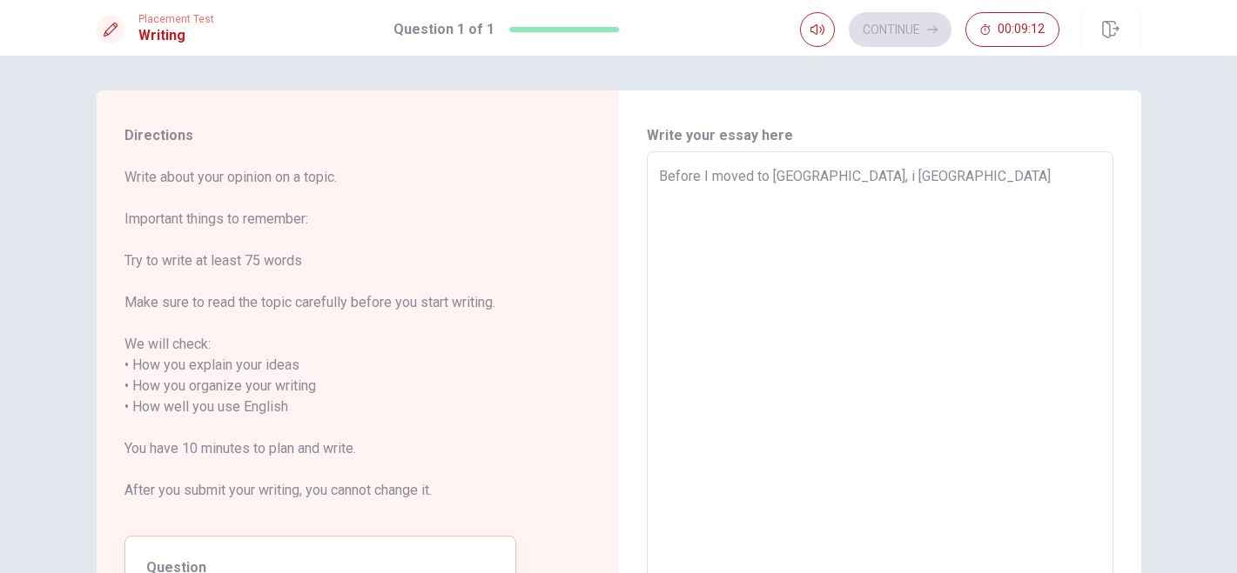
type textarea "Before I moved to [GEOGRAPHIC_DATA], i w"
type textarea "x"
type textarea "Before I moved to [GEOGRAPHIC_DATA], i"
type textarea "x"
type textarea "Before I moved to [GEOGRAPHIC_DATA], i"
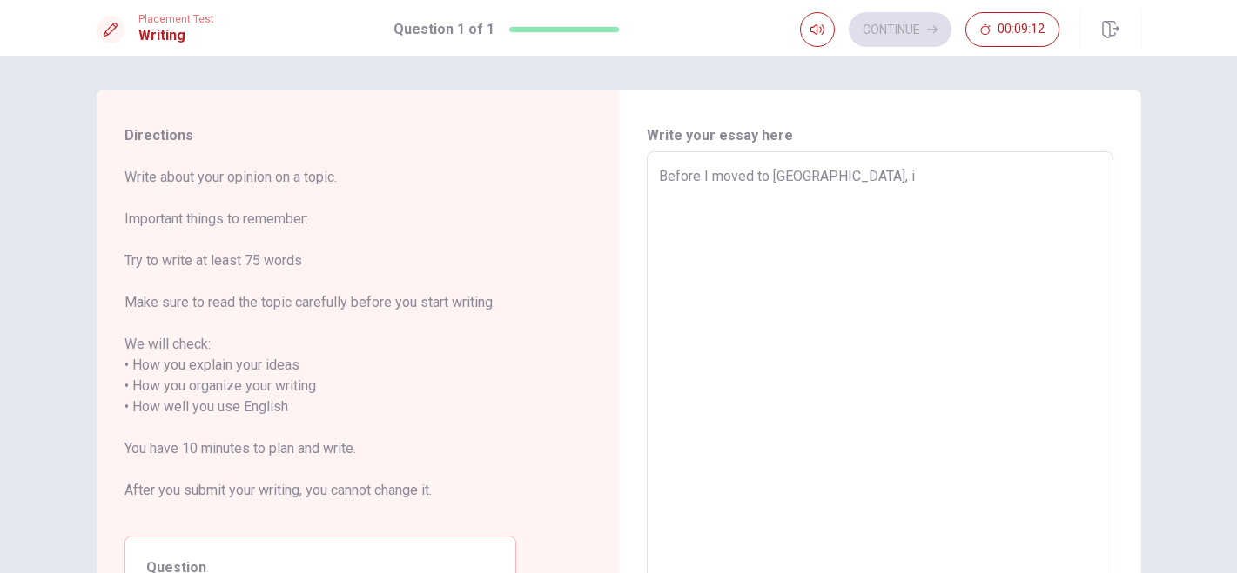
type textarea "x"
type textarea "Before I moved to [GEOGRAPHIC_DATA],"
type textarea "x"
type textarea "Before I moved to [GEOGRAPHIC_DATA], I"
type textarea "x"
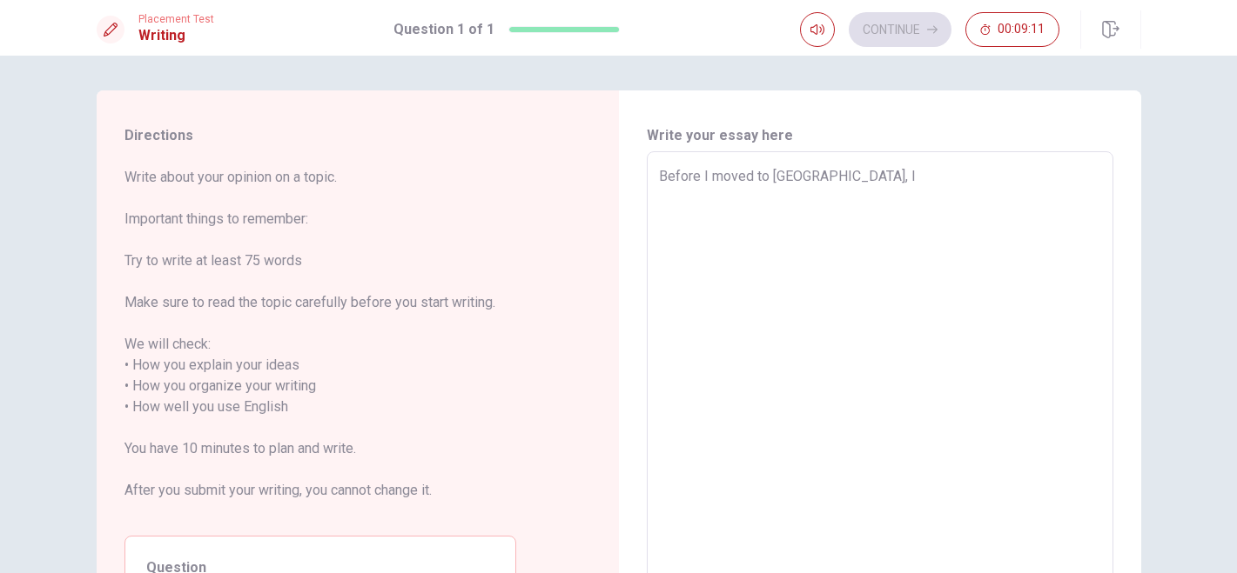
type textarea "Before I moved to [GEOGRAPHIC_DATA], I"
type textarea "x"
type textarea "Before I moved to [GEOGRAPHIC_DATA], I h"
type textarea "x"
type textarea "Before I moved to [GEOGRAPHIC_DATA], I ha"
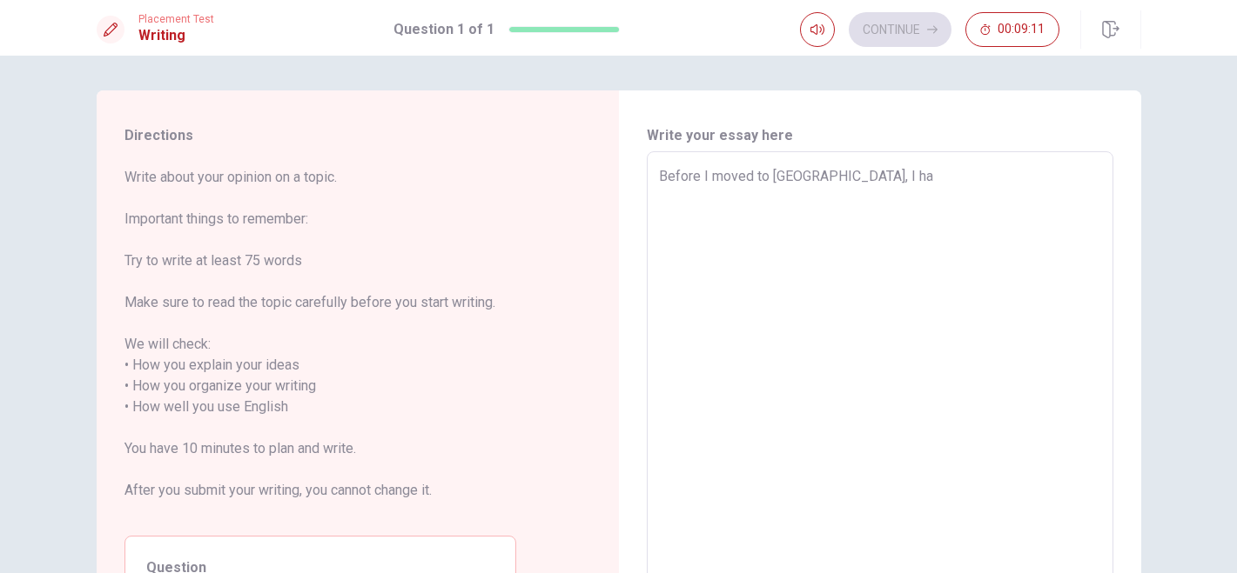
type textarea "x"
type textarea "Before I moved to [GEOGRAPHIC_DATA], I had"
type textarea "x"
type textarea "Before I moved to [GEOGRAPHIC_DATA], I had"
type textarea "x"
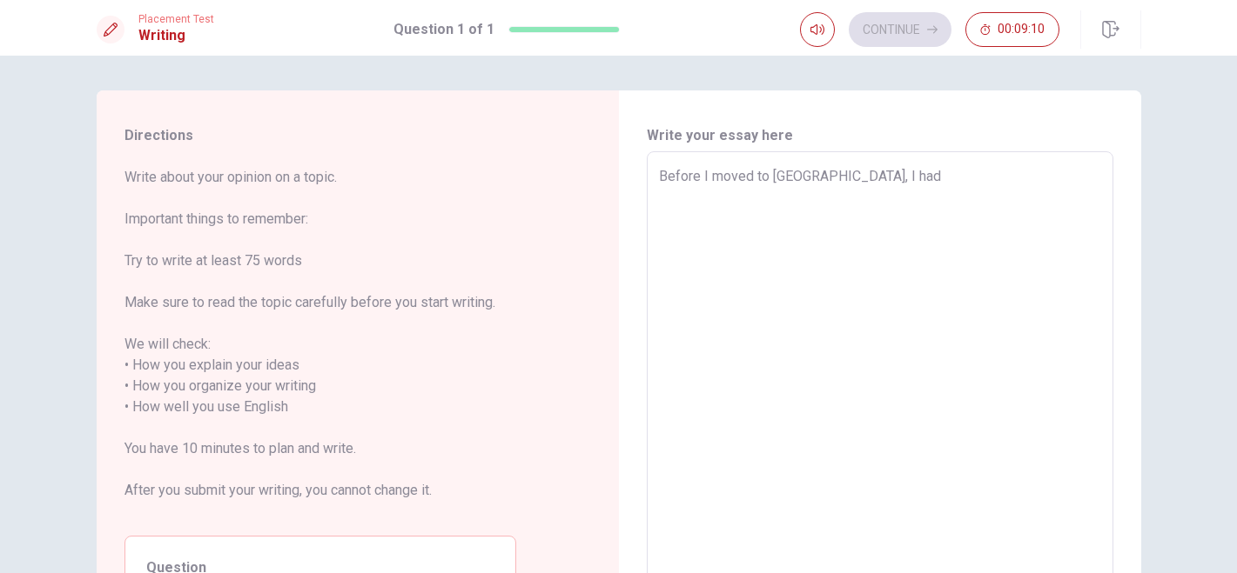
type textarea "Before I moved to [GEOGRAPHIC_DATA], I had n"
type textarea "x"
type textarea "Before I moved to [GEOGRAPHIC_DATA], I had no"
type textarea "x"
type textarea "Before I moved to [GEOGRAPHIC_DATA], I had no"
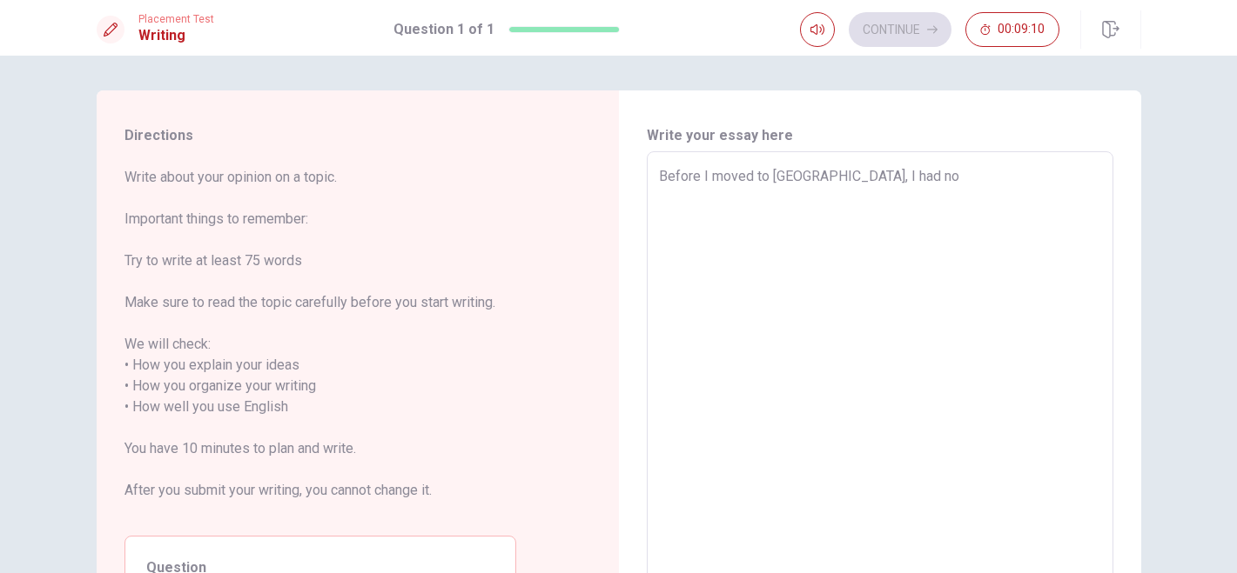
type textarea "x"
type textarea "Before I moved to [GEOGRAPHIC_DATA], I had no i"
type textarea "x"
type textarea "Before I moved to [GEOGRAPHIC_DATA], I had no id"
type textarea "x"
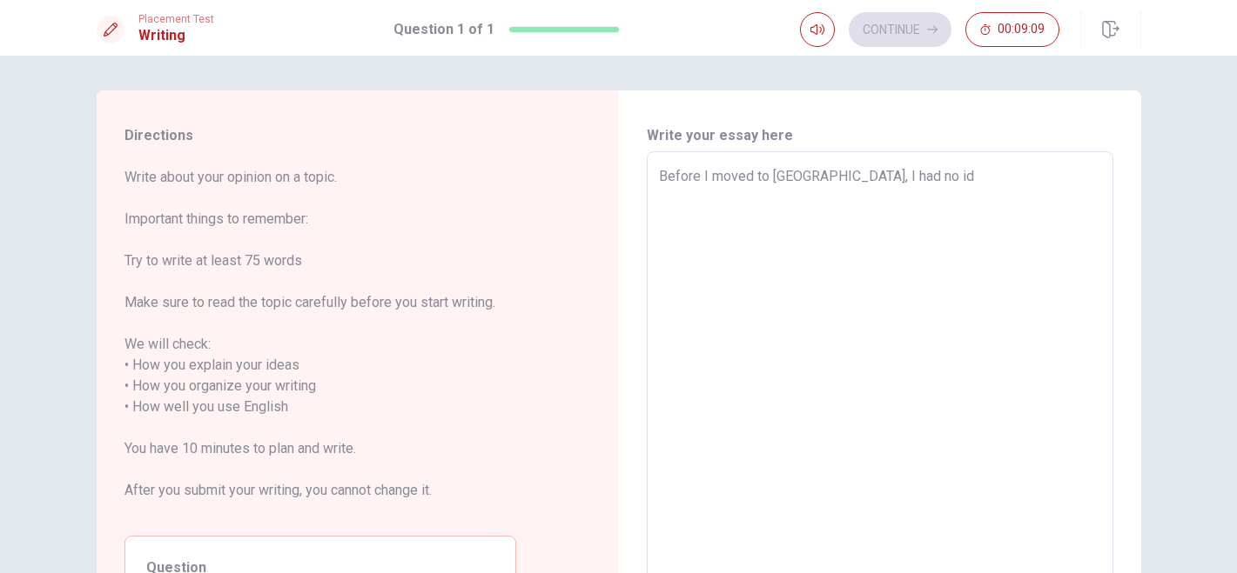
type textarea "Before I moved to [GEOGRAPHIC_DATA], I had no ide"
type textarea "x"
type textarea "Before I moved to [GEOGRAPHIC_DATA], I had no idea"
type textarea "x"
type textarea "Before I moved to [GEOGRAPHIC_DATA], I had no idea"
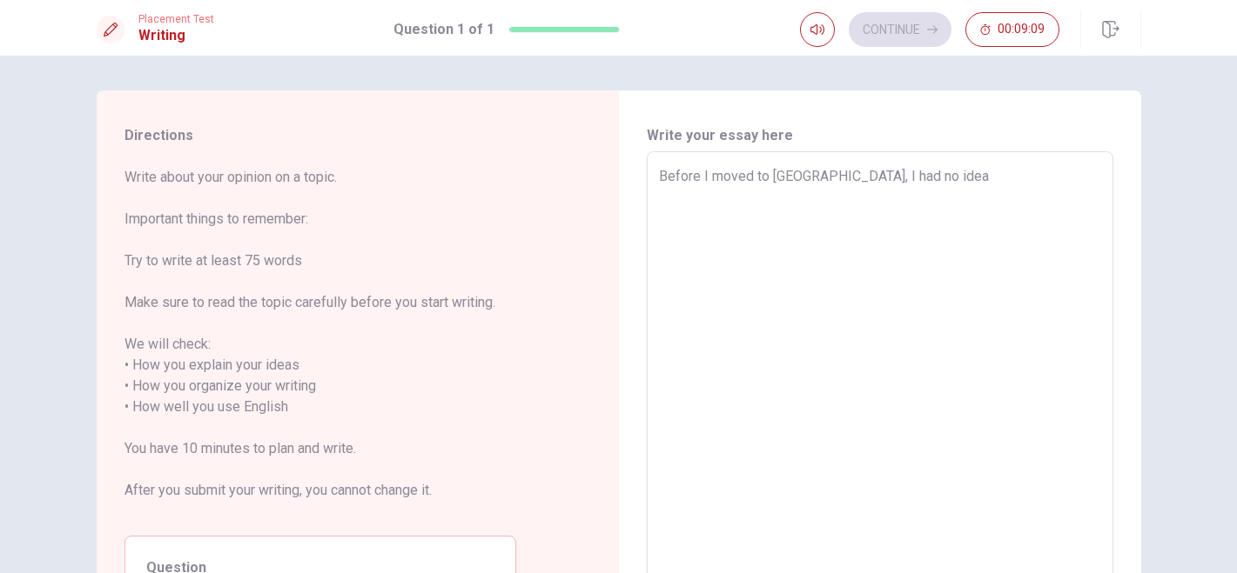
type textarea "x"
type textarea "Before I moved to [GEOGRAPHIC_DATA], I had no idea a"
type textarea "x"
type textarea "Before I moved to [GEOGRAPHIC_DATA], I had no idea av"
type textarea "x"
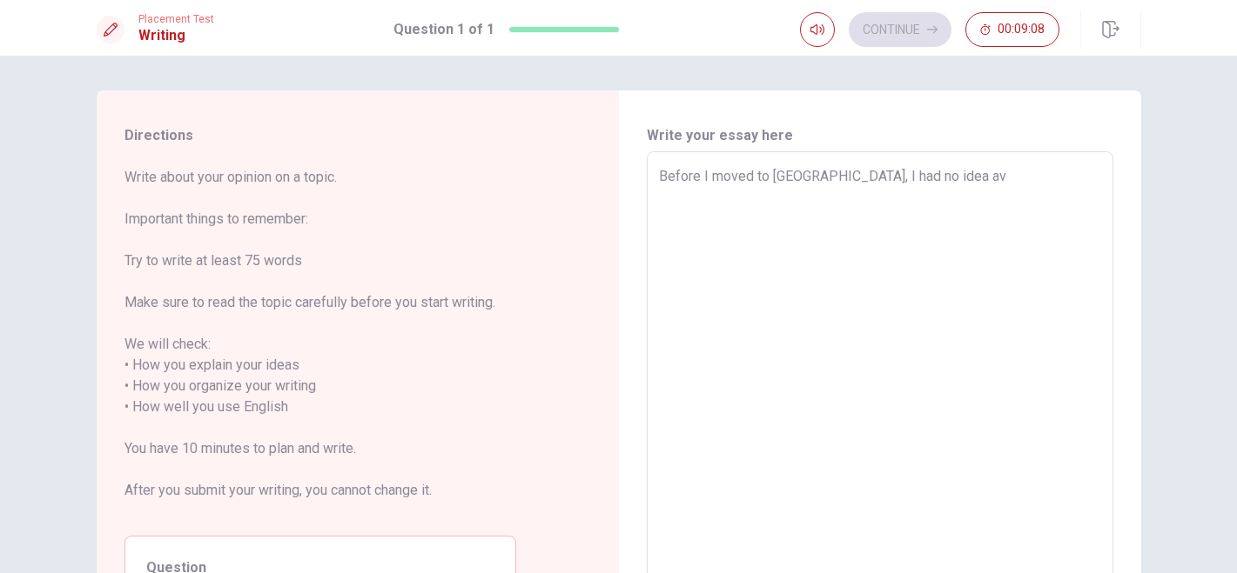
type textarea "Before I moved to [GEOGRAPHIC_DATA], I had no idea a"
type textarea "x"
type textarea "Before I moved to [GEOGRAPHIC_DATA], I had no idea ab"
type textarea "x"
type textarea "Before I moved to [GEOGRAPHIC_DATA], I had no idea abo"
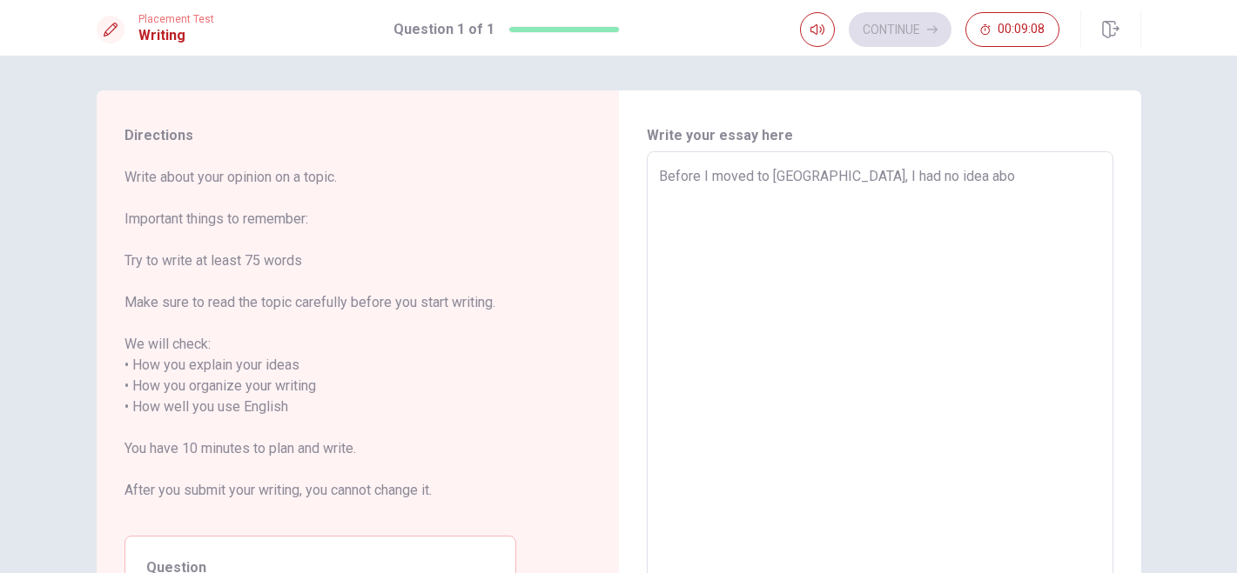
type textarea "x"
type textarea "Before I moved to [GEOGRAPHIC_DATA], I had no idea abou"
type textarea "x"
type textarea "Before I moved to [GEOGRAPHIC_DATA], I had no idea about"
type textarea "x"
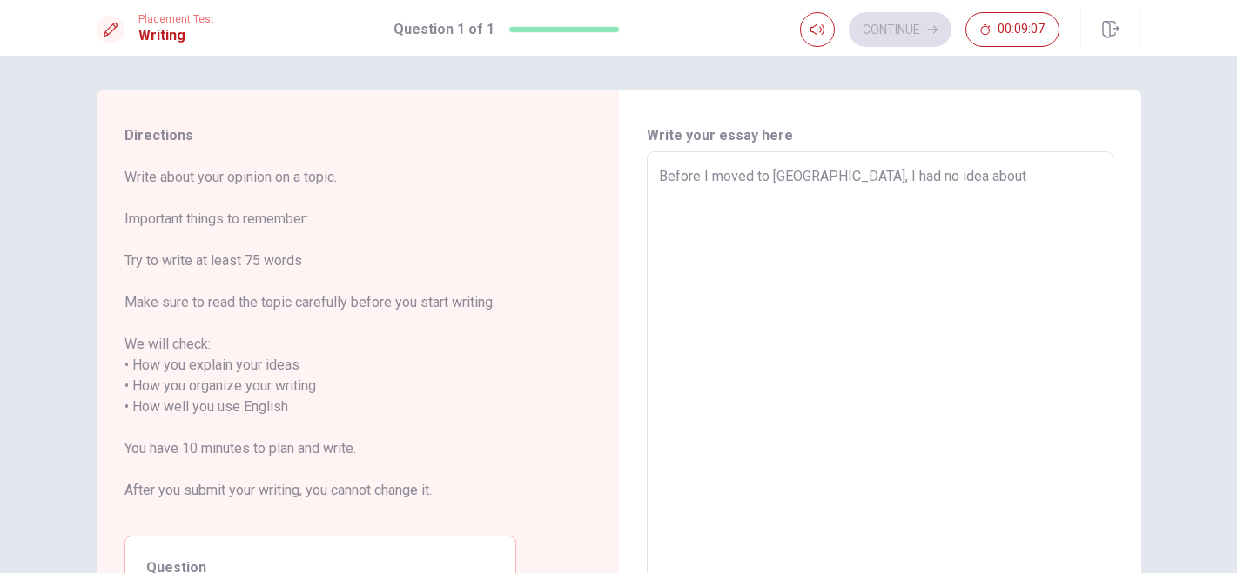
type textarea "Before I moved to [GEOGRAPHIC_DATA], I had no idea about"
type textarea "x"
type textarea "Before I moved to [GEOGRAPHIC_DATA], I had no idea about t"
type textarea "x"
type textarea "Before I moved to [GEOGRAPHIC_DATA], I had no idea about th"
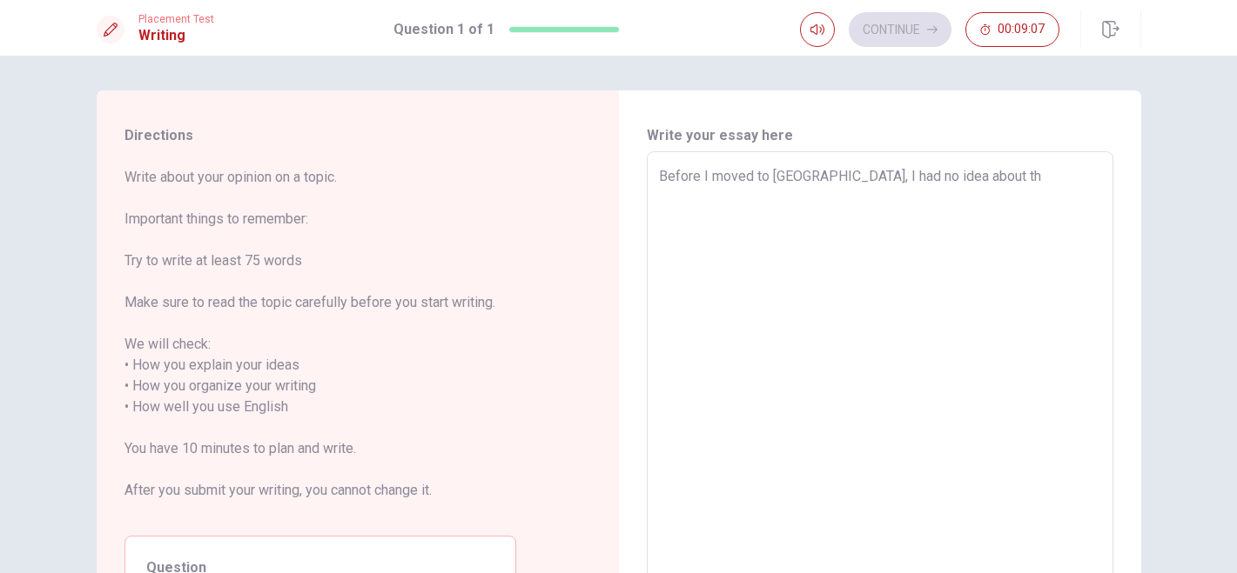
type textarea "x"
type textarea "Before I moved to [GEOGRAPHIC_DATA], I had no idea about the"
type textarea "x"
type textarea "Before I moved to [GEOGRAPHIC_DATA], I had no idea about the"
type textarea "x"
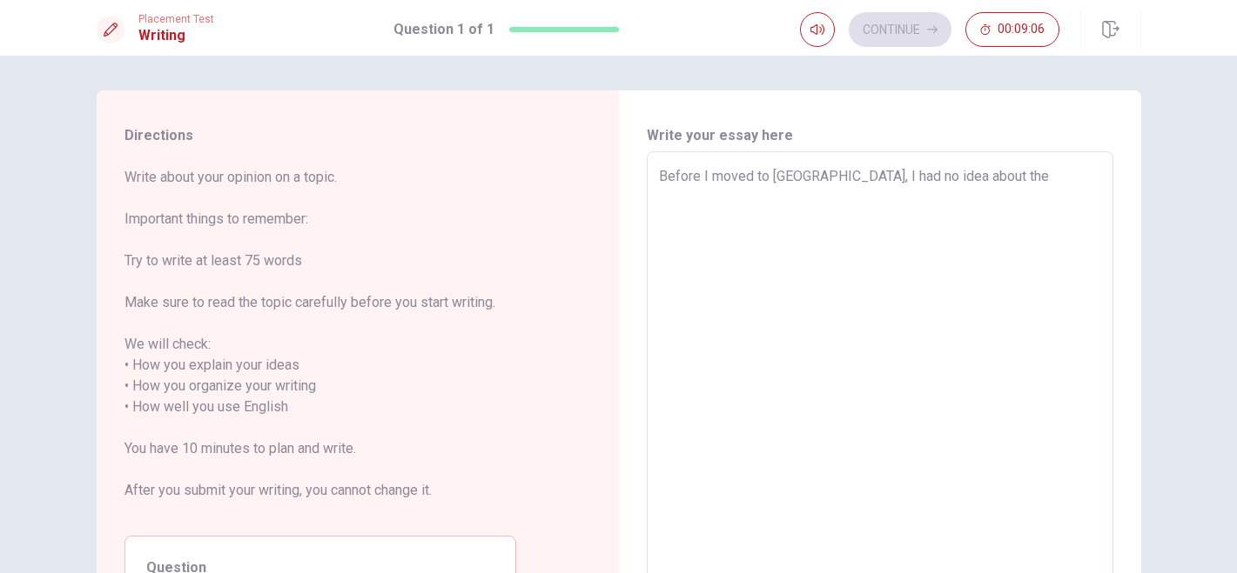
type textarea "Before I moved to [GEOGRAPHIC_DATA], I had no idea about the o"
type textarea "x"
type textarea "Before I moved to [GEOGRAPHIC_DATA], I had no idea about the ot"
type textarea "x"
type textarea "Before I moved to [GEOGRAPHIC_DATA], I had no idea about the oth"
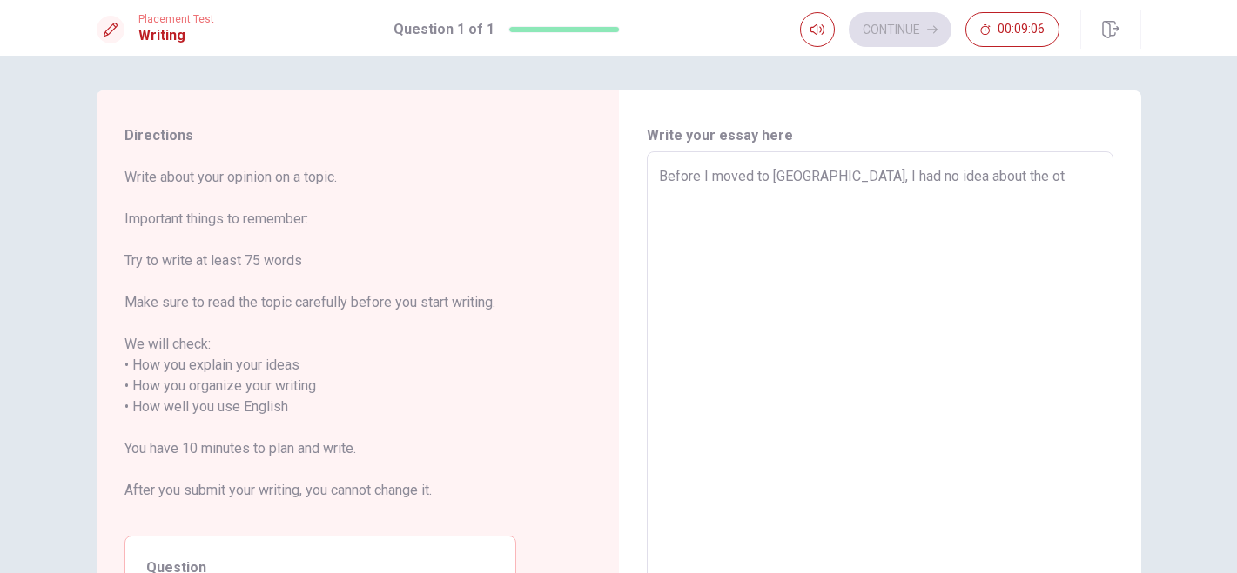
type textarea "x"
type textarea "Before I moved to [GEOGRAPHIC_DATA], I had no idea about the other"
type textarea "x"
type textarea "Before I moved to [GEOGRAPHIC_DATA], I had no idea about the other"
type textarea "x"
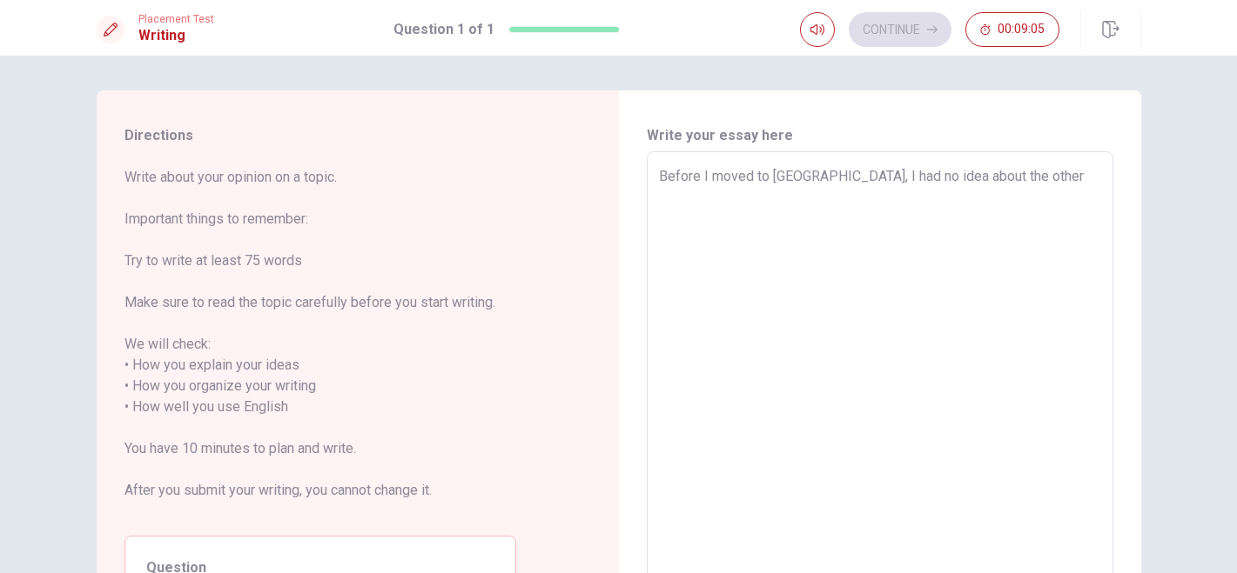
type textarea "Before I moved to [GEOGRAPHIC_DATA], I had no idea about the other"
type textarea "x"
type textarea "Before I moved to [GEOGRAPHIC_DATA], I had no idea about the others"
type textarea "x"
type textarea "Before I moved to [GEOGRAPHIC_DATA], I had no idea about the others"
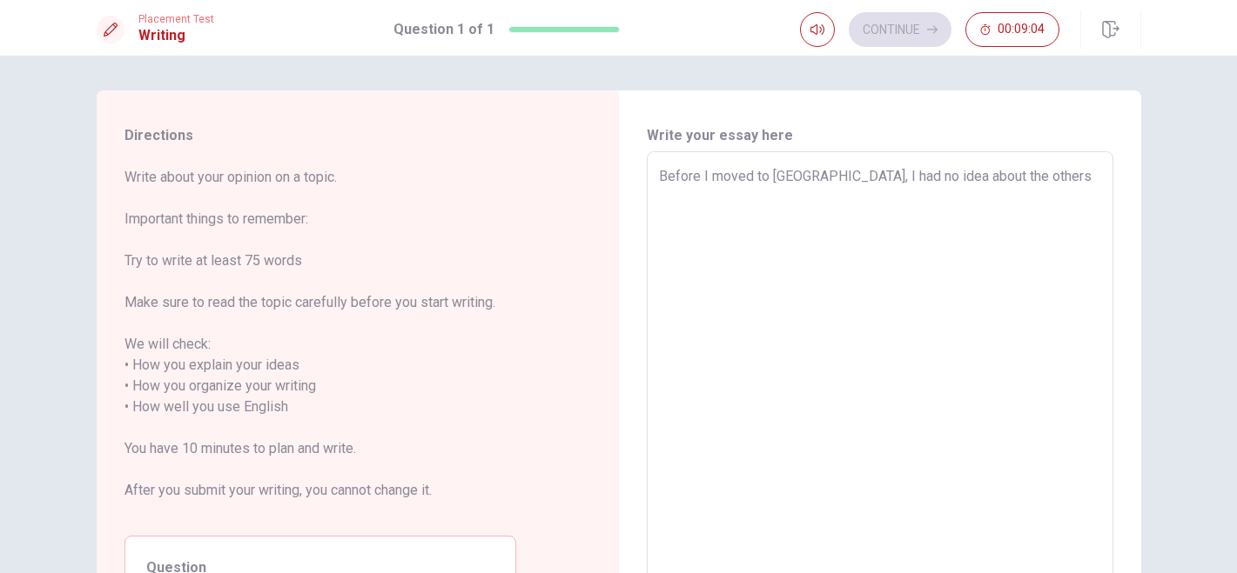
type textarea "x"
type textarea "Before I moved to [GEOGRAPHIC_DATA], I had no idea about the others c"
type textarea "x"
type textarea "Before I moved to [GEOGRAPHIC_DATA], I had no idea about the others cu"
type textarea "x"
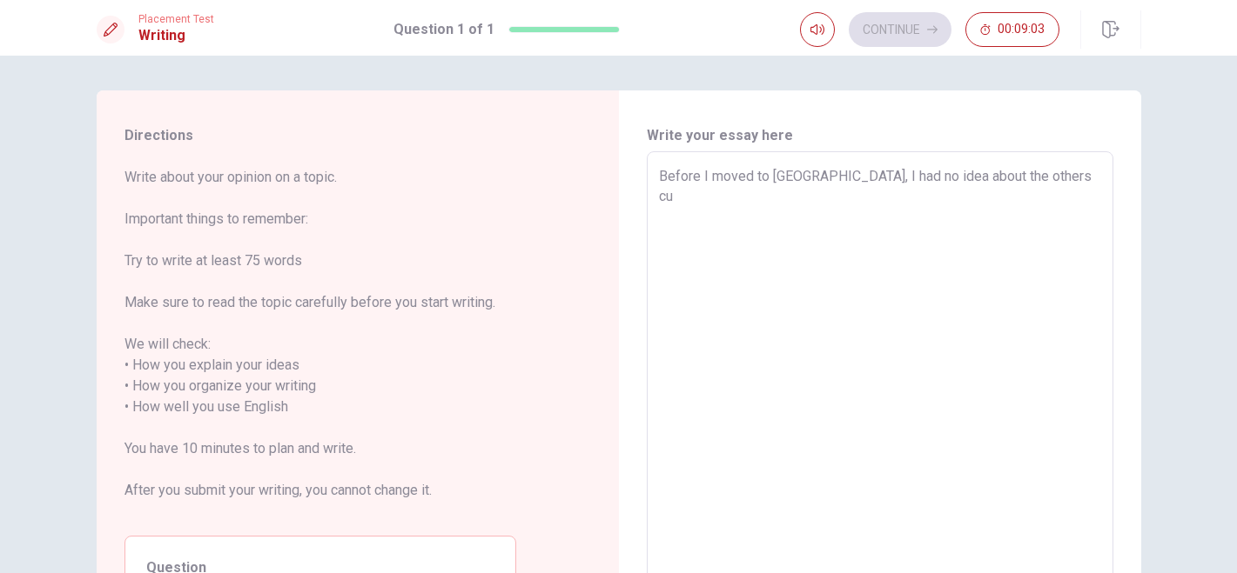
type textarea "Before I moved to [GEOGRAPHIC_DATA], I had no idea about the others cul"
type textarea "x"
type textarea "Before I moved to [GEOGRAPHIC_DATA], I had no idea about the others cult"
type textarea "x"
type textarea "Before I moved to [GEOGRAPHIC_DATA], I had no idea about the others cultu"
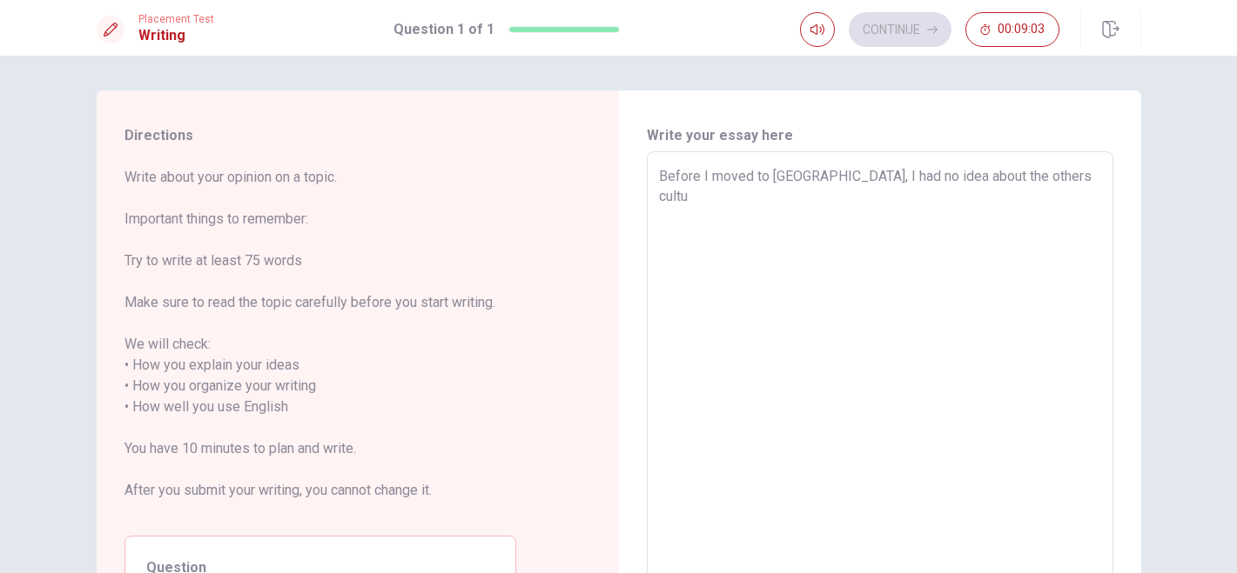
type textarea "x"
type textarea "Before I moved to [GEOGRAPHIC_DATA], I had no idea about the others cultur"
type textarea "x"
type textarea "Before I moved to [GEOGRAPHIC_DATA], I had no idea about the others culture"
type textarea "x"
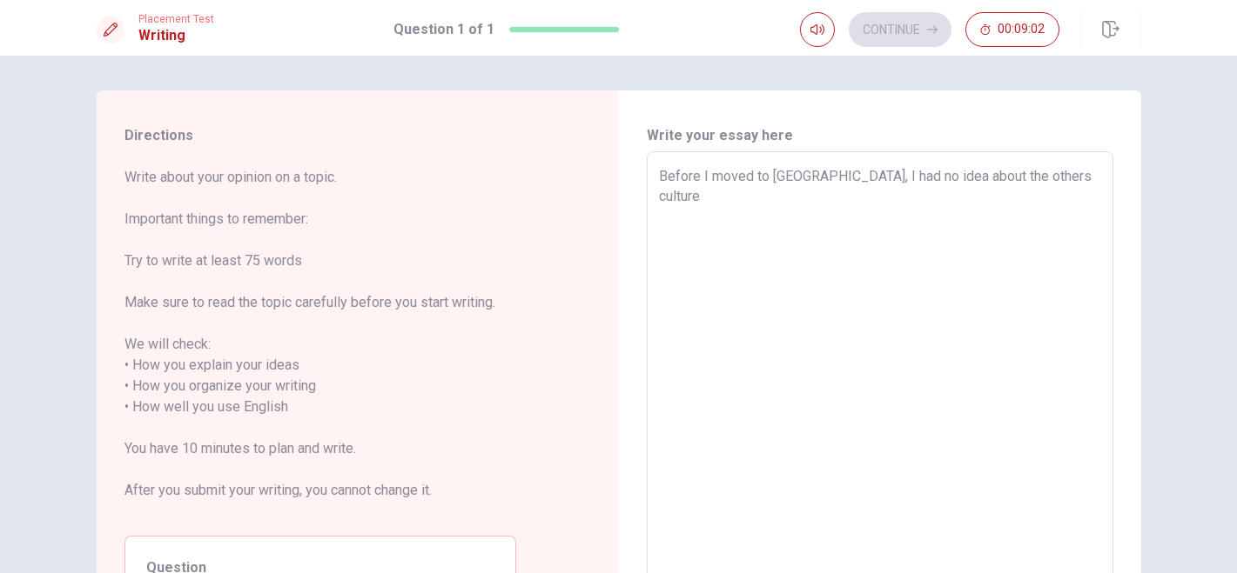
type textarea "Before I moved to [GEOGRAPHIC_DATA], I had no idea about the others cultures"
type textarea "x"
type textarea "Before I moved to [GEOGRAPHIC_DATA], I had no idea about the others cultures"
type textarea "x"
type textarea "Before I moved to [GEOGRAPHIC_DATA], I had no idea about the others cultures a"
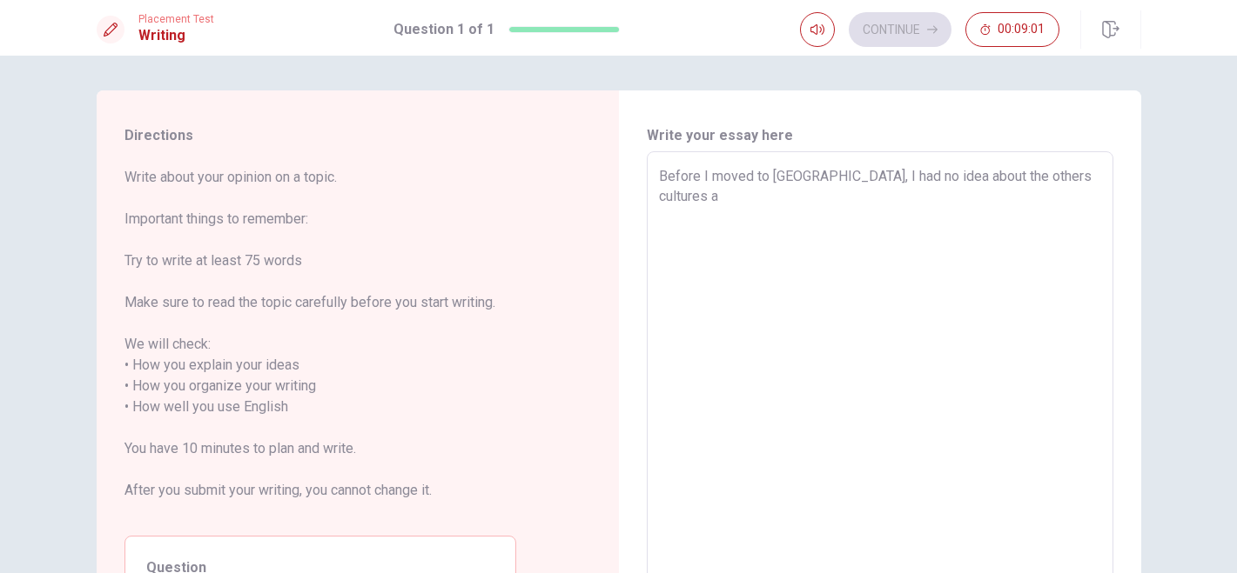
type textarea "x"
type textarea "Before I moved to [GEOGRAPHIC_DATA], I had no idea about the others cultures an"
type textarea "x"
type textarea "Before I moved to [GEOGRAPHIC_DATA], I had no idea about the others cultures and"
type textarea "x"
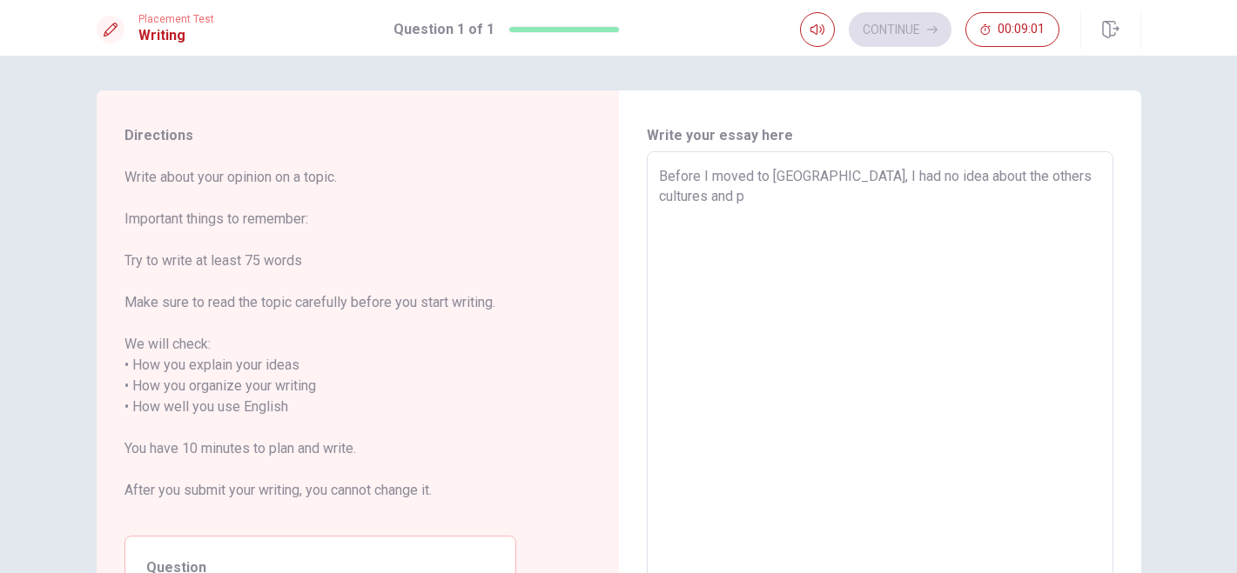
type textarea "Before I moved to [GEOGRAPHIC_DATA], I had no idea about the others cultures an…"
type textarea "x"
type textarea "Before I moved to [GEOGRAPHIC_DATA], I had no idea about the others cultures an…"
type textarea "x"
type textarea "Before I moved to [GEOGRAPHIC_DATA], I had no idea about the others cultures an…"
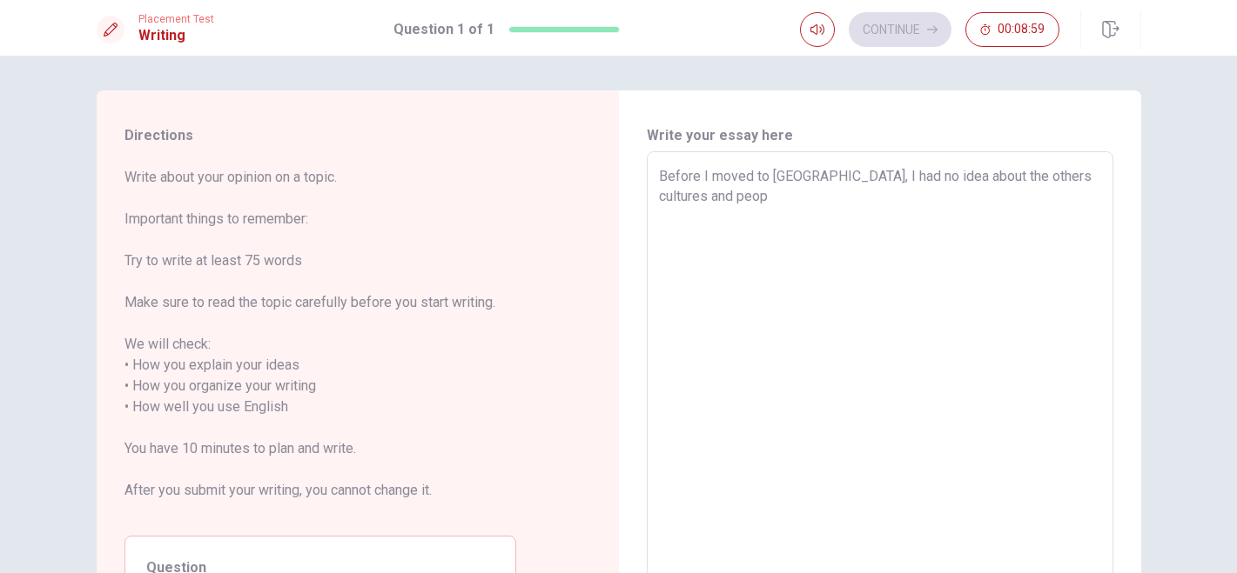
type textarea "x"
type textarea "Before I moved to [GEOGRAPHIC_DATA], I had no idea about the others cultures an…"
type textarea "x"
type textarea "Before I moved to [GEOGRAPHIC_DATA], I had no idea about the others cultures an…"
type textarea "x"
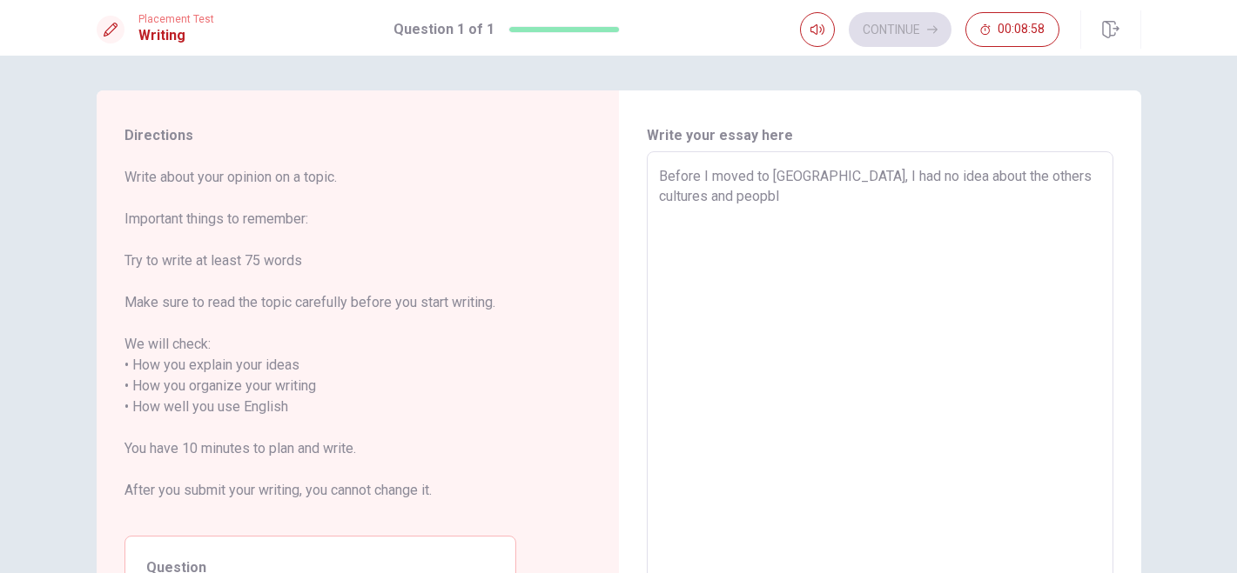
type textarea "Before I moved to [GEOGRAPHIC_DATA], I had no idea about the others cultures an…"
type textarea "x"
type textarea "Before I moved to [GEOGRAPHIC_DATA], I had no idea about the others cultures an…"
type textarea "x"
type textarea "Before I moved to [GEOGRAPHIC_DATA], I had no idea about the others cultures an…"
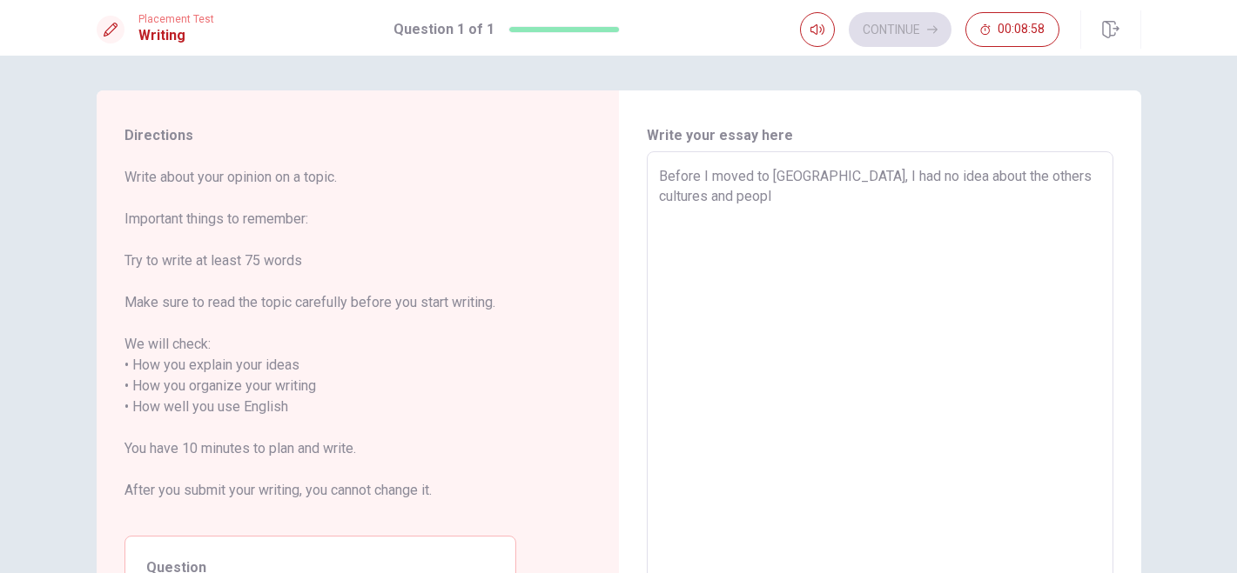
type textarea "x"
type textarea "Before I moved to [GEOGRAPHIC_DATA], I had no idea about the others cultures an…"
type textarea "x"
click at [937, 202] on textarea "Before I moved to [GEOGRAPHIC_DATA], I had no idea about the others cultures an…" at bounding box center [880, 397] width 442 height 462
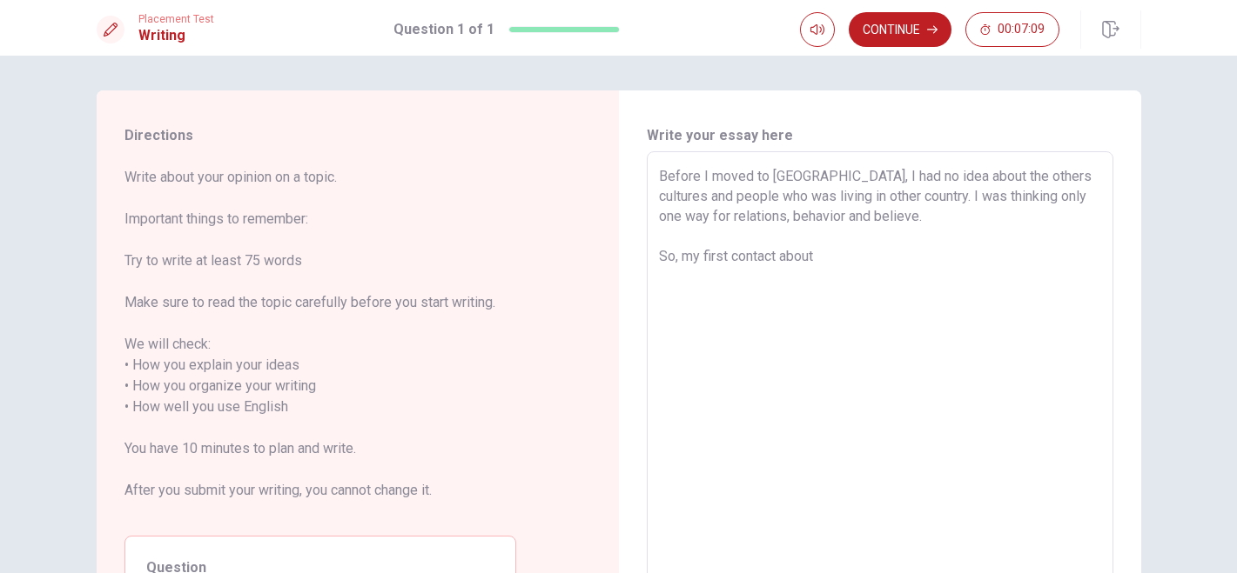
click at [855, 249] on textarea "Before I moved to [GEOGRAPHIC_DATA], I had no idea about the others cultures an…" at bounding box center [880, 397] width 442 height 462
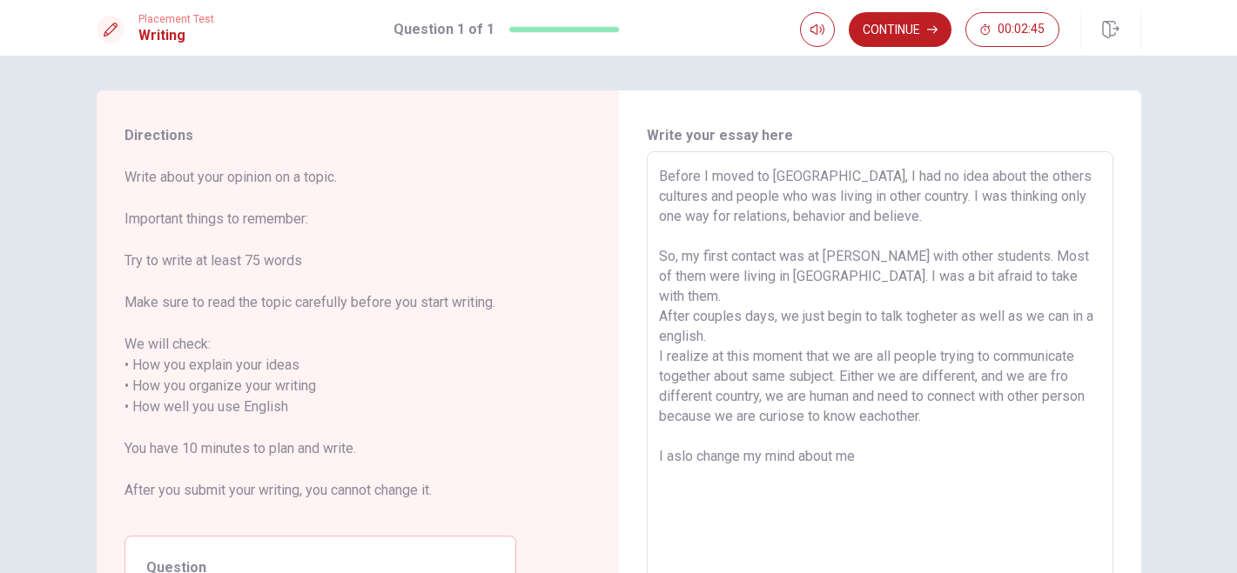
drag, startPoint x: 797, startPoint y: 436, endPoint x: 766, endPoint y: 436, distance: 31.3
click at [766, 436] on textarea "Before I moved to [GEOGRAPHIC_DATA], I had no idea about the others cultures an…" at bounding box center [880, 397] width 442 height 462
click at [905, 436] on textarea "Before I moved to [GEOGRAPHIC_DATA], I had no idea about the others cultures an…" at bounding box center [880, 397] width 442 height 462
drag, startPoint x: 848, startPoint y: 458, endPoint x: 699, endPoint y: 459, distance: 148.8
click at [699, 459] on textarea "Before I moved to [GEOGRAPHIC_DATA], I had no idea about the others cultures an…" at bounding box center [880, 397] width 442 height 462
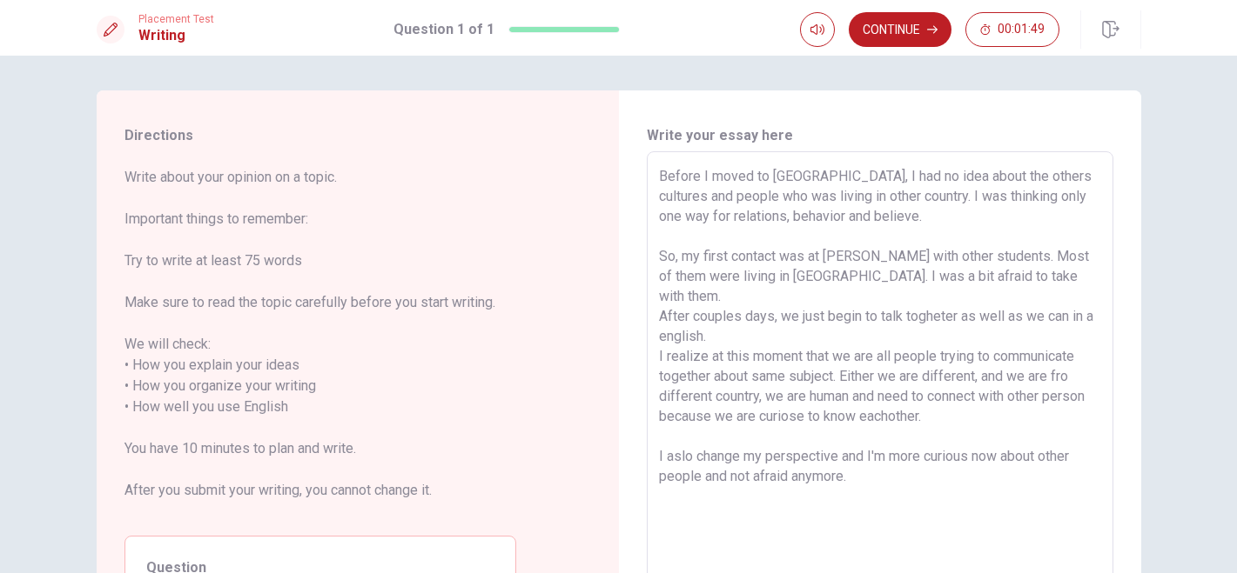
click at [835, 433] on textarea "Before I moved to [GEOGRAPHIC_DATA], I had no idea about the others cultures an…" at bounding box center [880, 397] width 442 height 462
drag, startPoint x: 812, startPoint y: 457, endPoint x: 652, endPoint y: 456, distance: 160.1
click at [652, 456] on div "Before I moved to [GEOGRAPHIC_DATA], I had no idea about the others cultures an…" at bounding box center [880, 396] width 466 height 491
click at [964, 436] on textarea "Before I moved to [GEOGRAPHIC_DATA], I had no idea about the others cultures an…" at bounding box center [880, 397] width 442 height 462
click at [718, 456] on textarea "Before I moved to [GEOGRAPHIC_DATA], I had no idea about the others cultures an…" at bounding box center [880, 397] width 442 height 462
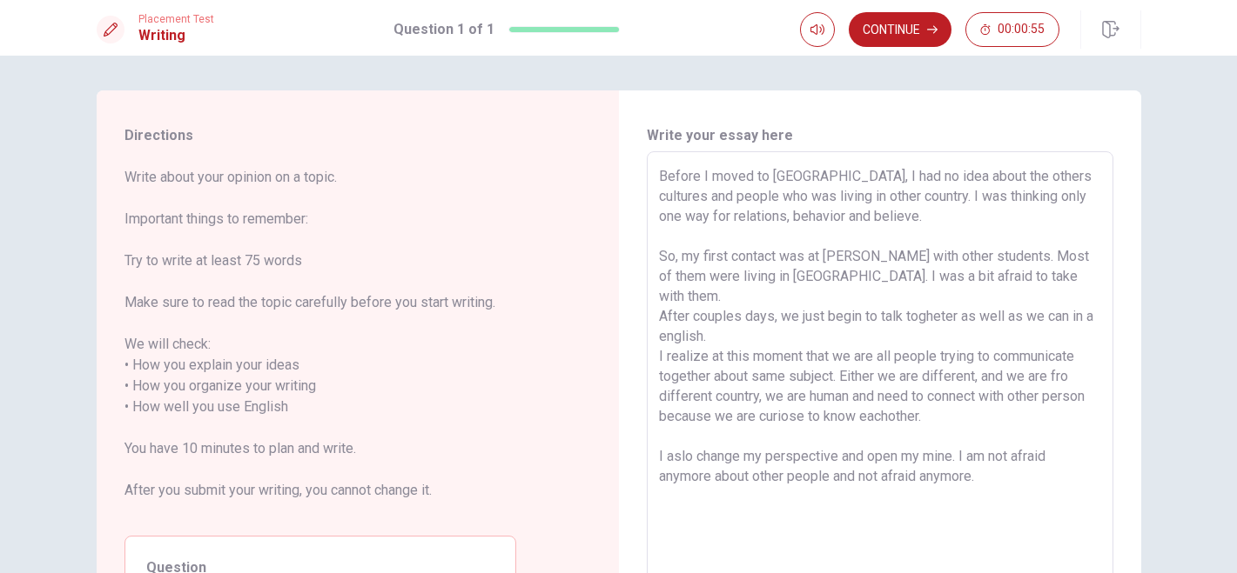
drag, startPoint x: 858, startPoint y: 449, endPoint x: 882, endPoint y: 438, distance: 26.1
click at [859, 449] on textarea "Before I moved to [GEOGRAPHIC_DATA], I had no idea about the others cultures an…" at bounding box center [880, 397] width 442 height 462
click at [754, 486] on textarea "Before I moved to [GEOGRAPHIC_DATA], I had no idea about the others cultures an…" at bounding box center [880, 397] width 442 height 462
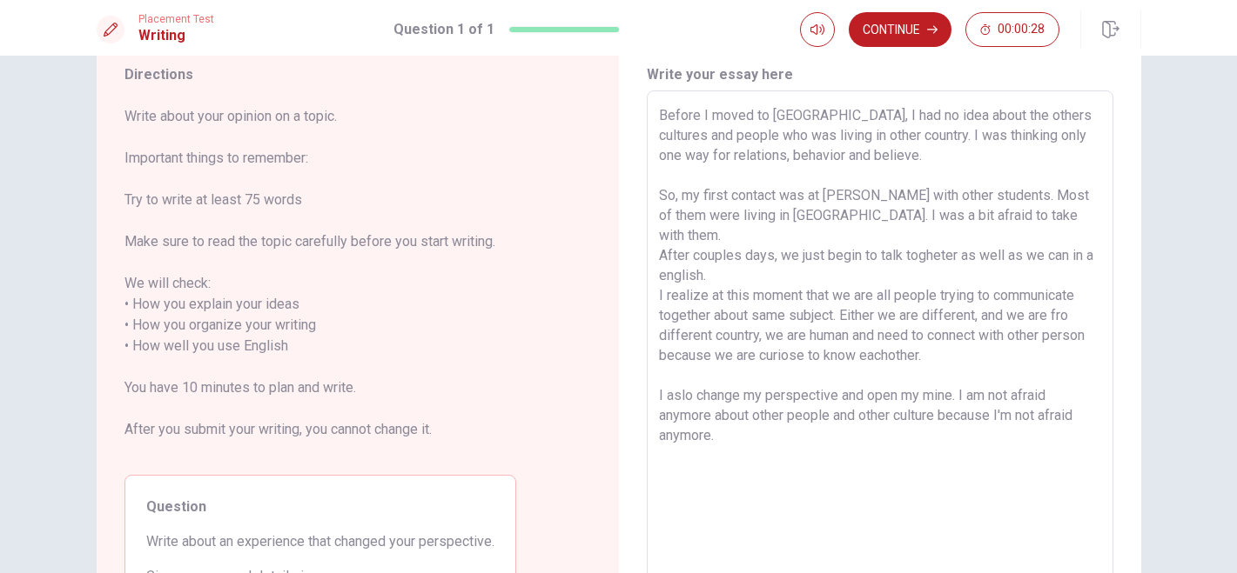
scroll to position [62, 0]
click at [755, 154] on textarea "Before I moved to [GEOGRAPHIC_DATA], I had no idea about the others cultures an…" at bounding box center [880, 335] width 442 height 462
drag, startPoint x: 701, startPoint y: 151, endPoint x: 684, endPoint y: 151, distance: 16.5
click at [684, 151] on textarea "Before I moved to [GEOGRAPHIC_DATA], I had no idea about the others cultures an…" at bounding box center [880, 335] width 442 height 462
click at [1009, 141] on textarea "Before I moved to [GEOGRAPHIC_DATA], I had no idea about the others cultures an…" at bounding box center [880, 335] width 442 height 462
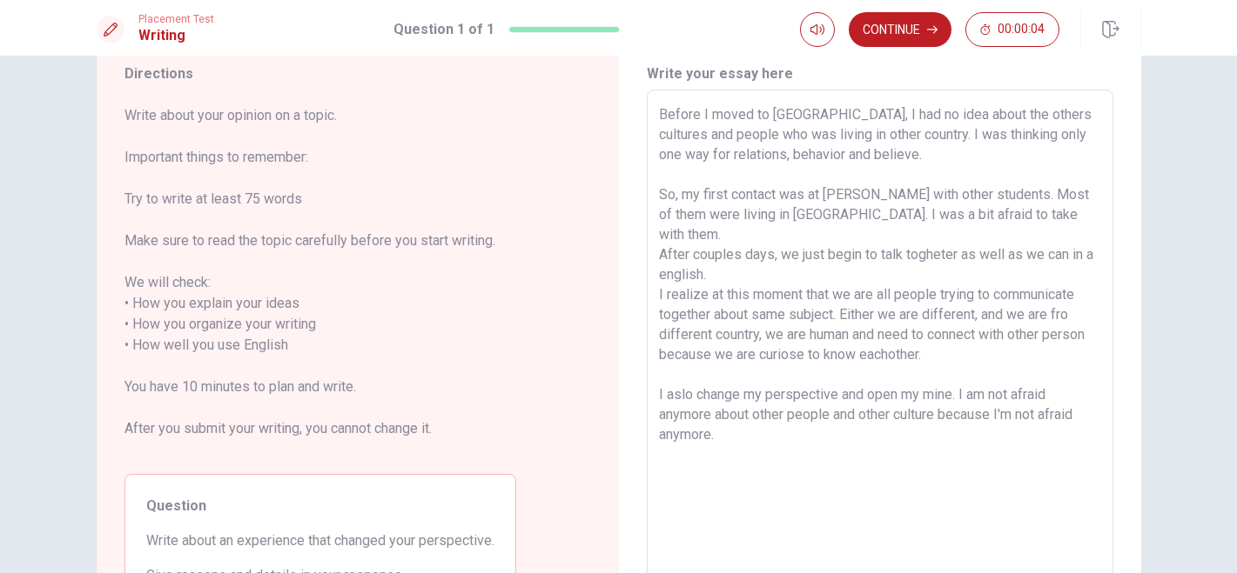
scroll to position [65, 0]
click at [889, 151] on textarea "Before I moved to [GEOGRAPHIC_DATA], I had no idea about the others cultures an…" at bounding box center [880, 332] width 442 height 462
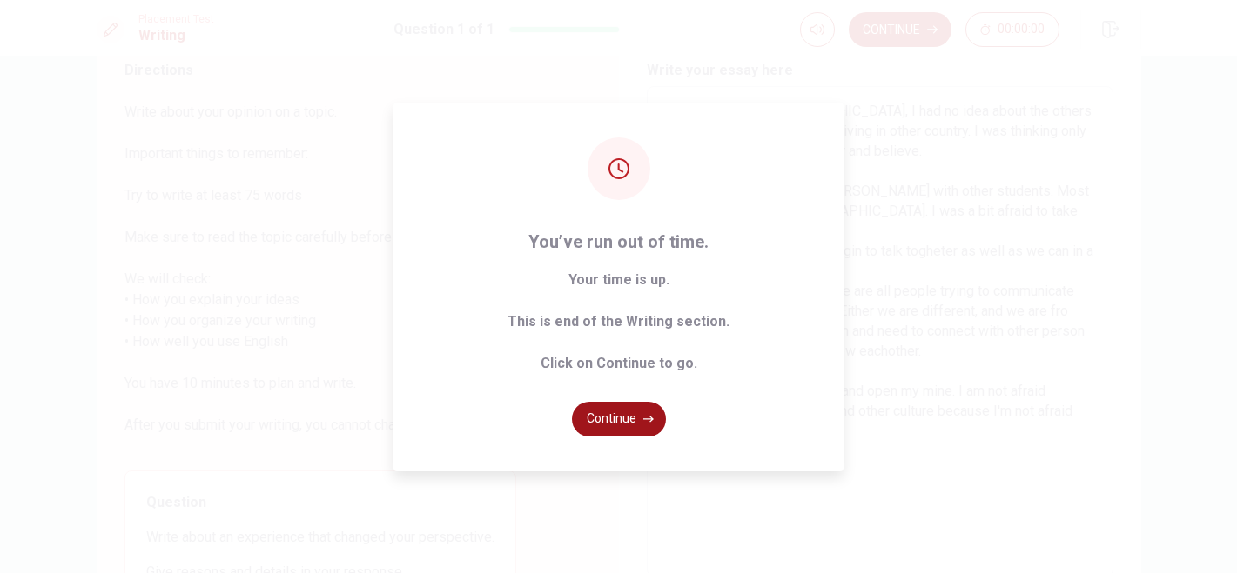
click at [614, 436] on button "Continue" at bounding box center [619, 419] width 94 height 35
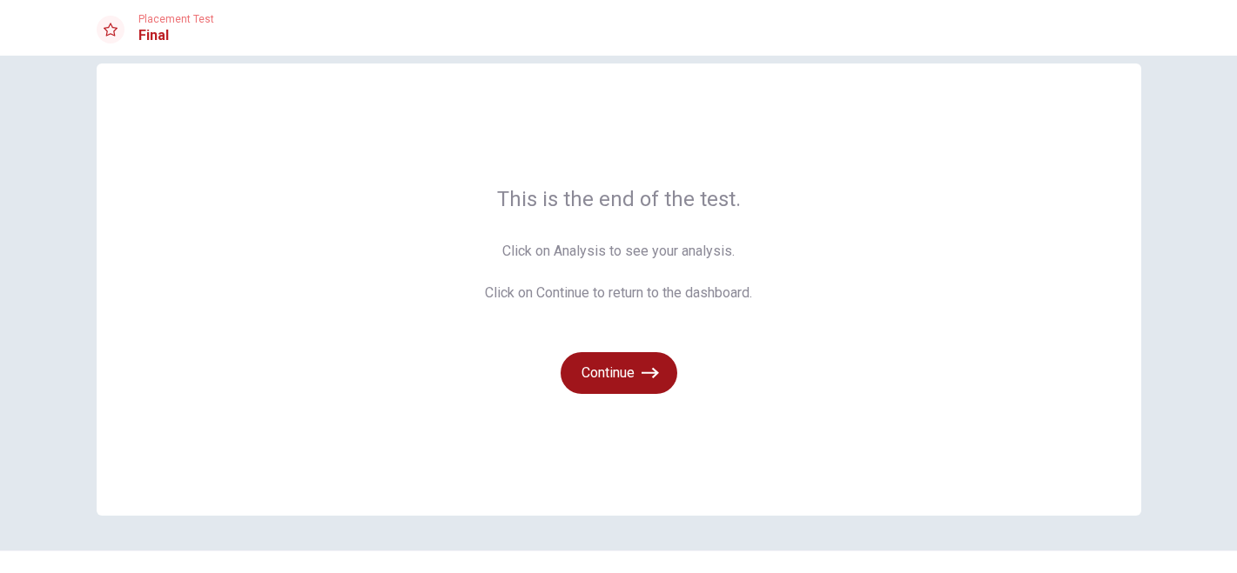
scroll to position [27, 0]
click at [643, 377] on icon "button" at bounding box center [649, 373] width 17 height 17
